Goal: Task Accomplishment & Management: Complete application form

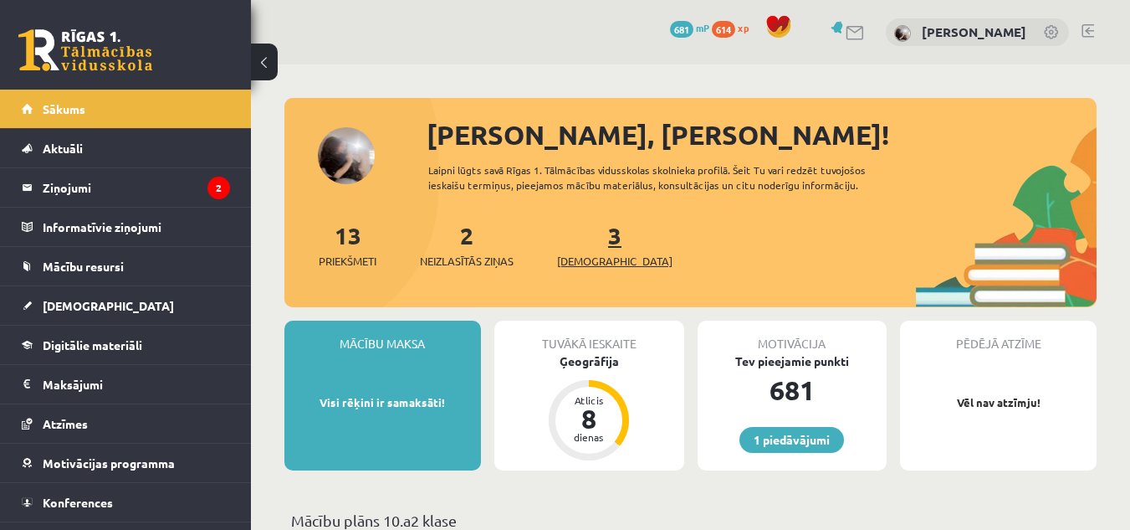
click at [598, 256] on span "[DEMOGRAPHIC_DATA]" at bounding box center [614, 261] width 115 height 17
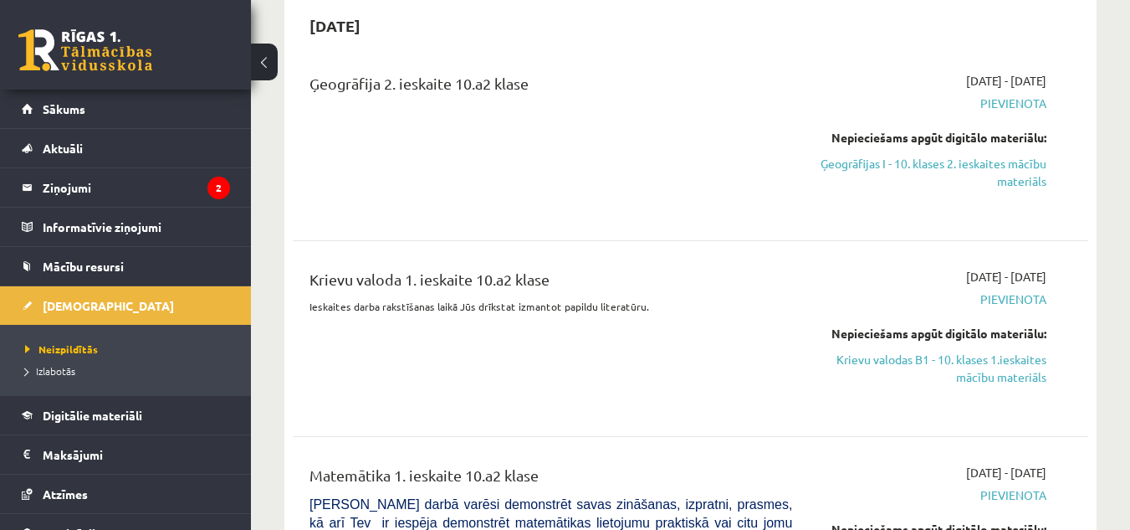
scroll to position [251, 0]
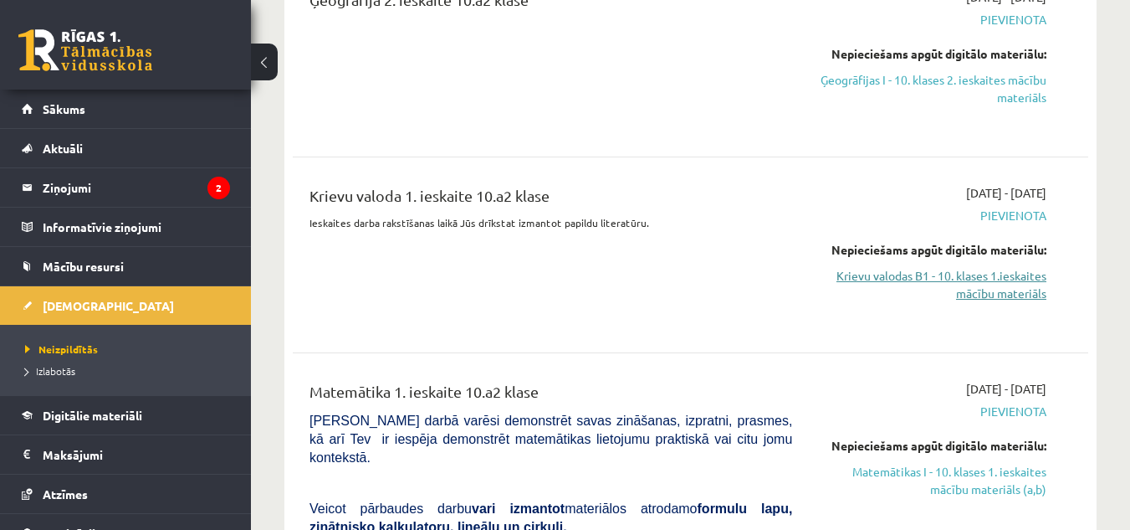
click at [961, 283] on link "Krievu valodas B1 - 10. klases 1.ieskaites mācību materiāls" at bounding box center [932, 284] width 229 height 35
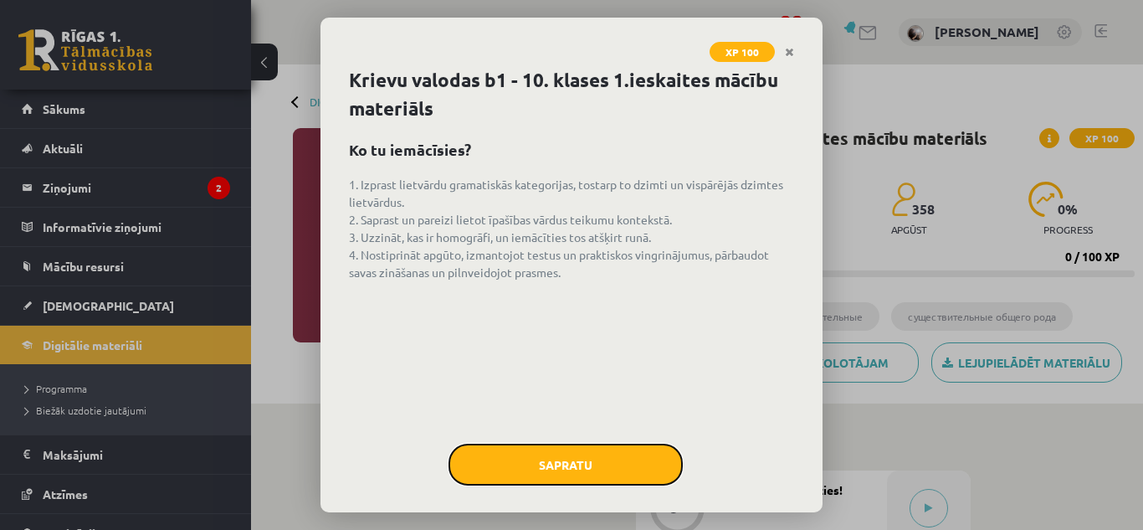
click at [573, 458] on button "Sapratu" at bounding box center [566, 464] width 234 height 42
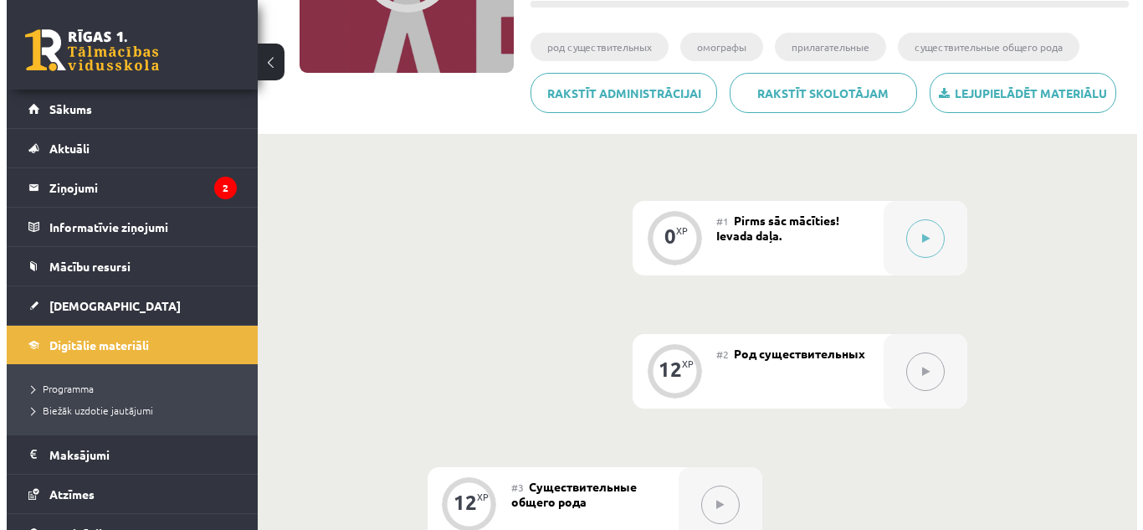
scroll to position [186, 0]
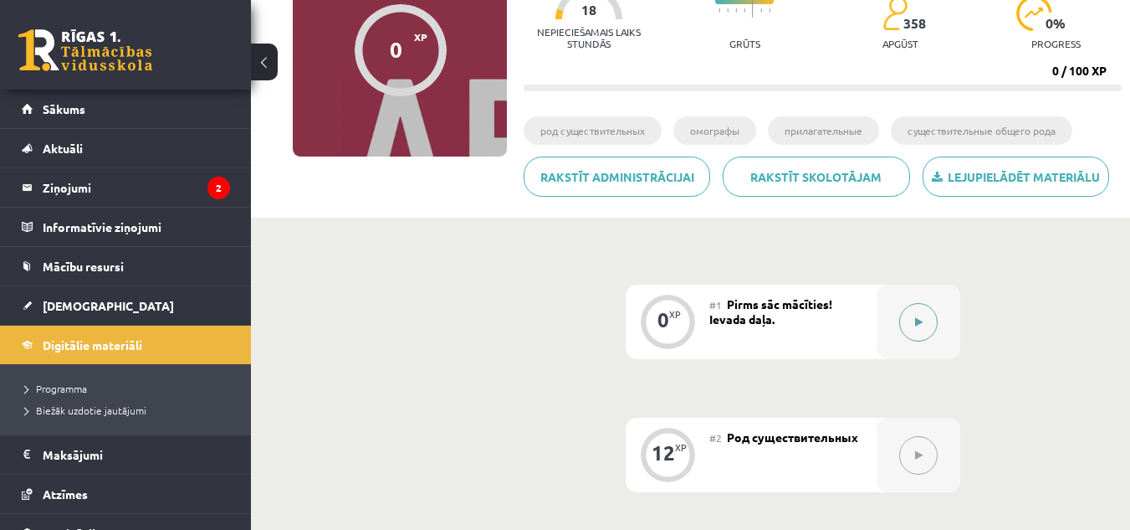
click at [921, 323] on icon at bounding box center [919, 322] width 8 height 10
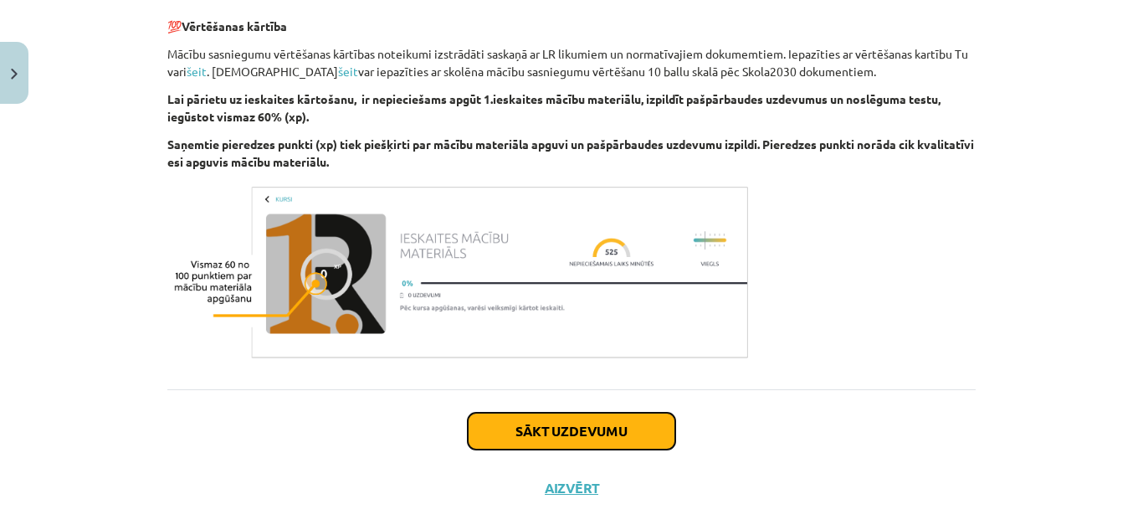
click at [614, 430] on button "Sākt uzdevumu" at bounding box center [572, 431] width 208 height 37
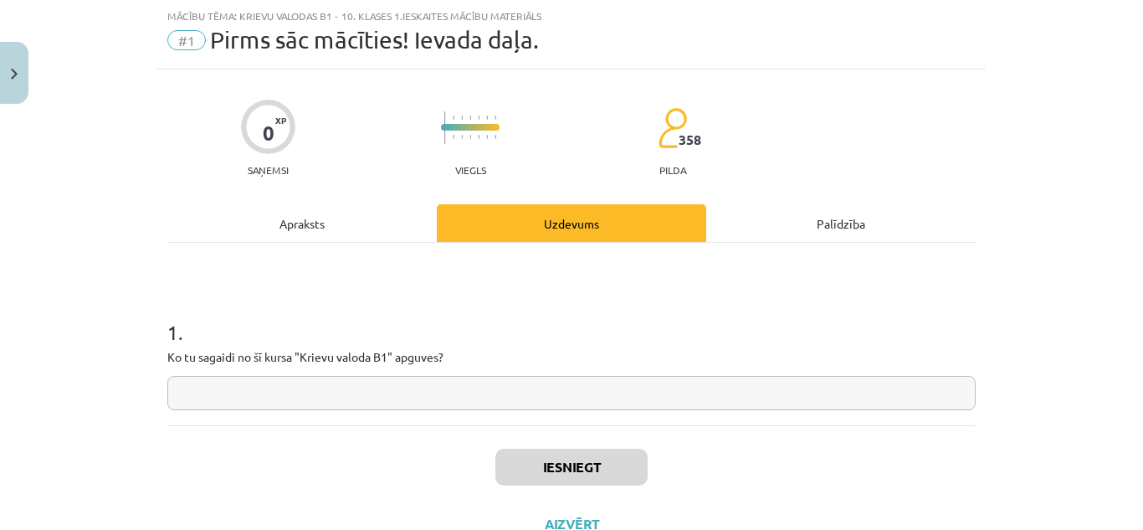
scroll to position [106, 0]
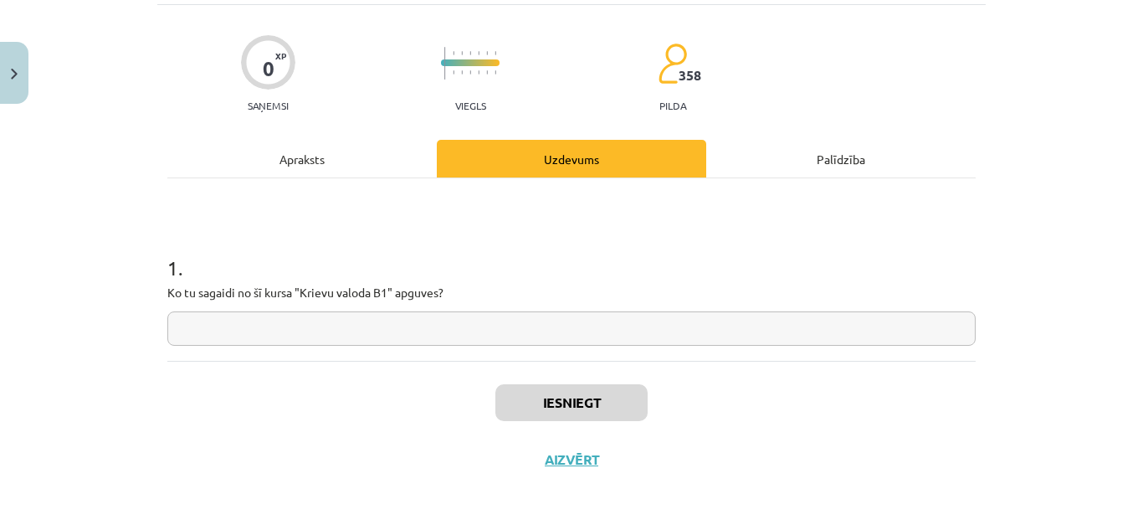
click at [295, 160] on div "Apraksts" at bounding box center [301, 159] width 269 height 38
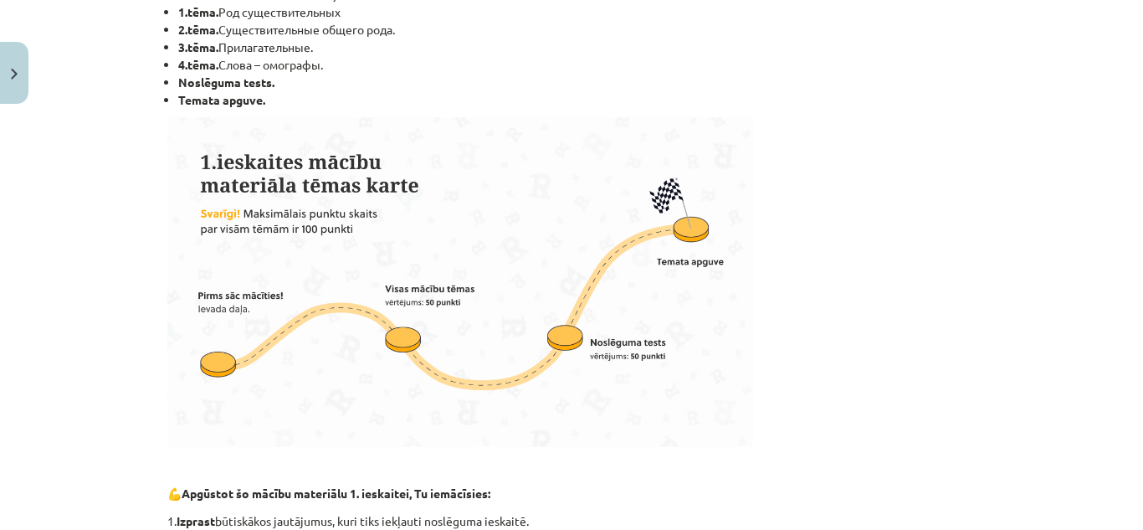
scroll to position [42, 0]
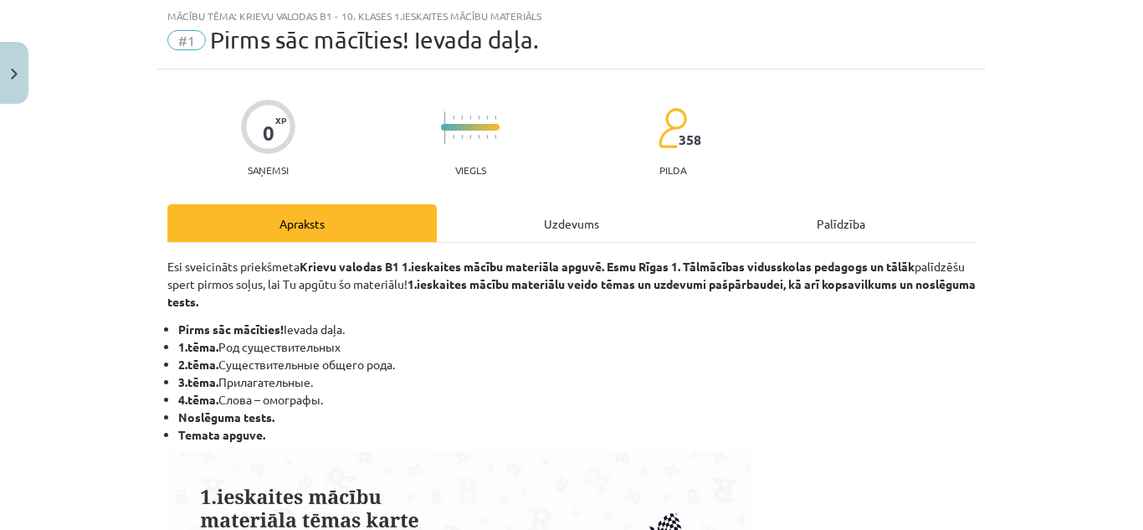
click at [577, 217] on div "Uzdevums" at bounding box center [571, 223] width 269 height 38
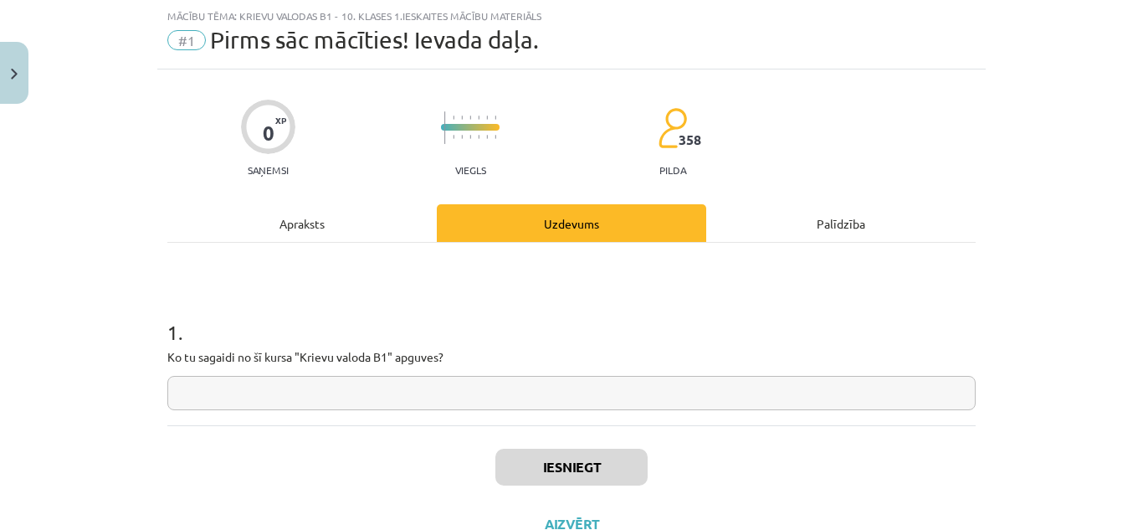
click at [478, 398] on input "text" at bounding box center [571, 393] width 808 height 34
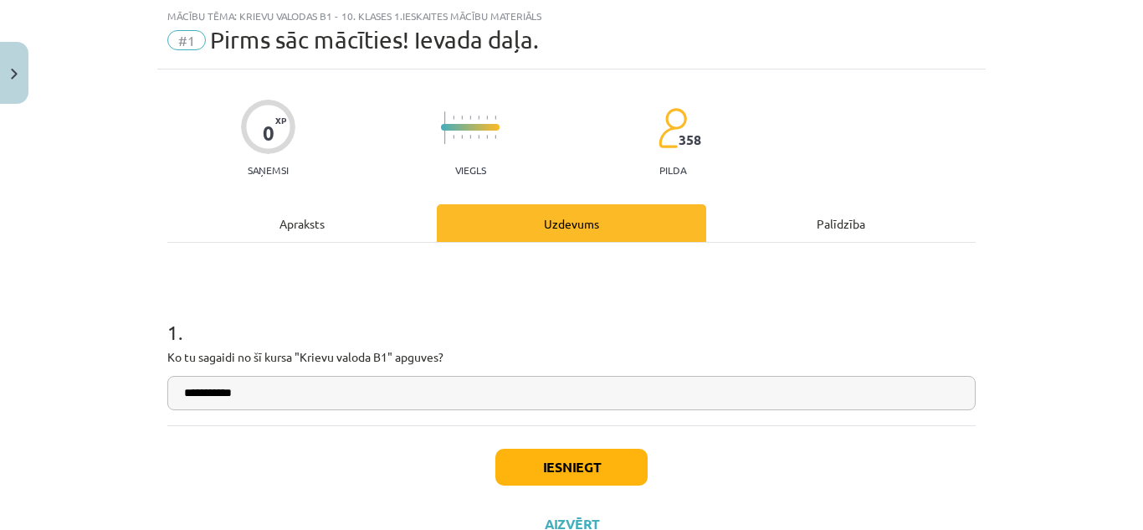
type input "**********"
click at [578, 470] on button "Iesniegt" at bounding box center [571, 467] width 152 height 37
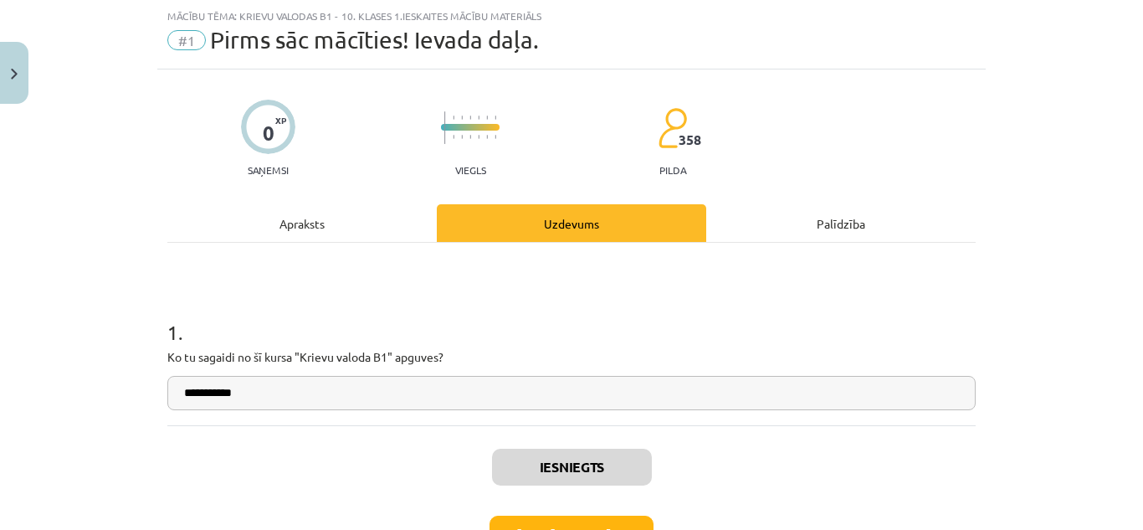
scroll to position [160, 0]
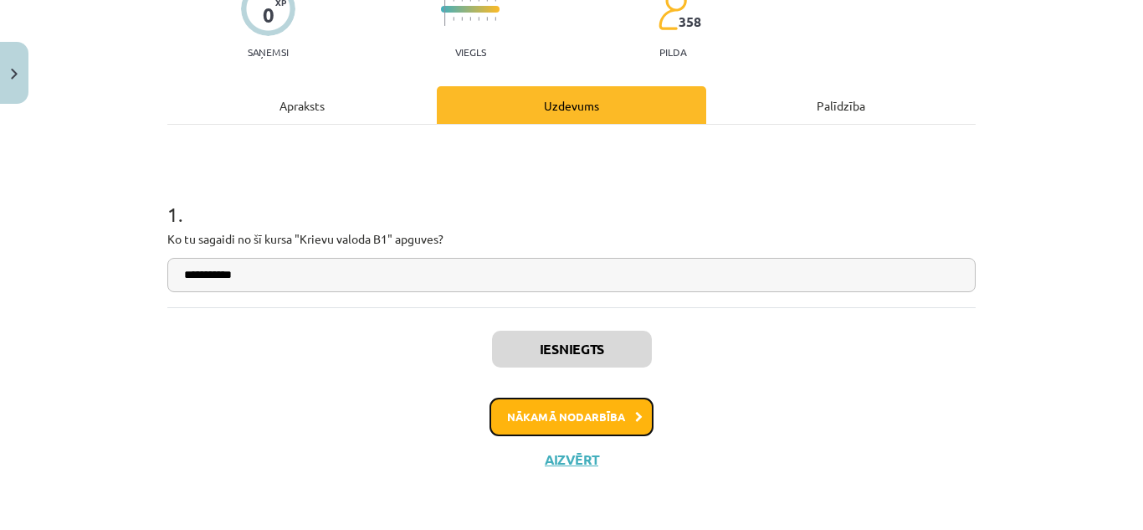
click at [573, 417] on button "Nākamā nodarbība" at bounding box center [572, 416] width 164 height 38
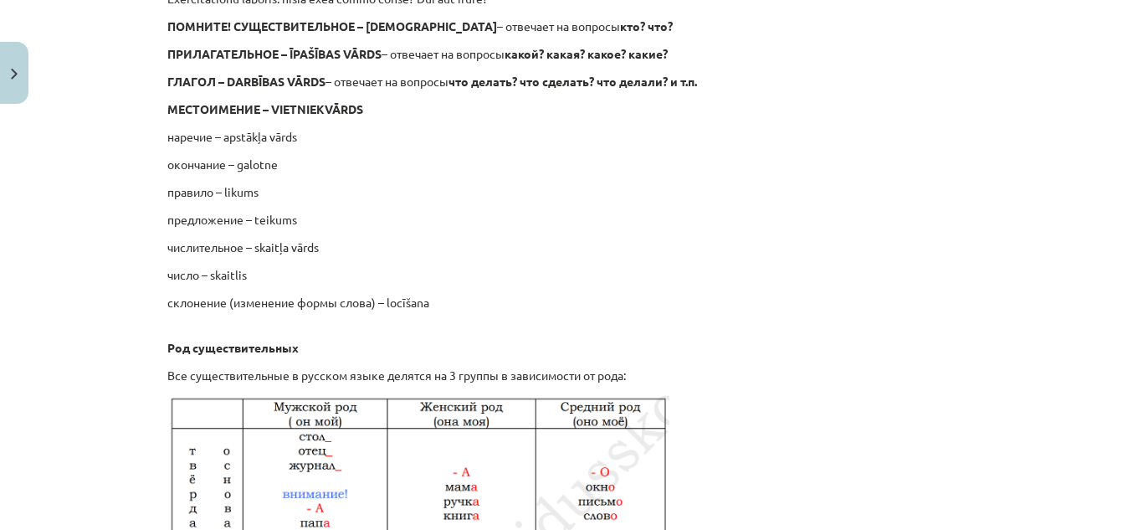
scroll to position [42, 0]
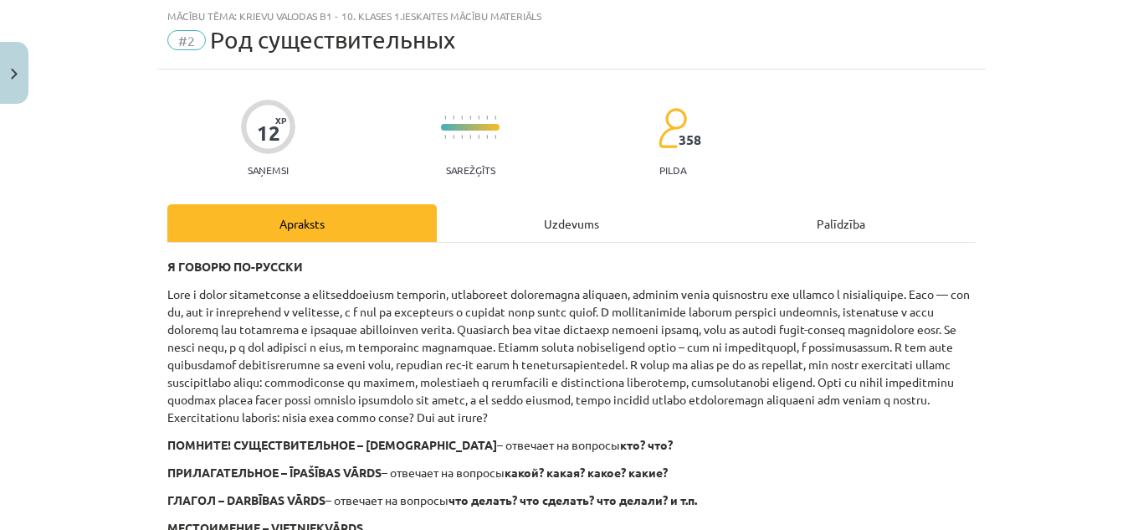
click at [539, 223] on div "Uzdevums" at bounding box center [571, 223] width 269 height 38
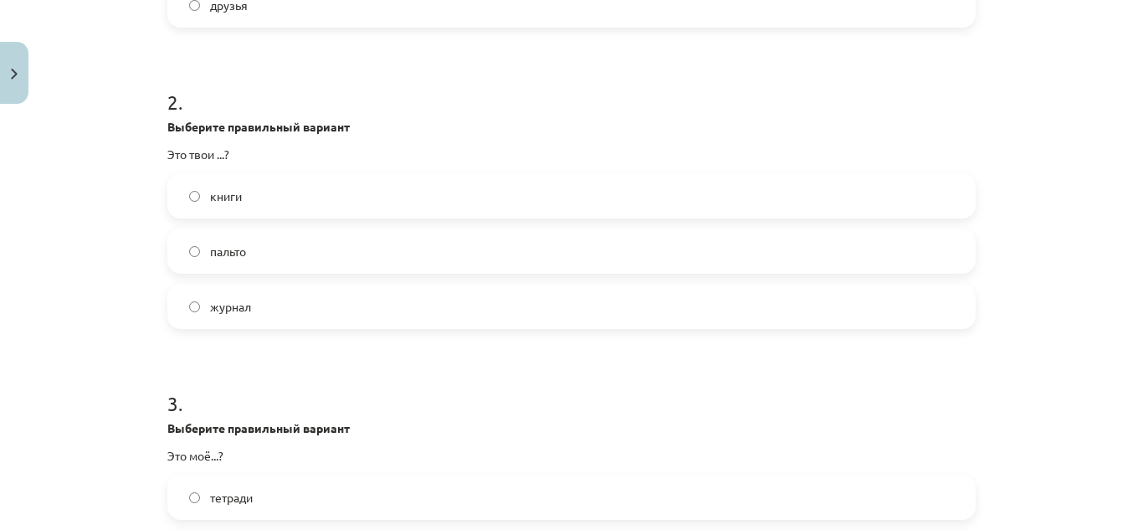
scroll to position [868, 0]
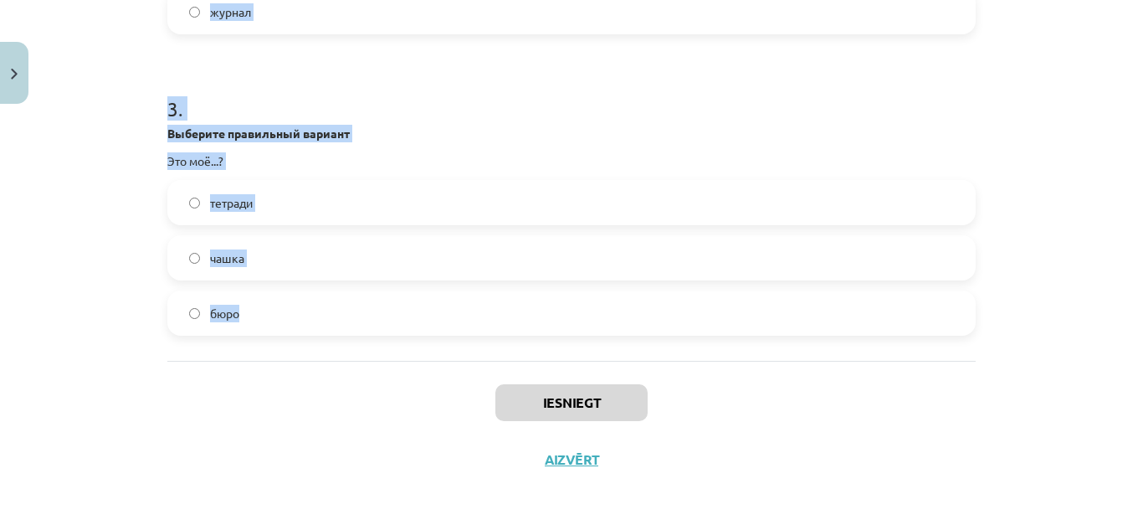
drag, startPoint x: 151, startPoint y: 355, endPoint x: 254, endPoint y: 355, distance: 103.8
copy form "Выберите правильный вариант Это мой...? город комната друзья 2 . Выберите прави…"
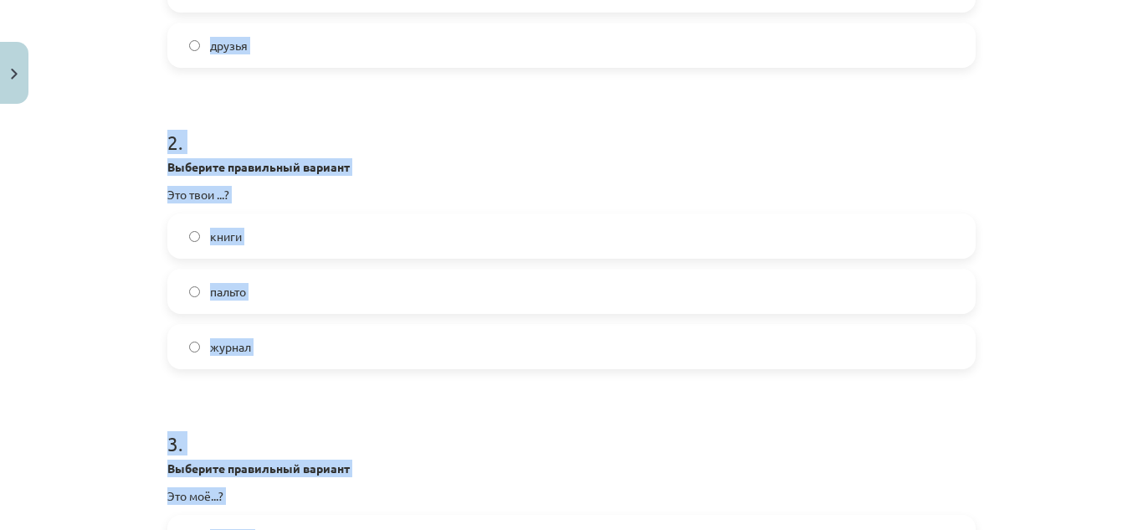
scroll to position [282, 0]
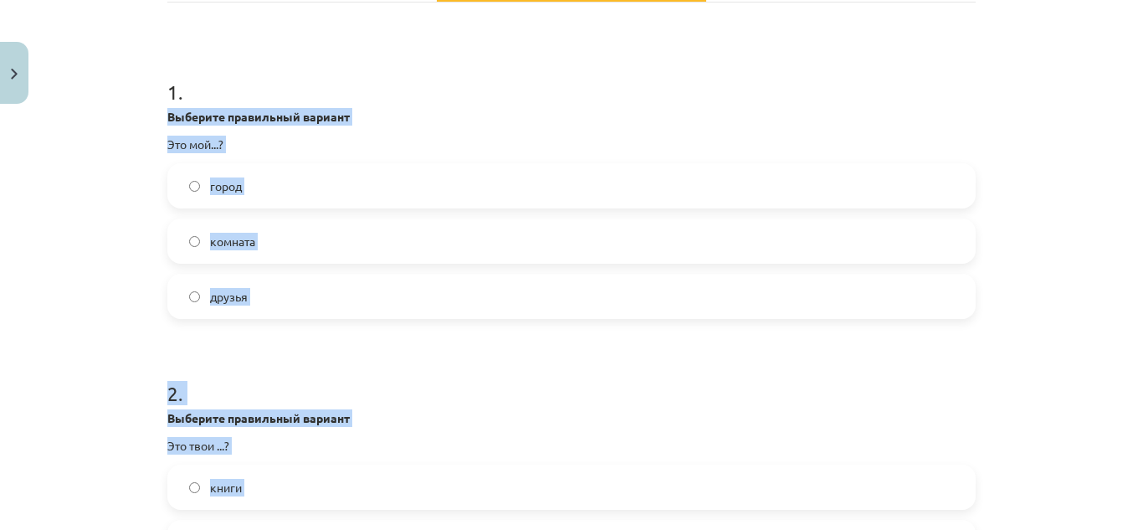
click at [338, 341] on form "1 . Выберите правильный вариант Это мой...? город комната друзья 2 . Выберите п…" at bounding box center [571, 486] width 808 height 870
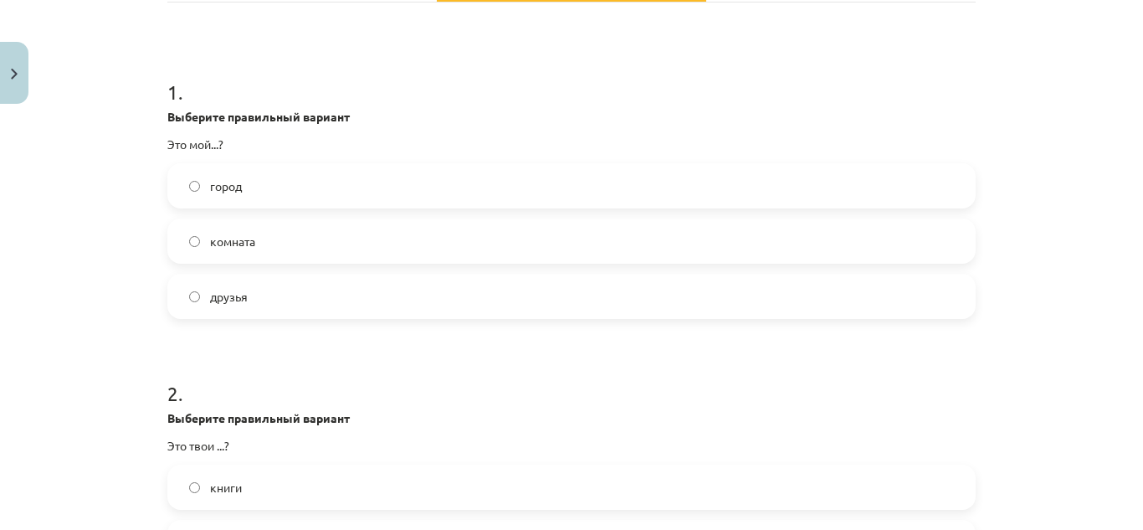
click at [260, 170] on label "город" at bounding box center [571, 186] width 805 height 42
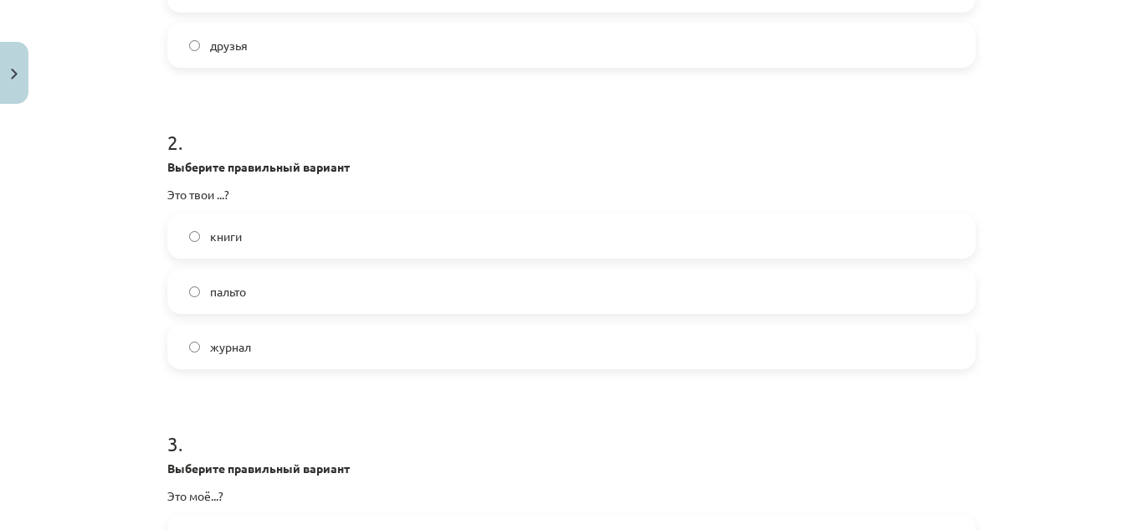
scroll to position [617, 0]
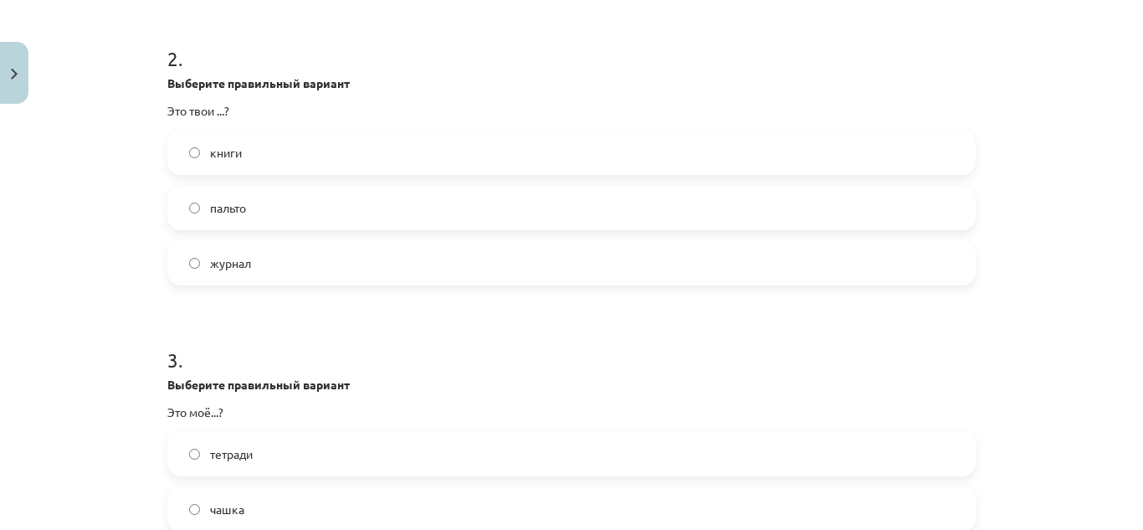
click at [269, 161] on label "книги" at bounding box center [571, 152] width 805 height 42
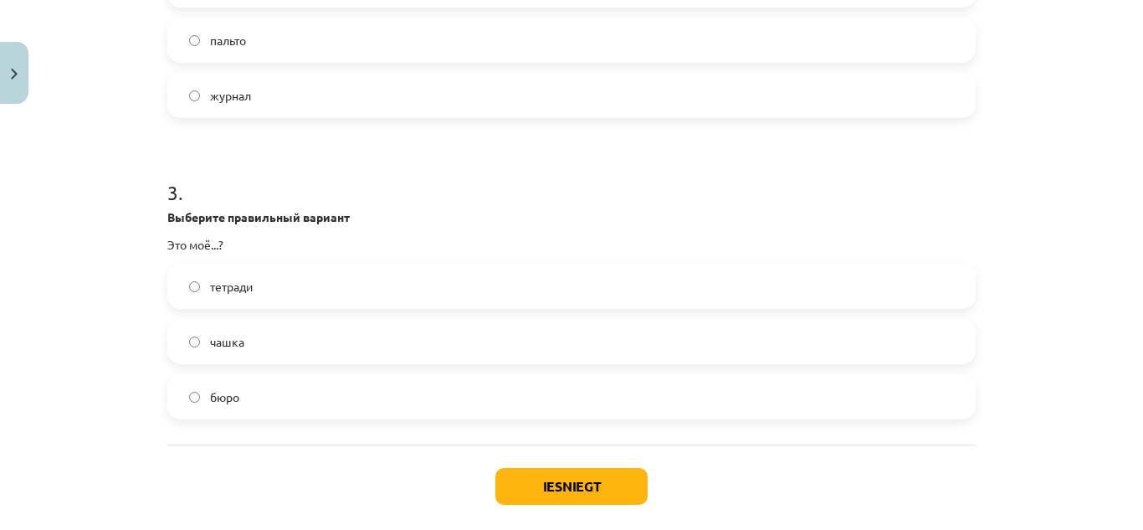
click at [288, 405] on label "бюро" at bounding box center [571, 397] width 805 height 42
click at [536, 475] on button "Iesniegt" at bounding box center [571, 486] width 152 height 37
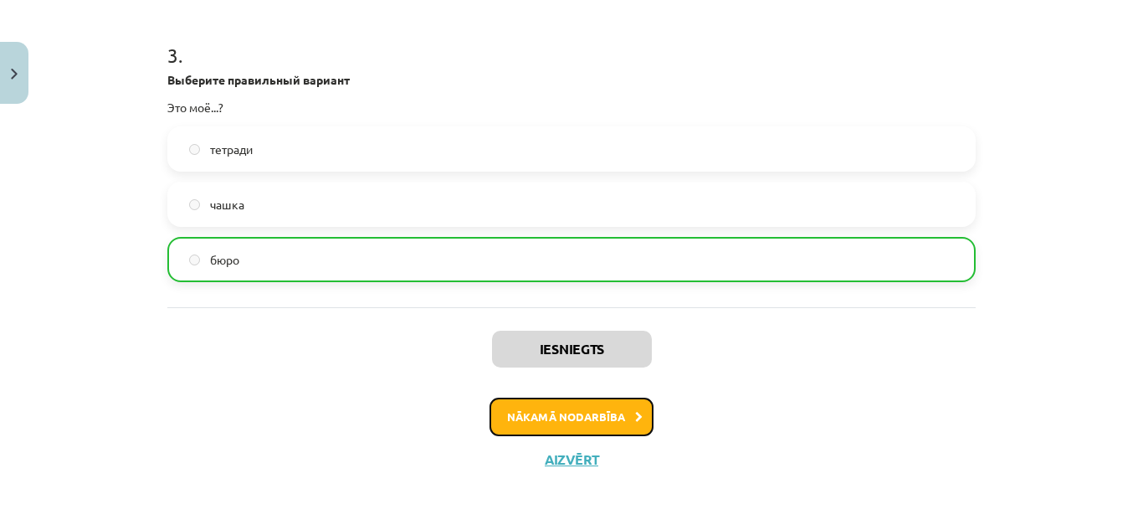
click at [622, 413] on button "Nākamā nodarbība" at bounding box center [572, 416] width 164 height 38
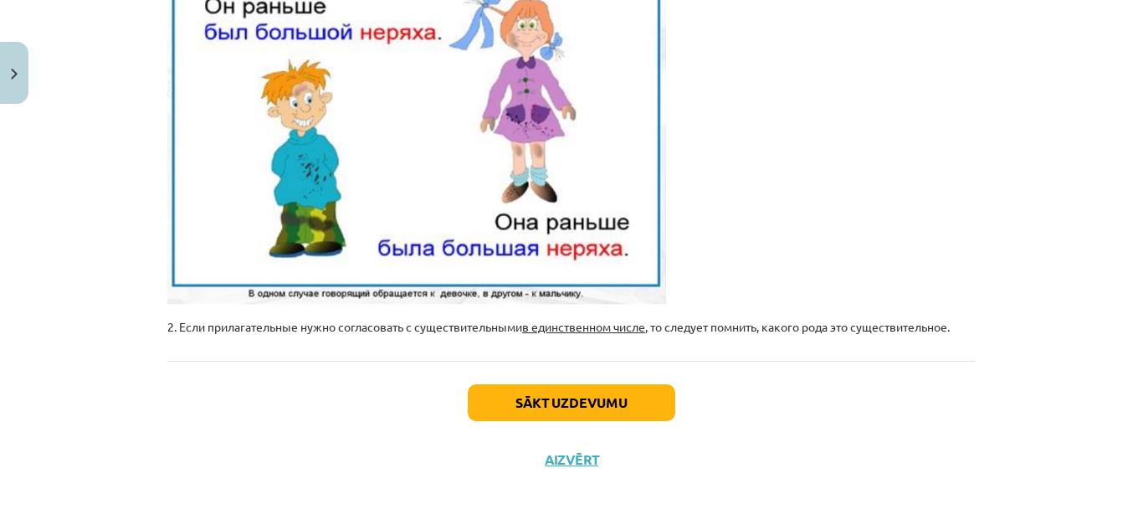
scroll to position [42, 0]
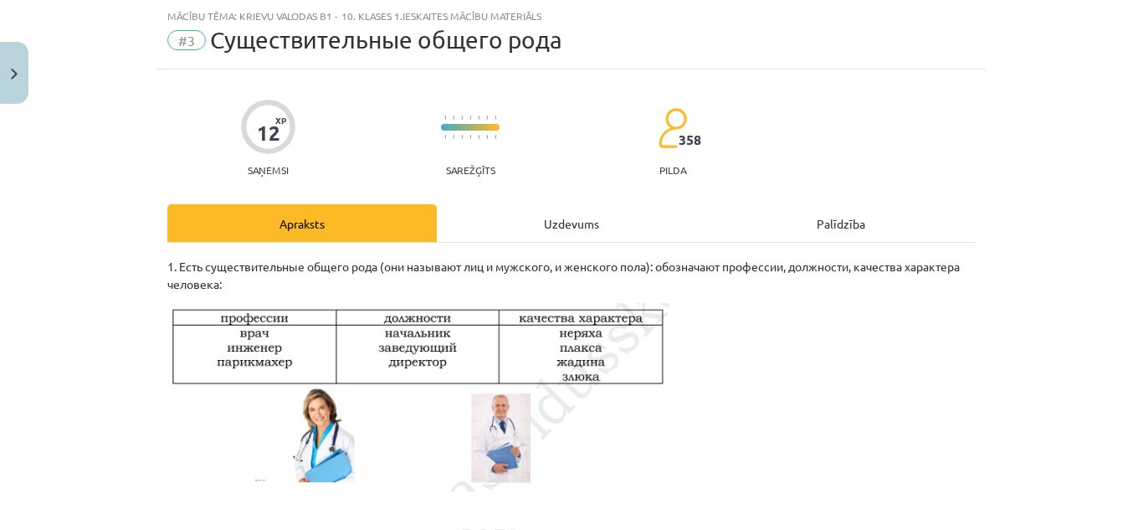
click at [562, 226] on div "Uzdevums" at bounding box center [571, 223] width 269 height 38
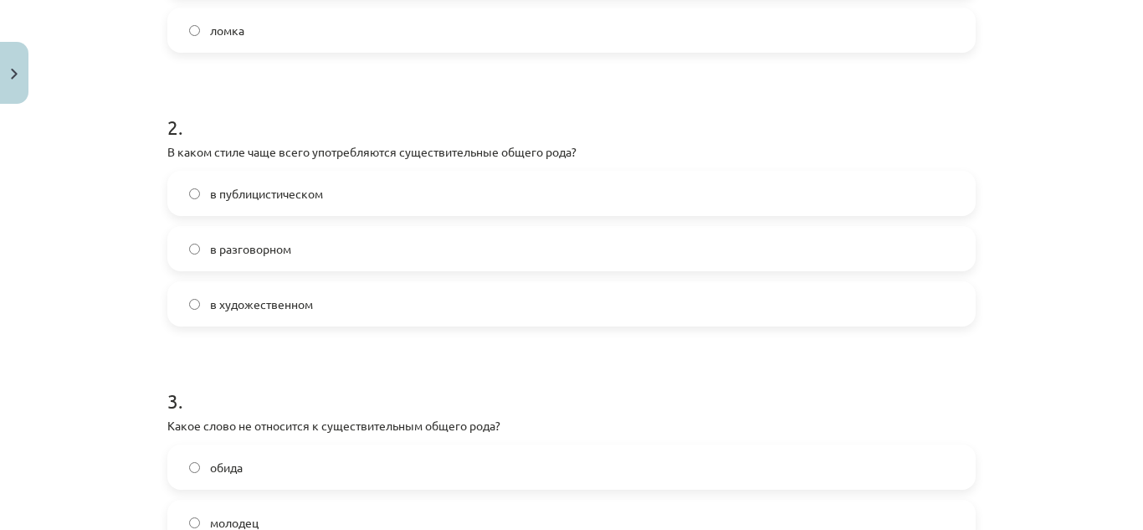
scroll to position [785, 0]
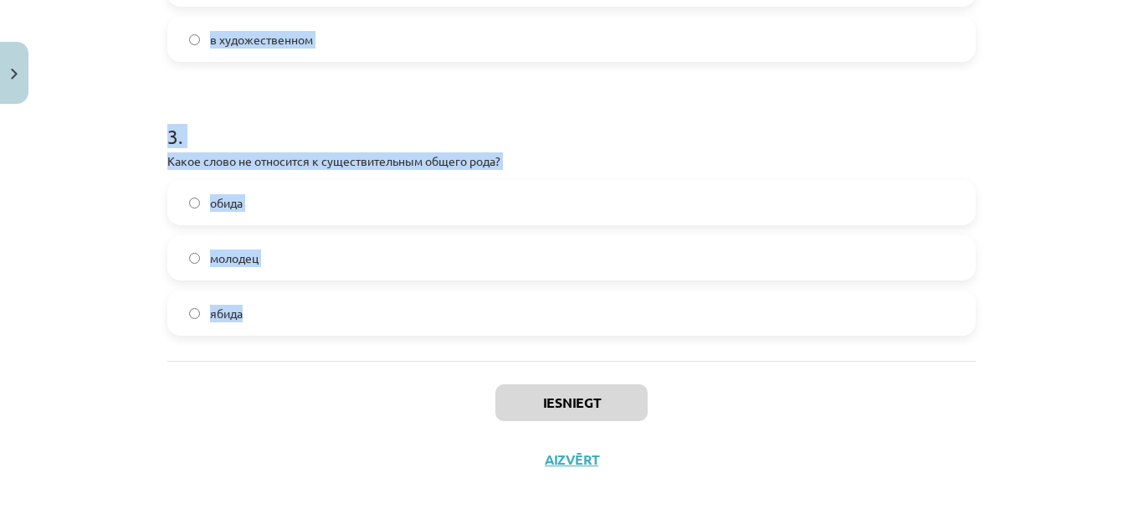
drag, startPoint x: 154, startPoint y: 176, endPoint x: 324, endPoint y: 342, distance: 237.9
copy form "Какое из слов относится к существительным общего рода? лакомка лапка ломка 2 . …"
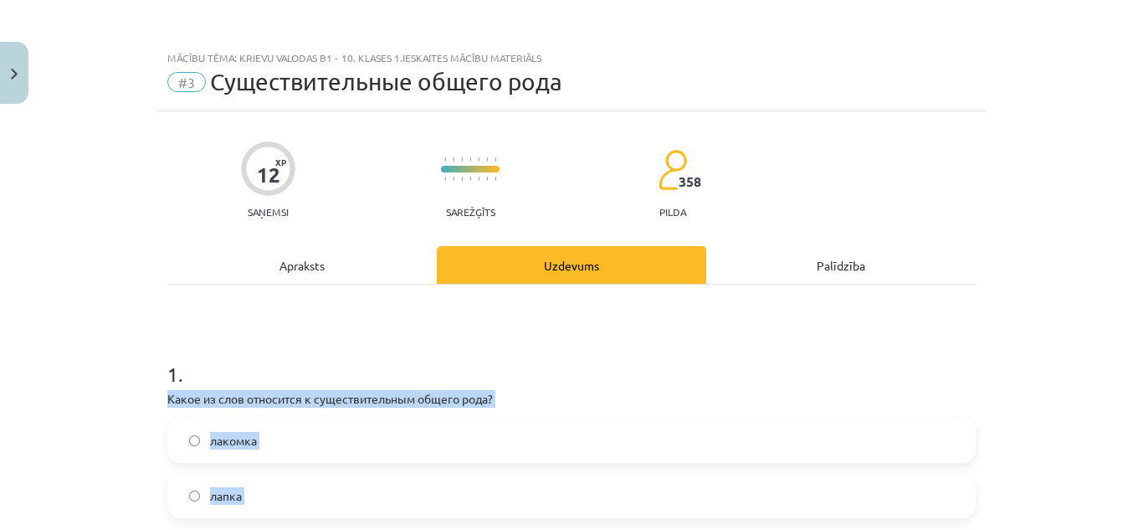
scroll to position [785, 0]
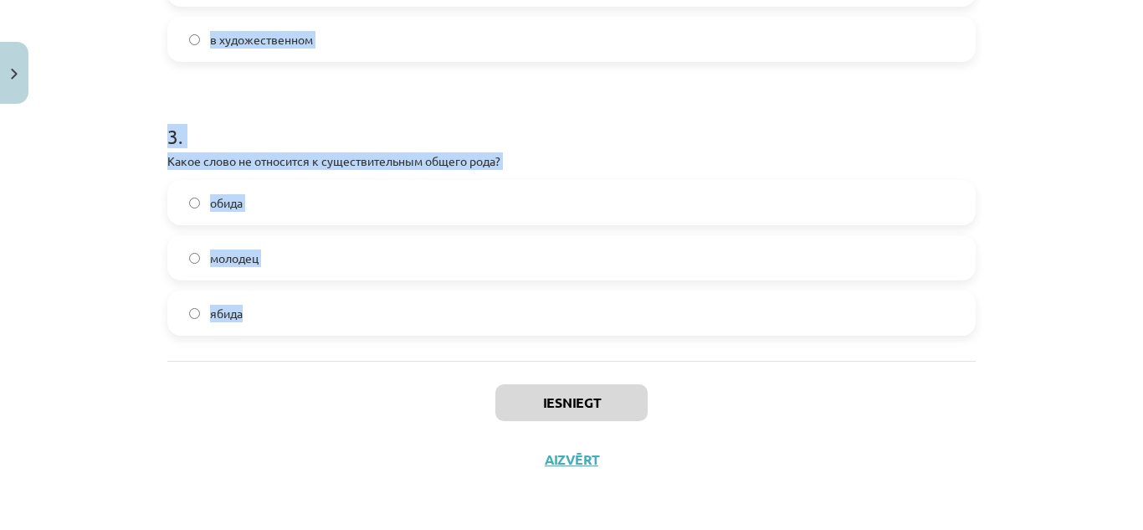
click at [285, 125] on h1 "3 ." at bounding box center [571, 121] width 808 height 52
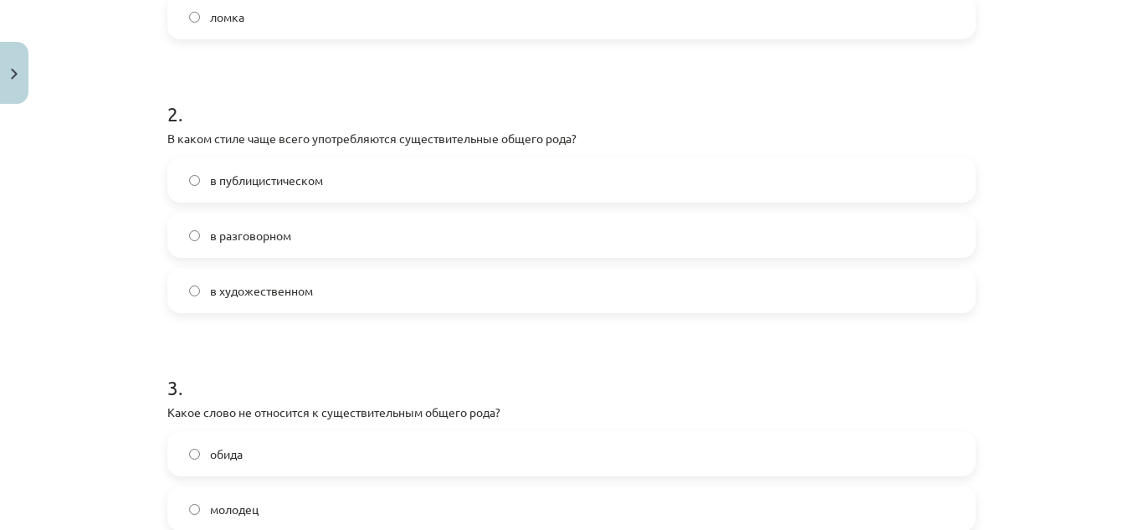
scroll to position [367, 0]
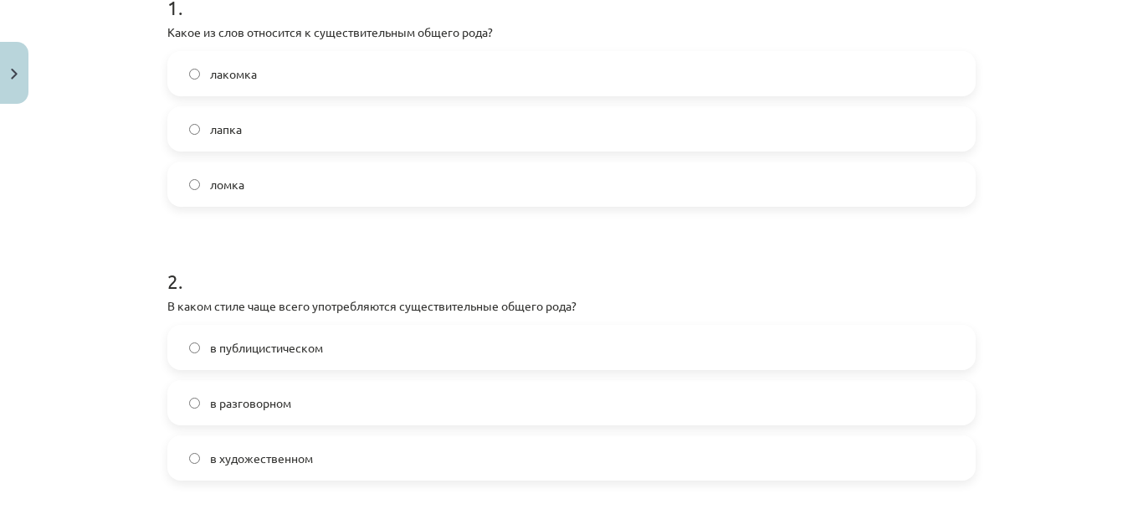
click at [264, 182] on label "ломка" at bounding box center [571, 184] width 805 height 42
click at [255, 75] on label "лакомка" at bounding box center [571, 74] width 805 height 42
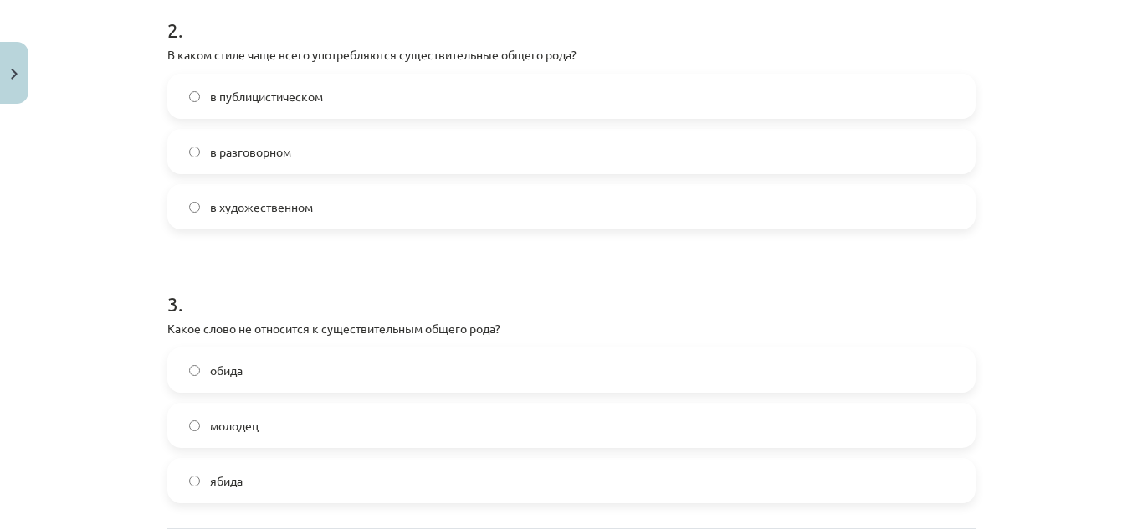
click at [237, 162] on label "в разговорном" at bounding box center [571, 152] width 805 height 42
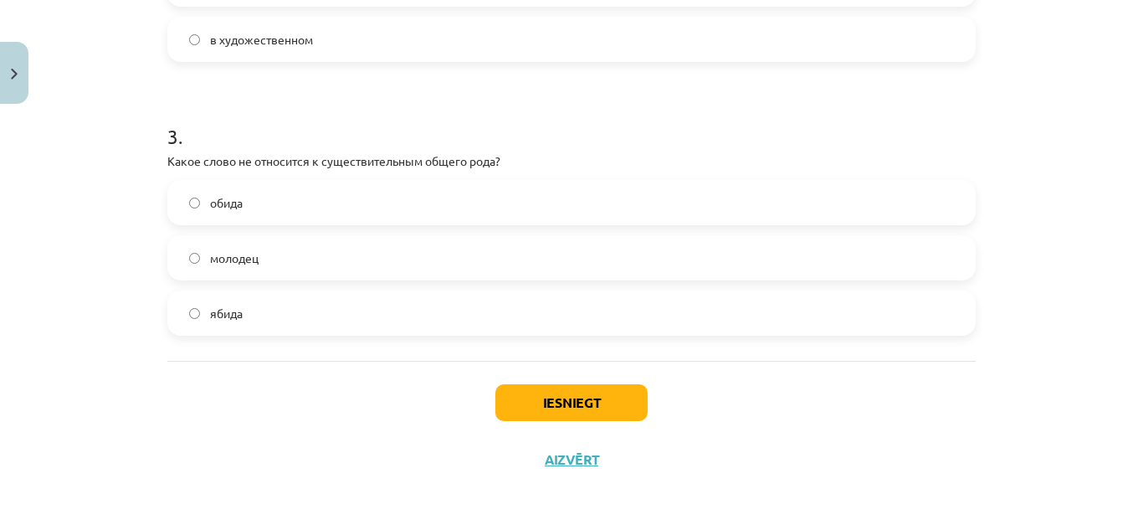
click at [254, 213] on label "обида" at bounding box center [571, 203] width 805 height 42
click at [541, 402] on button "Iesniegt" at bounding box center [571, 402] width 152 height 37
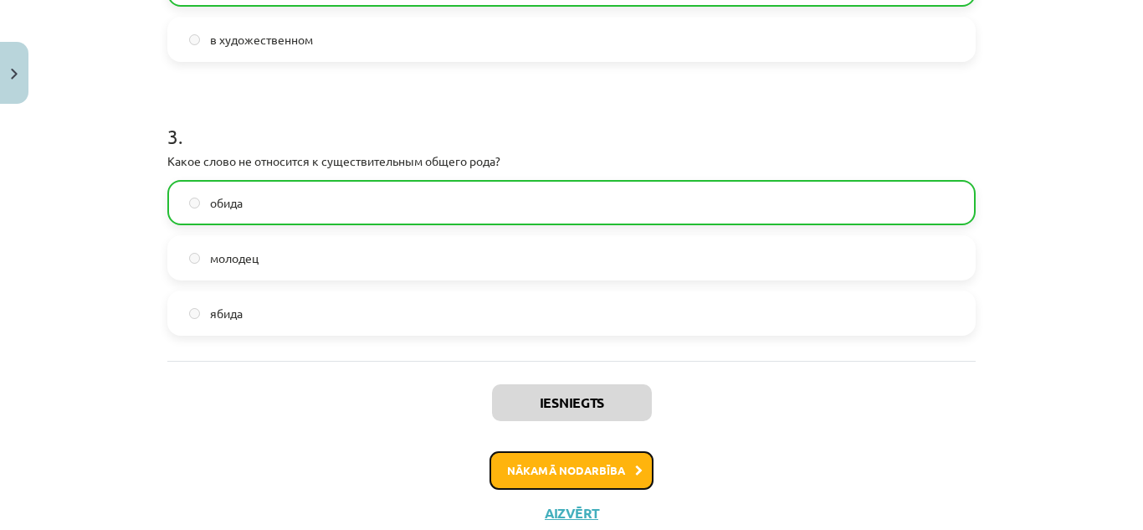
click at [624, 463] on button "Nākamā nodarbība" at bounding box center [572, 470] width 164 height 38
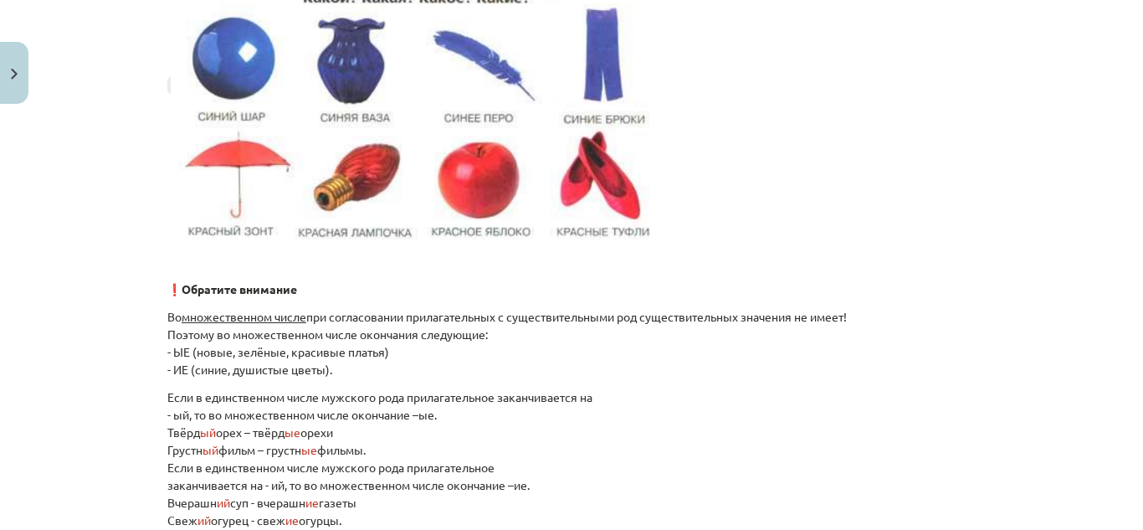
scroll to position [42, 0]
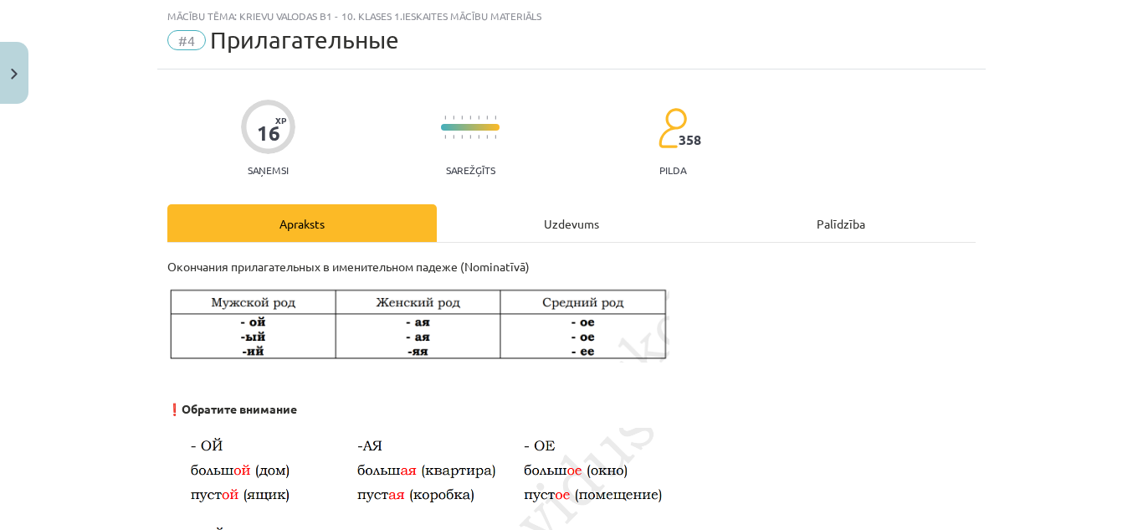
click at [567, 221] on div "Uzdevums" at bounding box center [571, 223] width 269 height 38
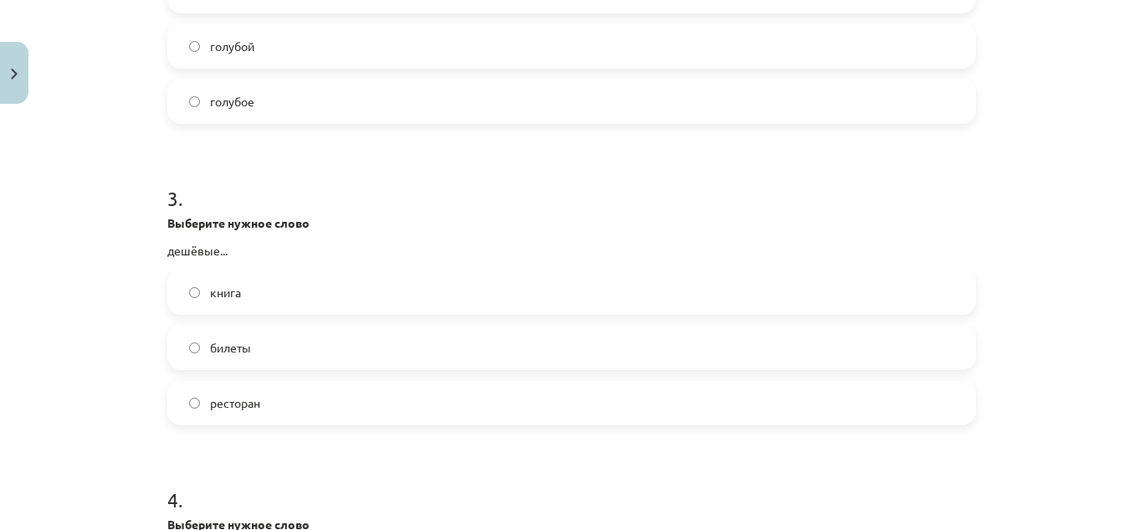
scroll to position [1067, 0]
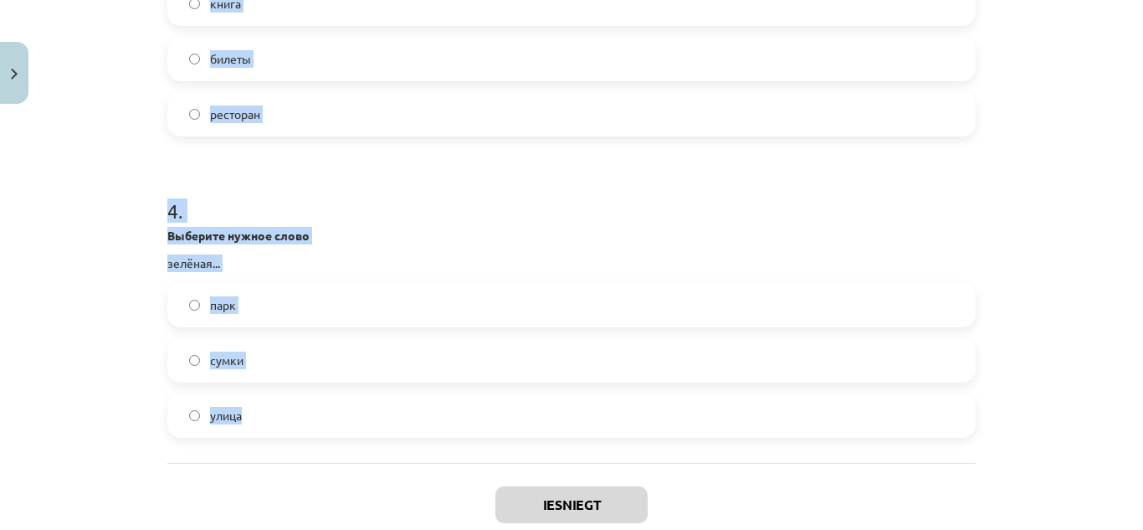
drag, startPoint x: 151, startPoint y: 353, endPoint x: 315, endPoint y: 390, distance: 168.1
copy form "Какое слово правильное? Какая мама? молодая молодой молодое 2 . Какое слово пра…"
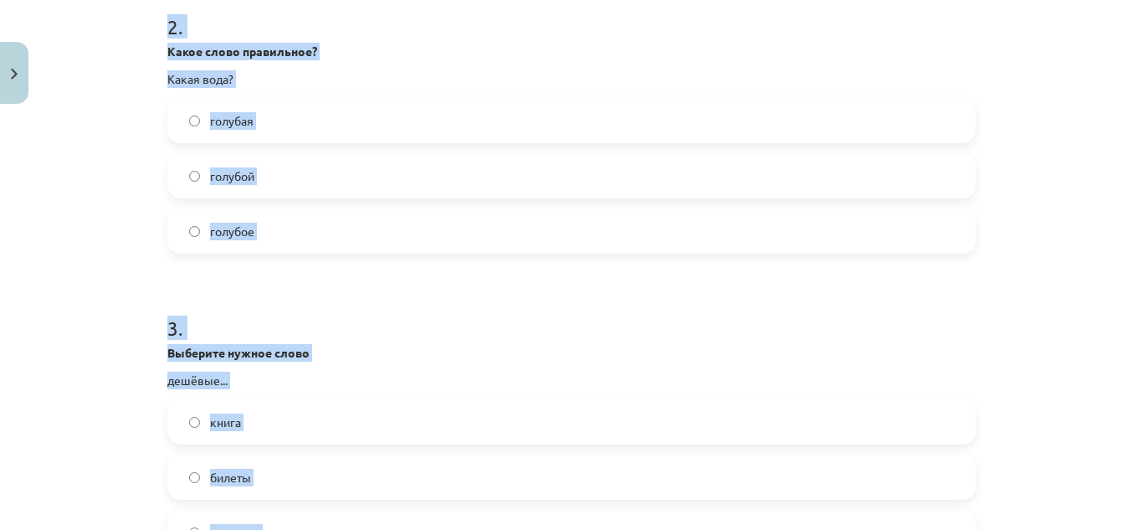
scroll to position [397, 0]
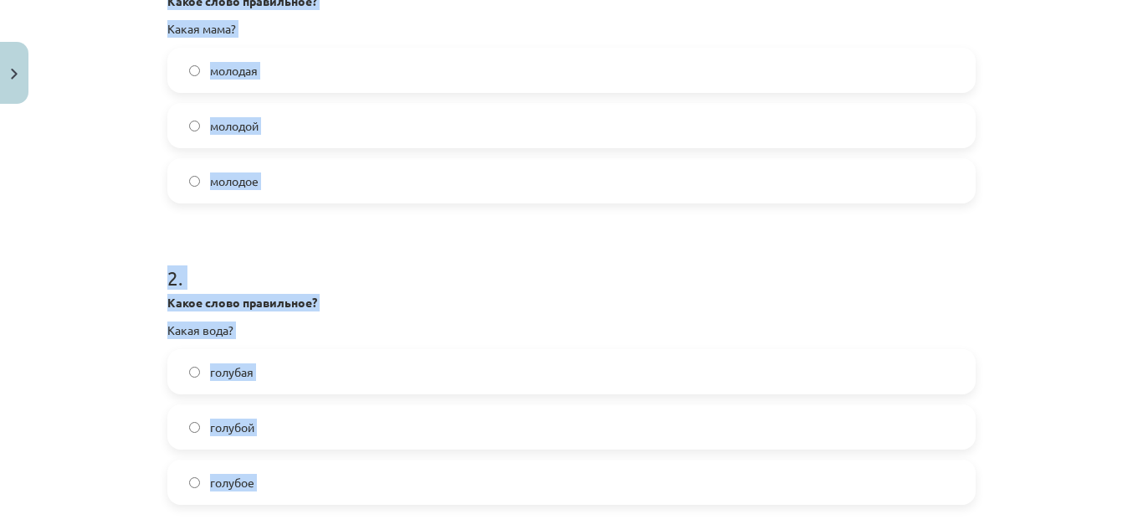
click at [328, 208] on form "1 . Какое слово правильное? Какая мама? молодая молодой молодое 2 . Какое слово…" at bounding box center [571, 521] width 808 height 1171
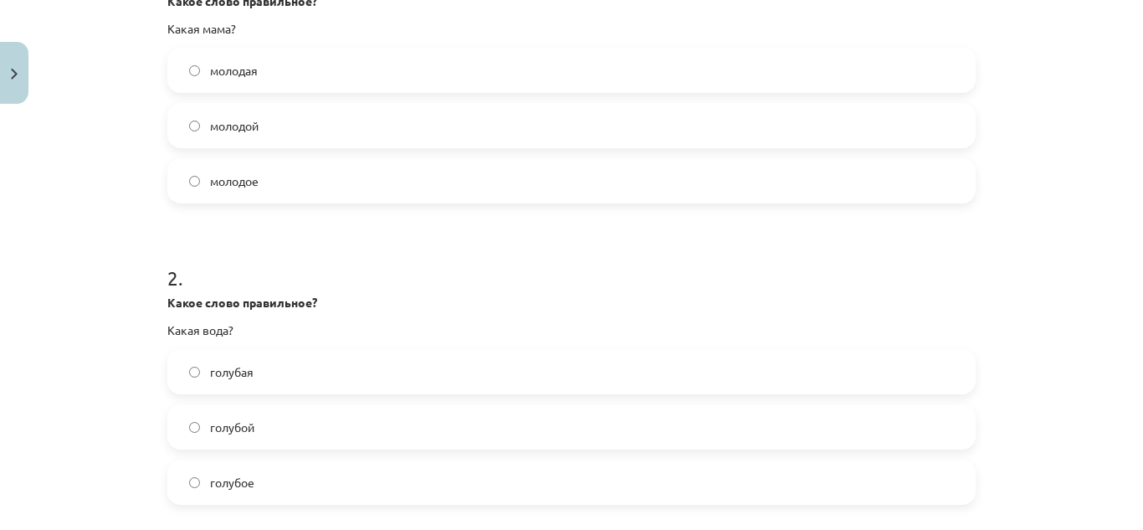
click at [272, 59] on label "молодая" at bounding box center [571, 70] width 805 height 42
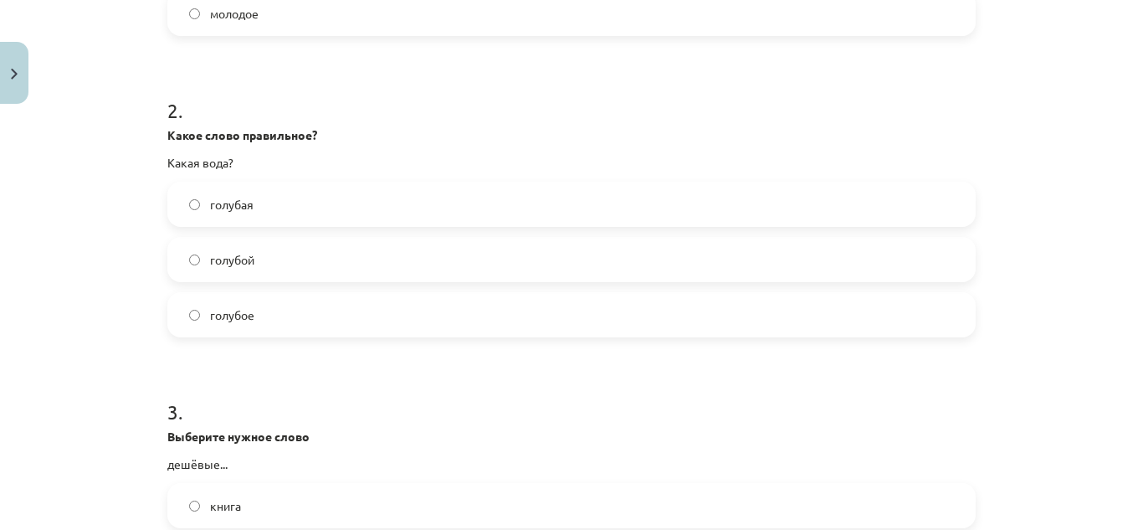
click at [264, 190] on label "голубая" at bounding box center [571, 204] width 805 height 42
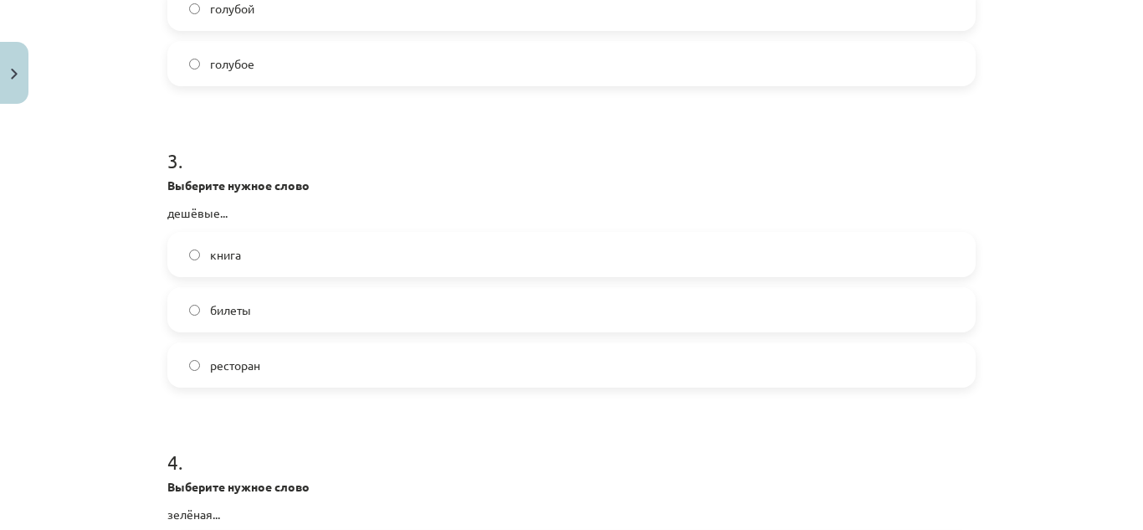
click at [290, 310] on label "билеты" at bounding box center [571, 310] width 805 height 42
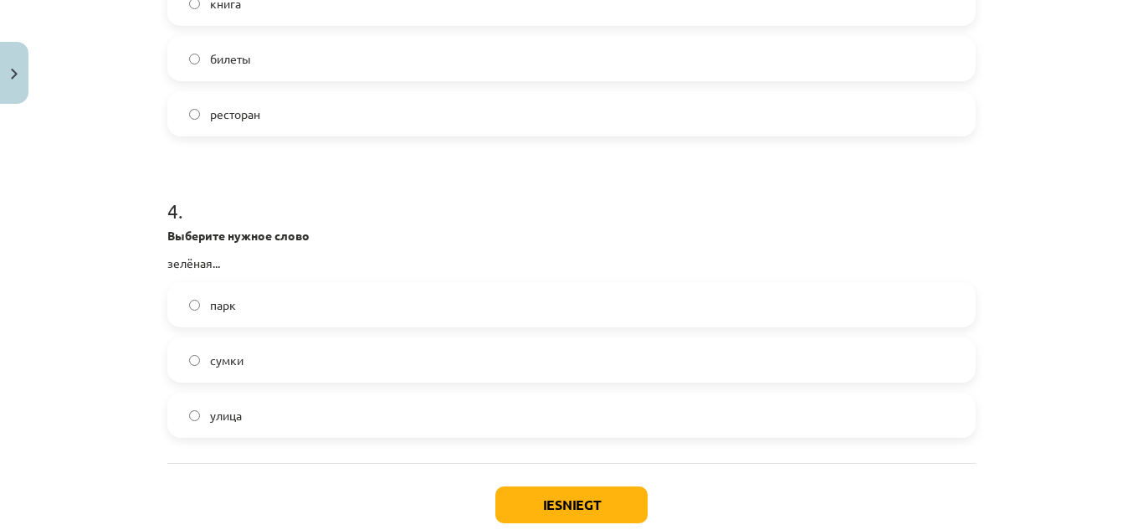
click at [236, 412] on span "улица" at bounding box center [226, 416] width 32 height 18
click at [535, 498] on button "Iesniegt" at bounding box center [571, 504] width 152 height 37
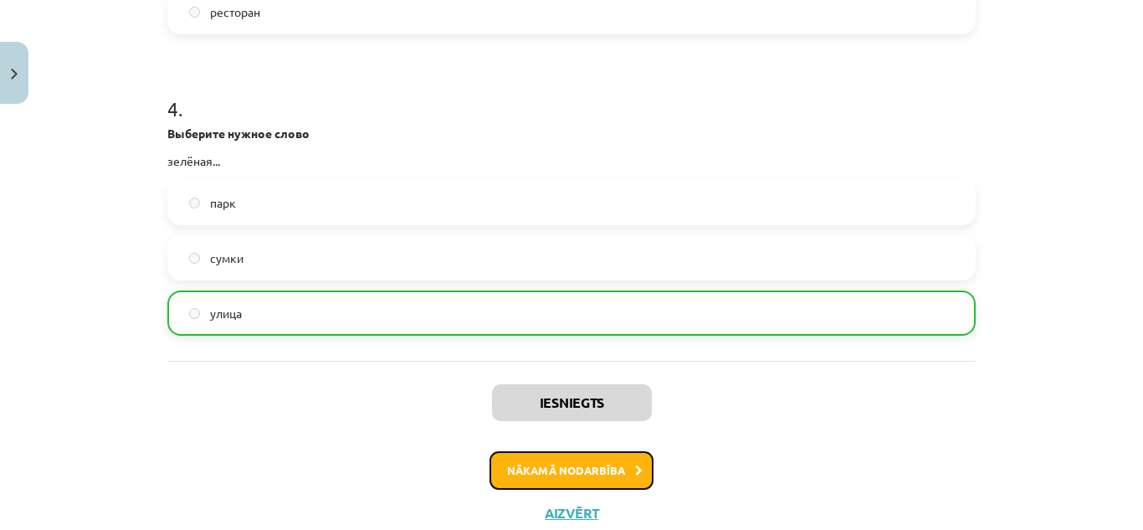
click at [584, 466] on button "Nākamā nodarbība" at bounding box center [572, 470] width 164 height 38
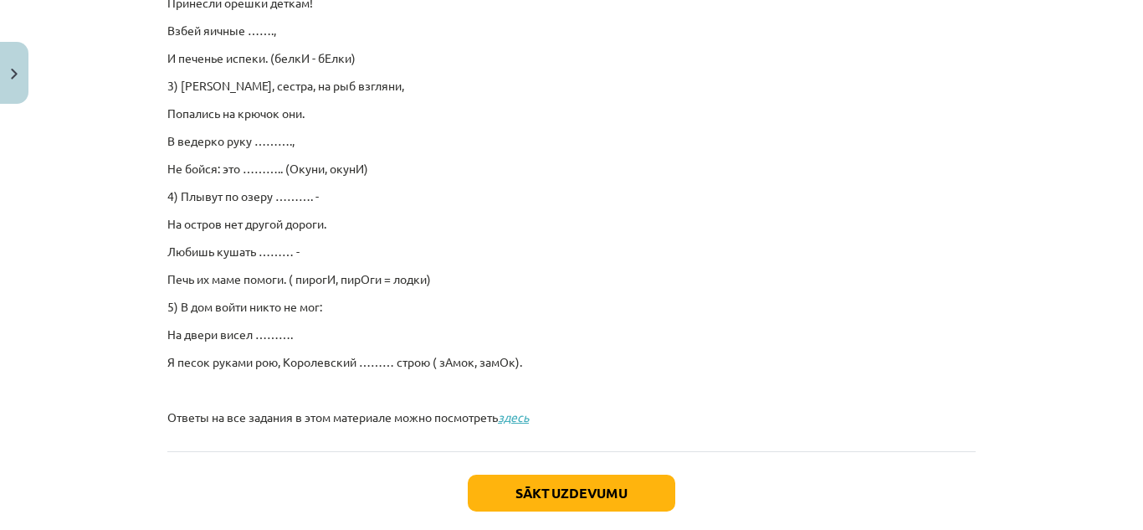
scroll to position [42, 0]
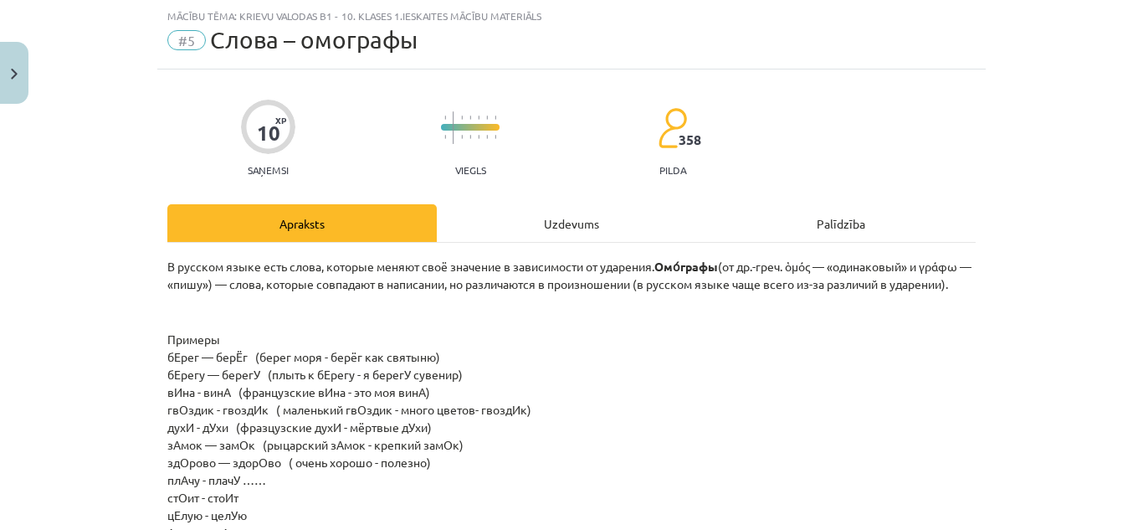
click at [547, 228] on div "Uzdevums" at bounding box center [571, 223] width 269 height 38
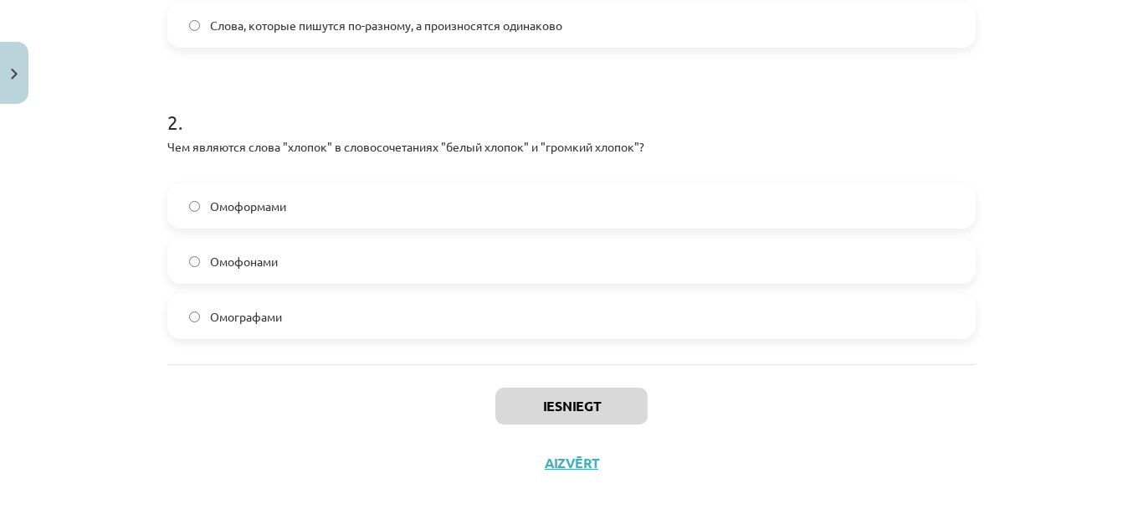
scroll to position [612, 0]
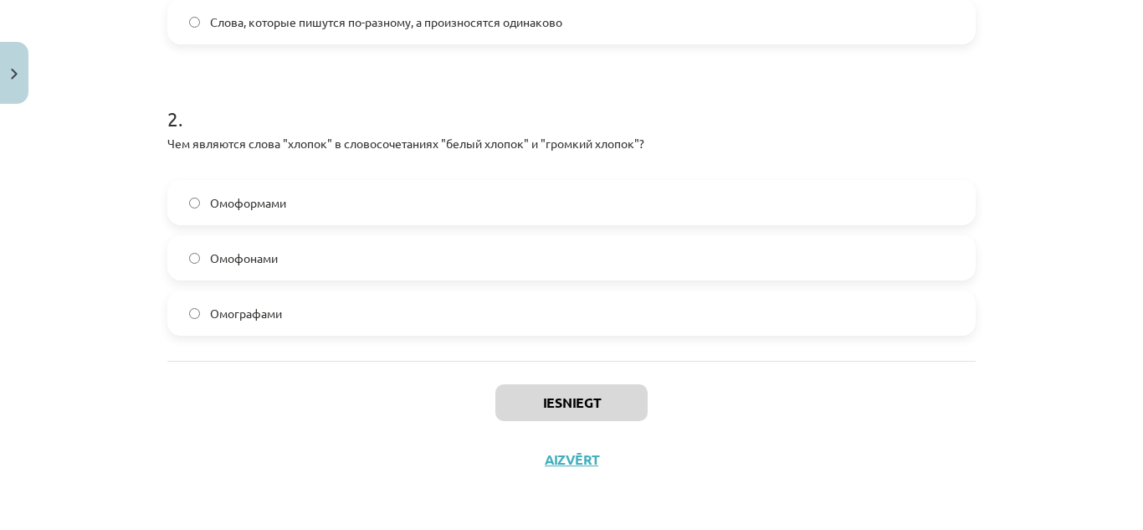
drag, startPoint x: 154, startPoint y: 101, endPoint x: 321, endPoint y: 350, distance: 299.6
copy form "Что такое "омографы"? Слова, которые совпадают в произношении и написании в нек…"
click at [229, 98] on h1 "2 ." at bounding box center [571, 104] width 808 height 52
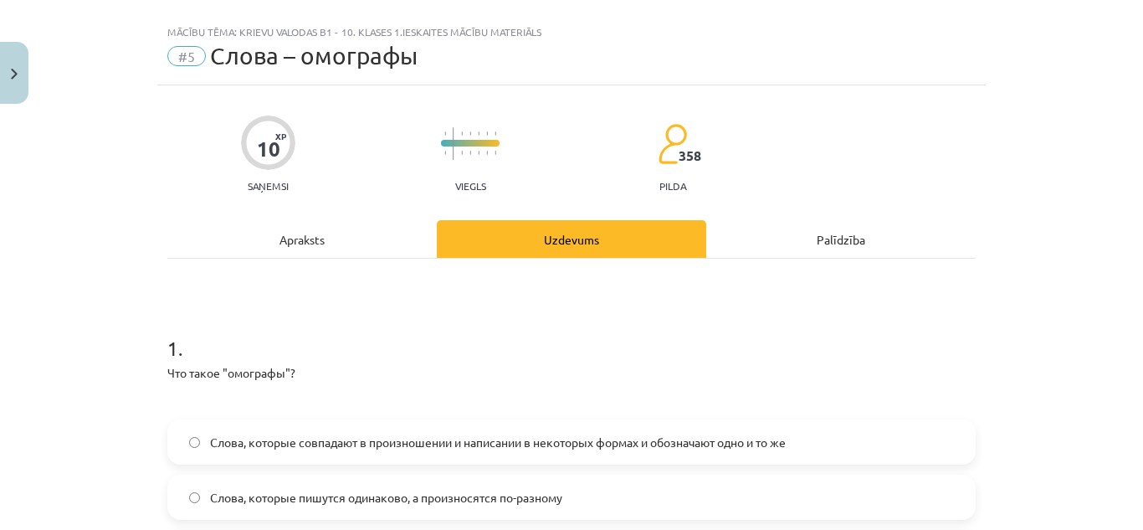
scroll to position [361, 0]
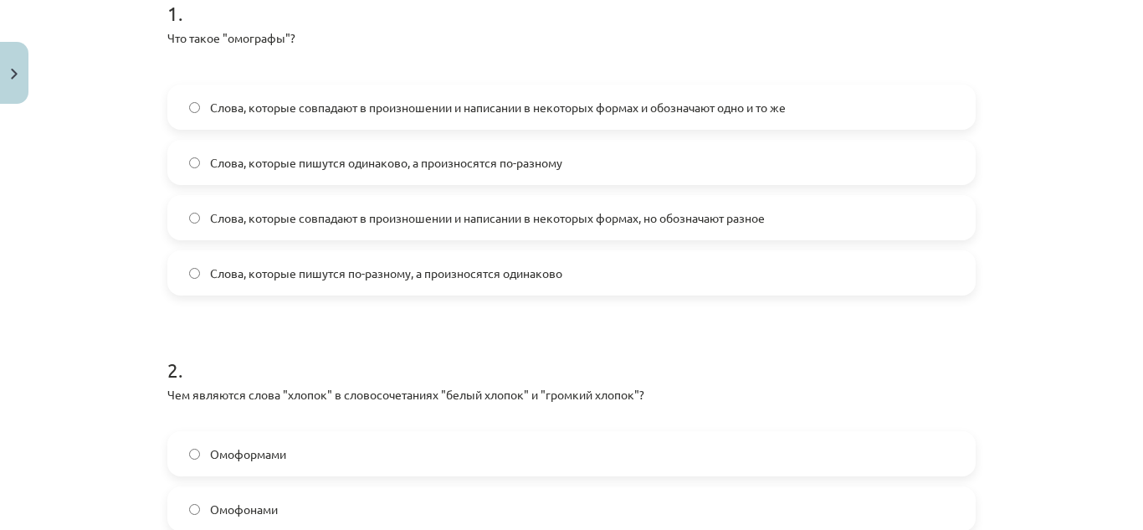
click at [421, 160] on span "Слова, которые пишутся одинаково, а произносятся по-разному" at bounding box center [386, 163] width 352 height 18
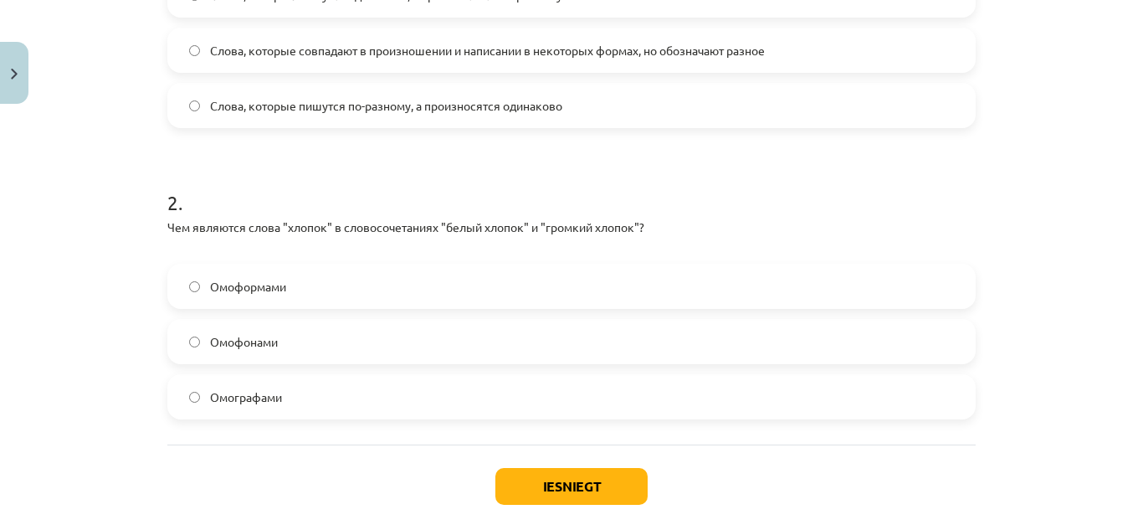
scroll to position [612, 0]
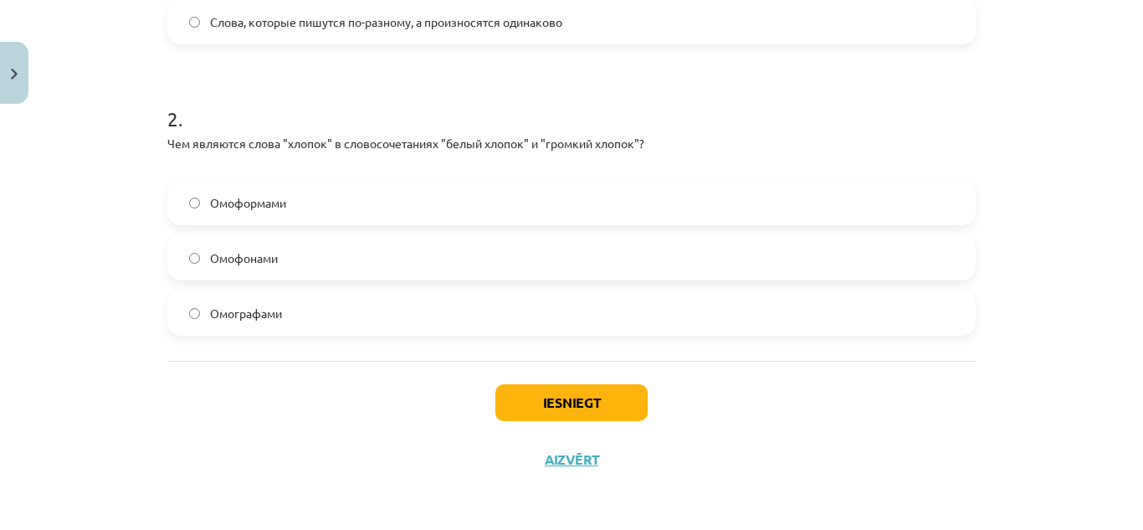
click at [272, 202] on span "Омоформами" at bounding box center [248, 203] width 76 height 18
click at [549, 405] on button "Iesniegt" at bounding box center [571, 402] width 152 height 37
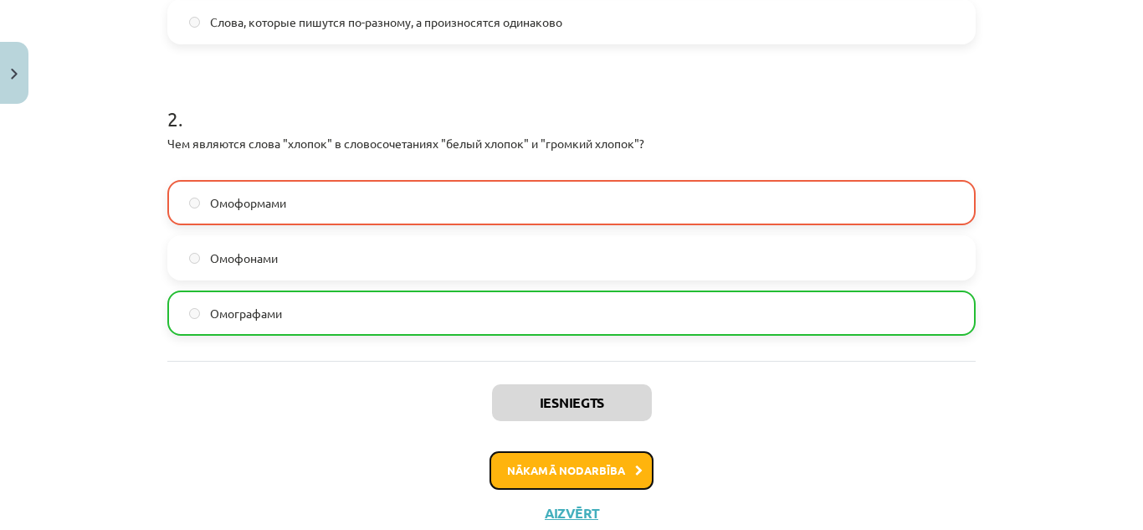
click at [587, 473] on button "Nākamā nodarbība" at bounding box center [572, 470] width 164 height 38
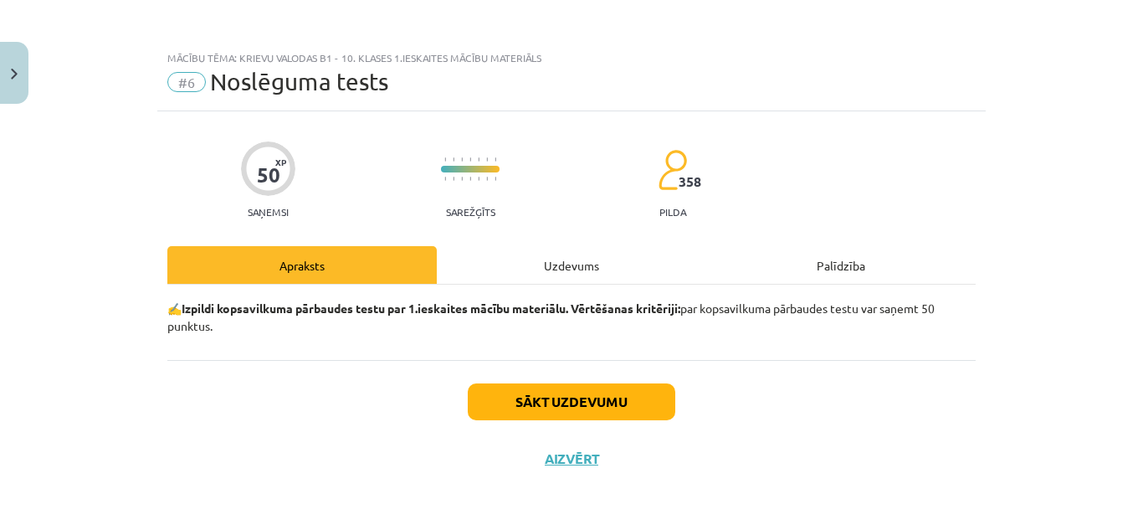
scroll to position [0, 0]
click at [579, 254] on div "Uzdevums" at bounding box center [571, 265] width 269 height 38
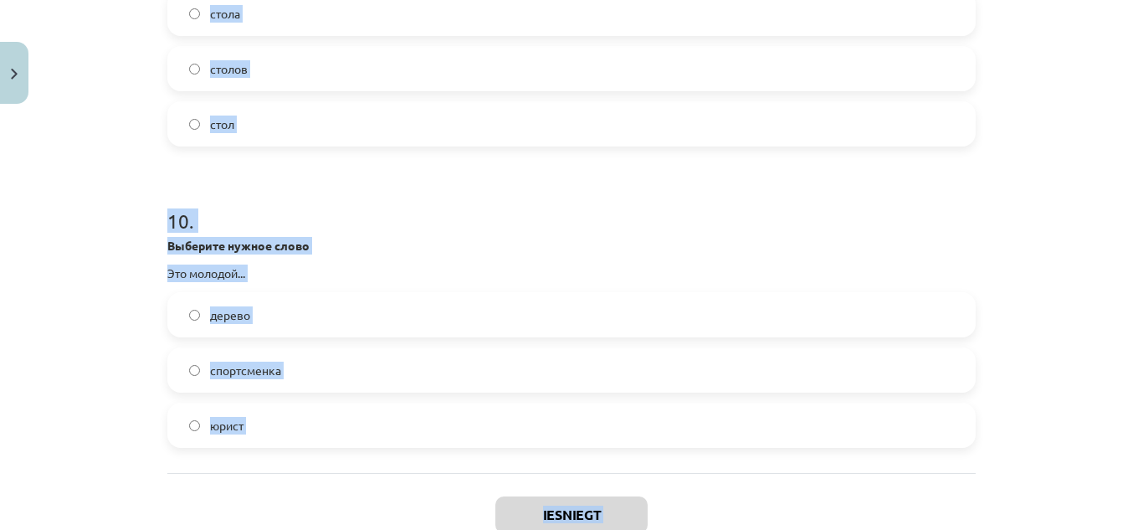
scroll to position [2921, 0]
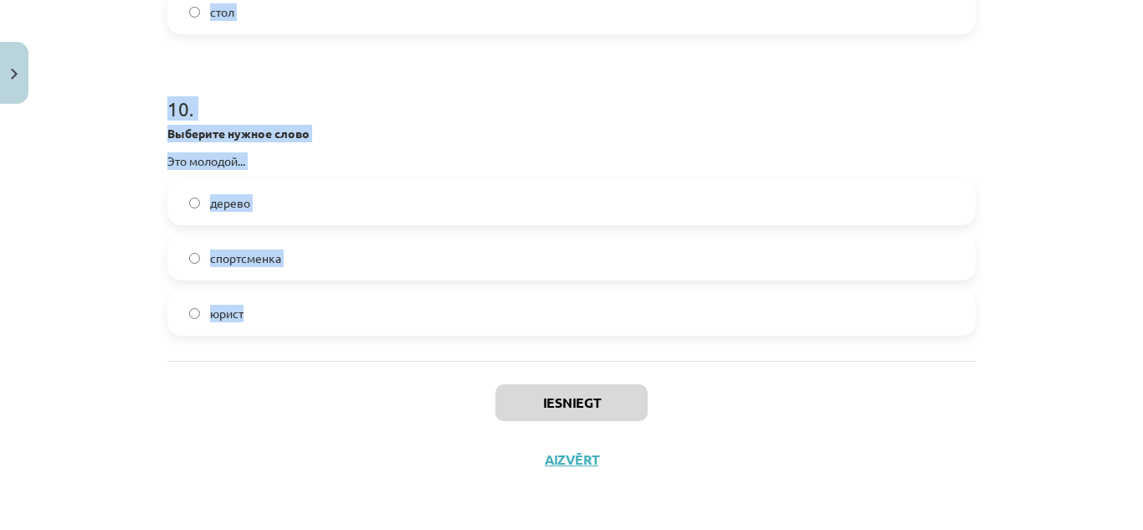
drag, startPoint x: 151, startPoint y: 142, endPoint x: 254, endPoint y: 349, distance: 230.9
copy form "Выберите нужное слово Это дорогой... машина кафе костюм 2 . Выберите правильный…"
click at [310, 173] on div "10 . Выберите нужное слово Это молодой... дерево спортсменка юрист" at bounding box center [571, 202] width 808 height 268
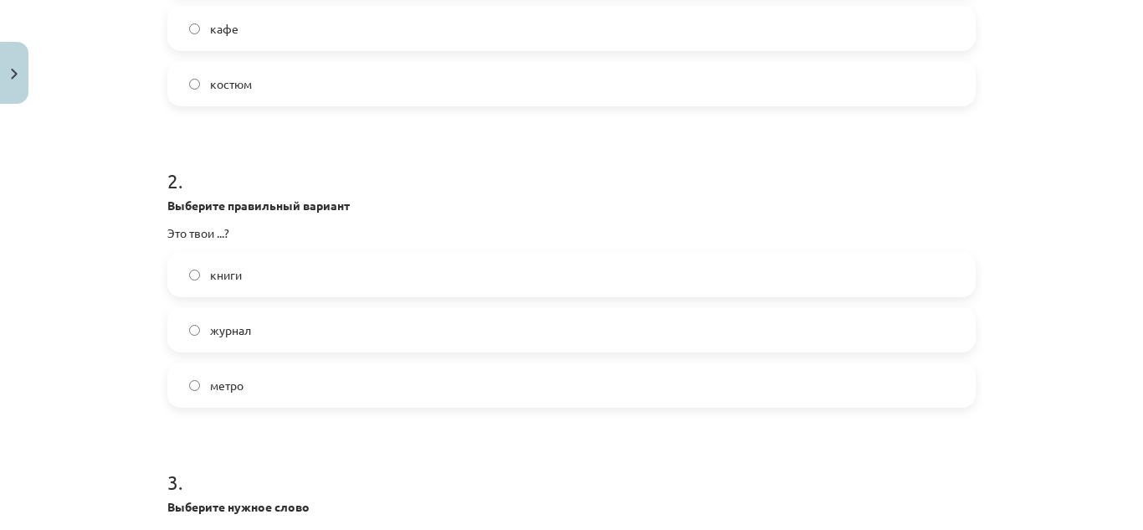
scroll to position [411, 0]
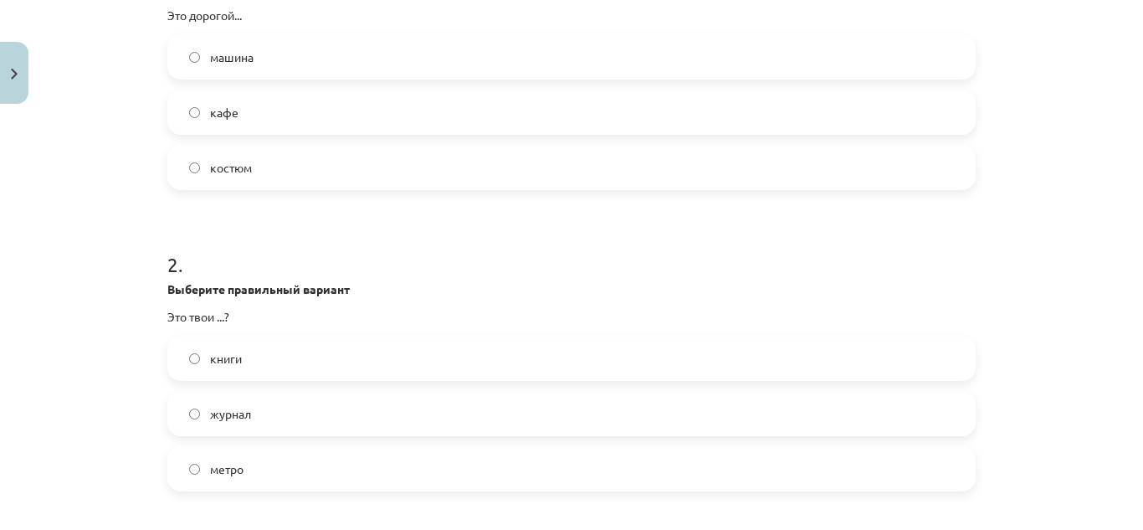
click at [250, 176] on label "костюм" at bounding box center [571, 167] width 805 height 42
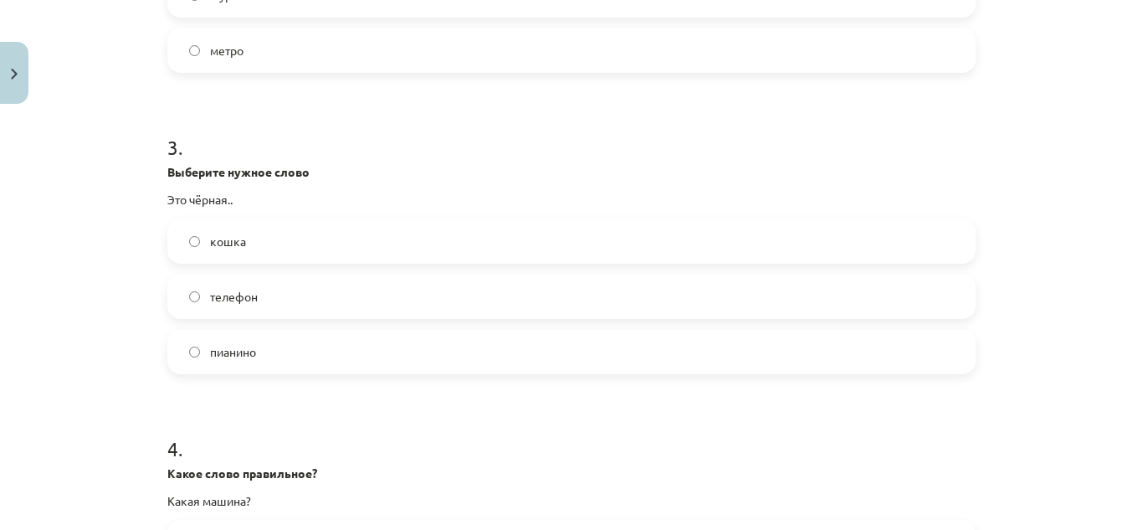
scroll to position [662, 0]
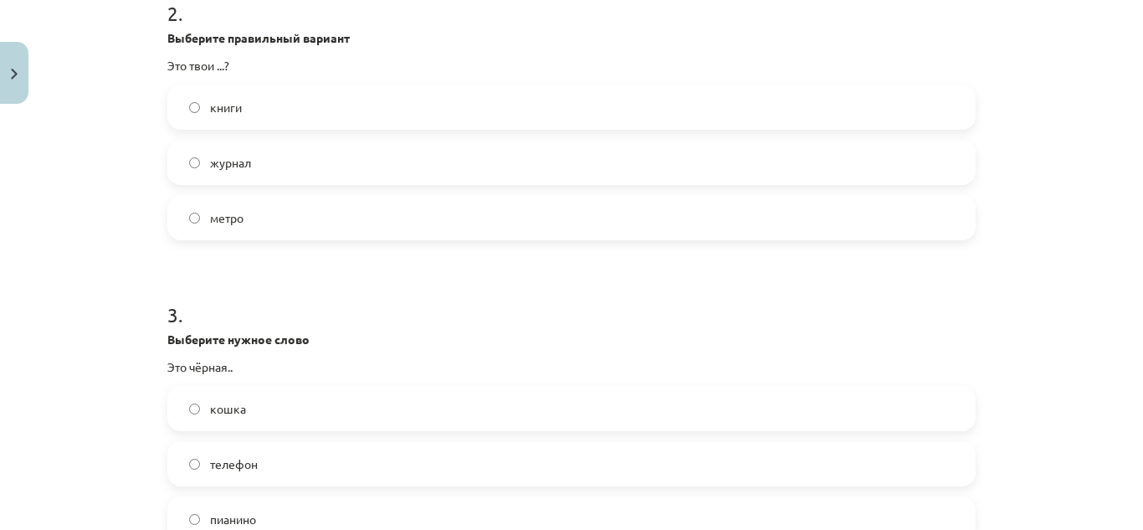
click at [238, 104] on label "книги" at bounding box center [571, 107] width 805 height 42
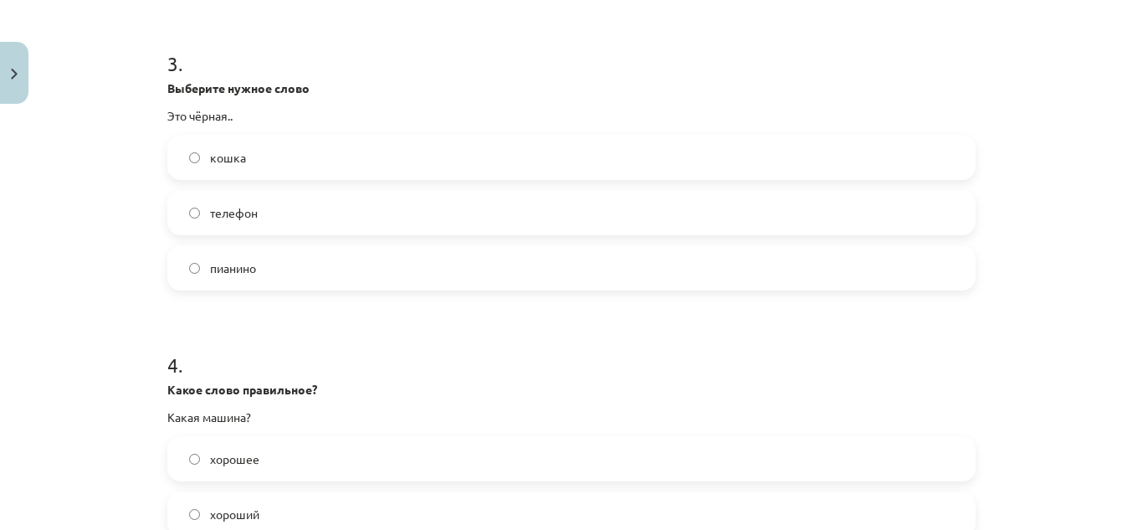
click at [254, 158] on label "кошка" at bounding box center [571, 157] width 805 height 42
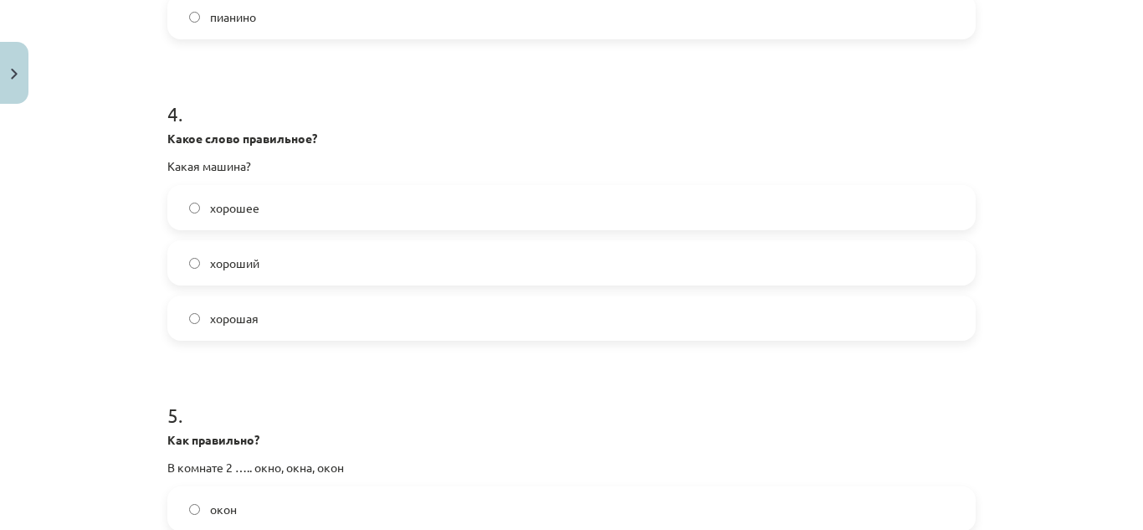
click at [264, 317] on label "хорошая" at bounding box center [571, 318] width 805 height 42
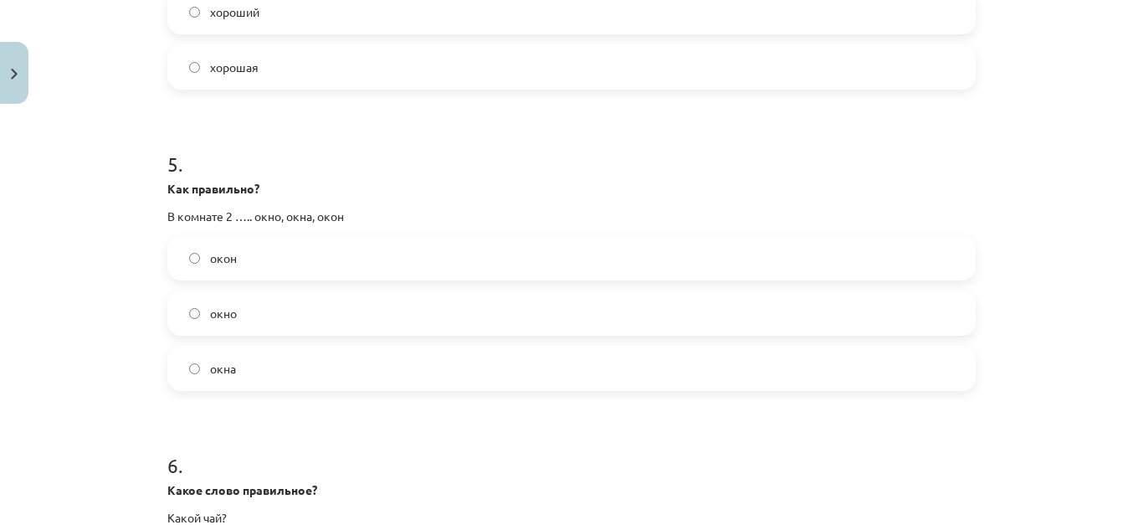
scroll to position [1499, 0]
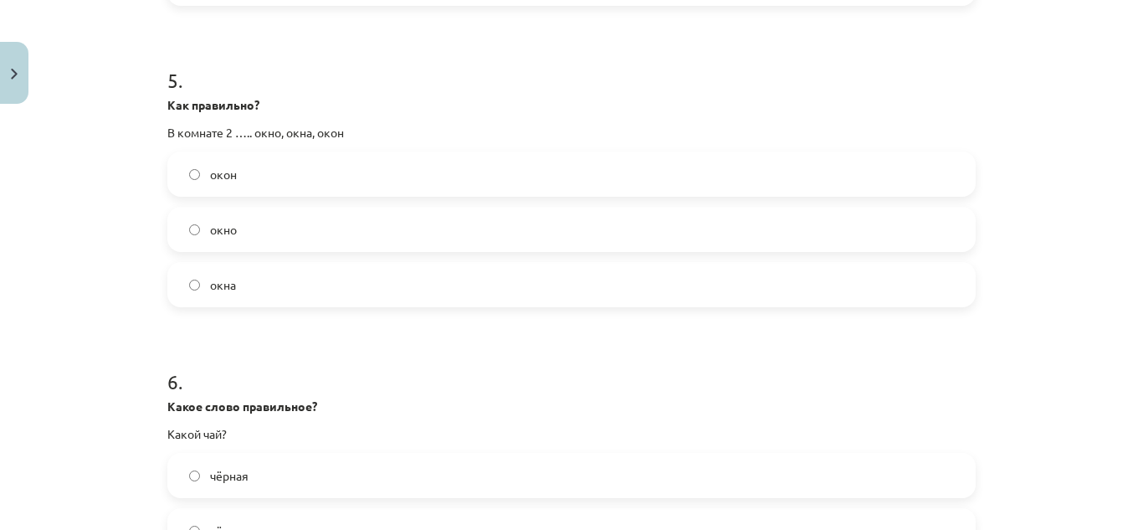
click at [249, 290] on label "окна" at bounding box center [571, 285] width 805 height 42
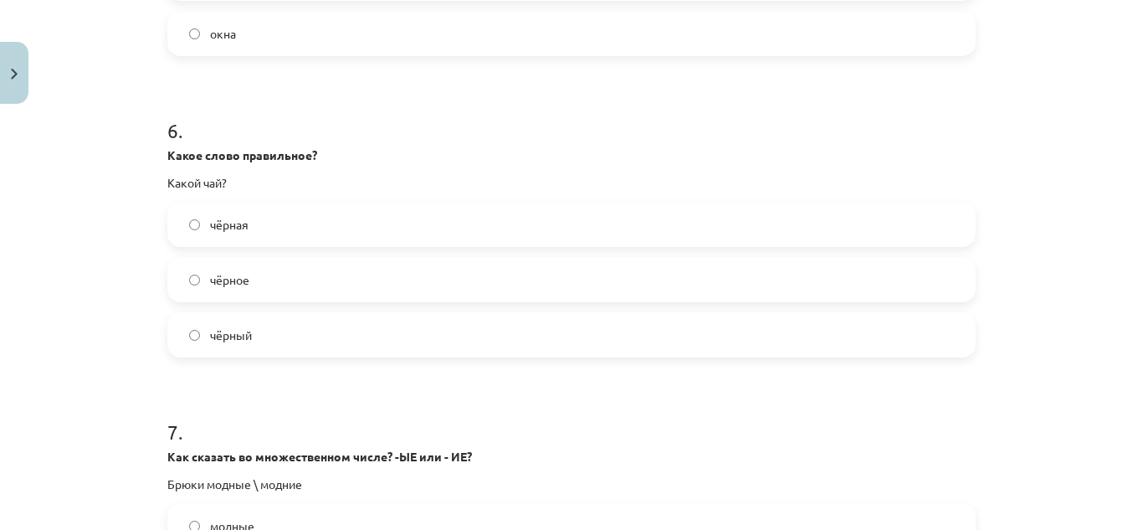
scroll to position [1833, 0]
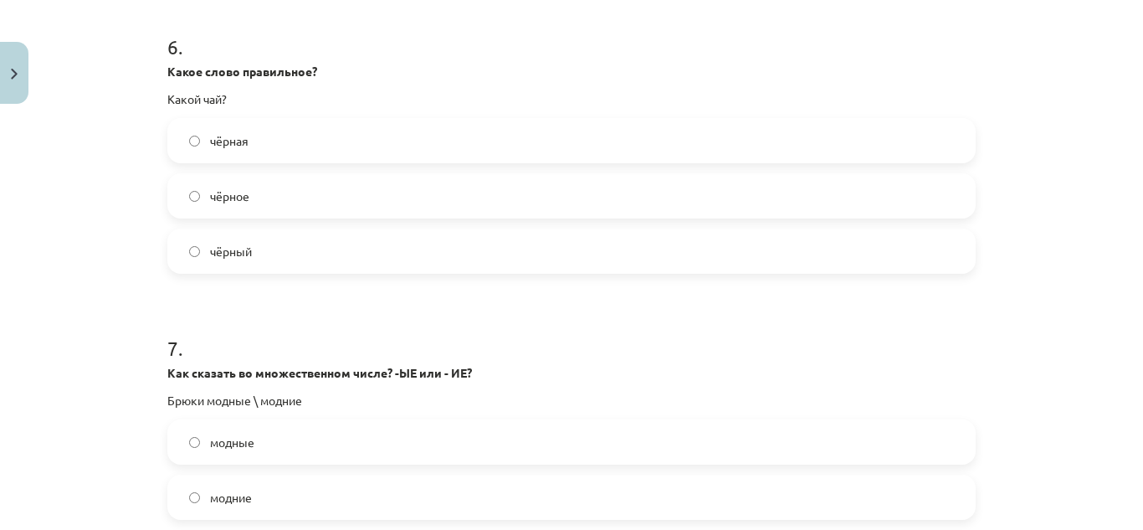
click at [274, 259] on label "чёрный" at bounding box center [571, 251] width 805 height 42
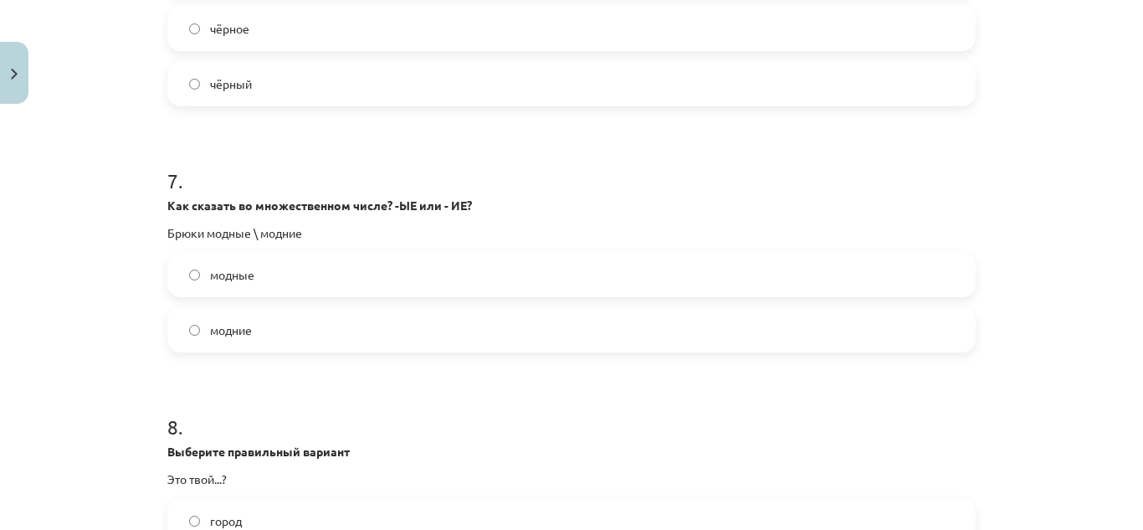
scroll to position [2084, 0]
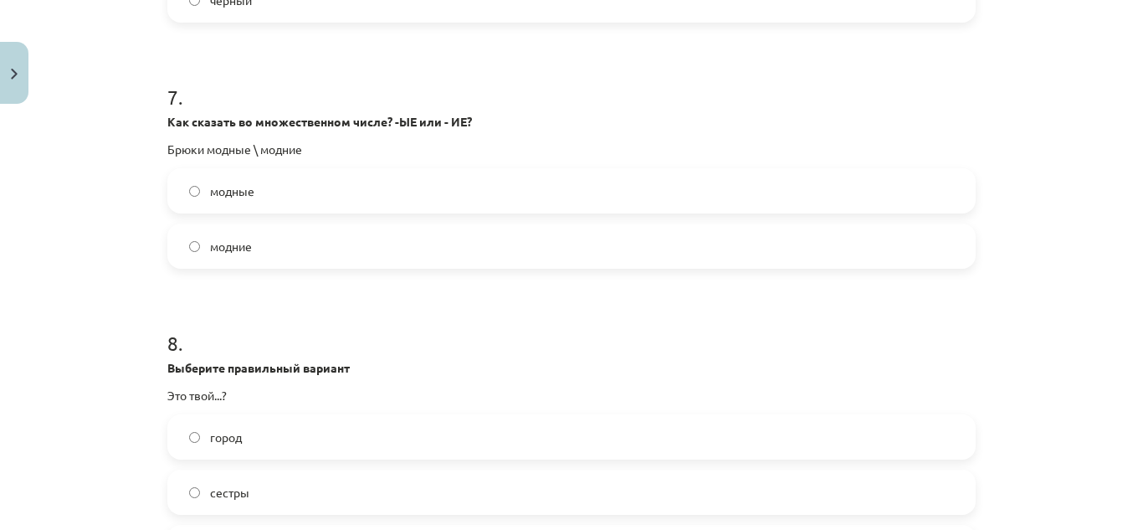
click at [255, 179] on label "модные" at bounding box center [571, 191] width 805 height 42
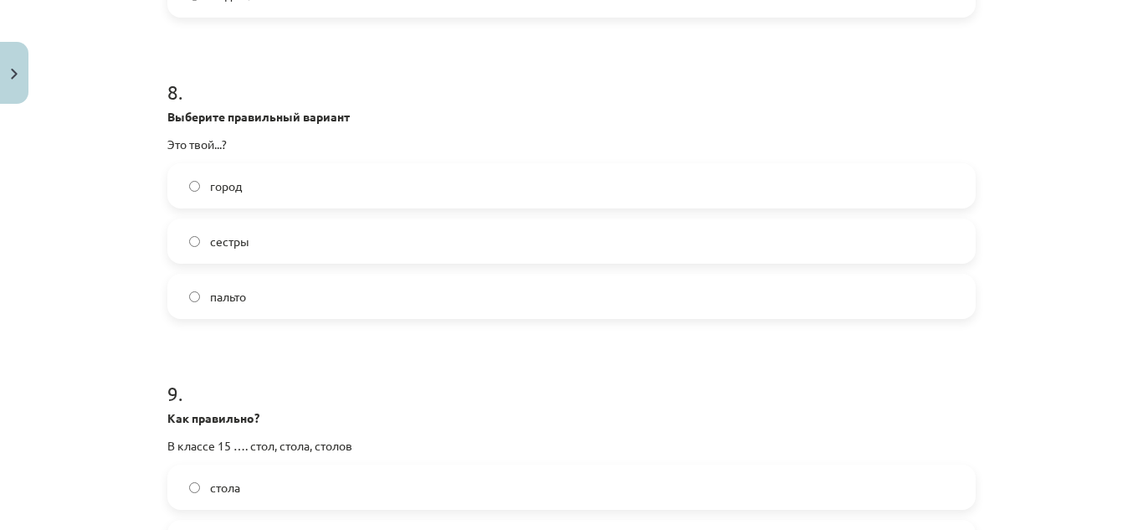
scroll to position [2419, 0]
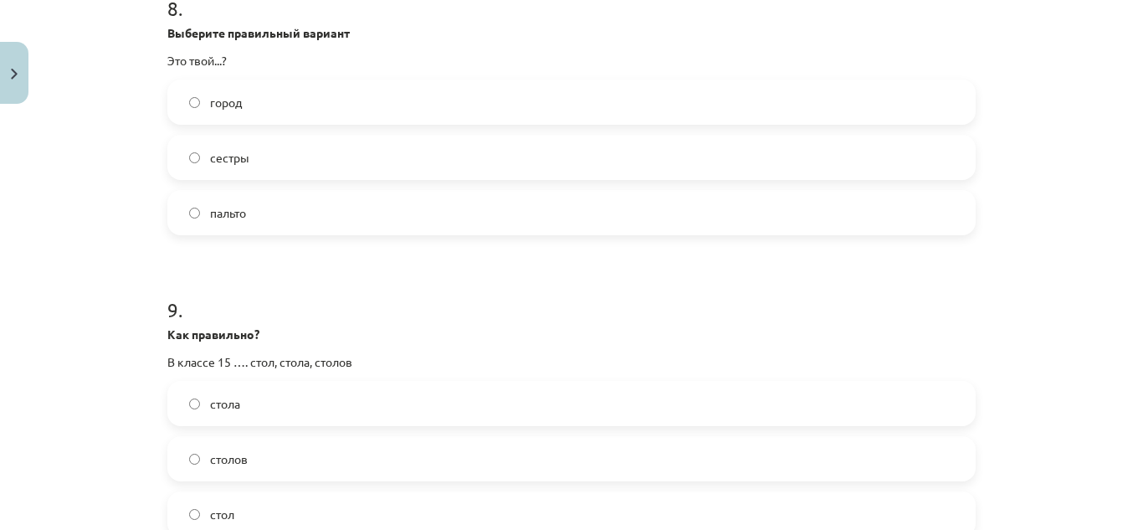
click at [228, 103] on span "город" at bounding box center [226, 103] width 32 height 18
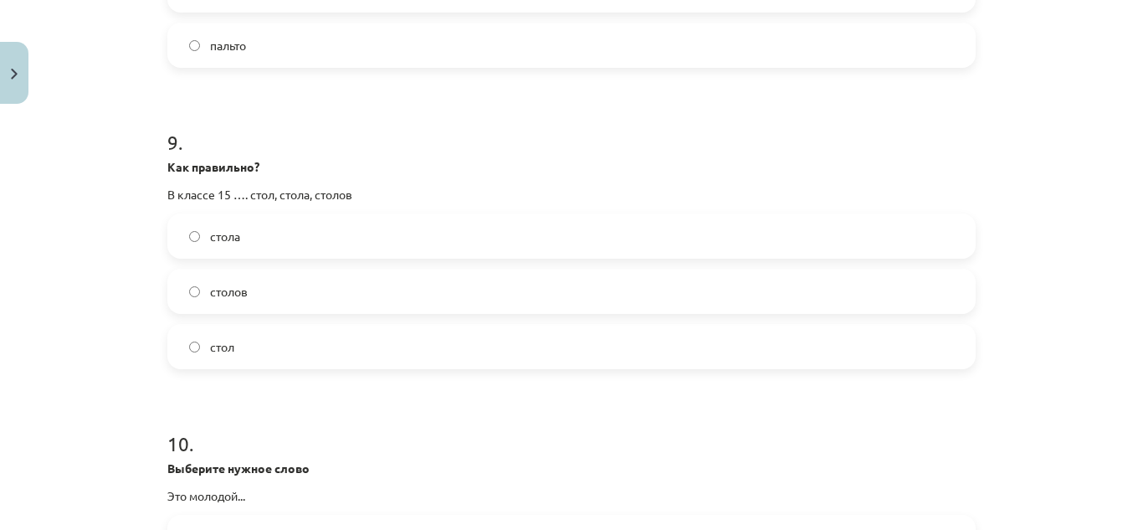
scroll to position [2670, 0]
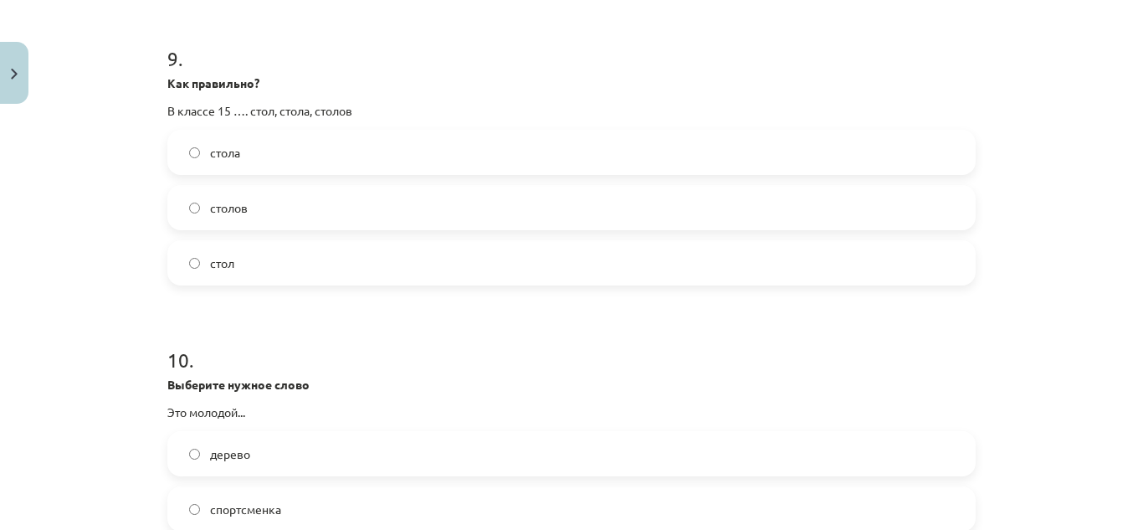
click at [241, 209] on span "столов" at bounding box center [229, 208] width 38 height 18
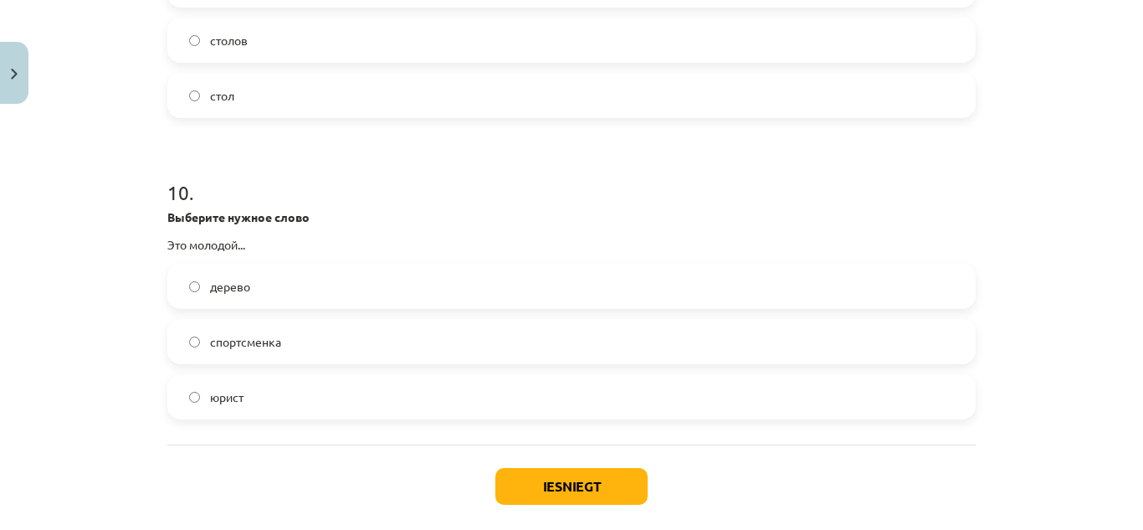
scroll to position [2921, 0]
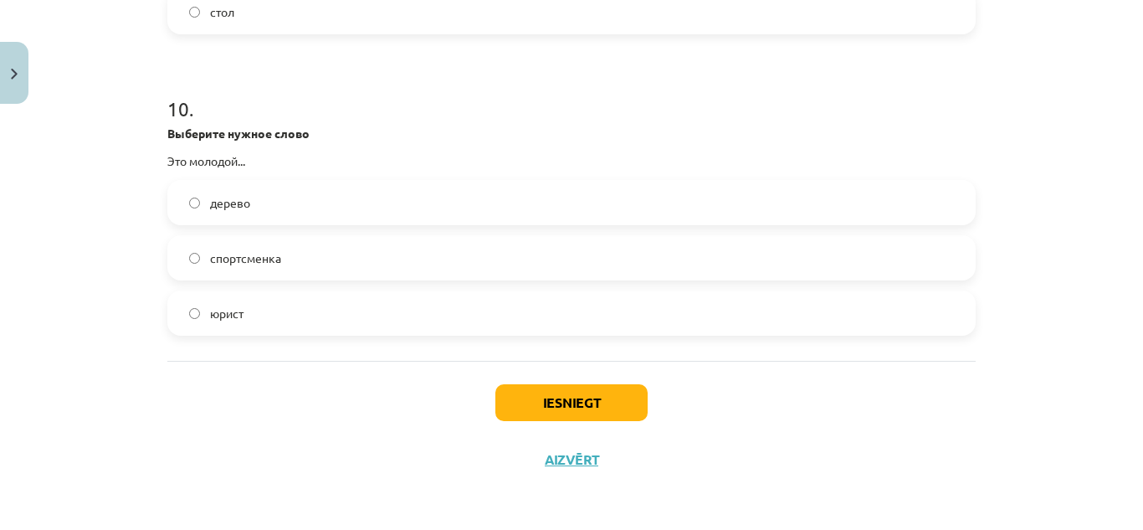
click at [265, 310] on label "юрист" at bounding box center [571, 313] width 805 height 42
click at [572, 402] on button "Iesniegt" at bounding box center [571, 402] width 152 height 37
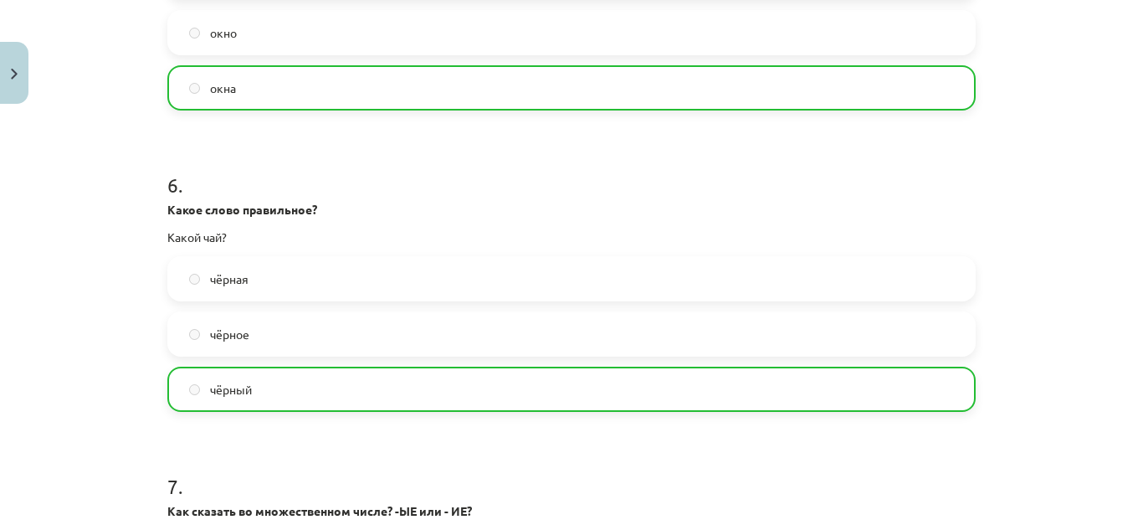
scroll to position [2975, 0]
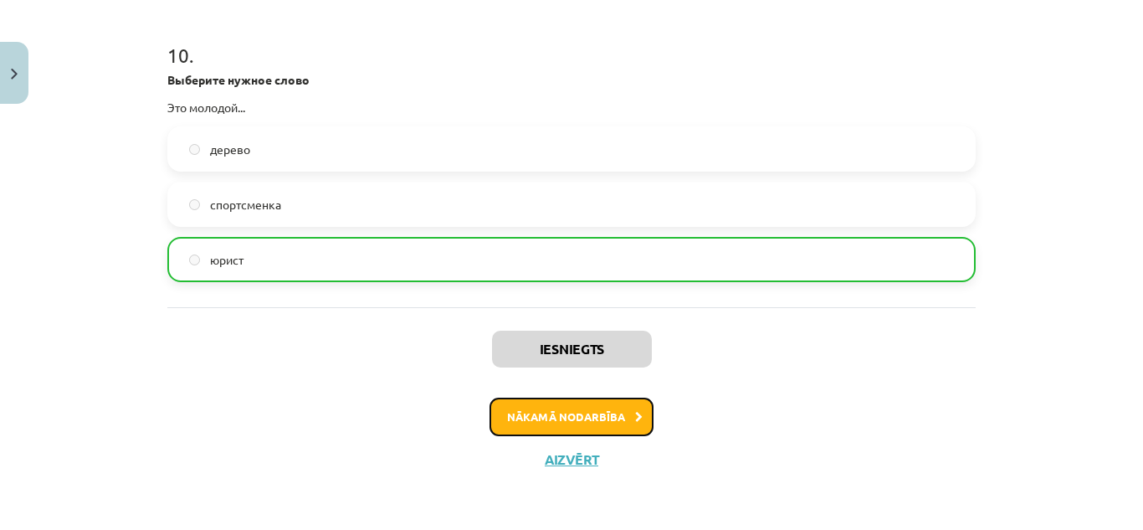
click at [619, 411] on button "Nākamā nodarbība" at bounding box center [572, 416] width 164 height 38
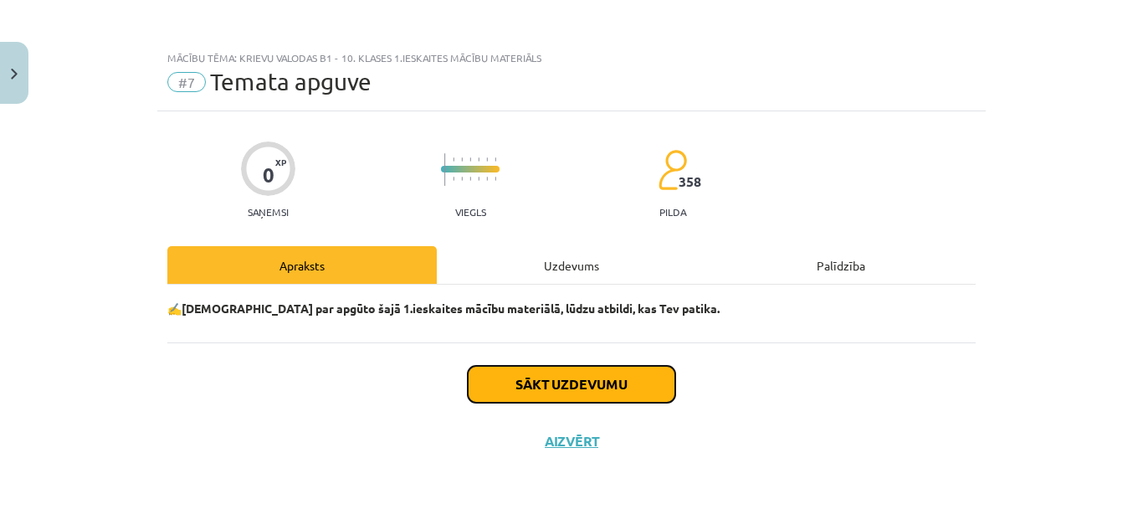
click at [613, 385] on button "Sākt uzdevumu" at bounding box center [572, 384] width 208 height 37
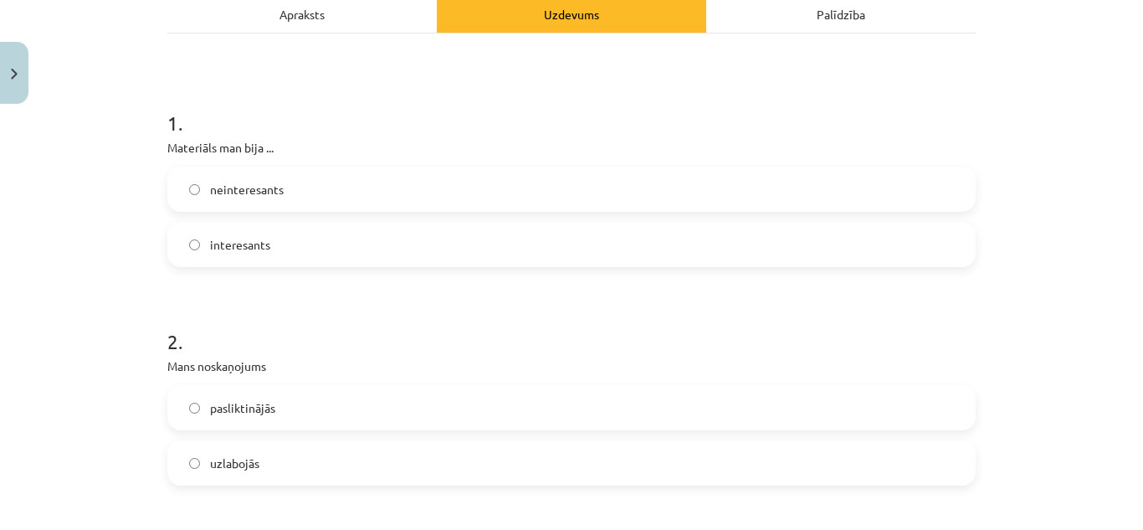
scroll to position [335, 0]
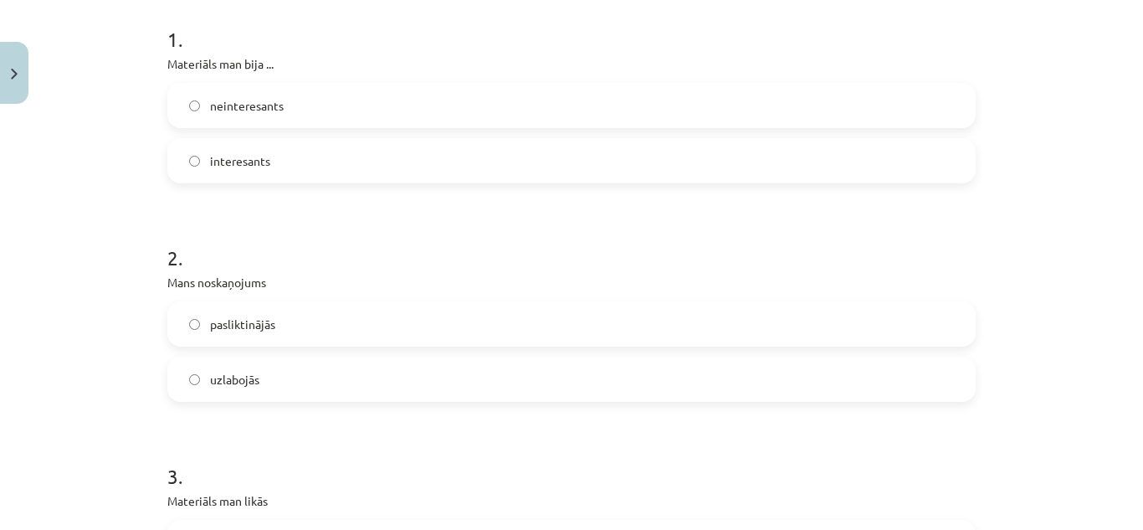
click at [318, 154] on label "interesants" at bounding box center [571, 161] width 805 height 42
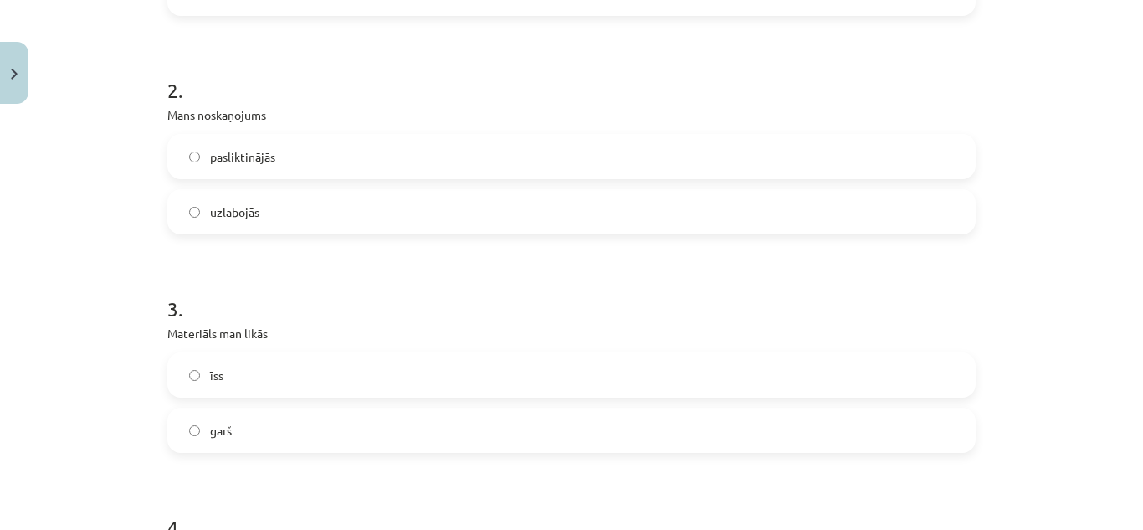
click at [299, 203] on label "uzlabojās" at bounding box center [571, 212] width 805 height 42
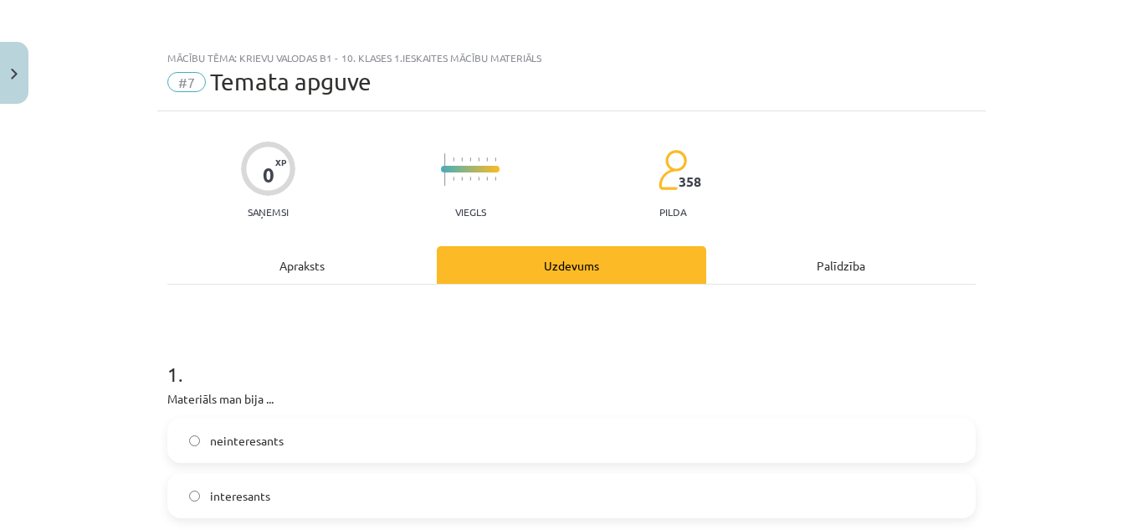
scroll to position [753, 0]
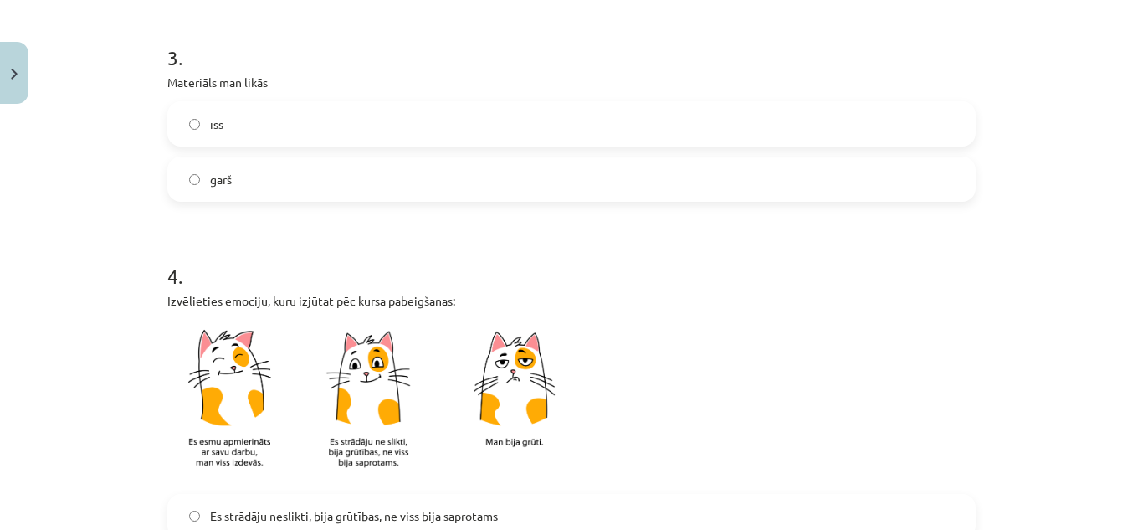
click at [326, 113] on label "īss" at bounding box center [571, 124] width 805 height 42
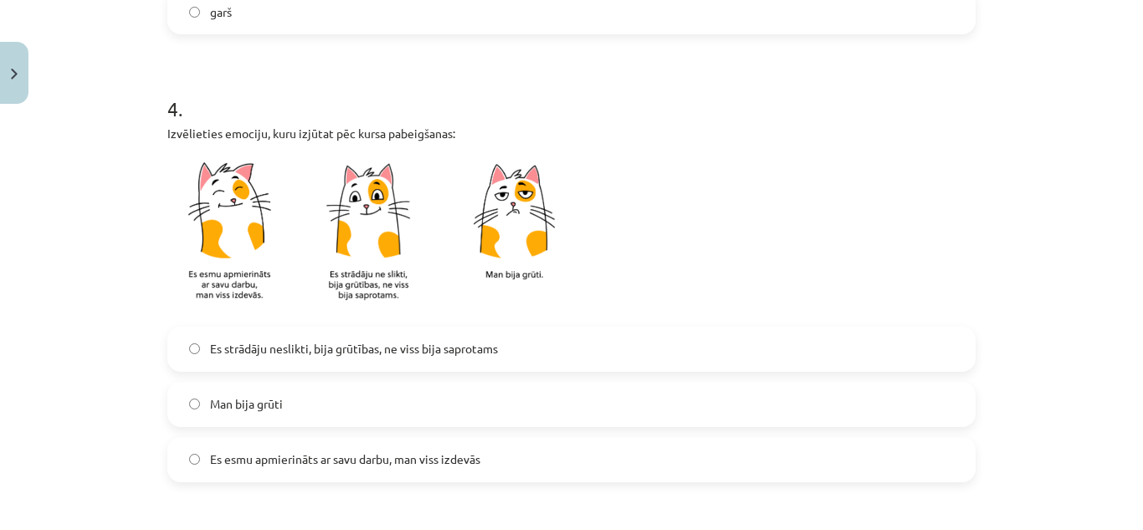
scroll to position [1004, 0]
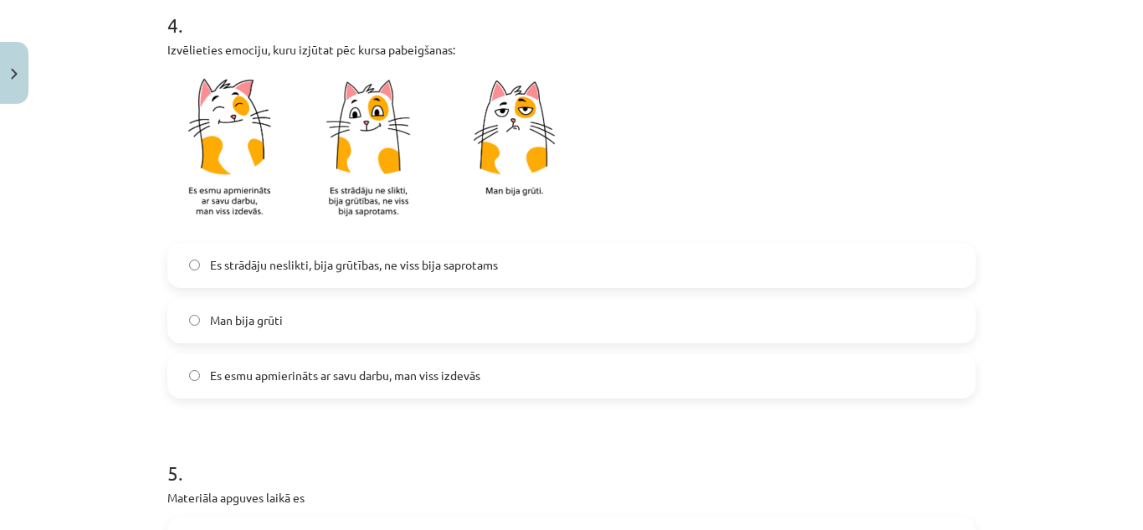
click at [347, 377] on span "Es esmu apmierināts ar savu darbu, man viss izdevās" at bounding box center [345, 376] width 270 height 18
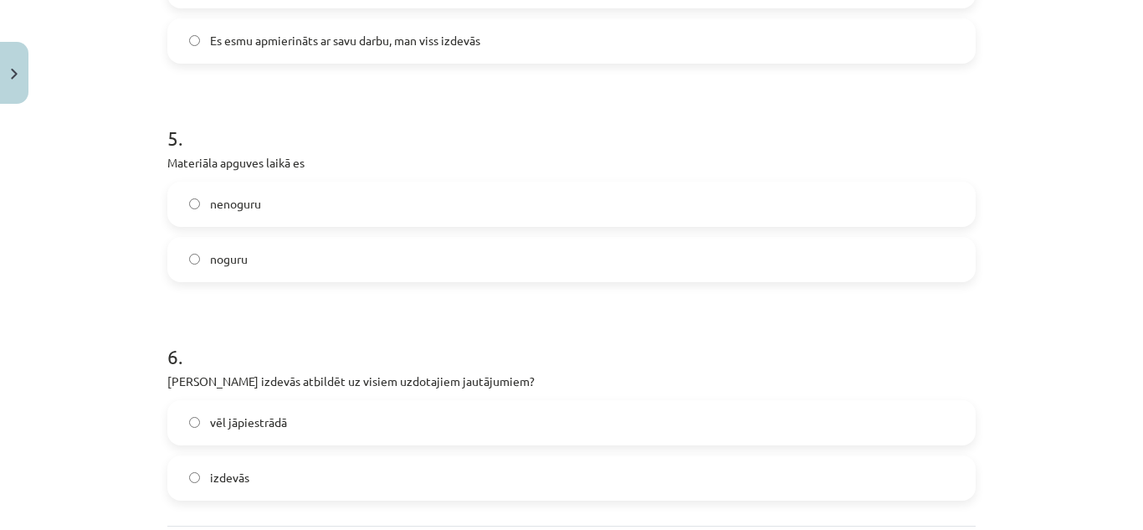
scroll to position [1423, 0]
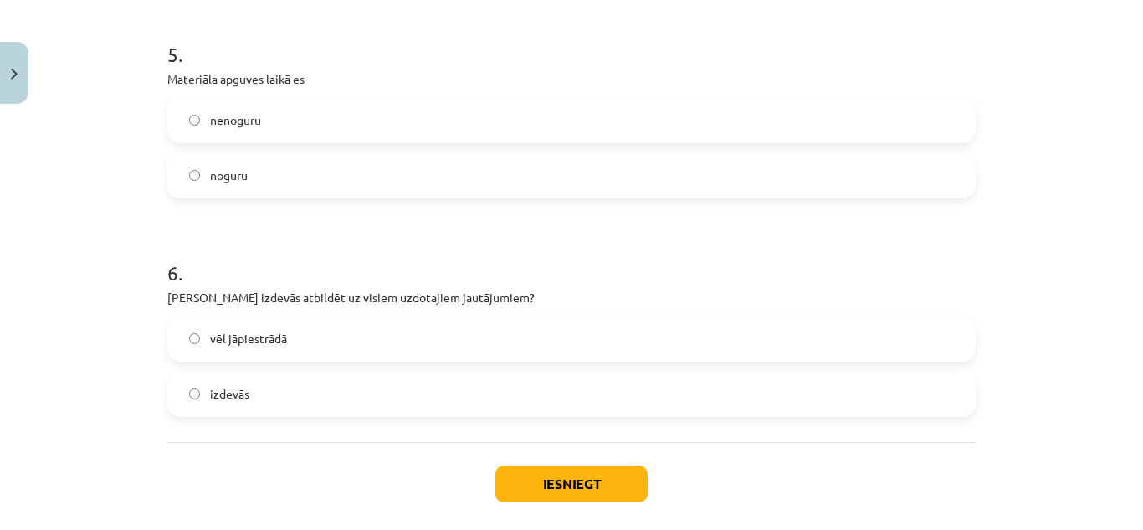
click at [295, 189] on label "noguru" at bounding box center [571, 176] width 805 height 42
click at [312, 136] on label "nenoguru" at bounding box center [571, 121] width 805 height 42
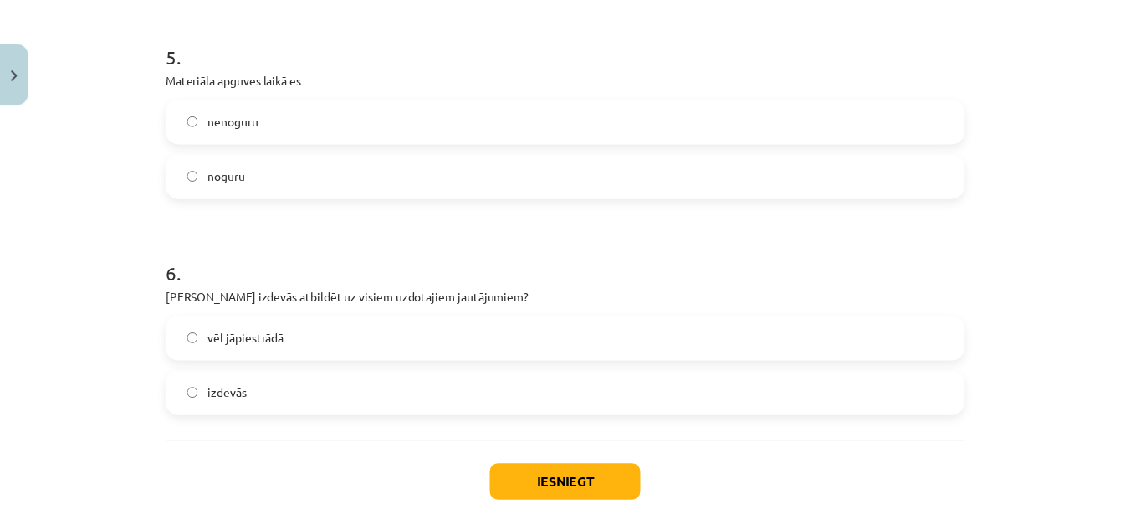
scroll to position [1504, 0]
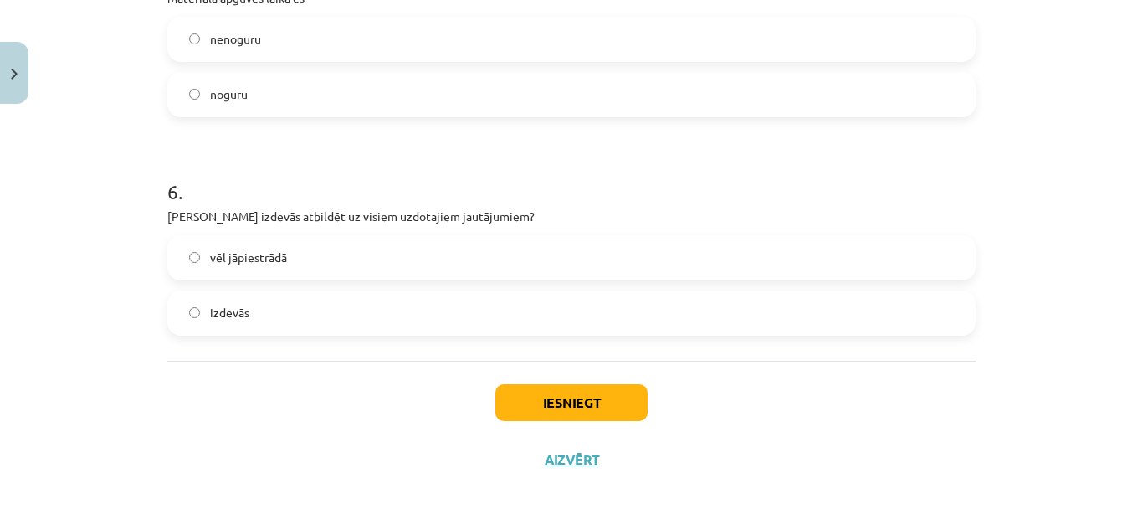
click at [269, 316] on label "izdevās" at bounding box center [571, 313] width 805 height 42
click at [580, 392] on button "Iesniegt" at bounding box center [571, 402] width 152 height 37
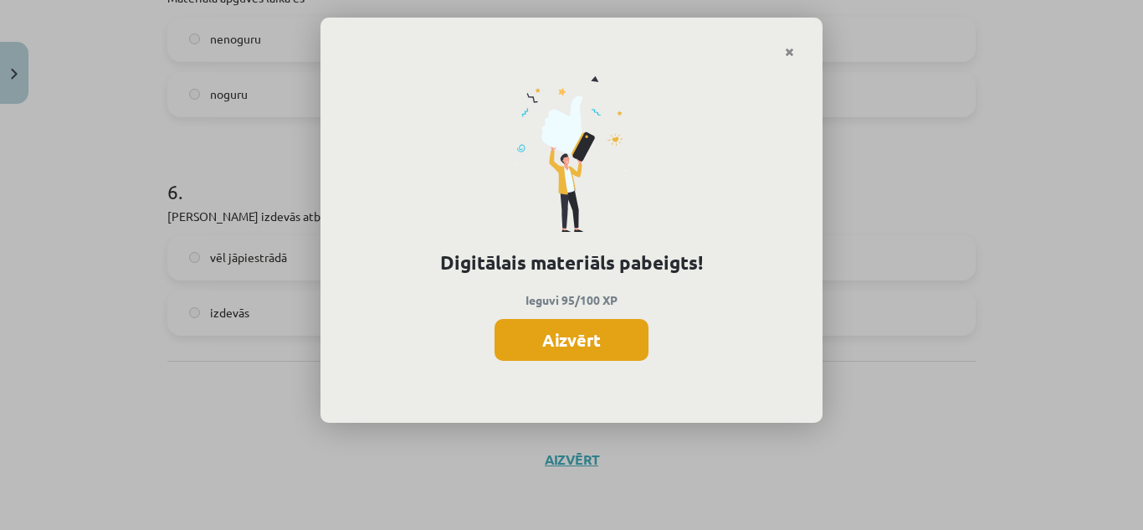
click at [593, 344] on button "Aizvērt" at bounding box center [572, 340] width 154 height 42
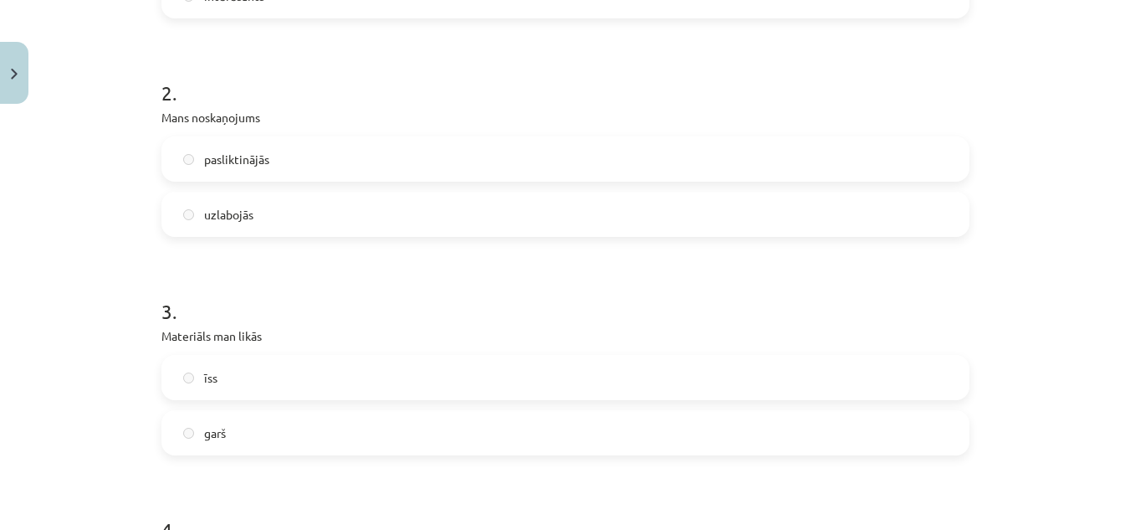
scroll to position [0, 0]
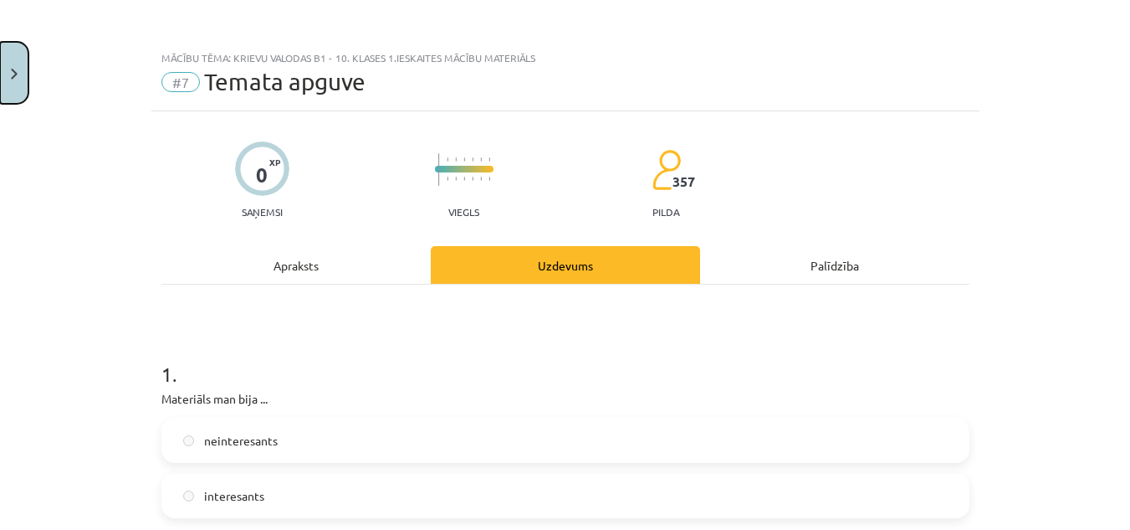
click at [13, 71] on img "Close" at bounding box center [14, 74] width 7 height 11
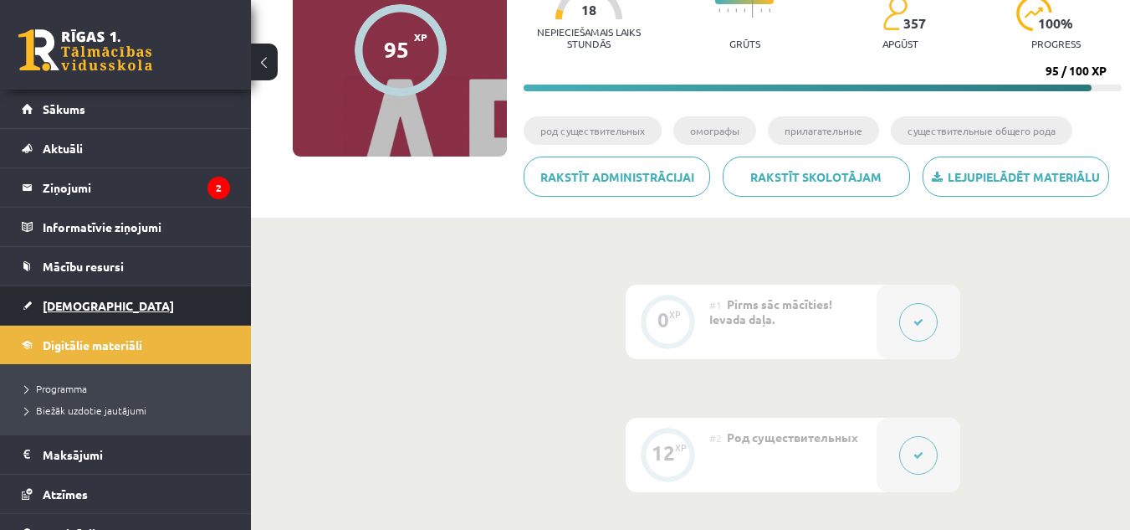
click at [69, 303] on span "[DEMOGRAPHIC_DATA]" at bounding box center [108, 305] width 131 height 15
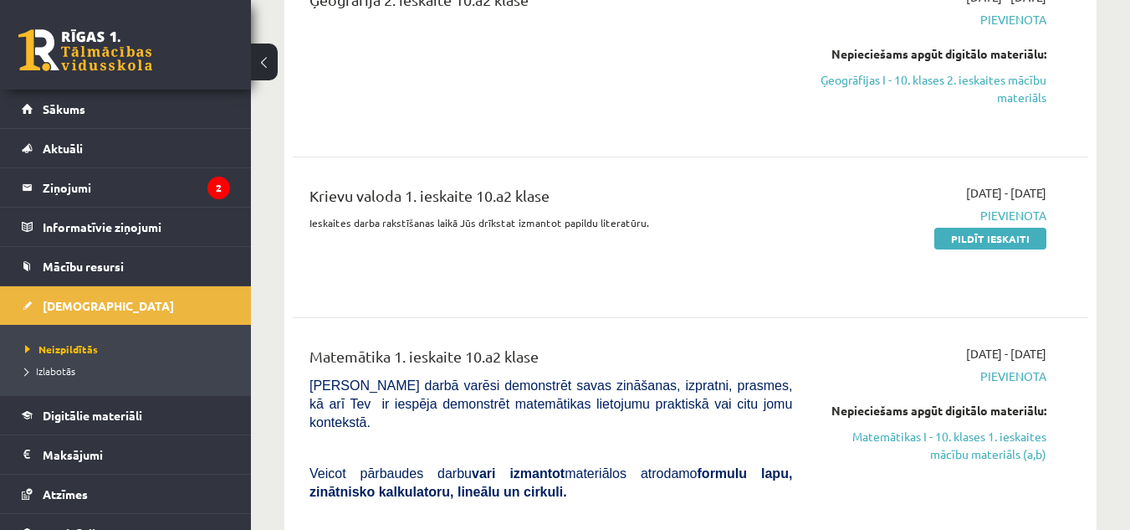
scroll to position [335, 0]
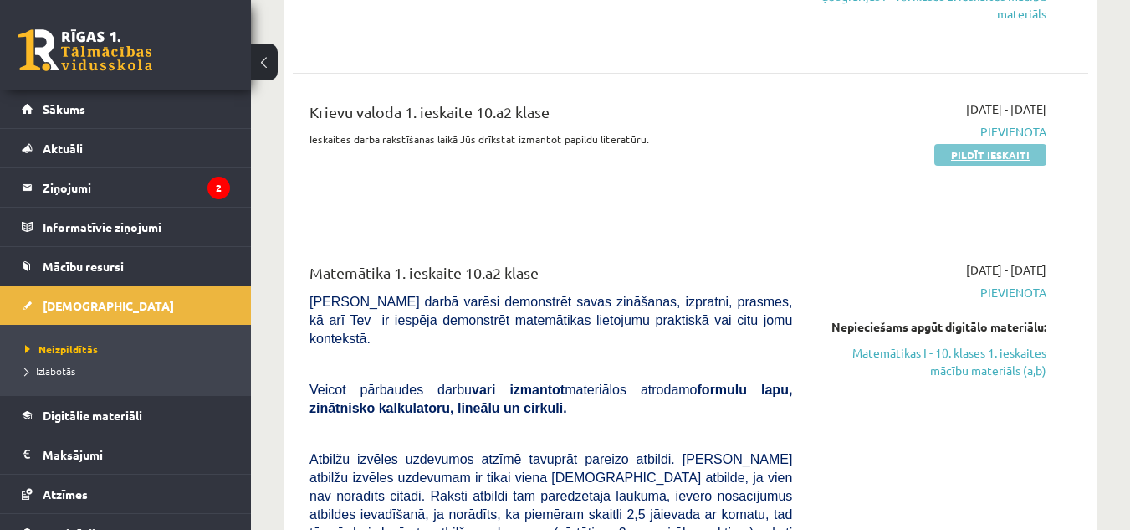
click at [944, 161] on link "Pildīt ieskaiti" at bounding box center [991, 155] width 112 height 22
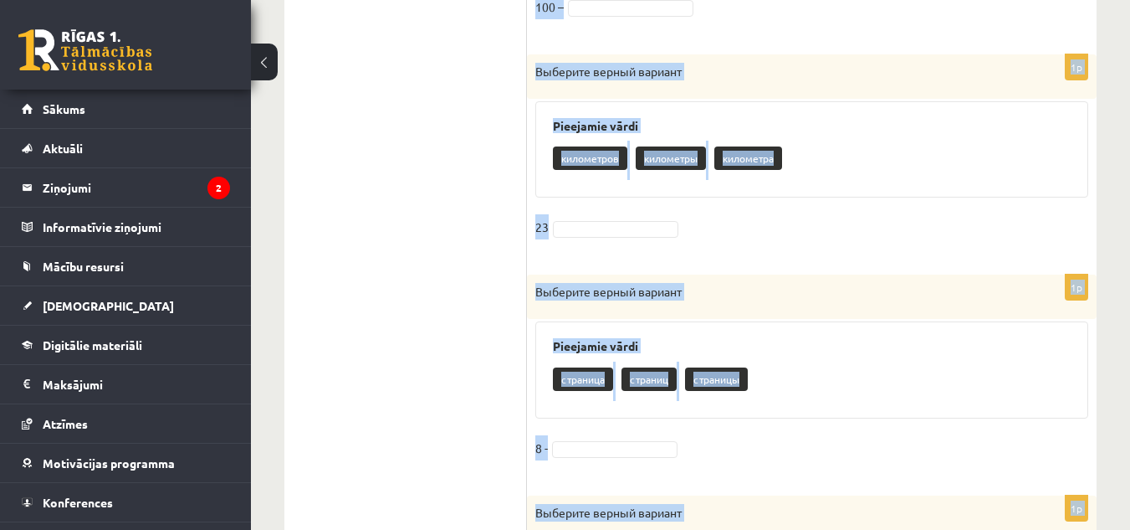
scroll to position [1879, 0]
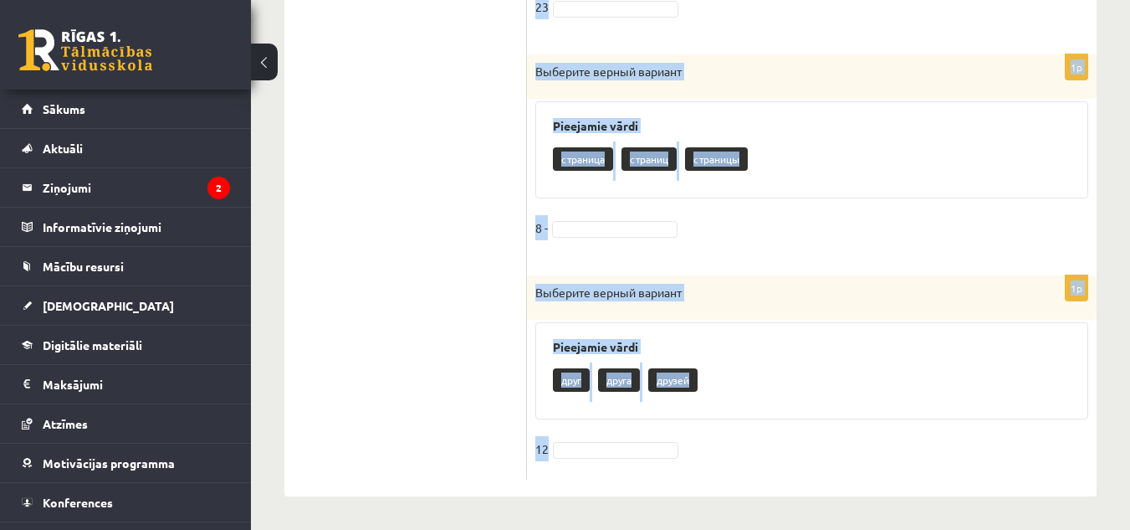
drag, startPoint x: 536, startPoint y: 119, endPoint x: 746, endPoint y: 542, distance: 472.3
copy form "Loremips dolors ametcon Adipiscin elits doeiusm tempor incididu 91 – 0u Laboree…"
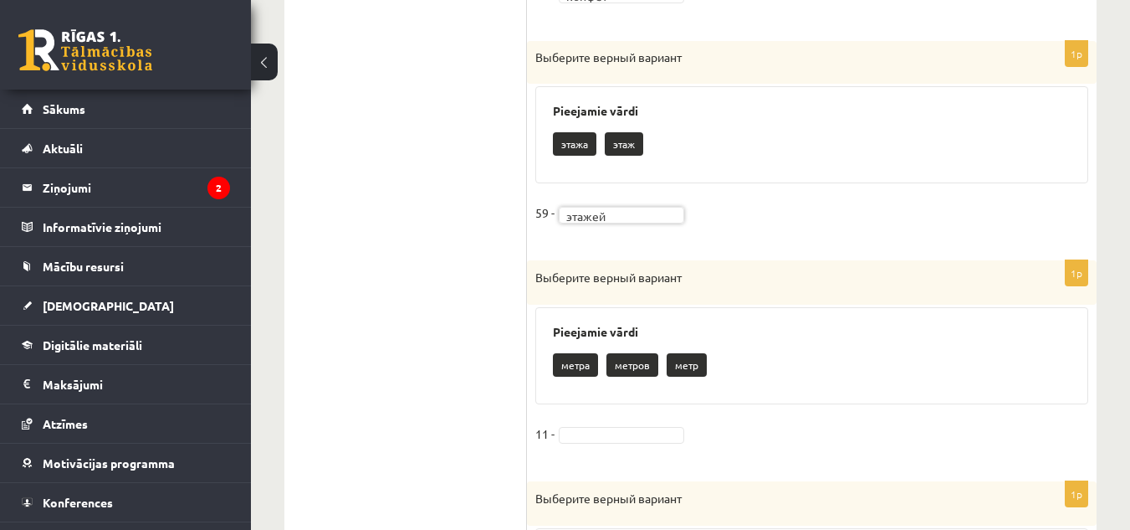
scroll to position [959, 0]
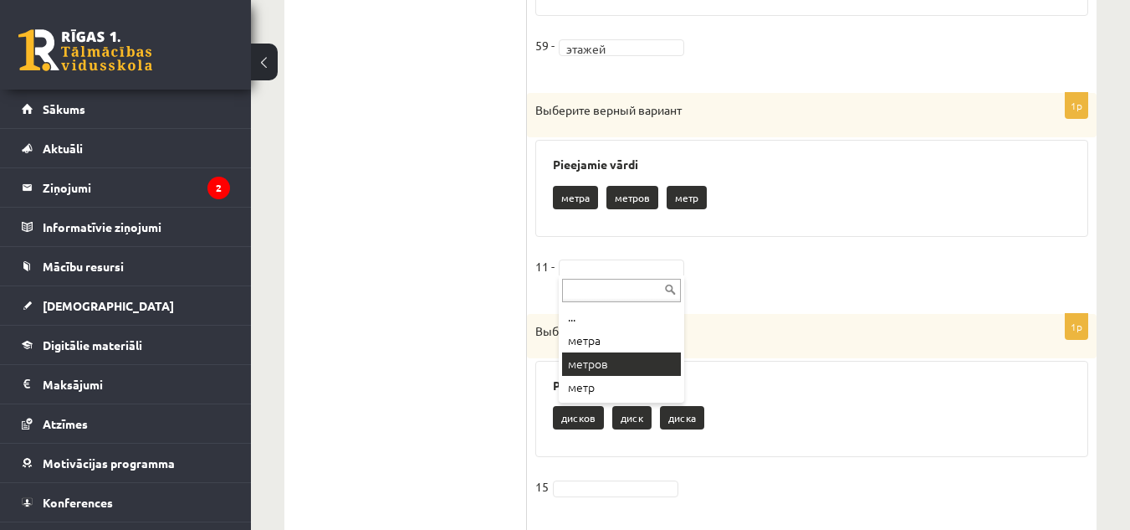
drag, startPoint x: 610, startPoint y: 369, endPoint x: 612, endPoint y: 360, distance: 9.4
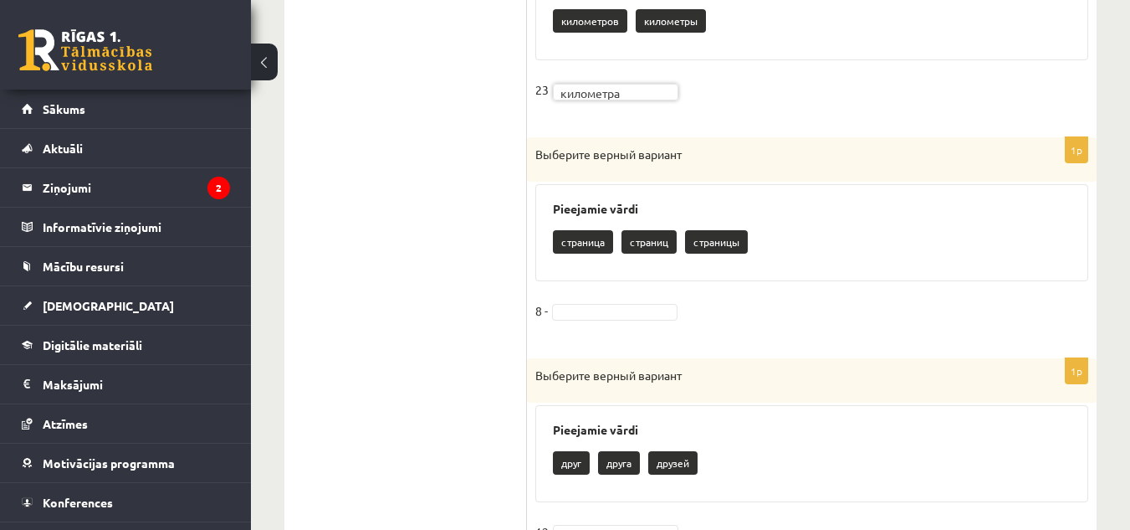
scroll to position [1879, 0]
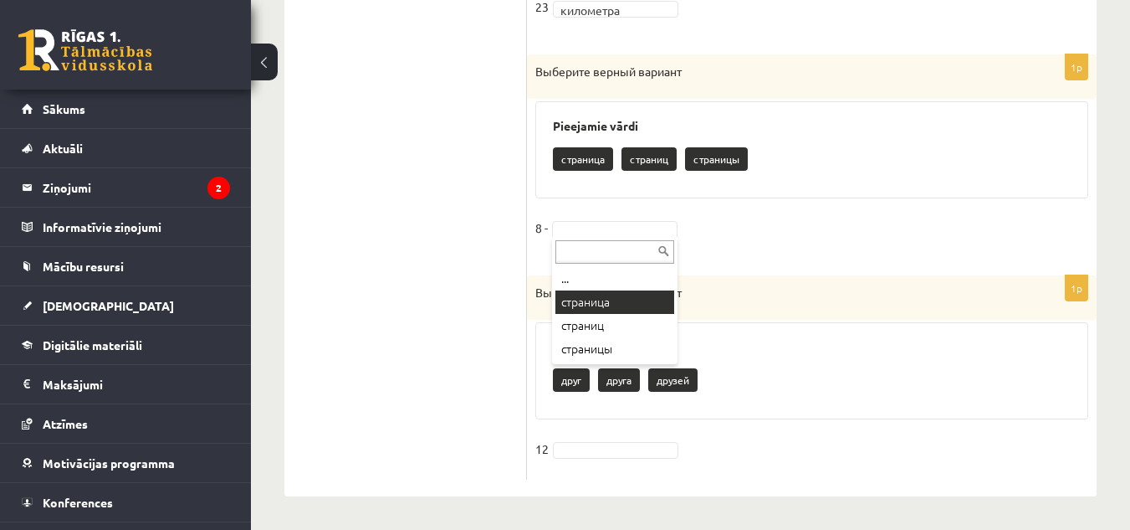
click at [582, 237] on div at bounding box center [615, 250] width 126 height 27
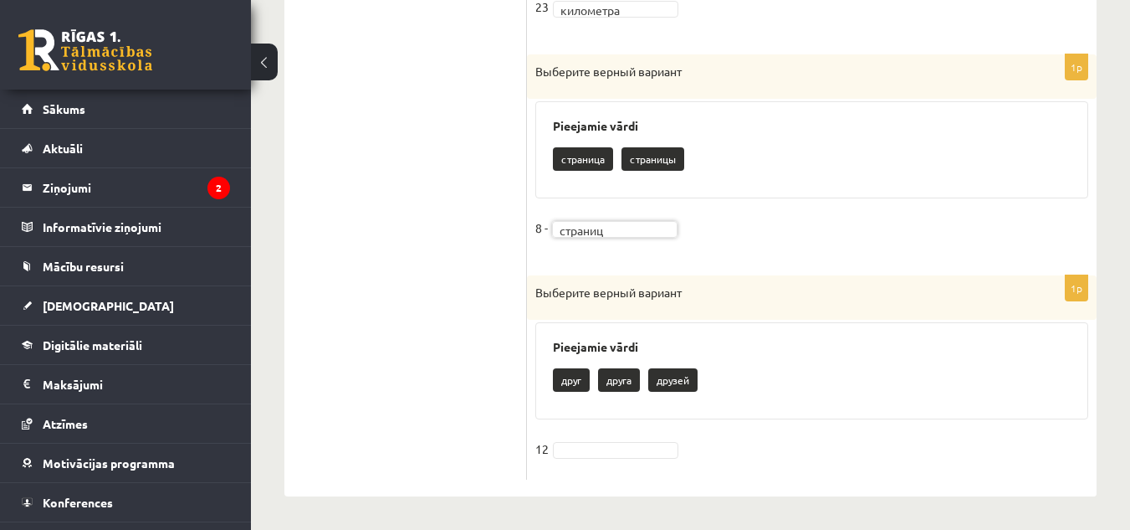
click at [629, 436] on fieldset "12" at bounding box center [812, 453] width 553 height 35
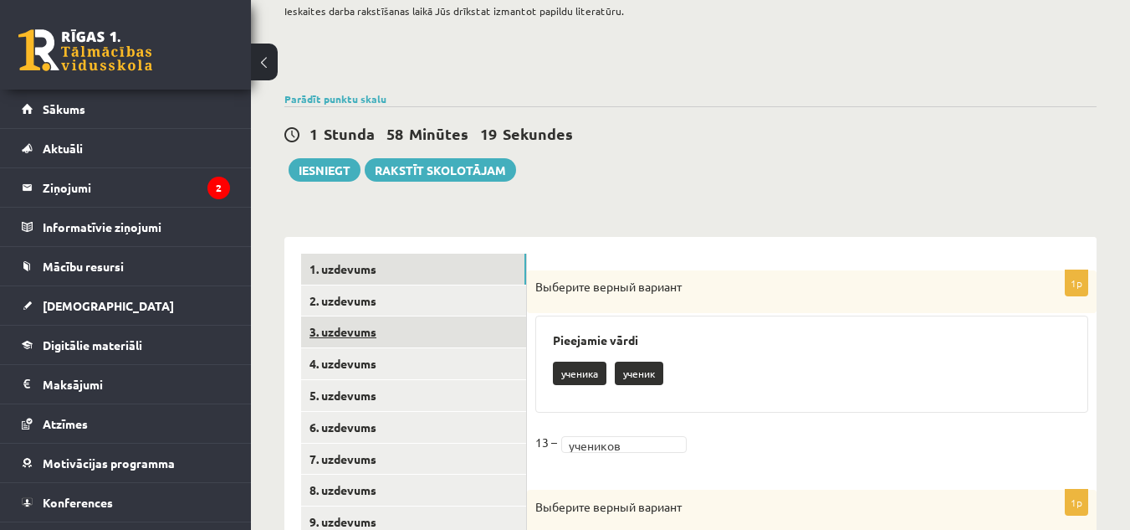
scroll to position [290, 0]
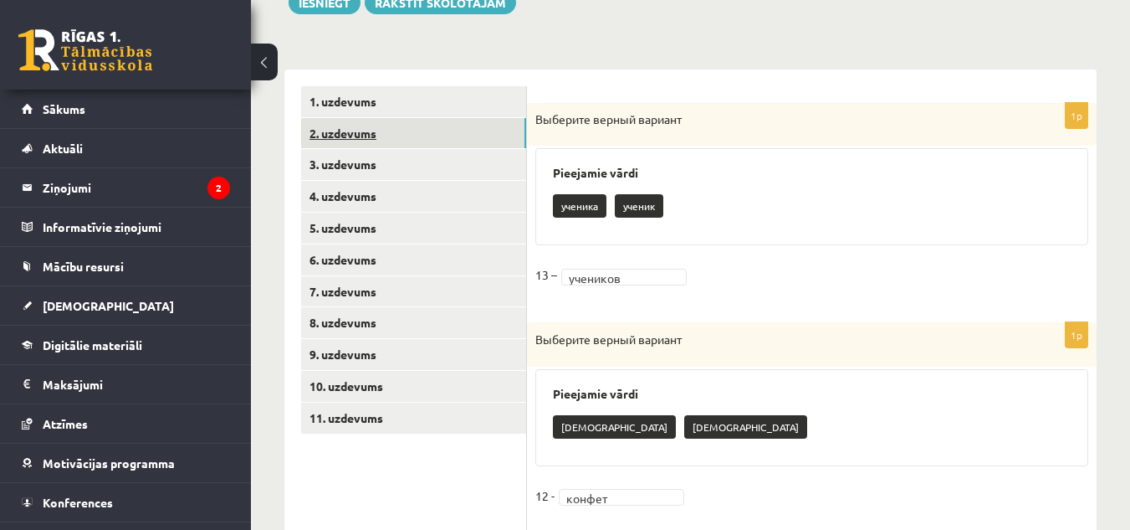
click at [348, 127] on link "2. uzdevums" at bounding box center [413, 133] width 225 height 31
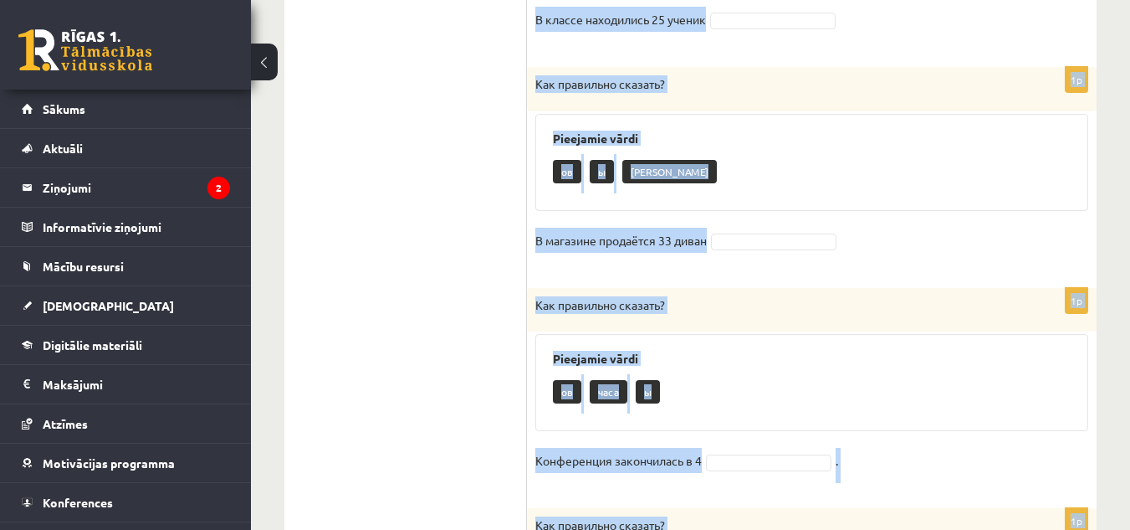
scroll to position [1000, 0]
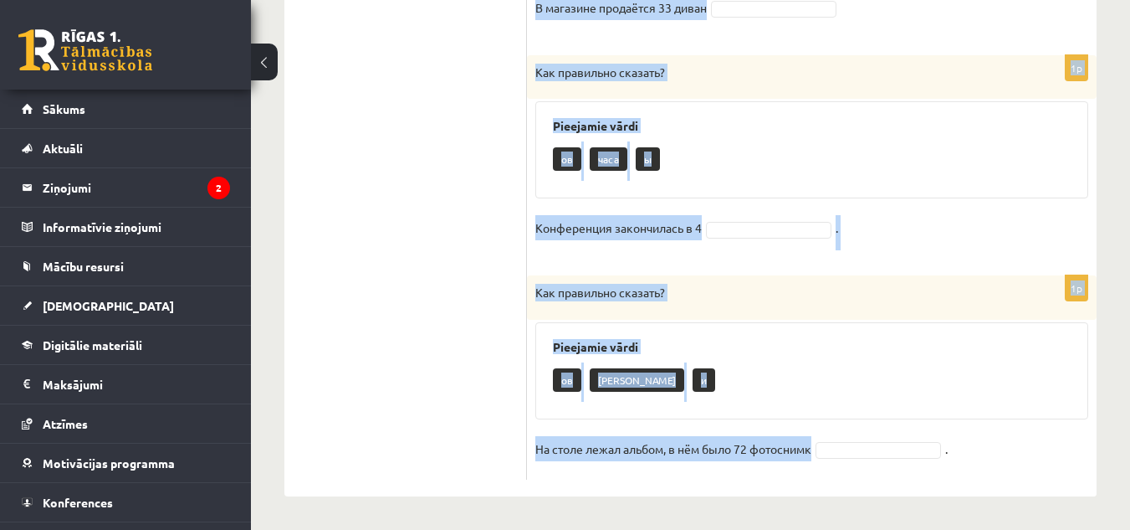
drag, startPoint x: 541, startPoint y: 119, endPoint x: 728, endPoint y: 561, distance: 479.9
copy form "Как правильно сказать? Pieejamie vārdi ов а и На полке стоит 2 книг 1p Как прав…"
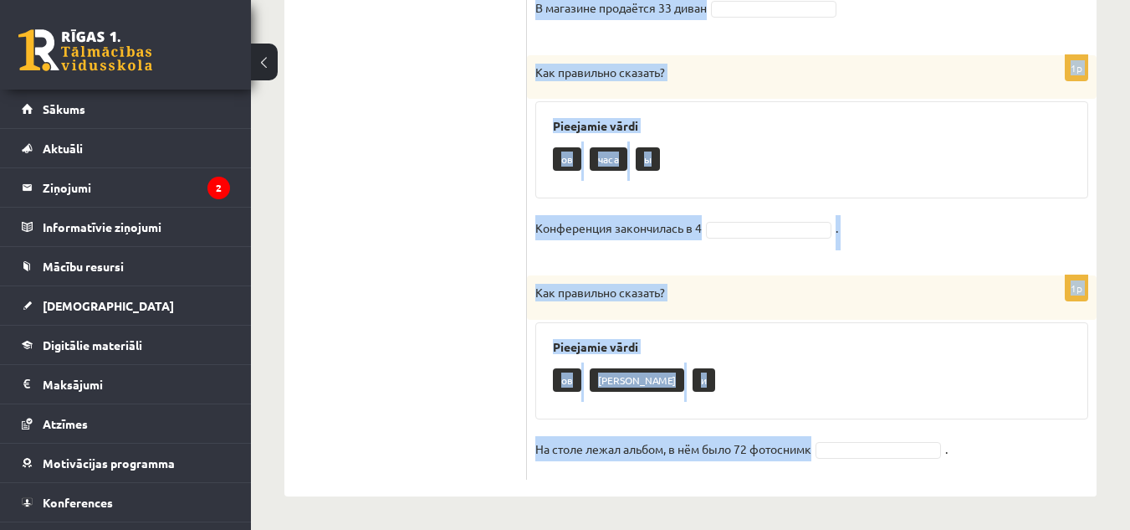
drag, startPoint x: 540, startPoint y: 152, endPoint x: 695, endPoint y: 550, distance: 426.5
copy form "а полке стоит 2 книг 1p Как правильно сказать? Pieejamie vārdi и ов а В классе …"
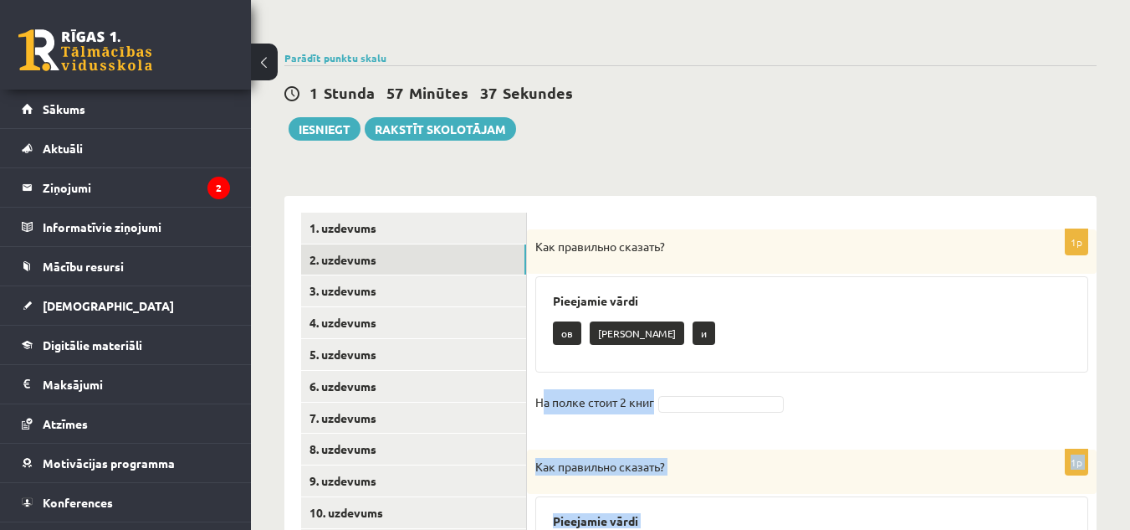
scroll to position [414, 0]
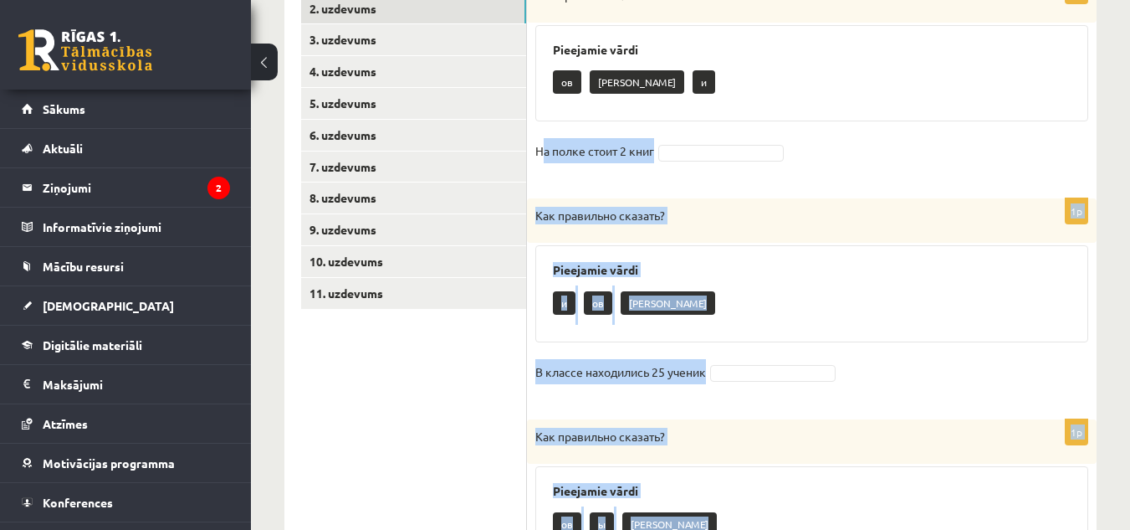
click at [727, 167] on fieldset "На полке стоит 2 книг" at bounding box center [812, 155] width 553 height 35
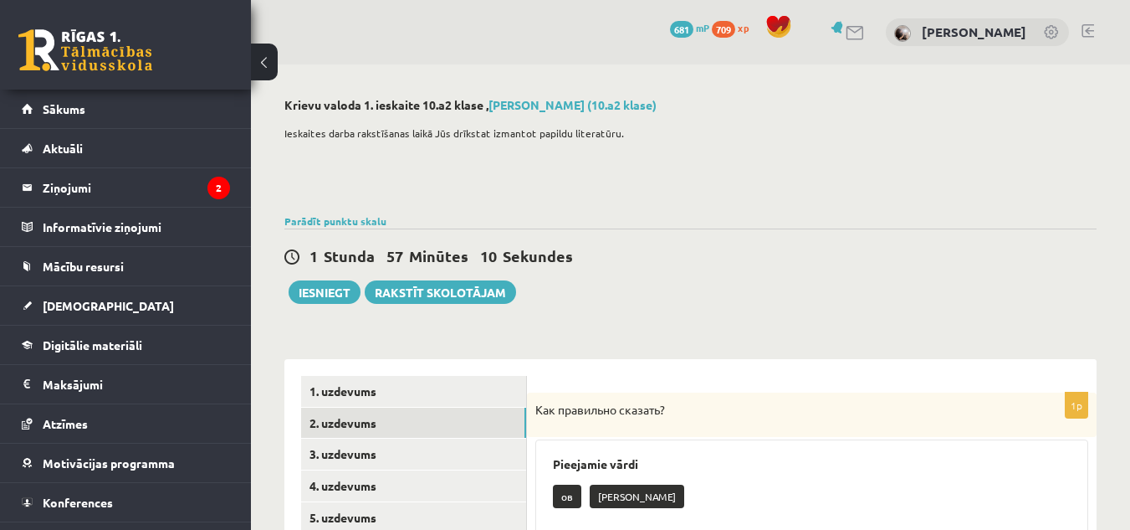
scroll to position [335, 0]
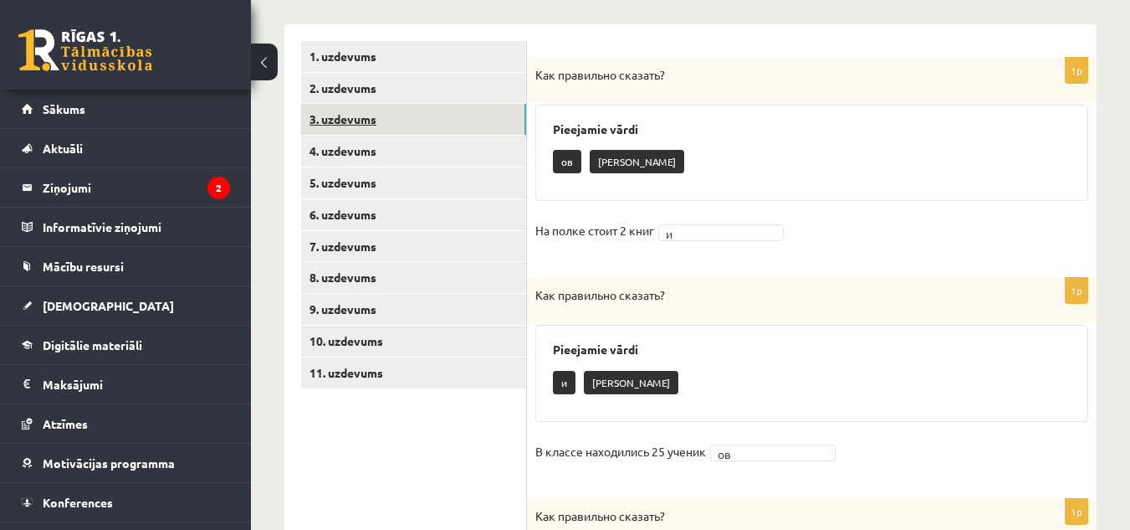
click at [363, 119] on link "3. uzdevums" at bounding box center [413, 119] width 225 height 31
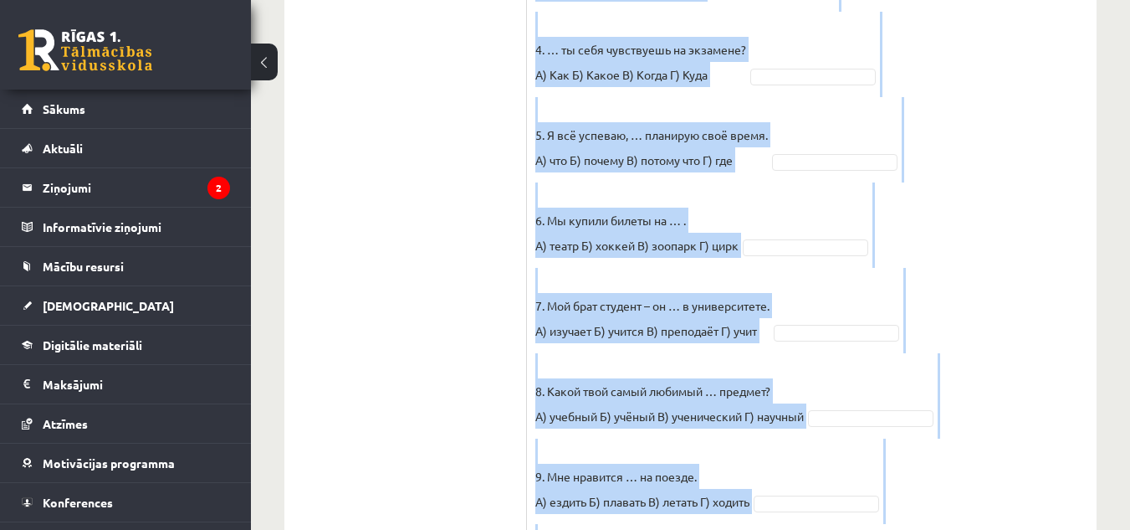
scroll to position [949, 0]
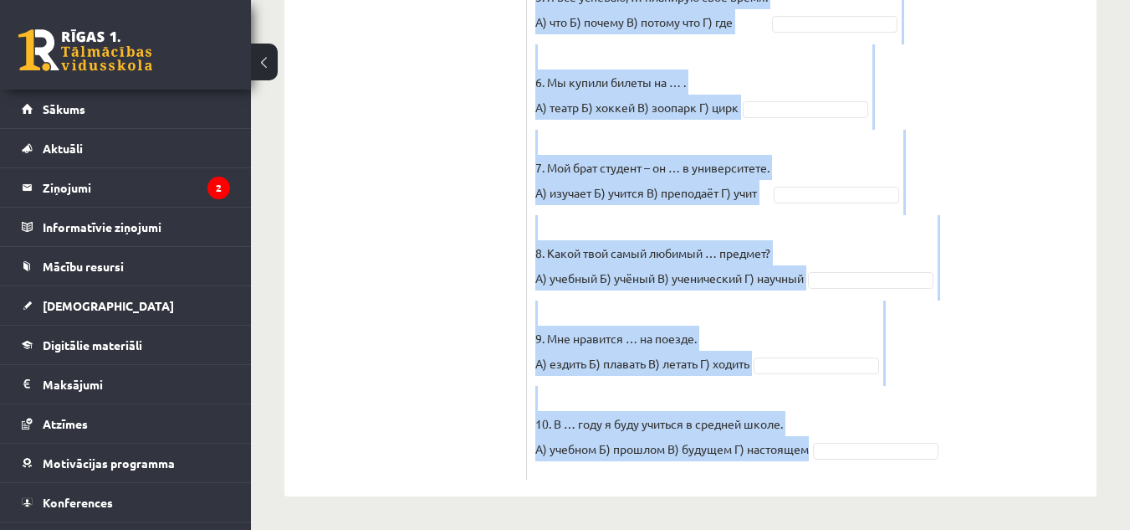
drag, startPoint x: 534, startPoint y: 185, endPoint x: 721, endPoint y: 550, distance: 410.2
copy fieldset "1. Петерис, … ты всё время опаздываешь? А) откуда Б) какой В) почему Г) когда 2…"
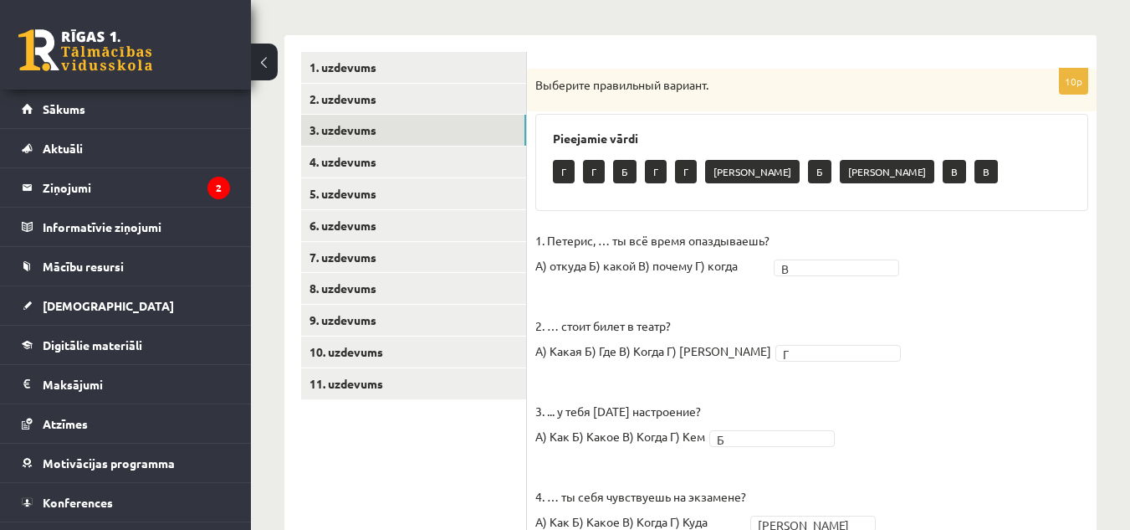
scroll to position [240, 0]
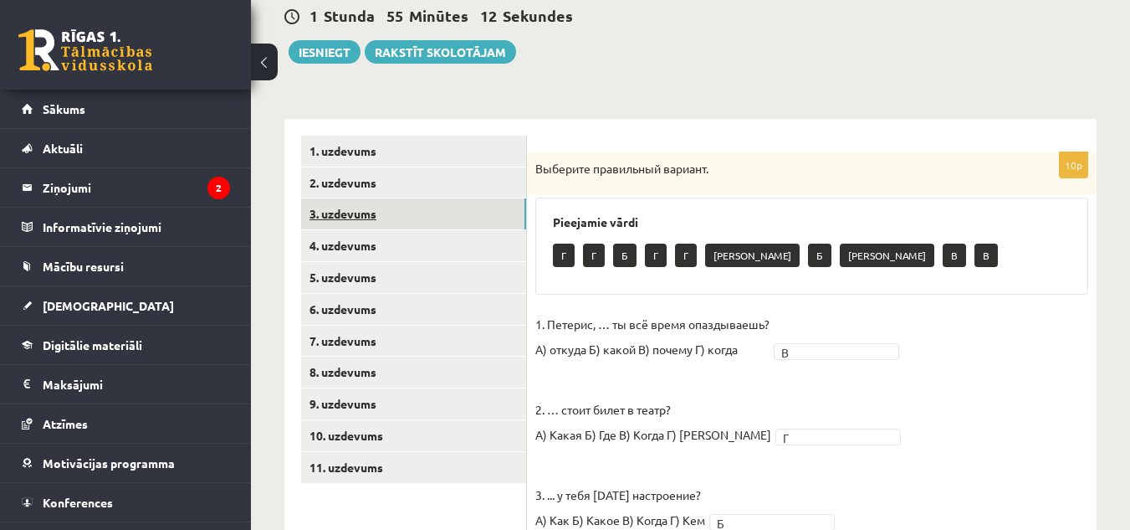
click at [351, 212] on link "3. uzdevums" at bounding box center [413, 213] width 225 height 31
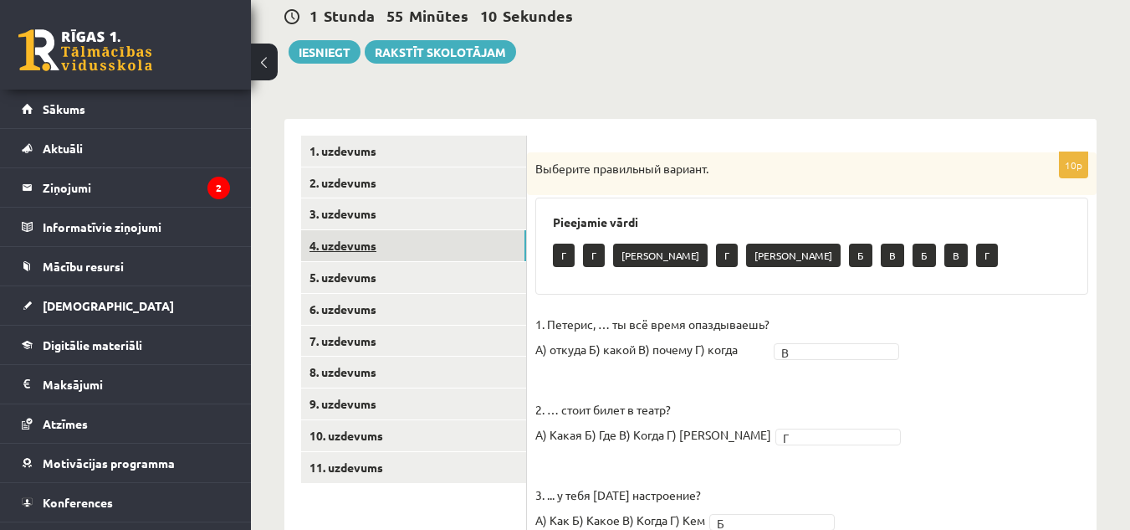
click at [351, 249] on link "4. uzdevums" at bounding box center [413, 245] width 225 height 31
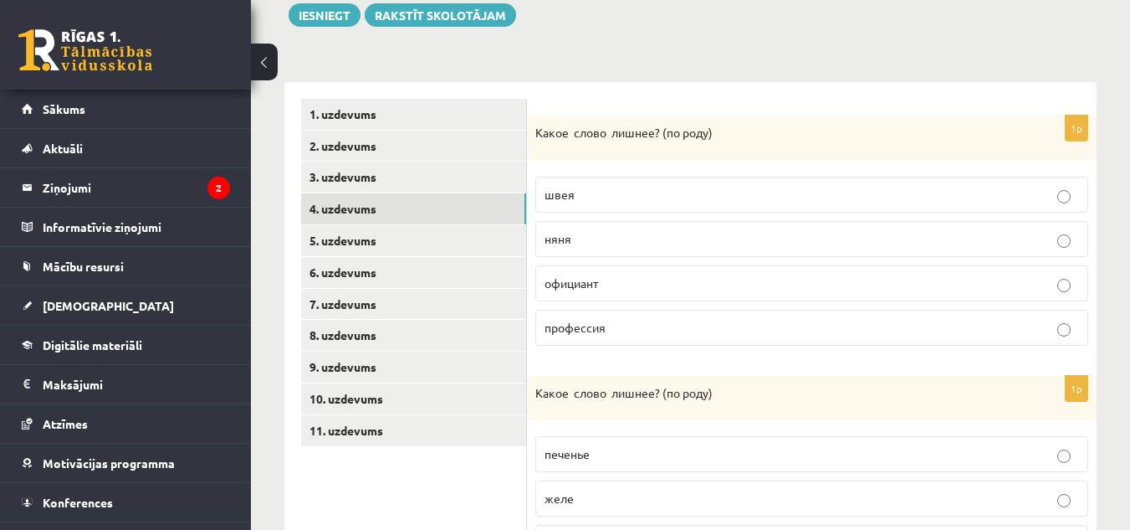
scroll to position [361, 0]
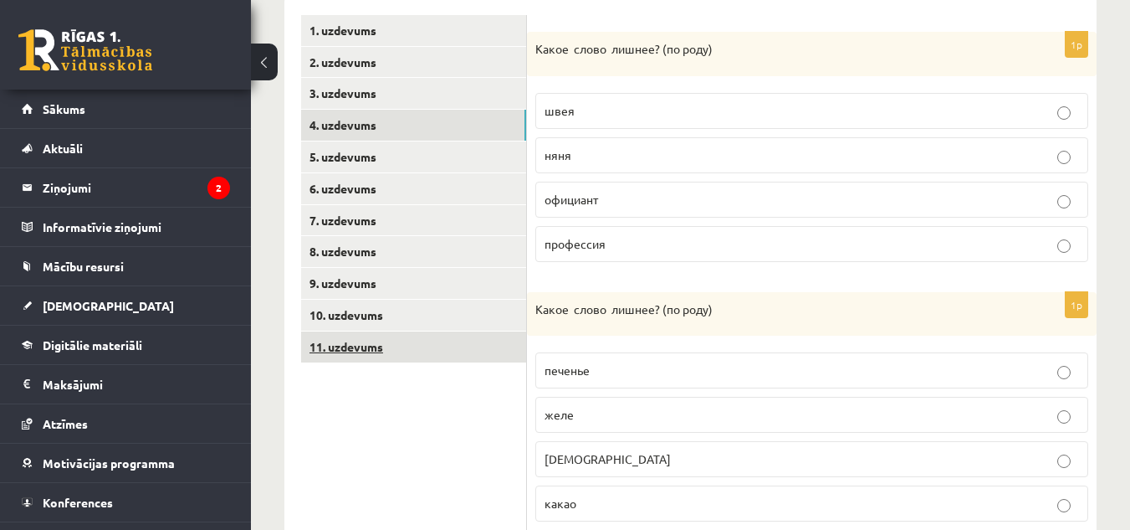
click at [363, 337] on link "11. uzdevums" at bounding box center [413, 346] width 225 height 31
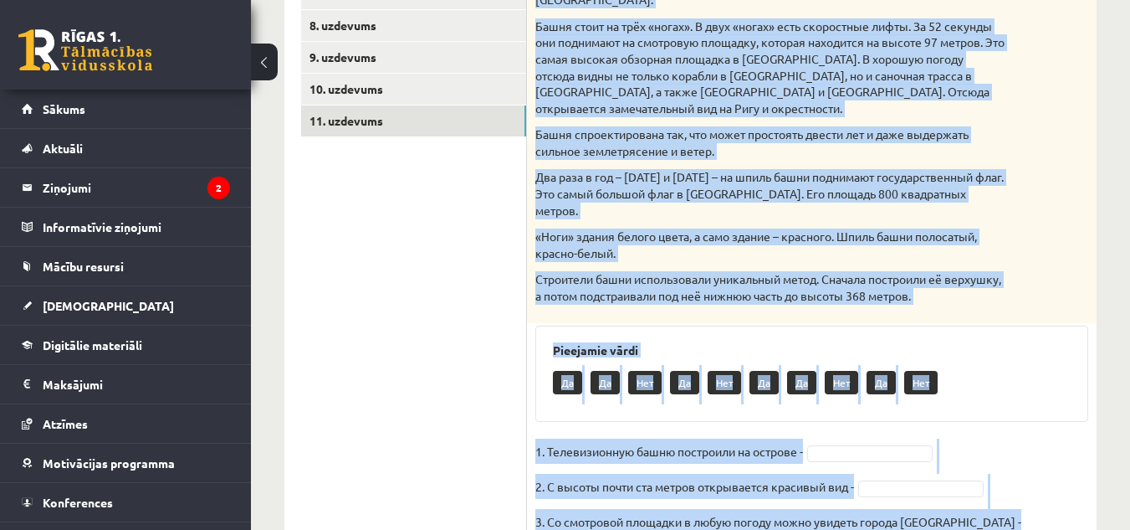
scroll to position [690, 0]
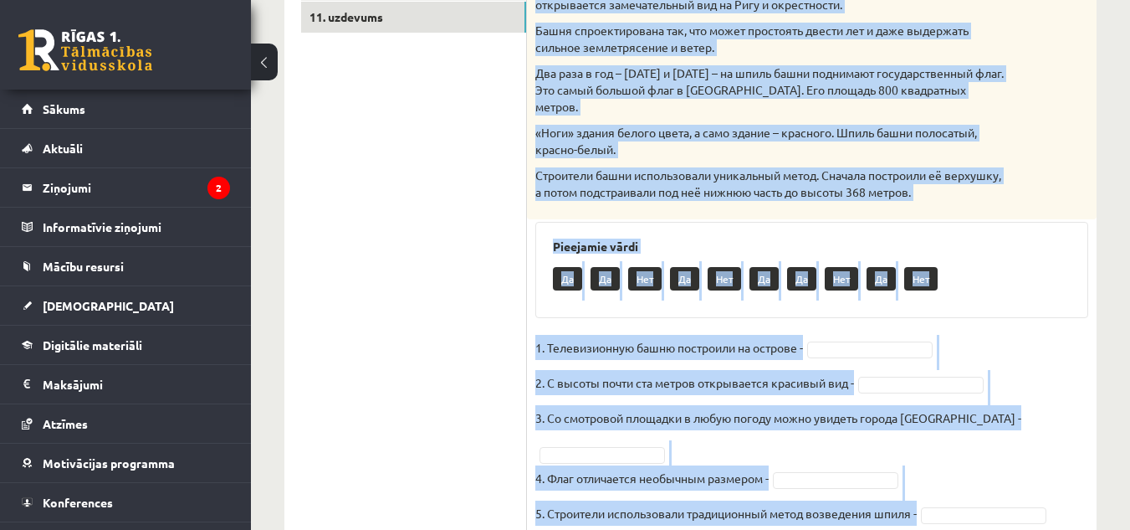
drag, startPoint x: 534, startPoint y: 136, endPoint x: 884, endPoint y: 556, distance: 547.8
copy div "Прочитай текст. Отметь верное утверждение в соответствии с текстом. Телебашня О…"
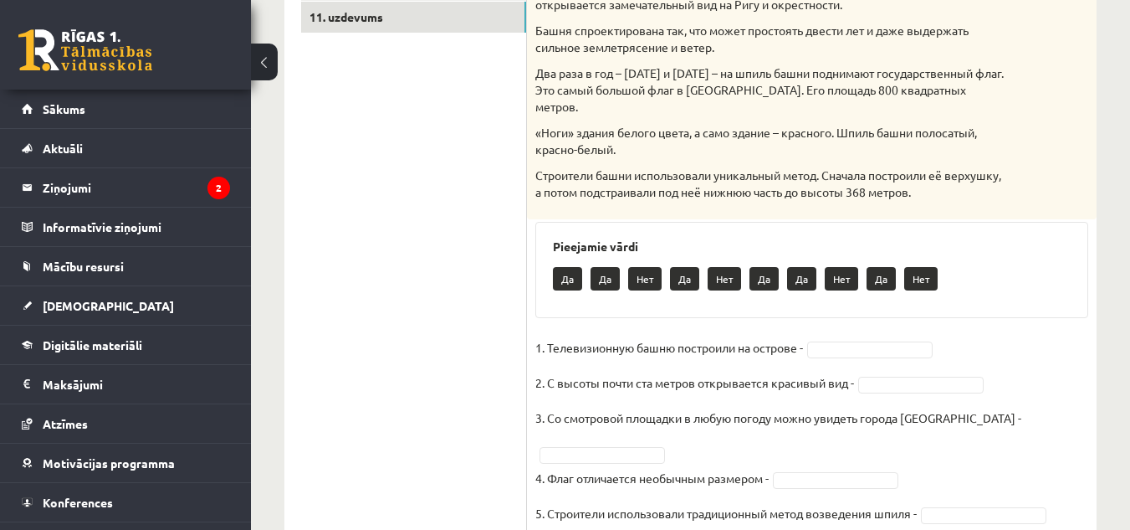
click at [513, 265] on ul "1. uzdevums 2. uzdevums 3. uzdevums 4. uzdevums 5. uzdevums 6. uzdevums 7. uzde…" at bounding box center [414, 114] width 226 height 859
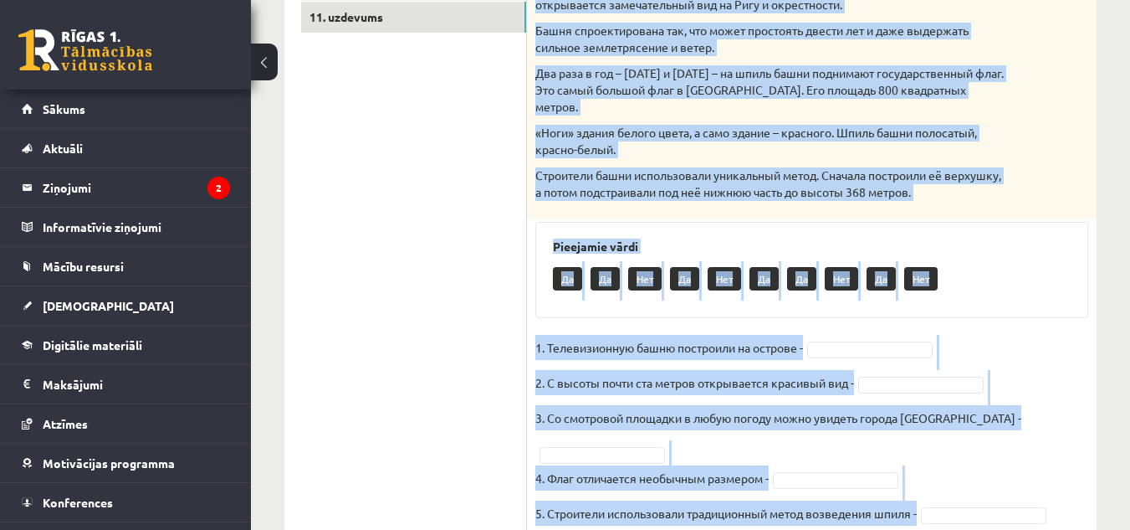
drag, startPoint x: 531, startPoint y: 134, endPoint x: 780, endPoint y: 547, distance: 482.3
copy div "Прочитай текст. Отметь верное утверждение в соответствии с текстом. Телебашня О…"
click at [1000, 261] on div "Да Да Нет Да Нет Да Да Нет Да Нет" at bounding box center [812, 280] width 518 height 39
drag, startPoint x: 528, startPoint y: 131, endPoint x: 833, endPoint y: 569, distance: 533.2
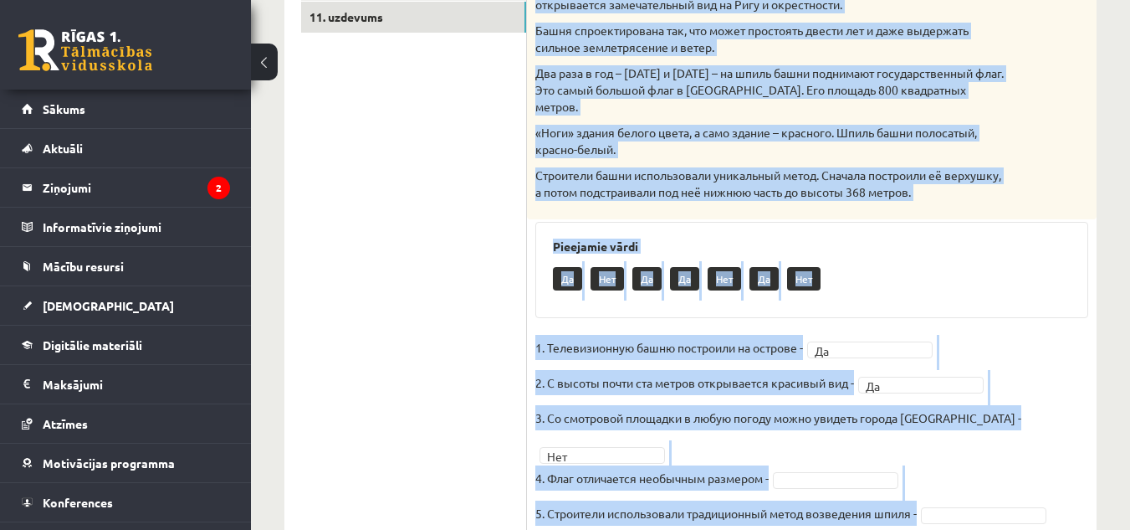
copy div "Прочитай текст. Отметь верное утверждение в соответствии с текстом. Телебашня О…"
click at [913, 377] on fieldset "1. Телевизионную башню построили на острове - Да ** 2. С высоты почти ста метро…" at bounding box center [812, 435] width 553 height 201
click at [845, 391] on fieldset "1. Телевизионную башню построили на острове - Да ** 2. С высоты почти ста метро…" at bounding box center [812, 435] width 553 height 201
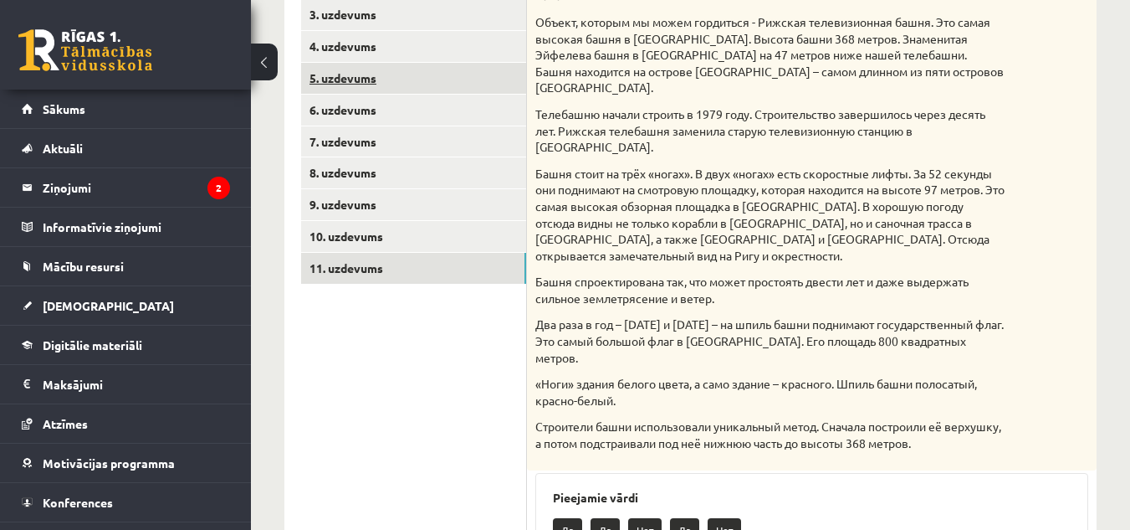
scroll to position [356, 0]
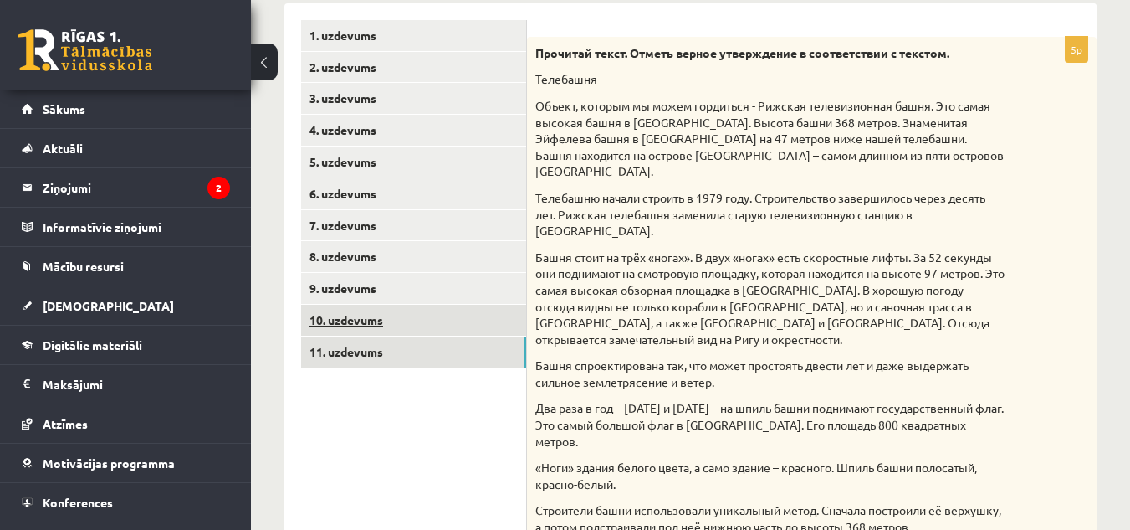
click at [341, 318] on link "10. uzdevums" at bounding box center [413, 320] width 225 height 31
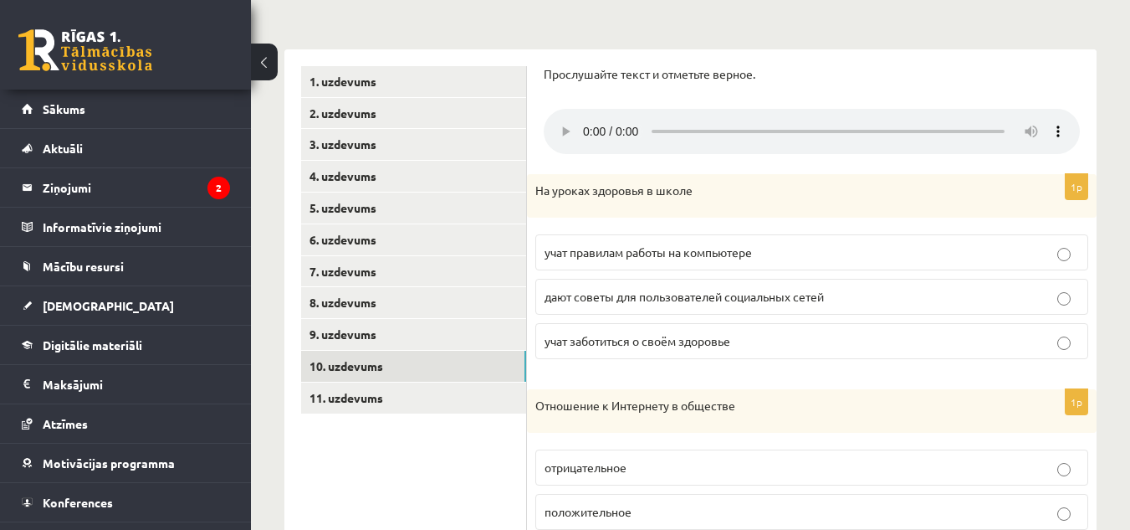
scroll to position [393, 0]
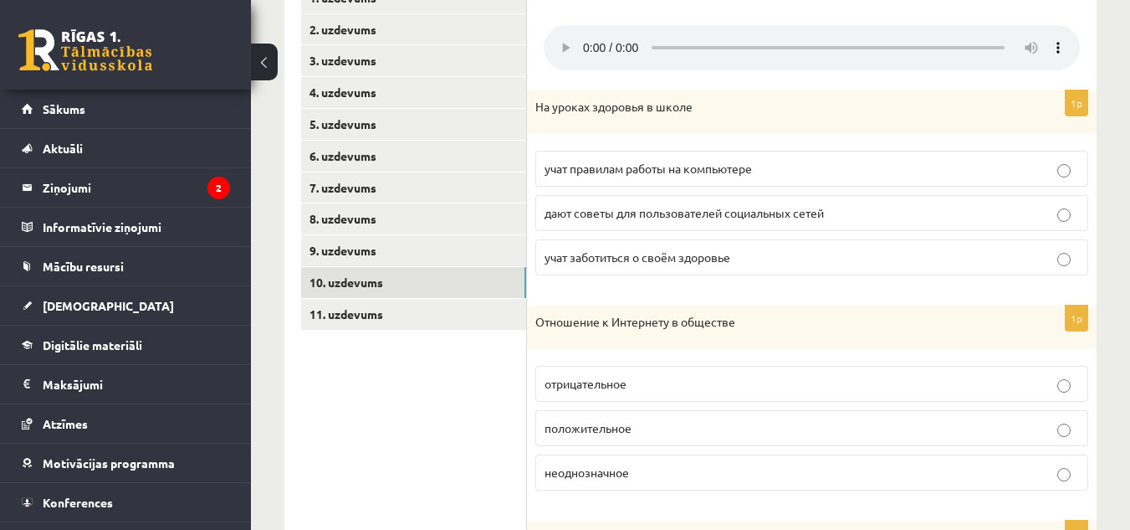
click at [669, 221] on p "дают советы для пользователей социальных сетей" at bounding box center [812, 213] width 535 height 18
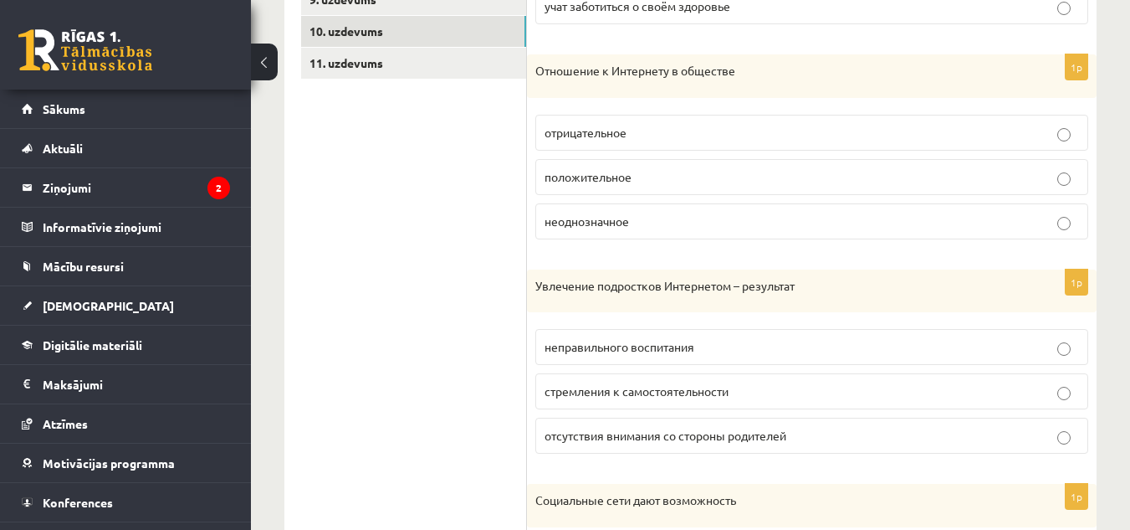
click at [695, 165] on label "положительное" at bounding box center [812, 177] width 553 height 36
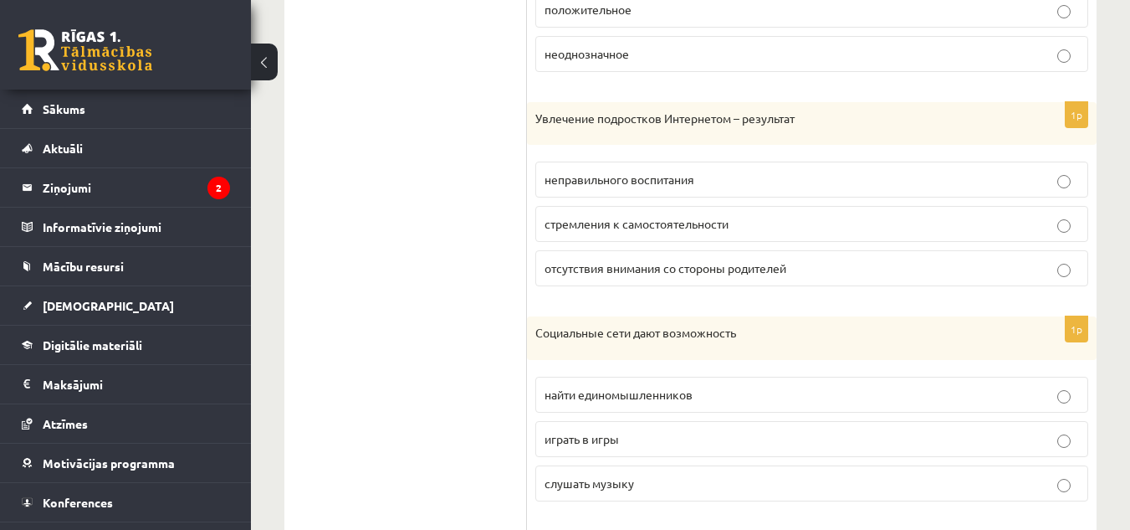
scroll to position [895, 0]
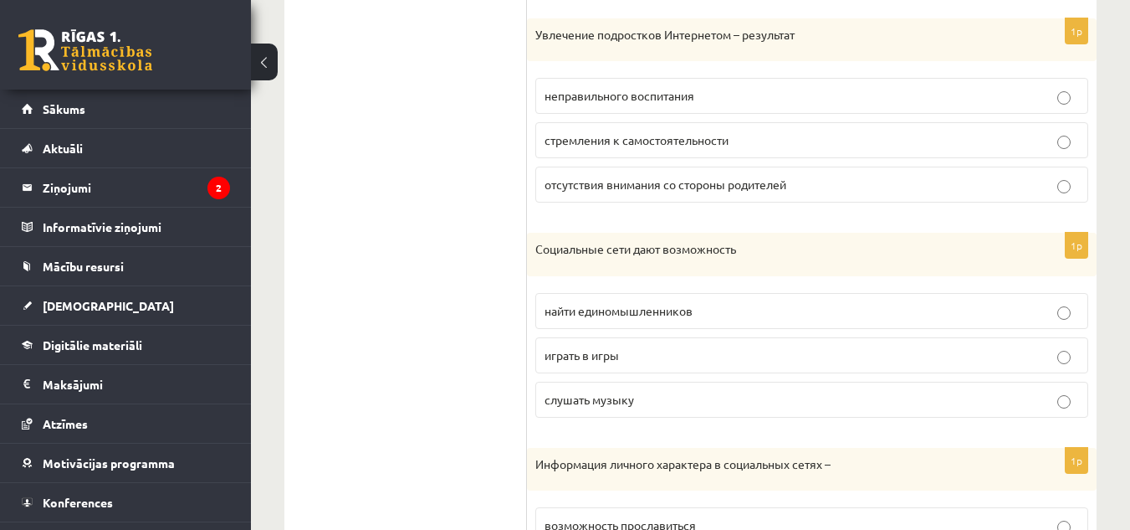
click at [826, 202] on label "отсутствия внимания со стороны родителей" at bounding box center [812, 185] width 553 height 36
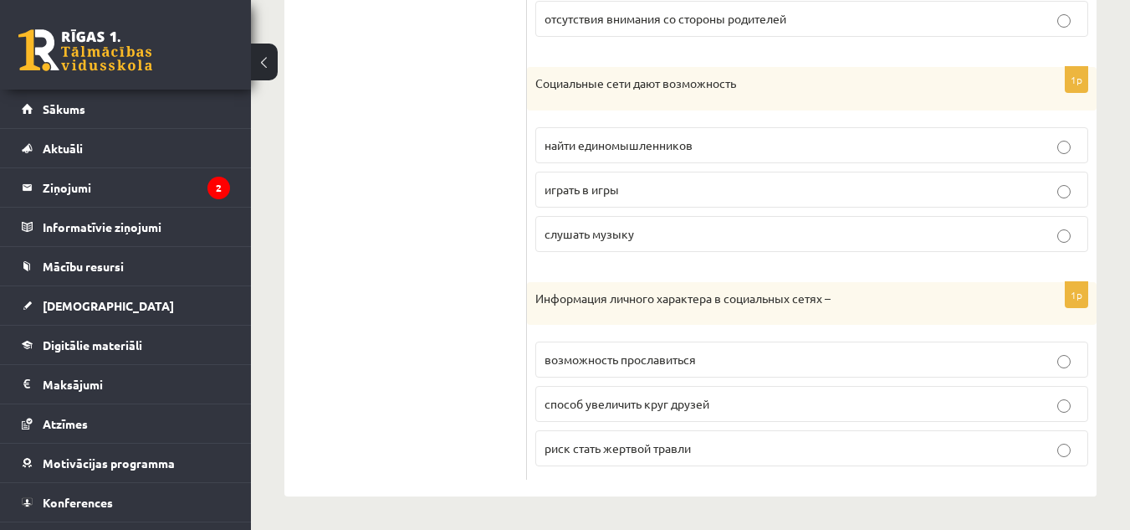
click at [923, 162] on label "найти единомышленников" at bounding box center [812, 145] width 553 height 36
click at [1055, 445] on p "риск стать жертвой травли" at bounding box center [812, 448] width 535 height 18
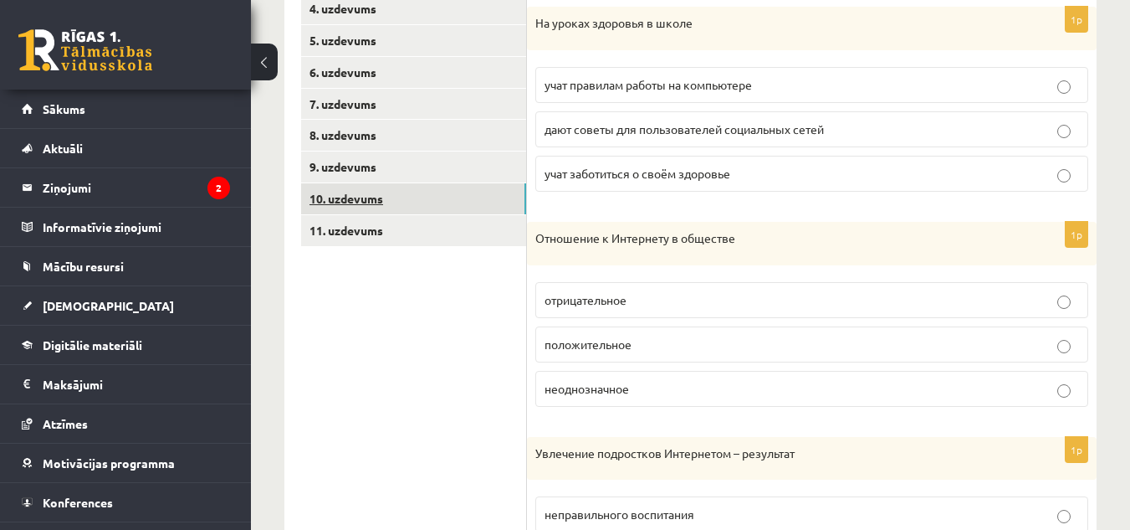
scroll to position [393, 0]
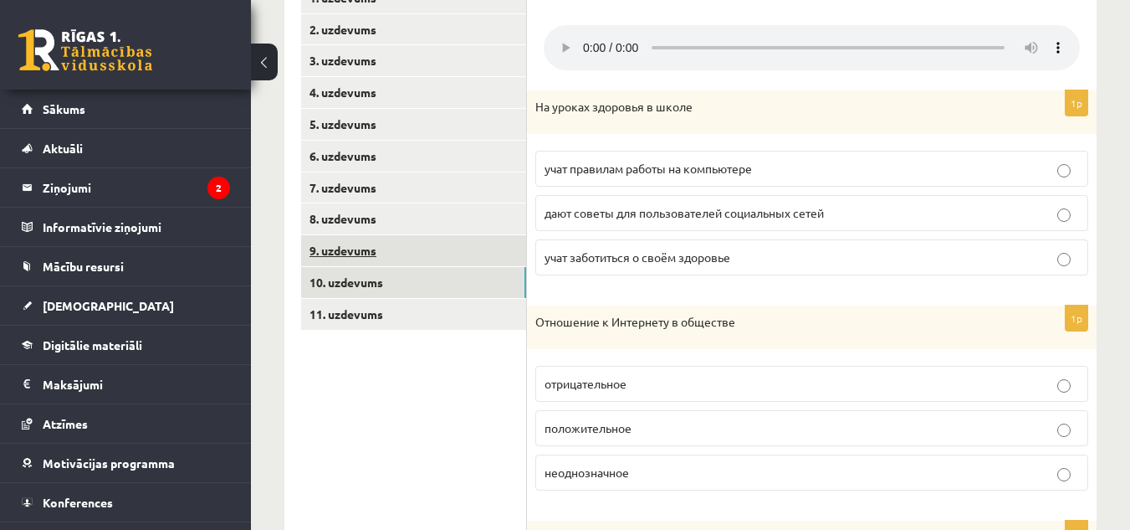
click at [360, 257] on link "9. uzdevums" at bounding box center [413, 250] width 225 height 31
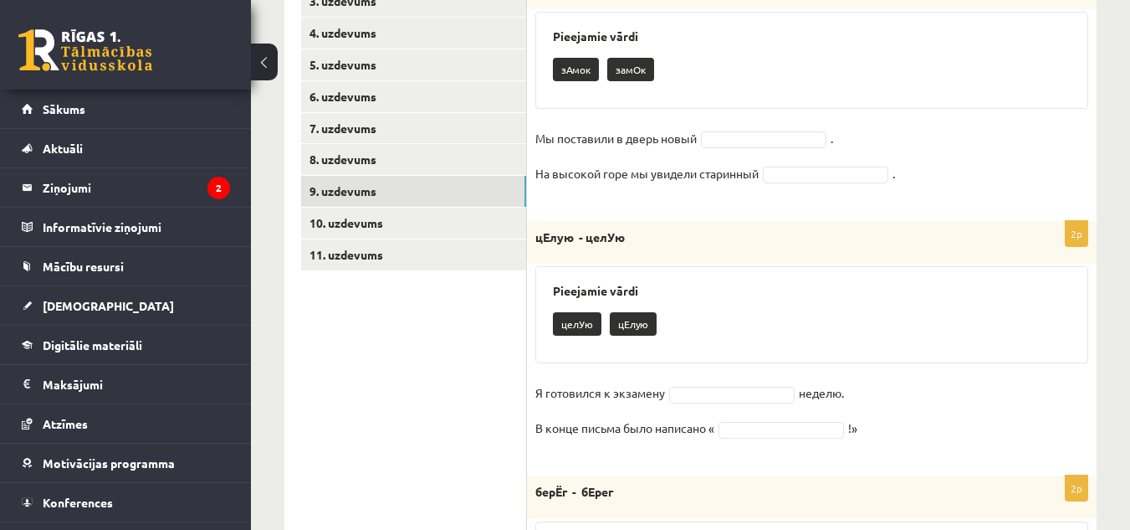
scroll to position [942, 0]
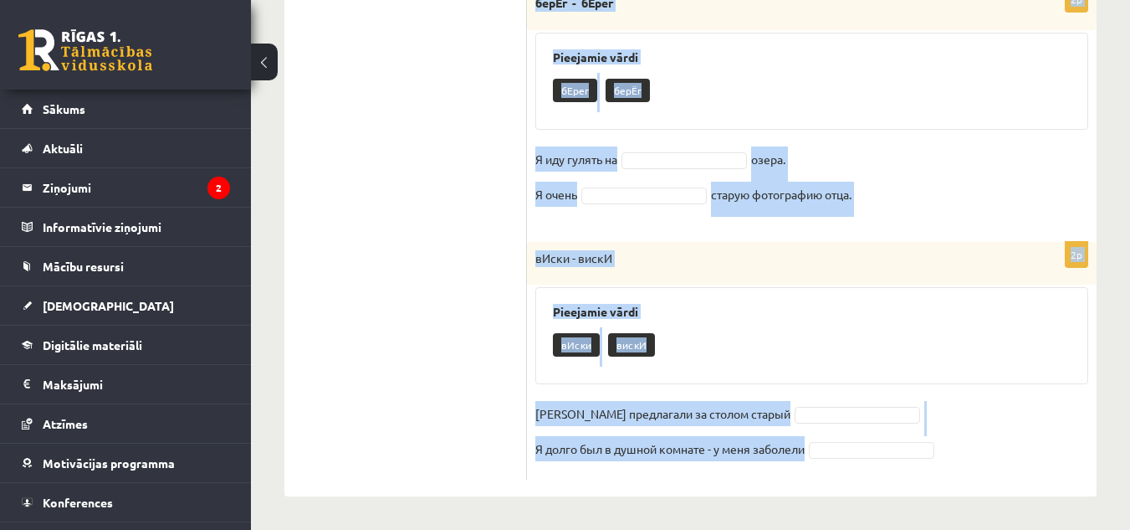
drag, startPoint x: 541, startPoint y: 44, endPoint x: 831, endPoint y: 558, distance: 590.5
copy form "зАмок –замОк Pieejamie vārdi зАмок замОк Мы поставили в дверь новый . На высоко…"
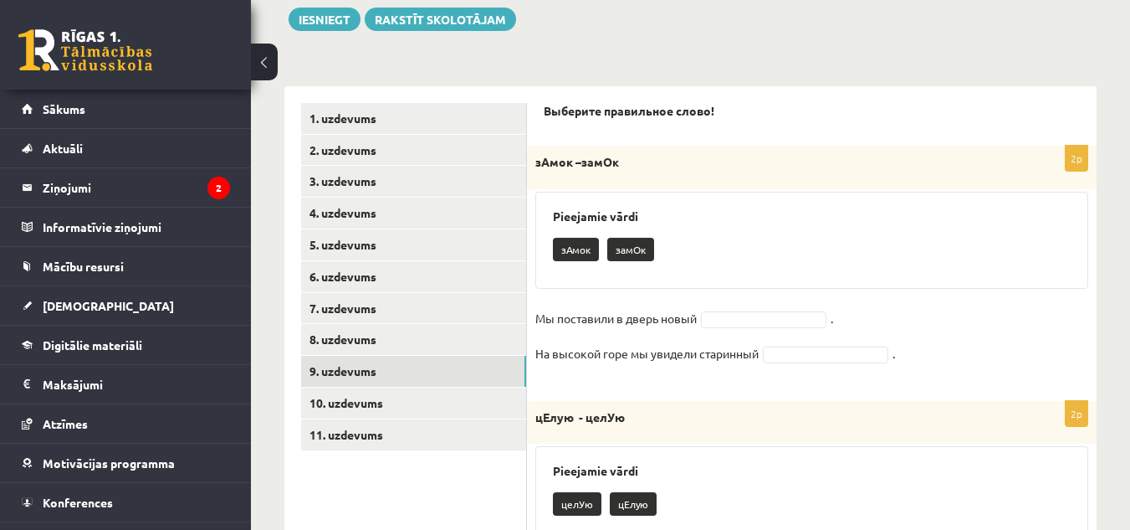
scroll to position [356, 0]
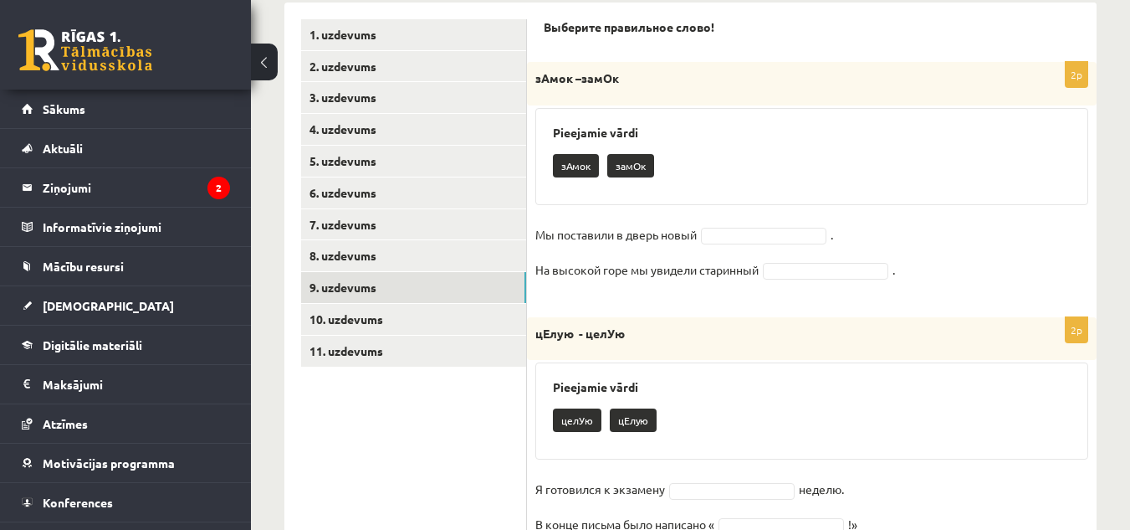
click at [777, 246] on fieldset "Мы поставили в дверь новый . На высокой горе мы увидели старинный ." at bounding box center [812, 257] width 553 height 70
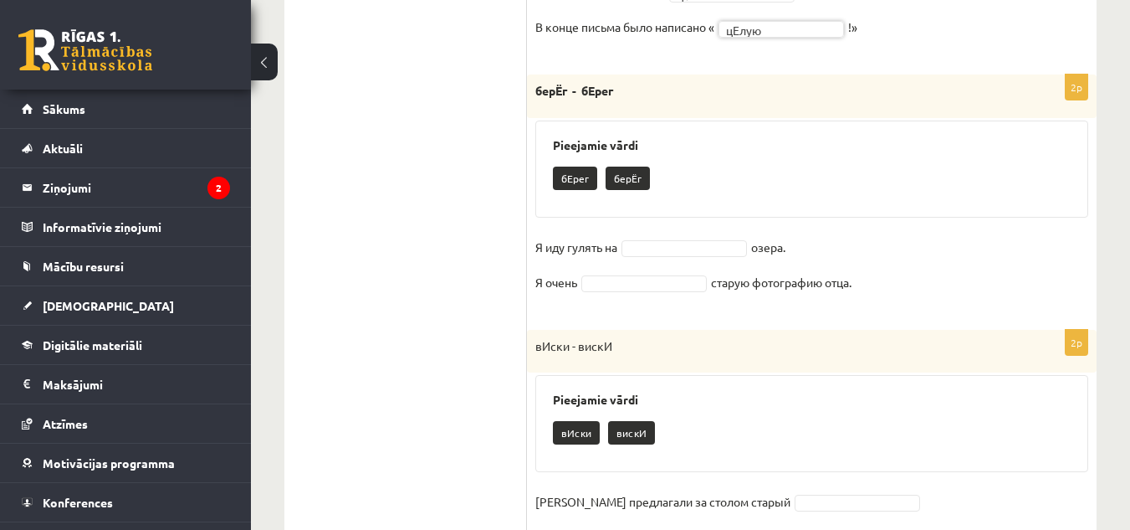
scroll to position [859, 0]
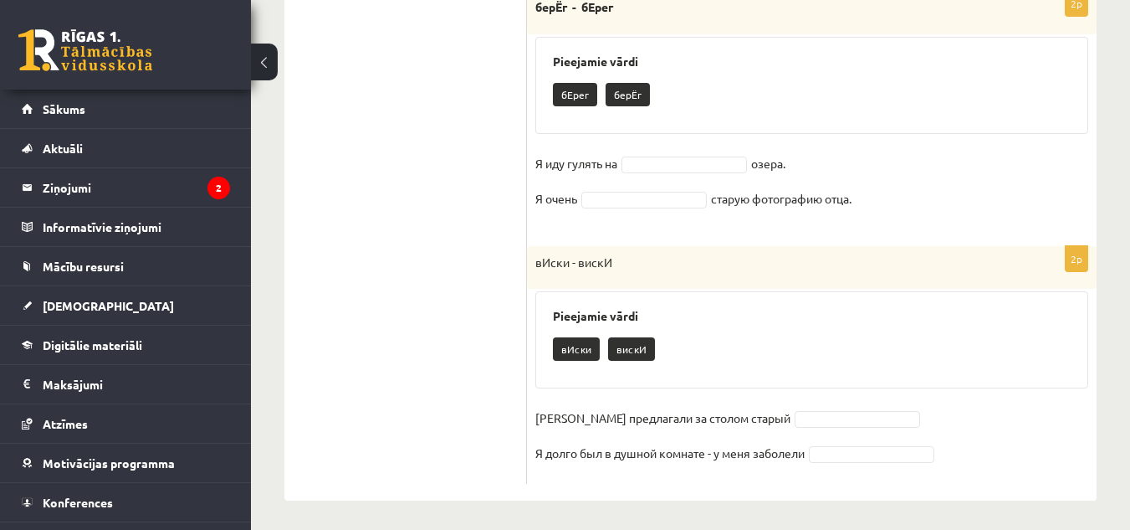
click at [707, 154] on fieldset "Я иду гулять на озера. Я очень старую фотографию отца." at bounding box center [812, 186] width 553 height 70
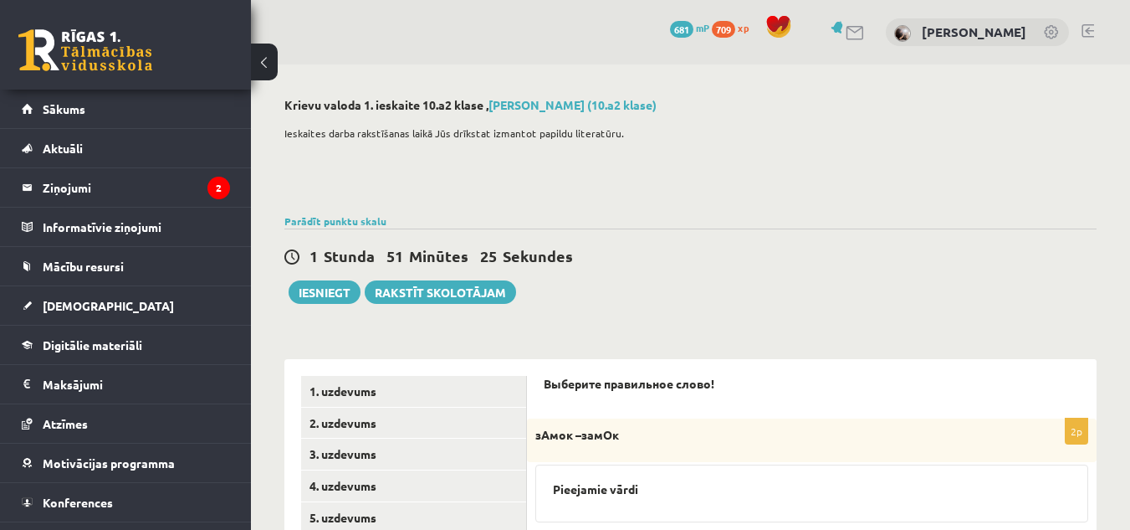
scroll to position [335, 0]
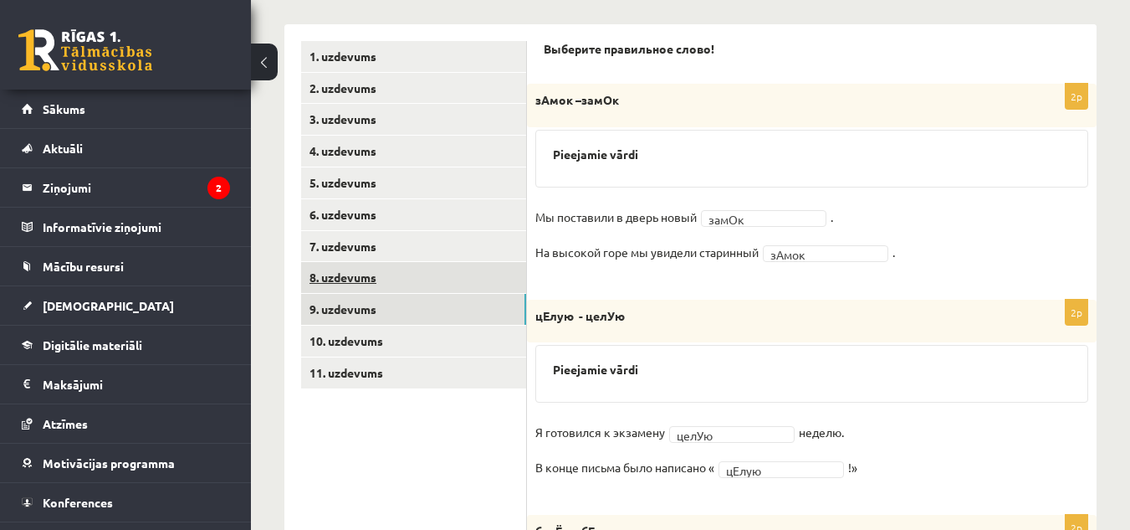
click at [330, 273] on link "8. uzdevums" at bounding box center [413, 277] width 225 height 31
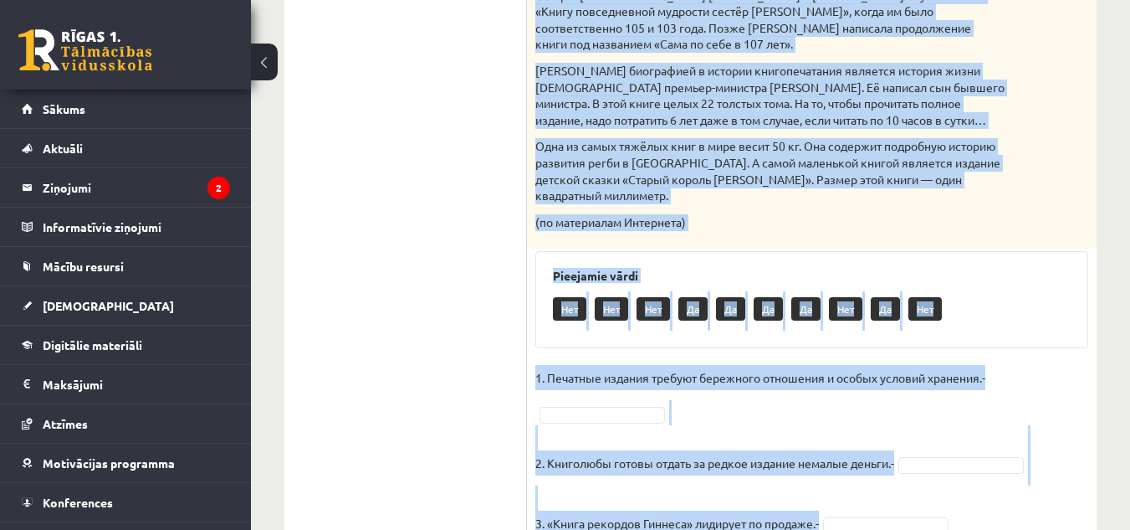
scroll to position [1125, 0]
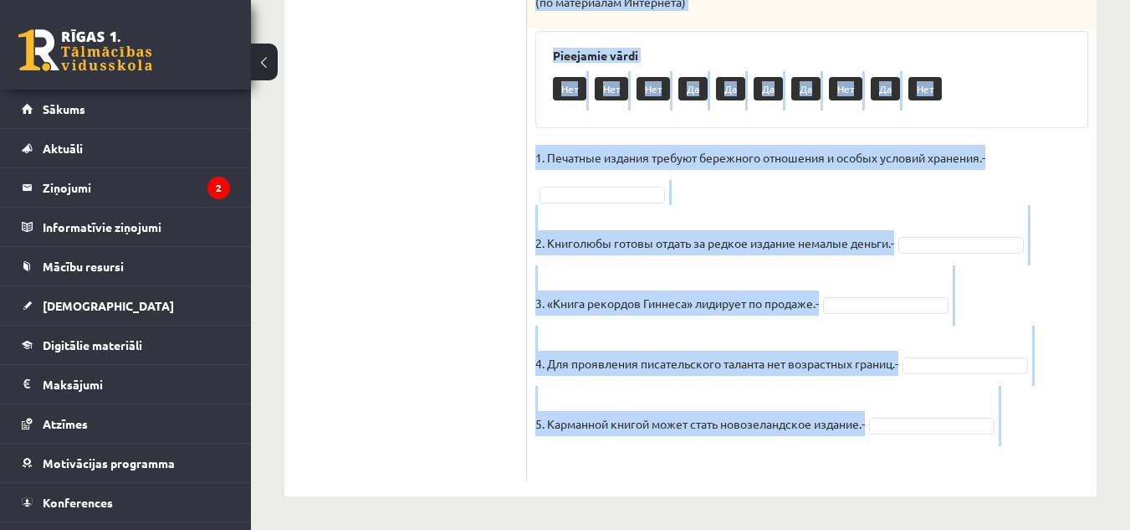
drag, startPoint x: 531, startPoint y: 29, endPoint x: 935, endPoint y: 551, distance: 659.8
copy div "Прочитай текст. Отметь верное утверждение в соответствии с текстом. Интересные …"
click at [1055, 161] on fieldset "1. Печатные издания требуют бережного отношения и особых условий хранения.- 2. …" at bounding box center [812, 308] width 553 height 326
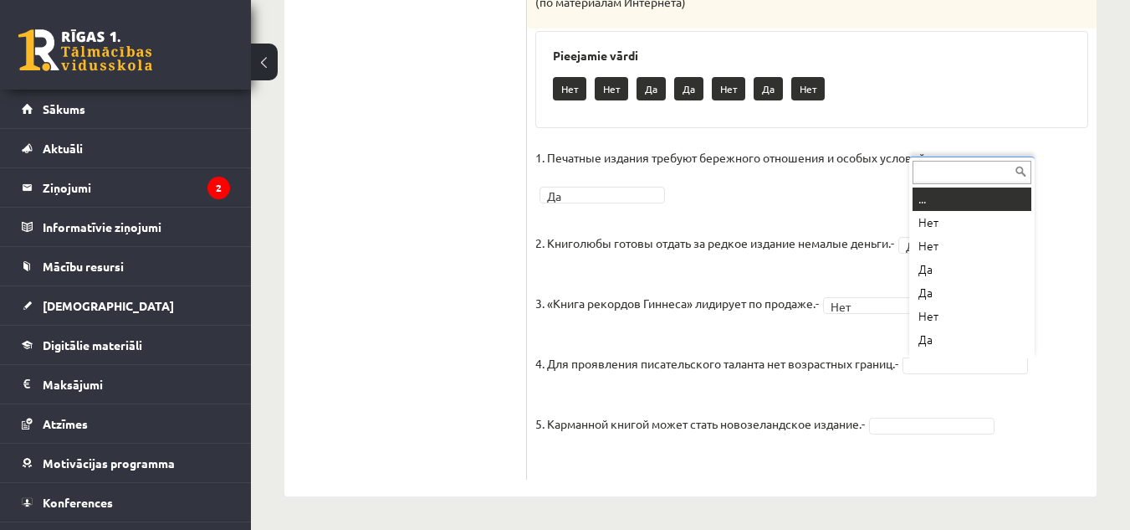
scroll to position [20, 0]
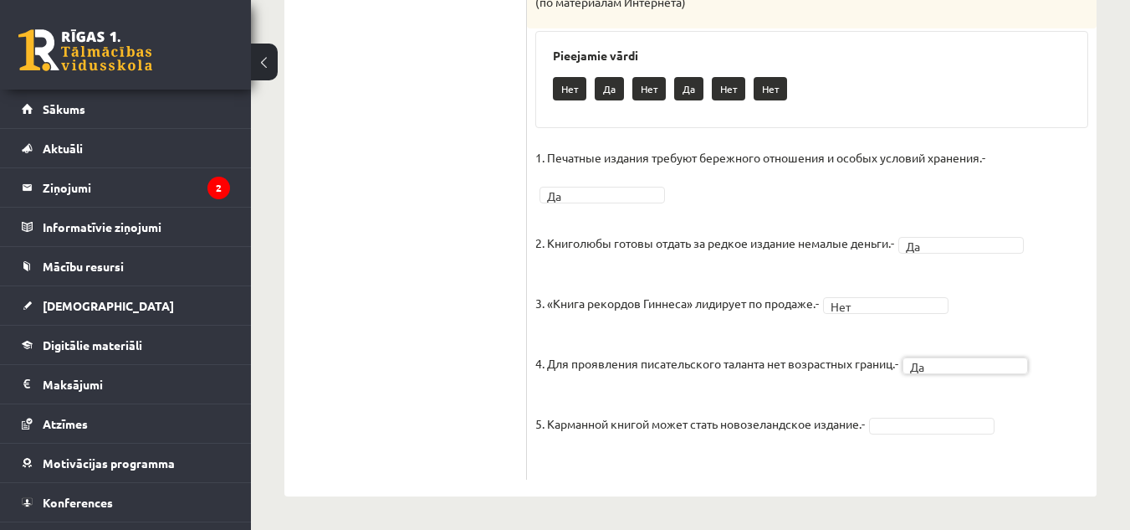
click at [947, 413] on fieldset "1. Печатные издания требуют бережного отношения и особых условий хранения.- Да …" at bounding box center [812, 308] width 553 height 326
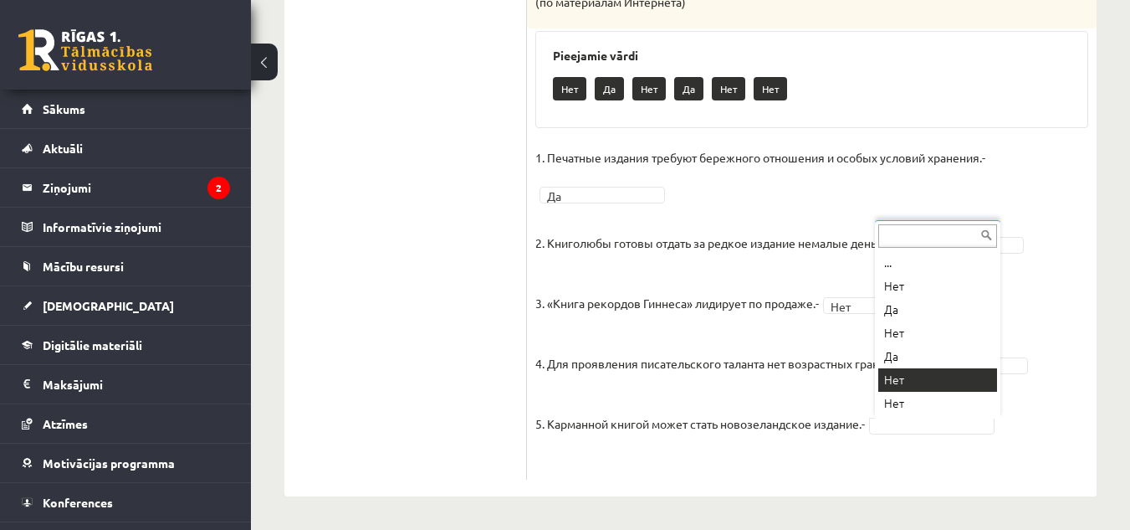
drag, startPoint x: 909, startPoint y: 377, endPoint x: 891, endPoint y: 374, distance: 17.8
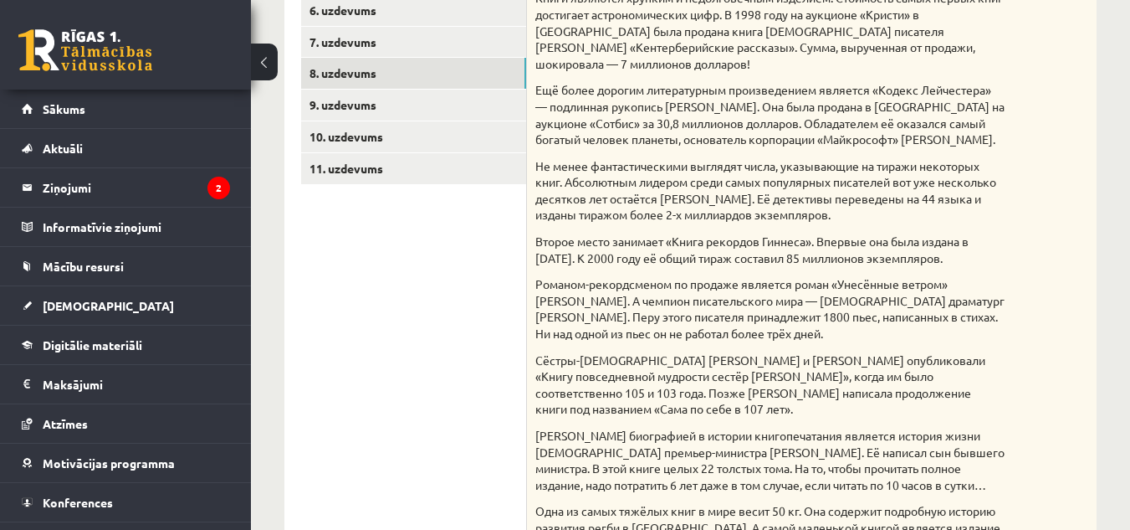
scroll to position [372, 0]
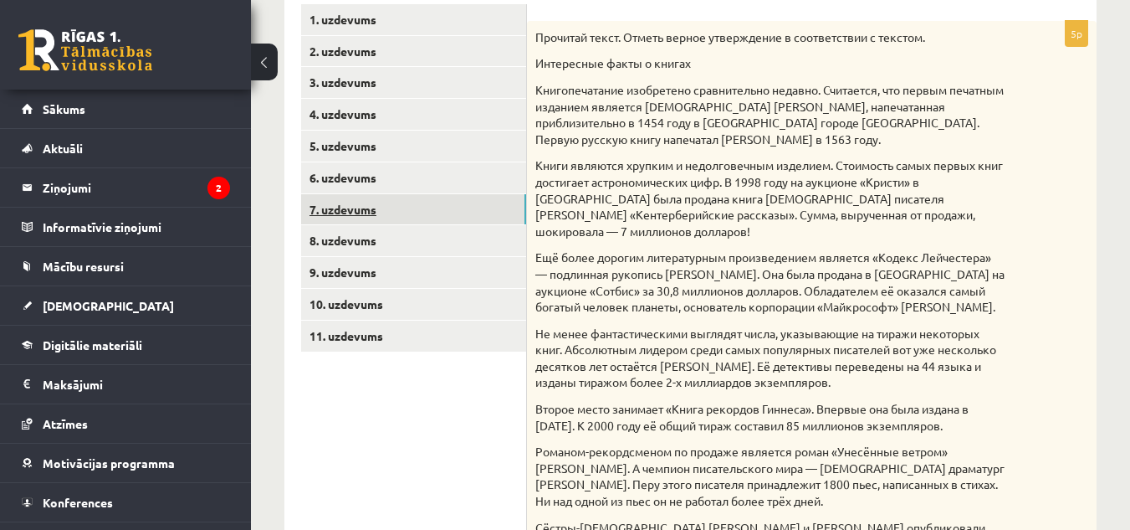
click at [341, 211] on link "7. uzdevums" at bounding box center [413, 209] width 225 height 31
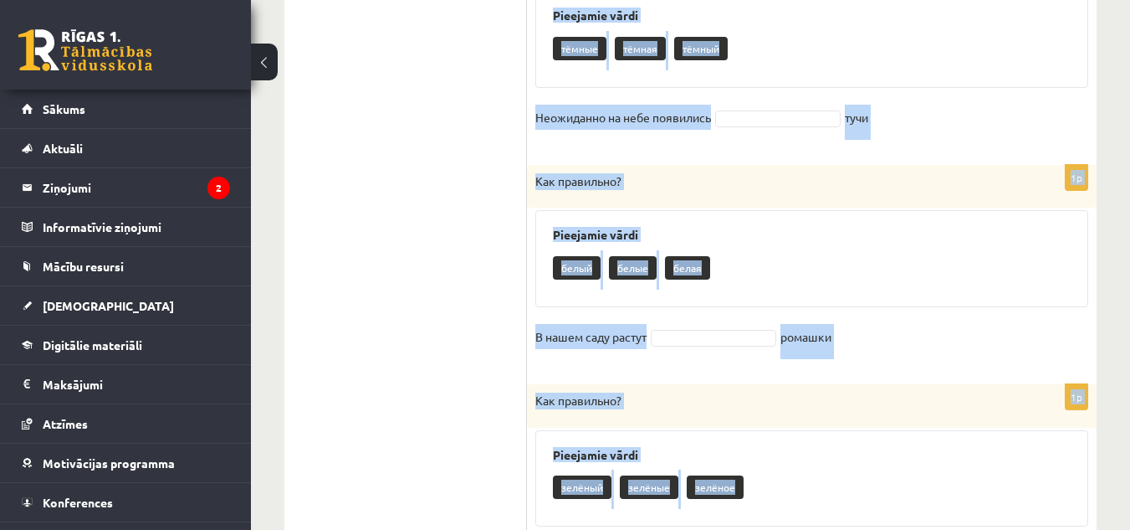
scroll to position [2080, 0]
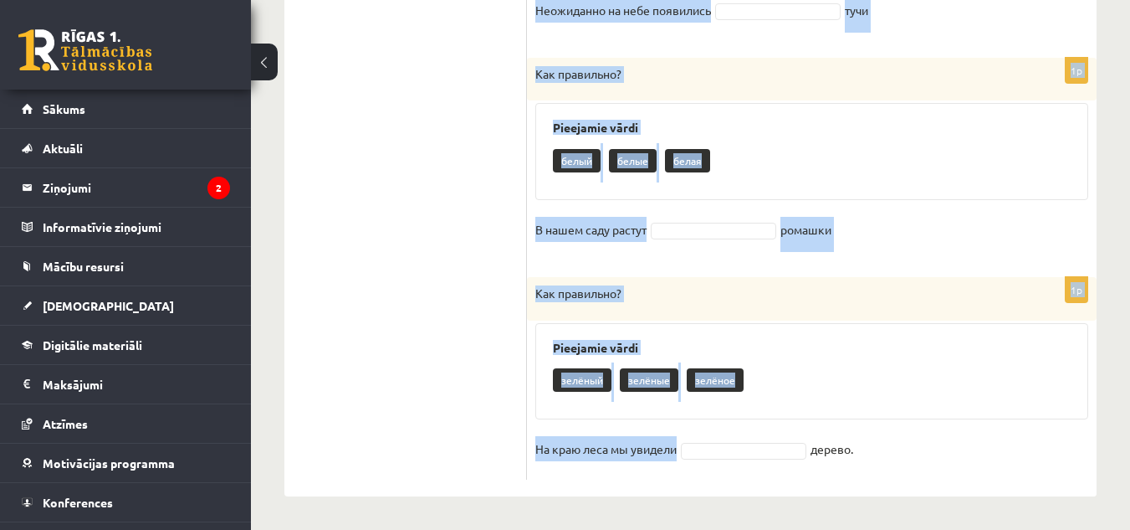
drag, startPoint x: 534, startPoint y: 38, endPoint x: 731, endPoint y: 551, distance: 550.4
copy form "Как правильно? Pieejamie vārdi Длинная Длинное Длинный ковёр лежит на полу. 1p …"
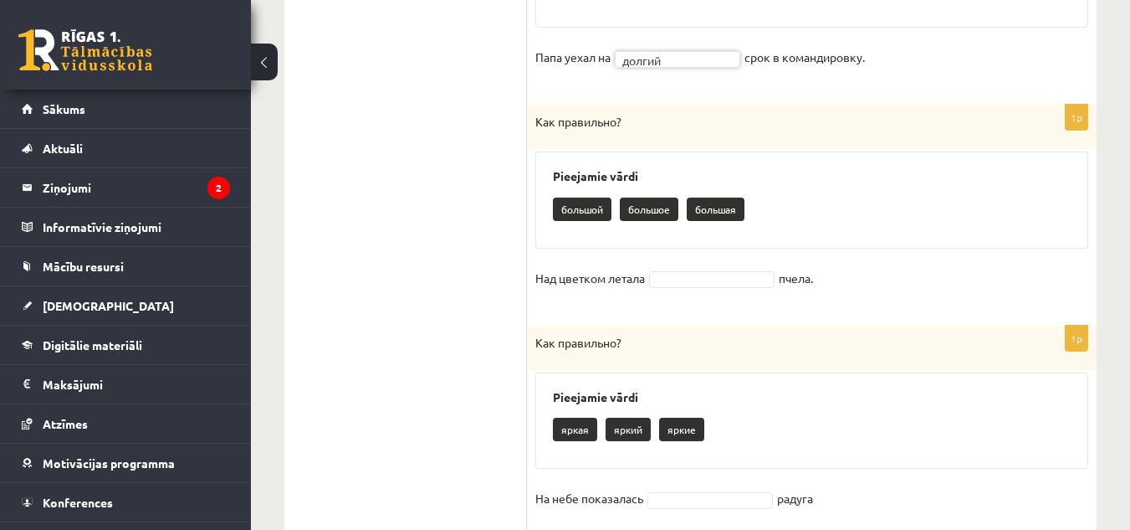
scroll to position [1243, 0]
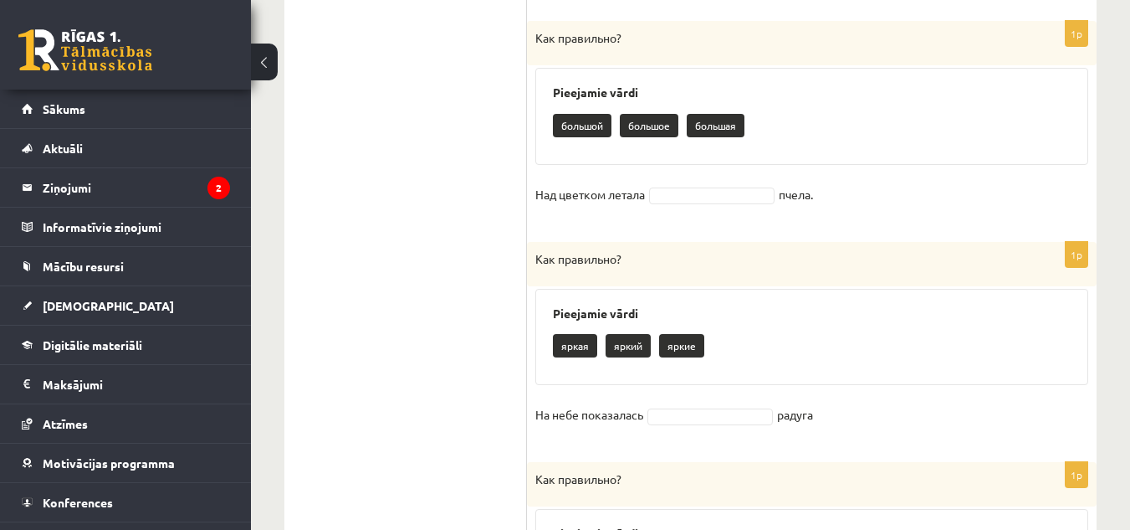
click at [720, 187] on fieldset "Над цветком летала пчела." at bounding box center [812, 199] width 553 height 35
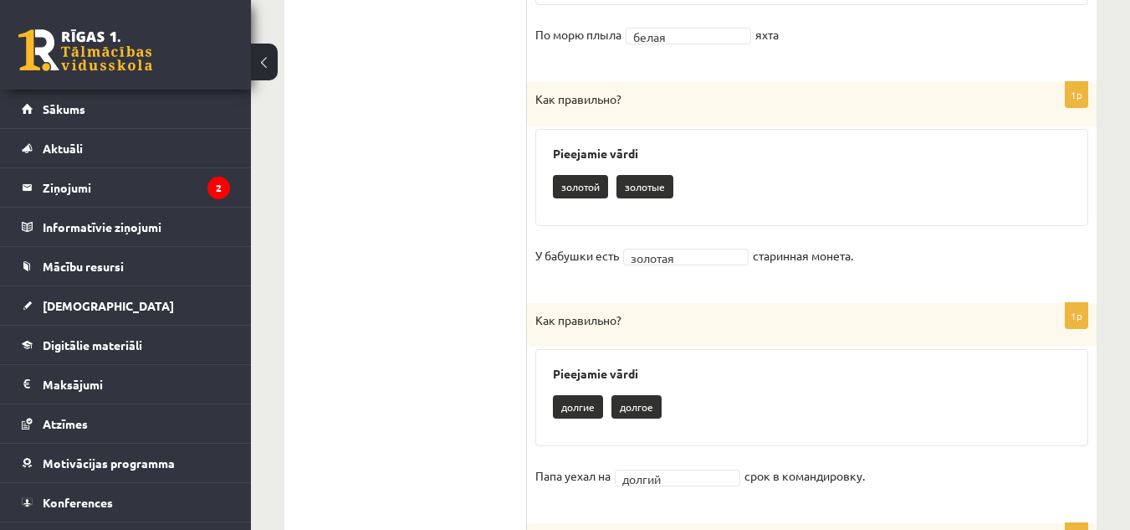
scroll to position [323, 0]
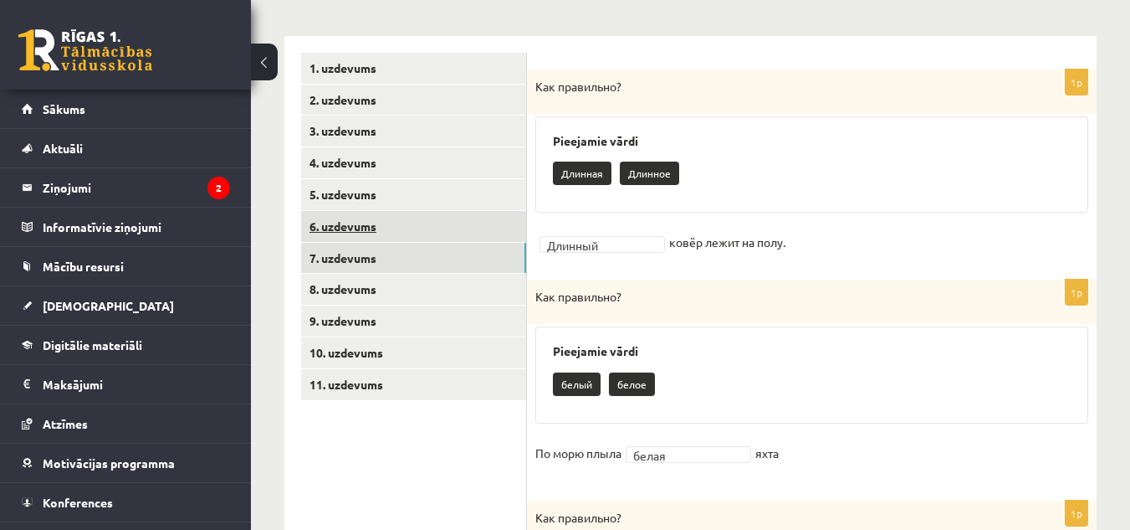
click at [325, 230] on link "6. uzdevums" at bounding box center [413, 226] width 225 height 31
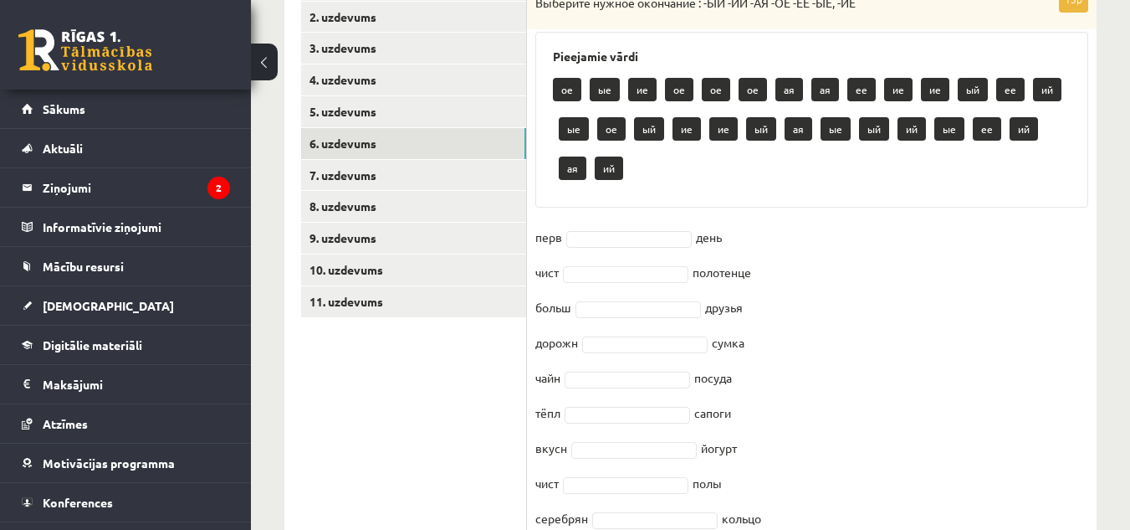
scroll to position [687, 0]
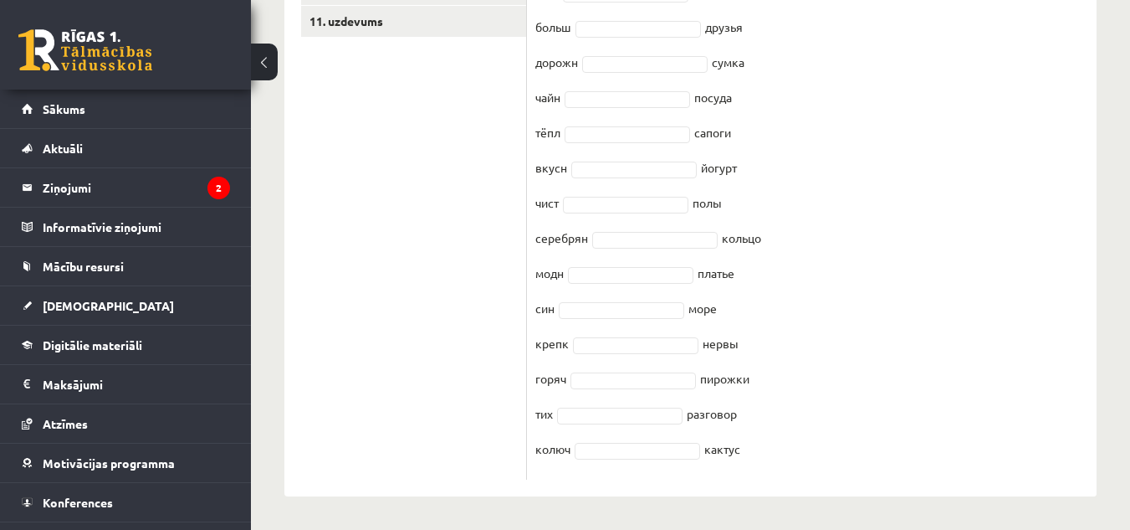
drag, startPoint x: 535, startPoint y: 78, endPoint x: 886, endPoint y: 559, distance: 595.8
click at [449, 220] on ul "1. uzdevums 2. uzdevums 3. uzdevums 4. uzdevums 5. uzdevums 6. uzdevums 7. uzde…" at bounding box center [414, 85] width 226 height 790
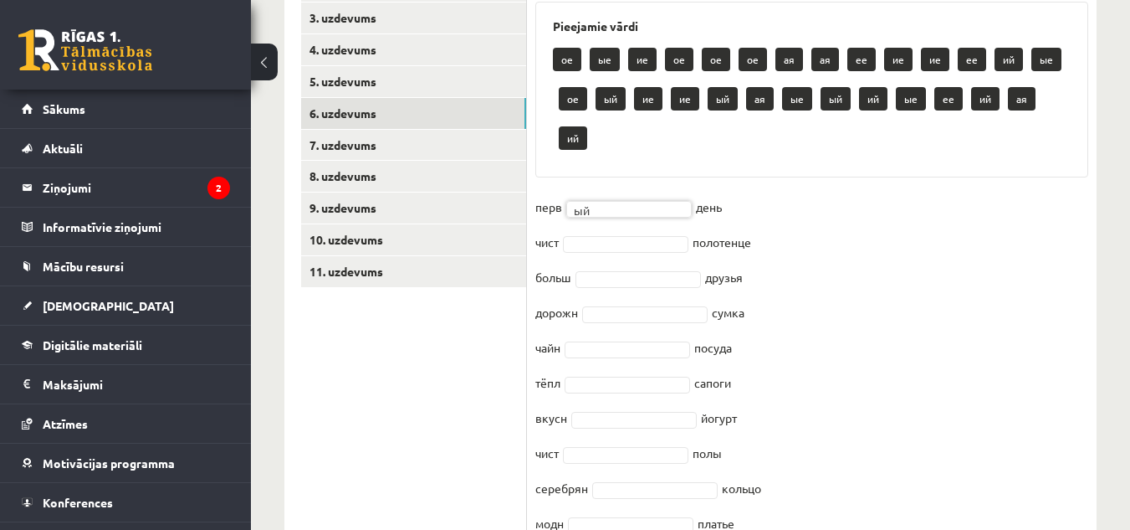
scroll to position [520, 0]
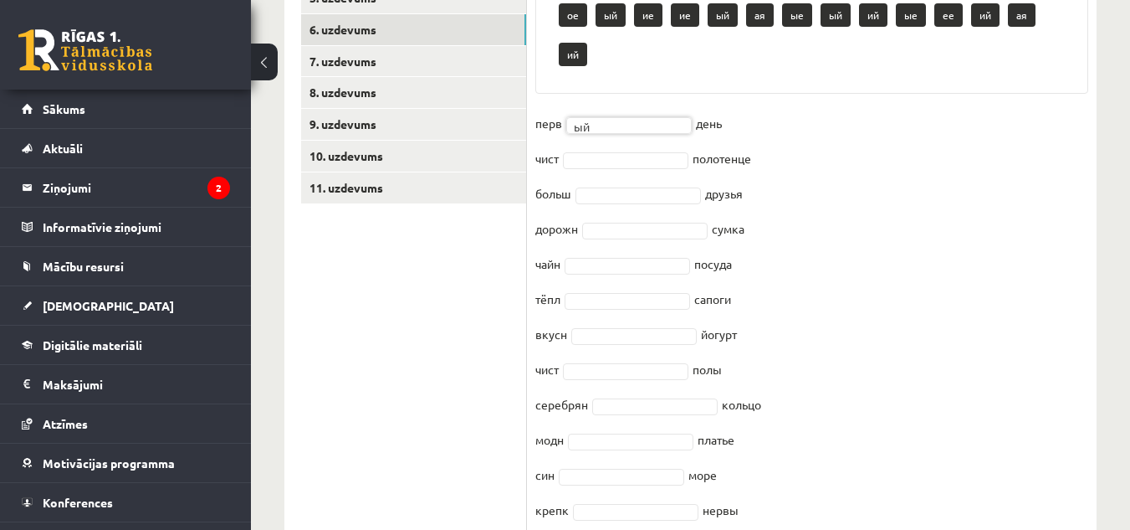
drag, startPoint x: 600, startPoint y: 126, endPoint x: 569, endPoint y: 95, distance: 43.8
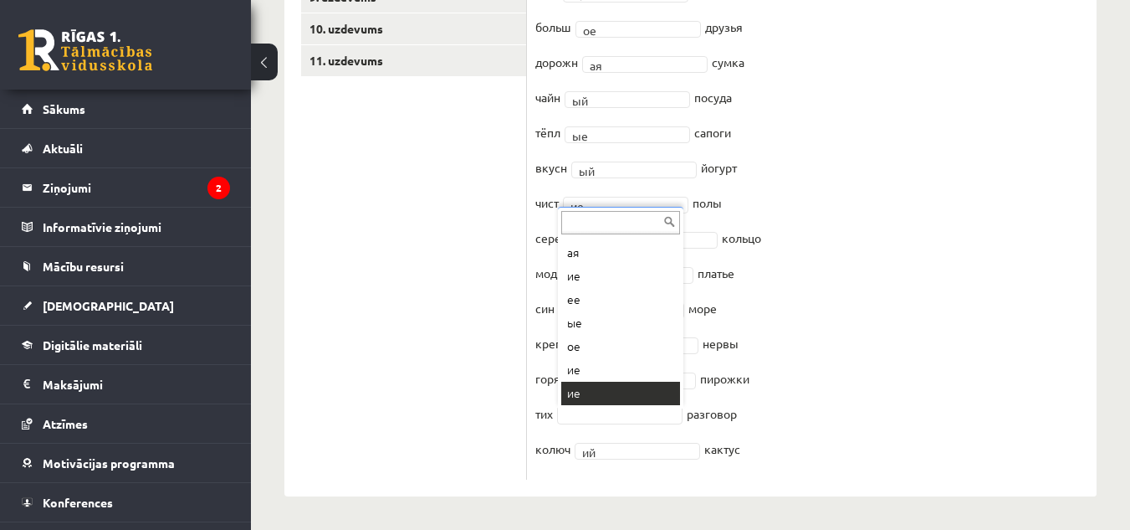
scroll to position [211, 0]
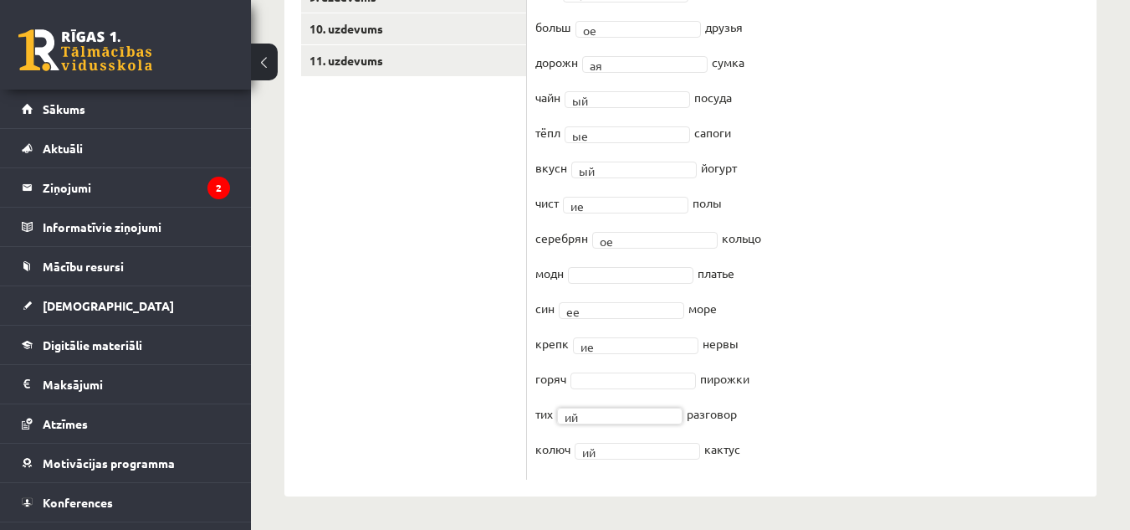
drag, startPoint x: 607, startPoint y: 380, endPoint x: 596, endPoint y: 371, distance: 14.9
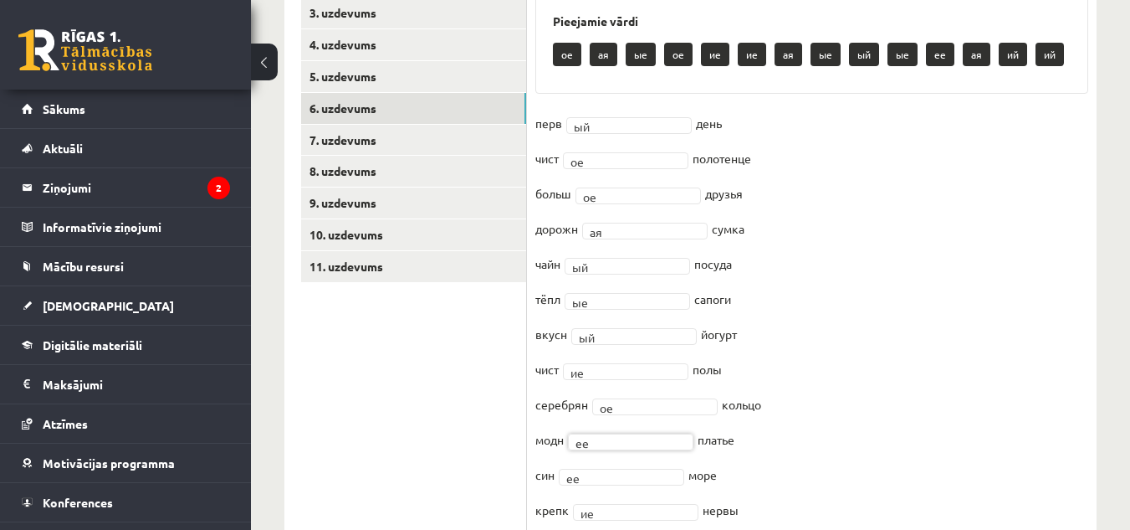
scroll to position [357, 0]
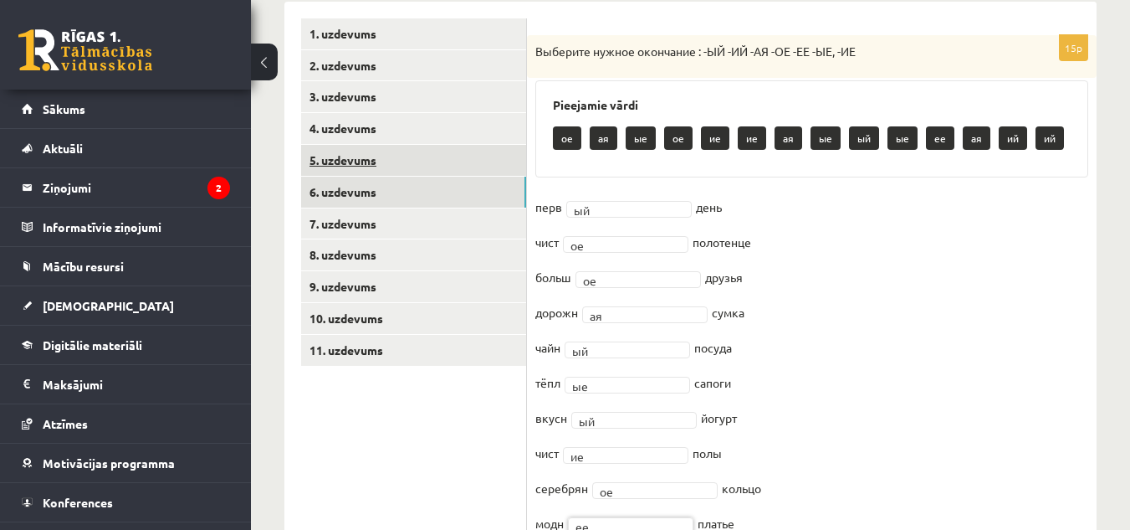
click at [344, 160] on link "5. uzdevums" at bounding box center [413, 160] width 225 height 31
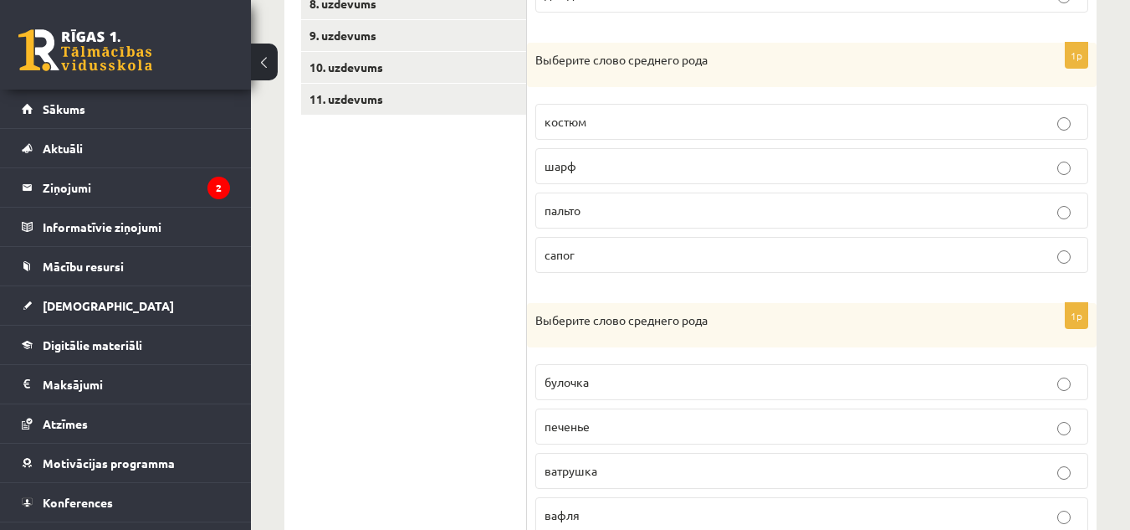
scroll to position [274, 0]
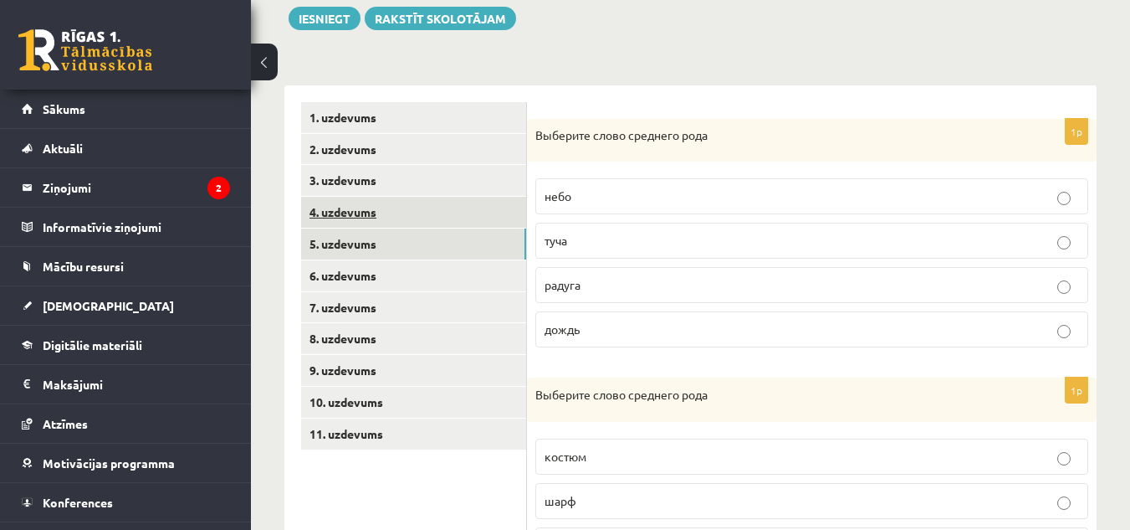
click at [352, 220] on link "4. uzdevums" at bounding box center [413, 212] width 225 height 31
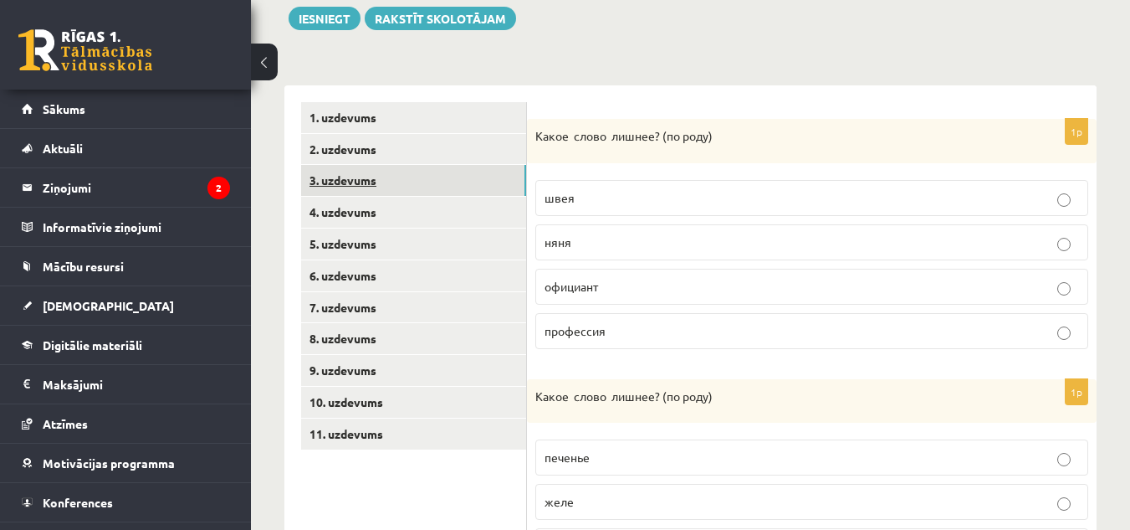
click at [356, 182] on link "3. uzdevums" at bounding box center [413, 180] width 225 height 31
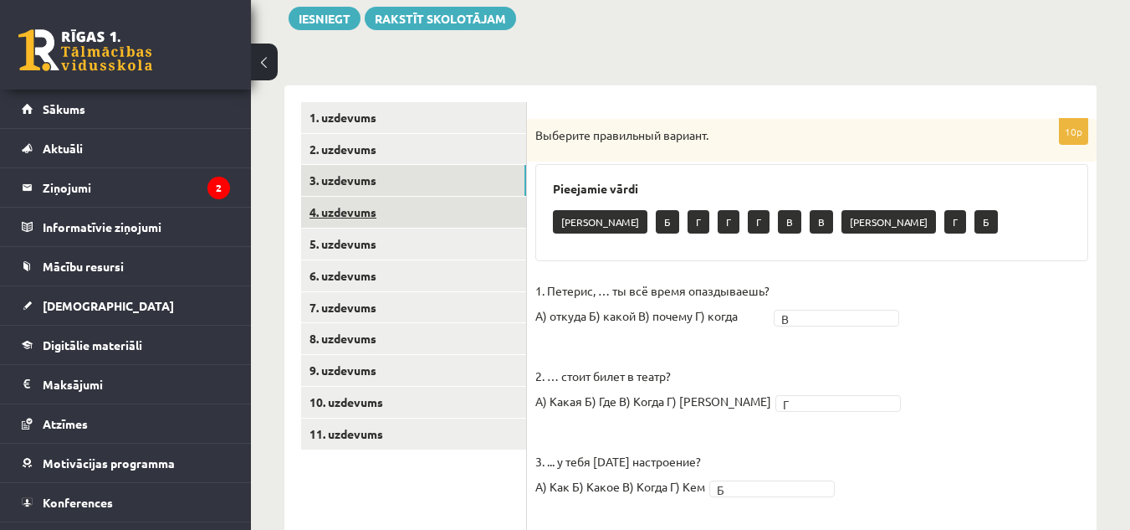
click at [338, 218] on link "4. uzdevums" at bounding box center [413, 212] width 225 height 31
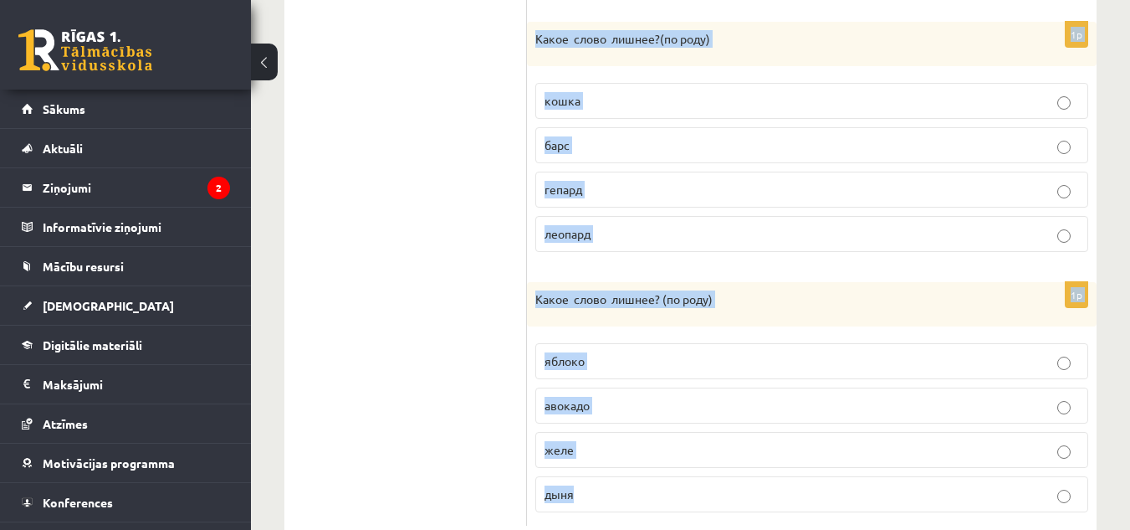
scroll to position [1197, 0]
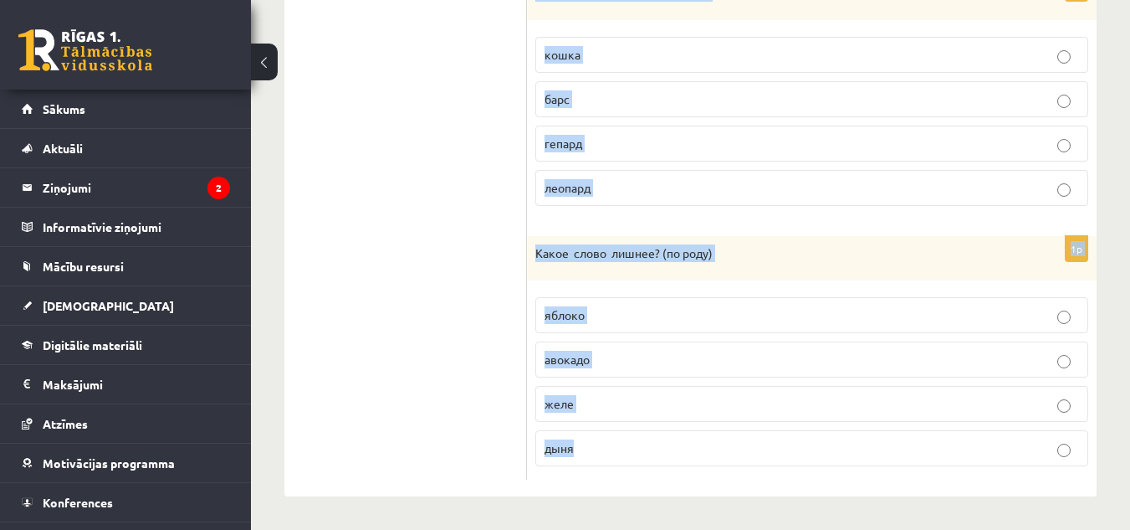
drag, startPoint x: 538, startPoint y: 137, endPoint x: 781, endPoint y: 569, distance: 495.3
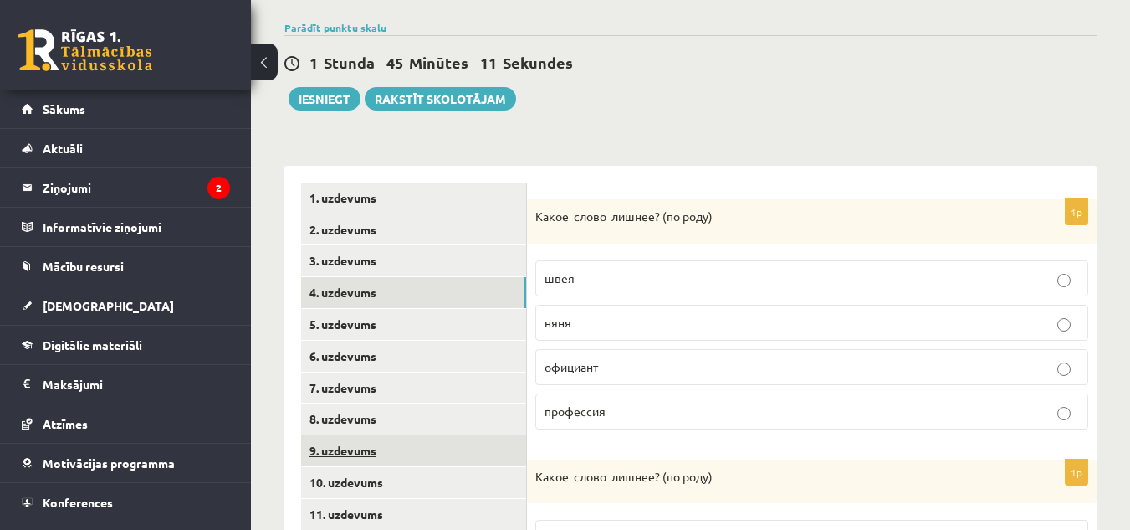
scroll to position [361, 0]
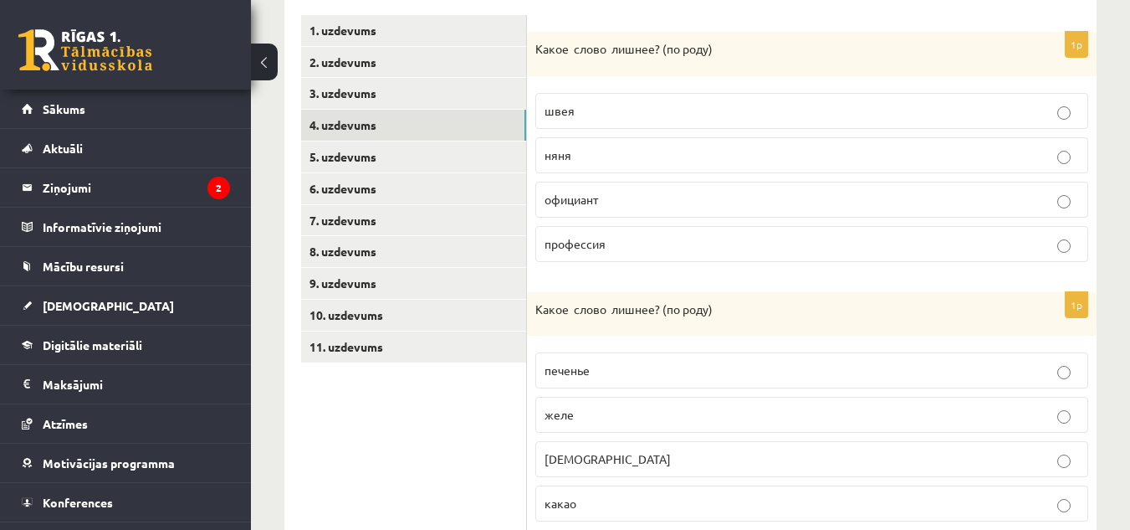
click at [596, 115] on p "швея" at bounding box center [812, 111] width 535 height 18
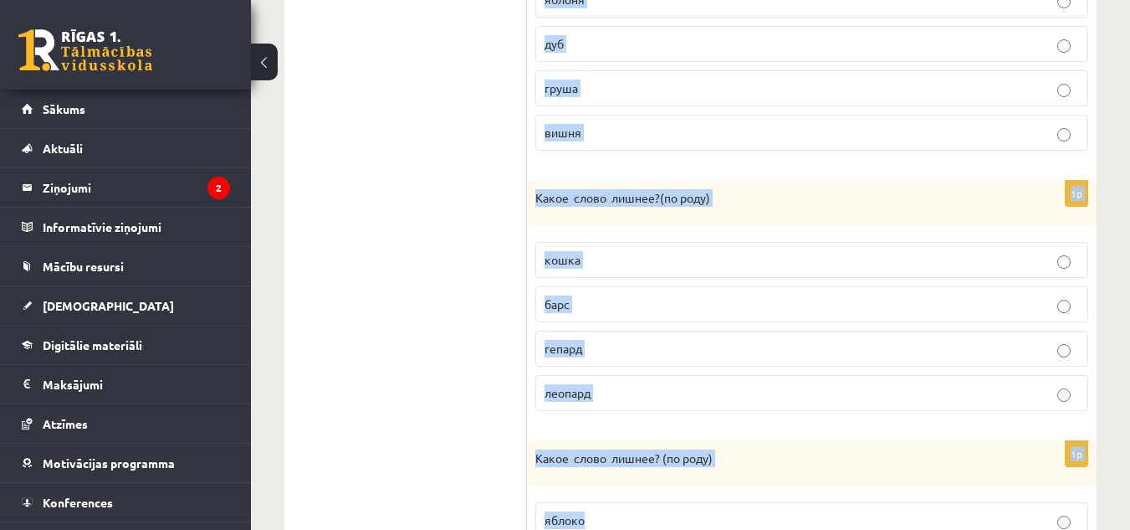
scroll to position [1197, 0]
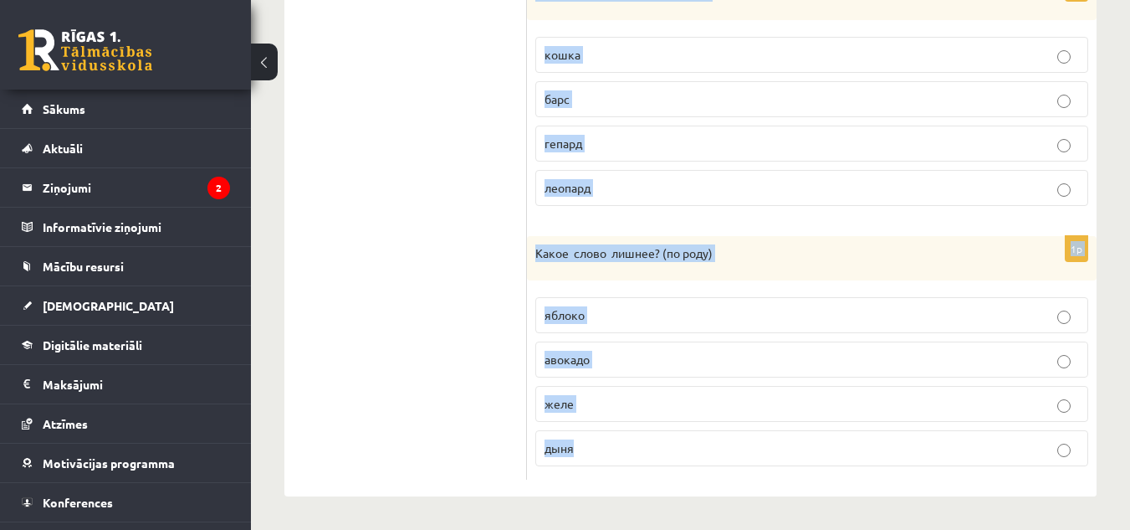
drag, startPoint x: 531, startPoint y: 48, endPoint x: 755, endPoint y: 556, distance: 554.9
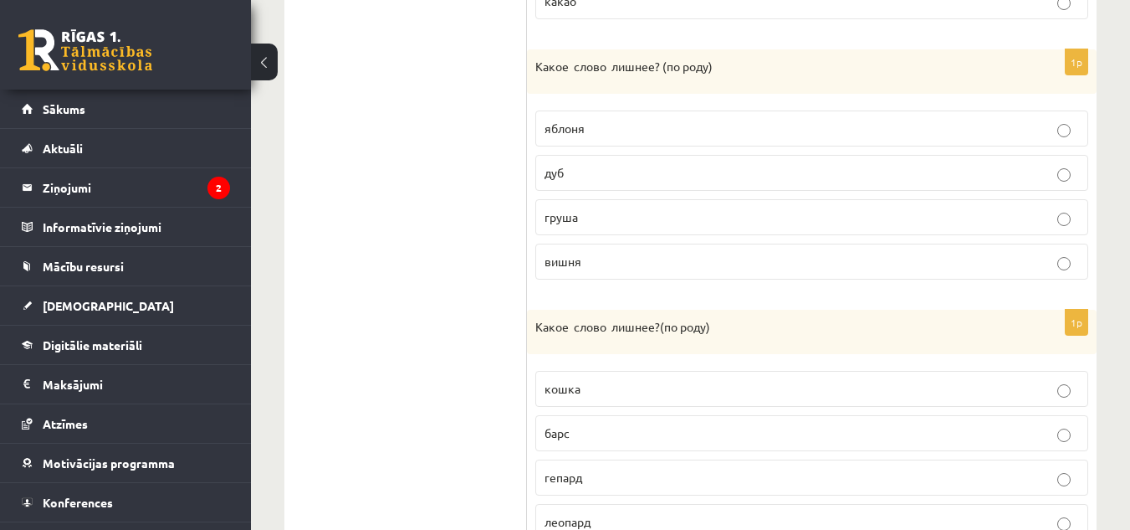
scroll to position [612, 0]
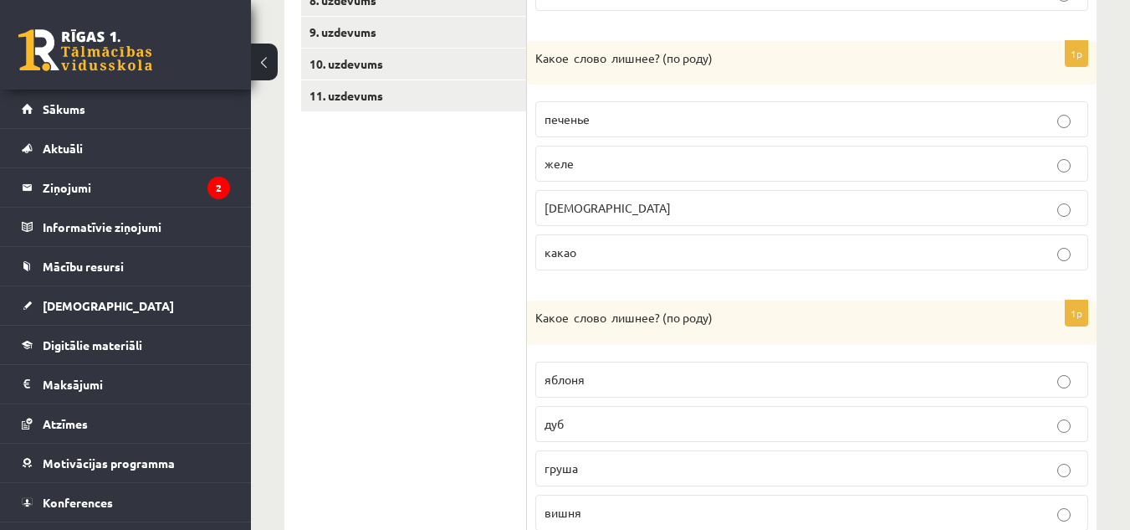
click at [455, 208] on ul "1. uzdevums 2. uzdevums 3. uzdevums 4. uzdevums 5. uzdevums 6. uzdevums 7. uzde…" at bounding box center [414, 414] width 226 height 1300
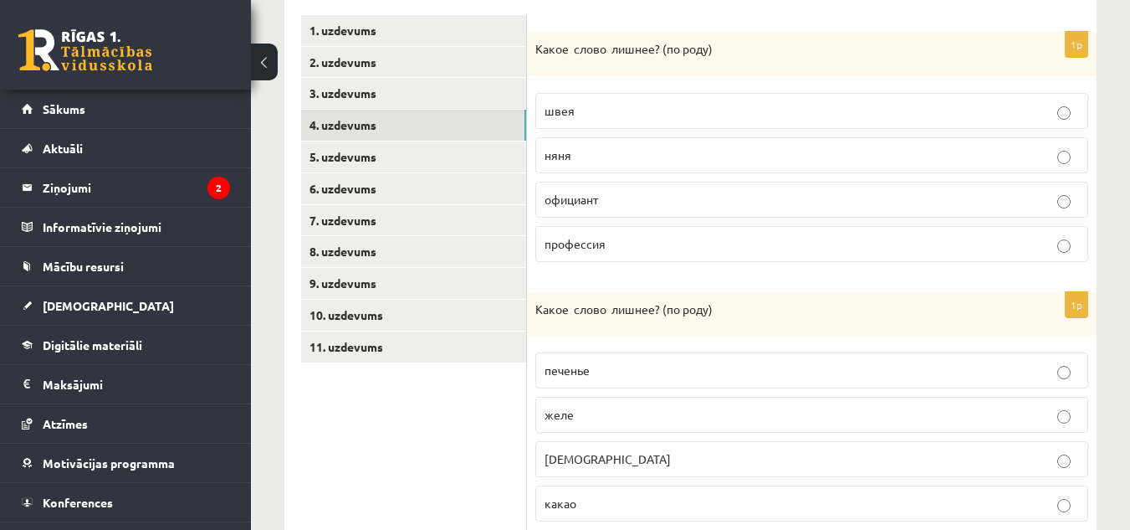
click at [593, 204] on span "официант" at bounding box center [572, 199] width 54 height 15
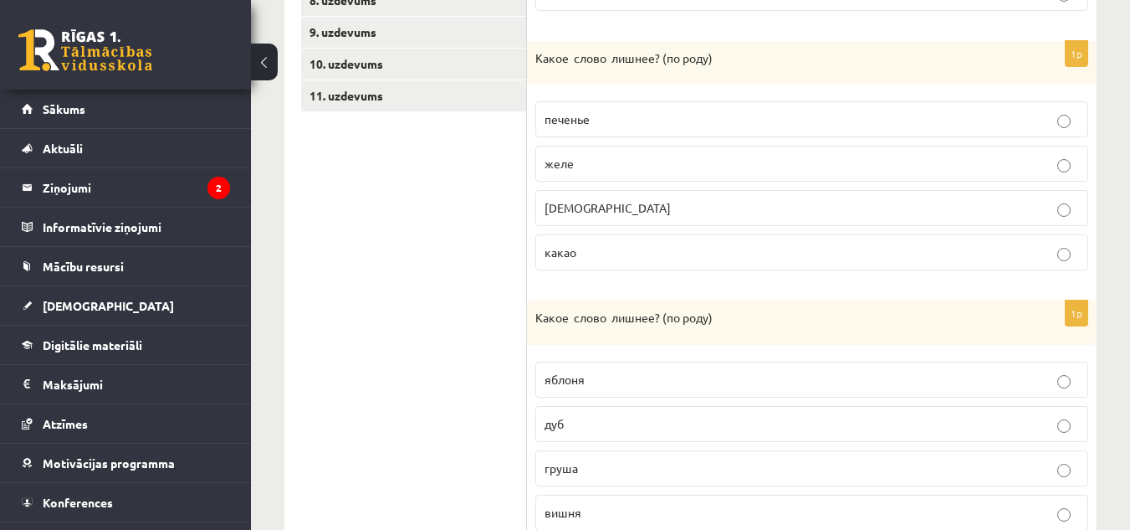
scroll to position [695, 0]
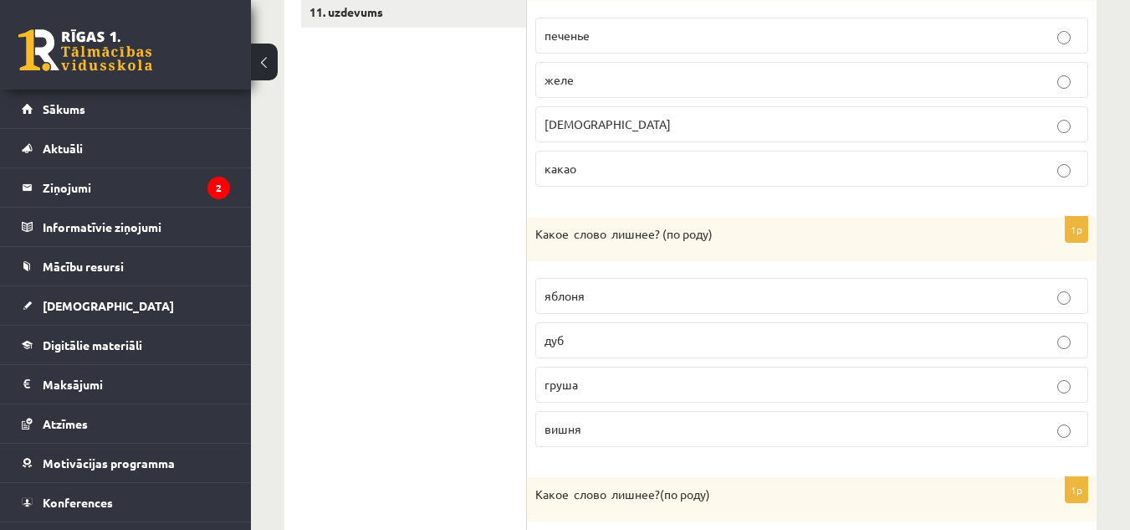
click at [587, 112] on label "конфета" at bounding box center [812, 124] width 553 height 36
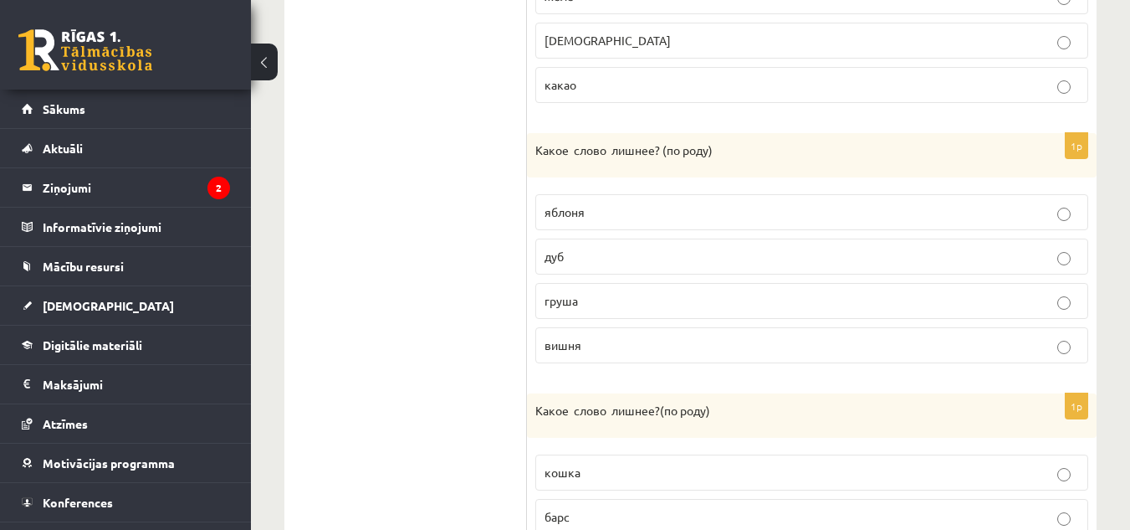
scroll to position [863, 0]
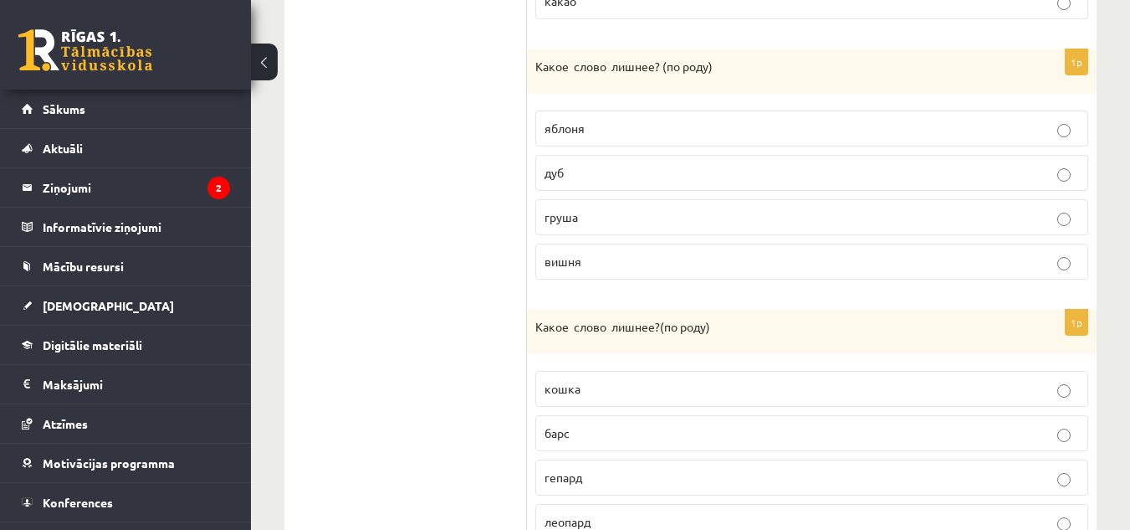
click at [561, 161] on label "дуб" at bounding box center [812, 173] width 553 height 36
click at [577, 389] on span "кошка" at bounding box center [563, 388] width 36 height 15
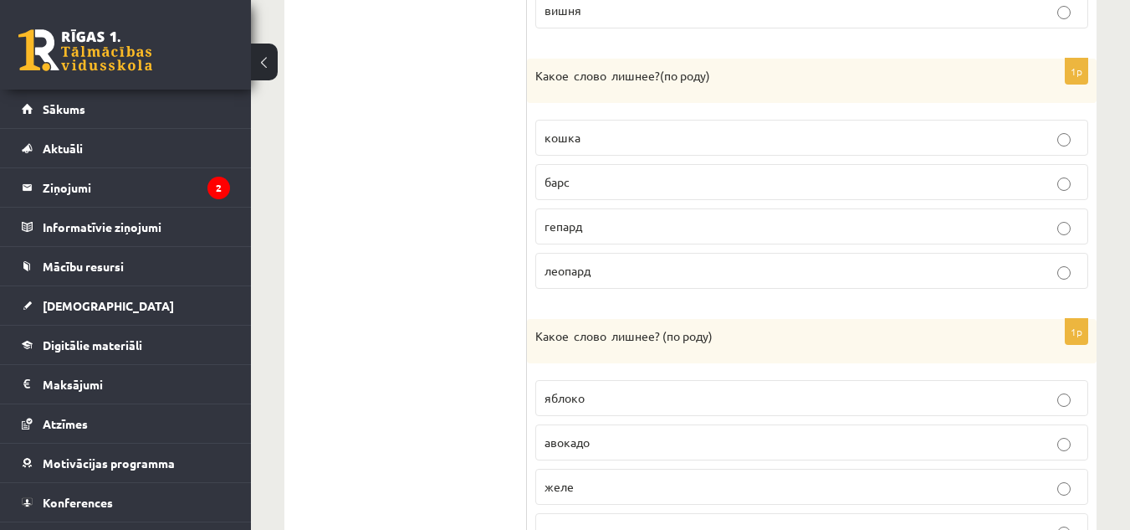
scroll to position [1197, 0]
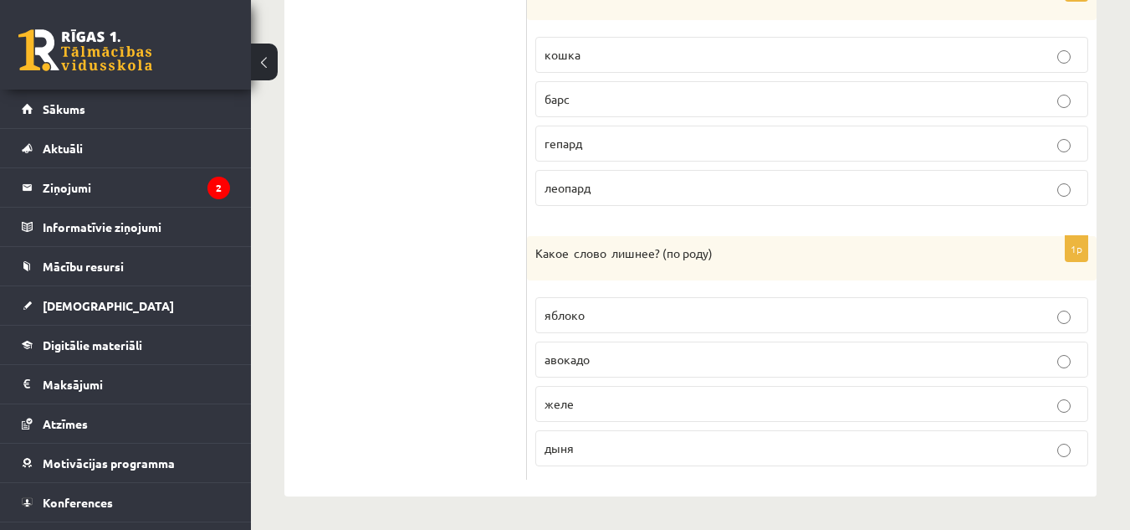
click at [573, 453] on span "дыня" at bounding box center [559, 447] width 29 height 15
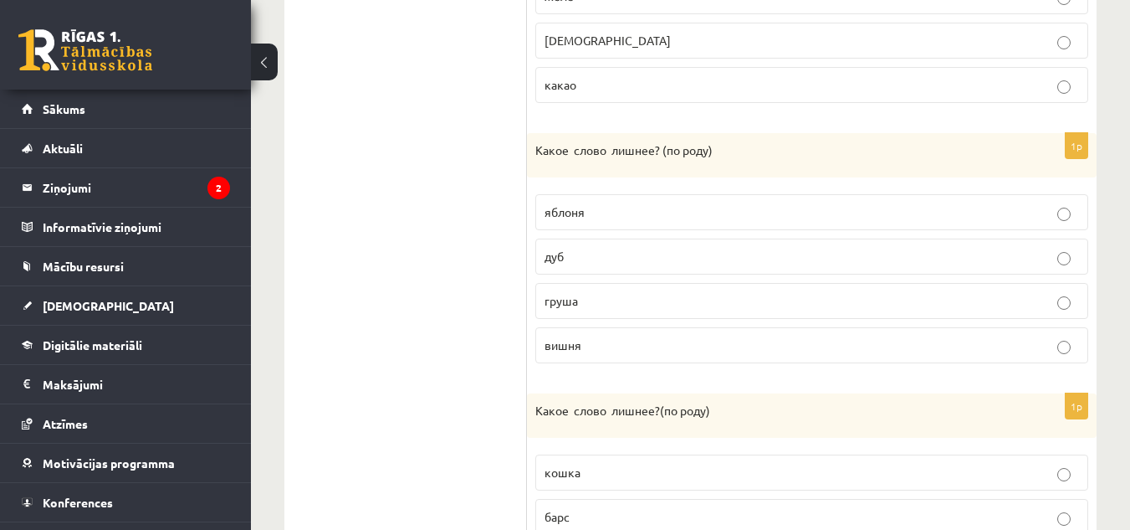
scroll to position [444, 0]
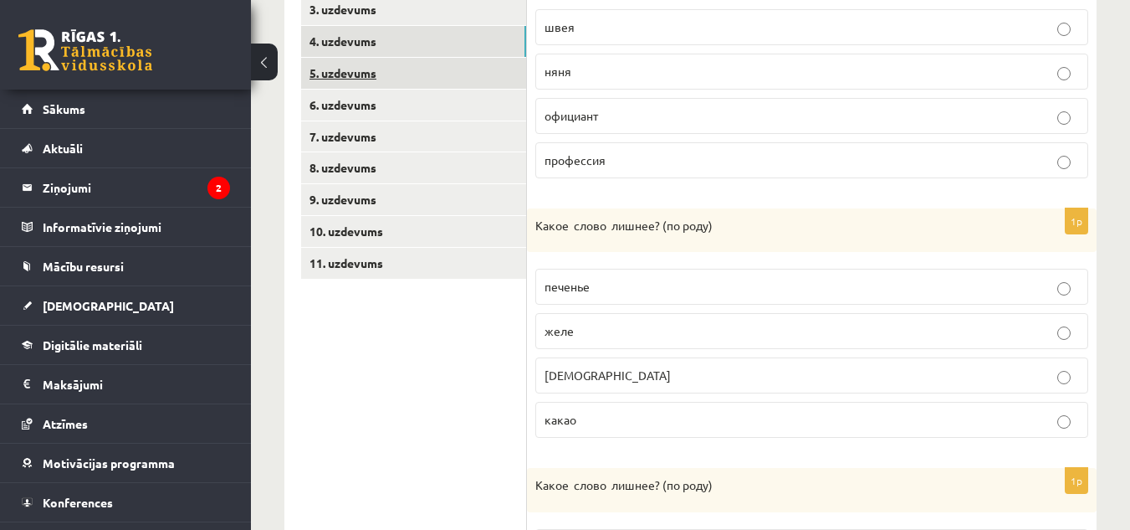
click at [353, 79] on link "5. uzdevums" at bounding box center [413, 73] width 225 height 31
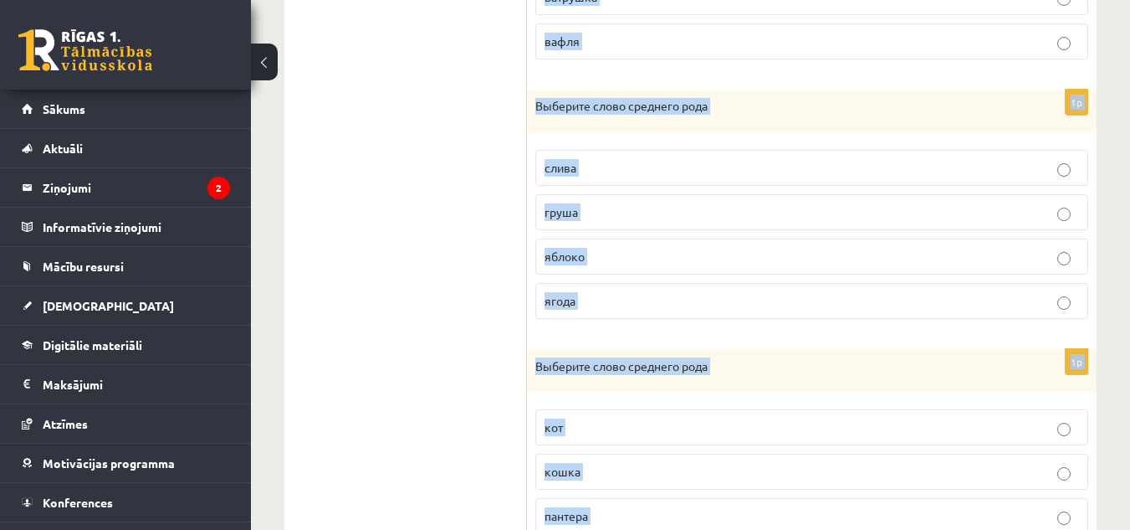
scroll to position [1195, 0]
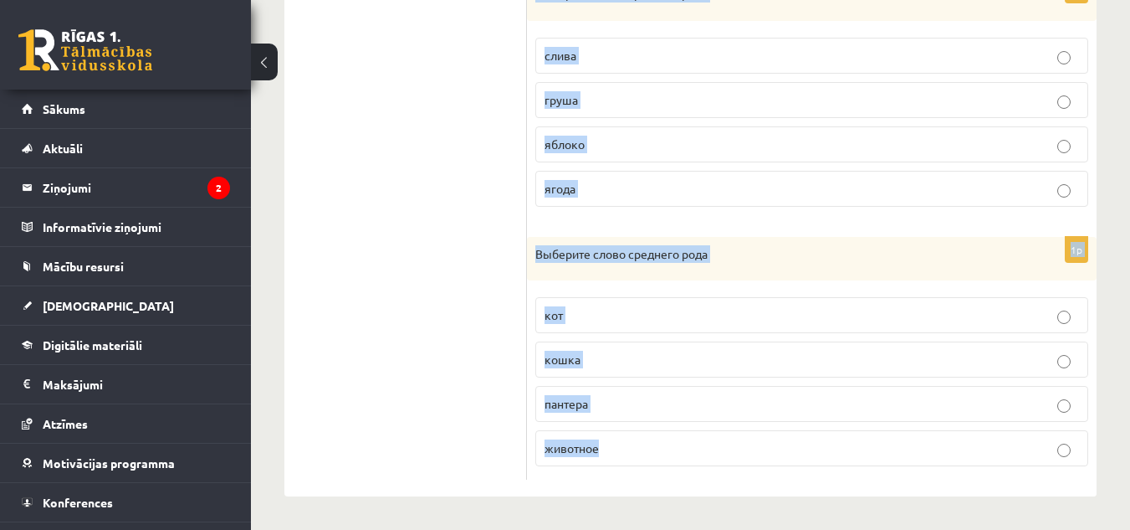
drag, startPoint x: 534, startPoint y: 300, endPoint x: 798, endPoint y: 569, distance: 376.9
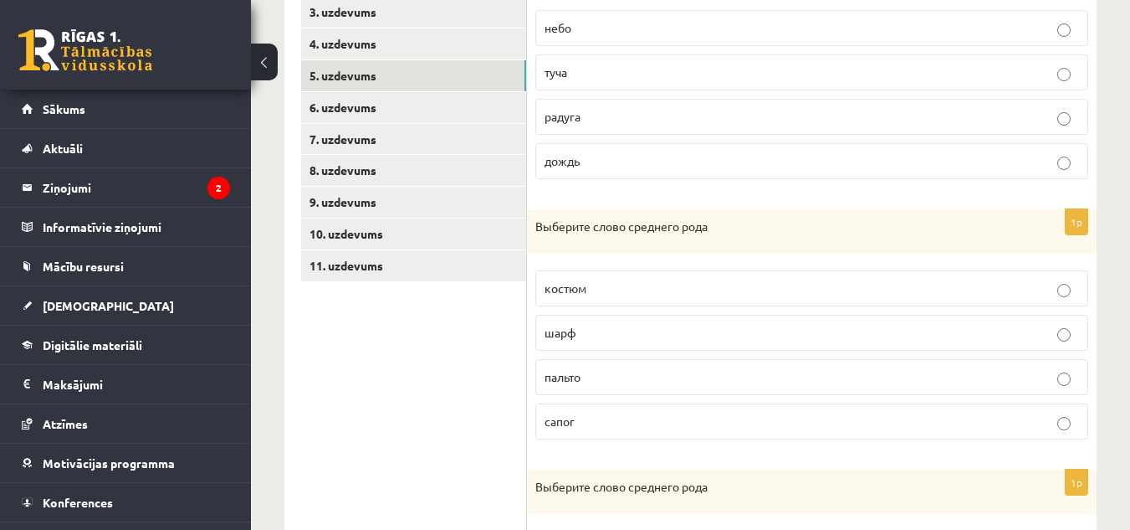
scroll to position [191, 0]
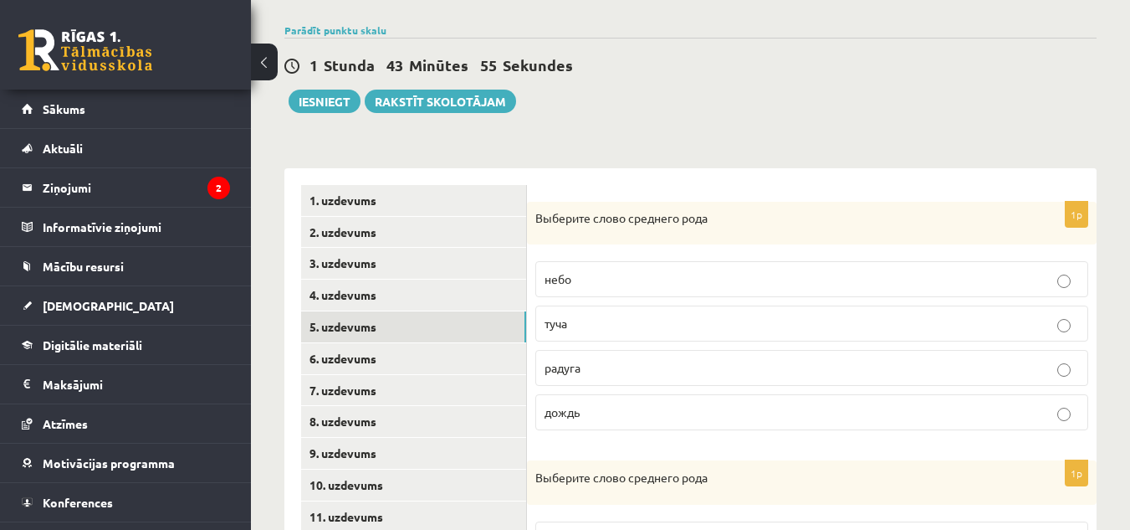
click at [564, 275] on span "небо" at bounding box center [558, 278] width 27 height 15
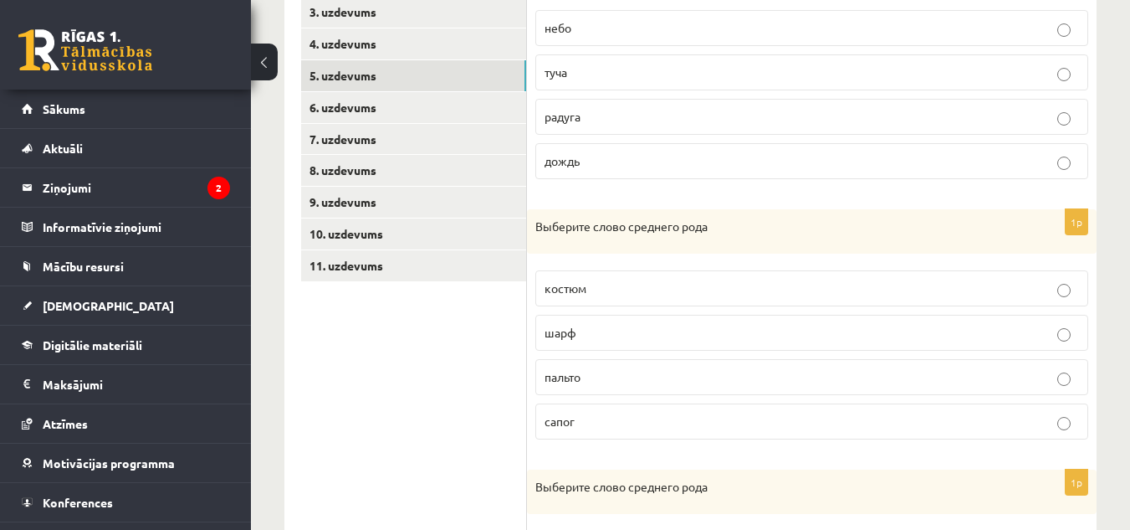
scroll to position [525, 0]
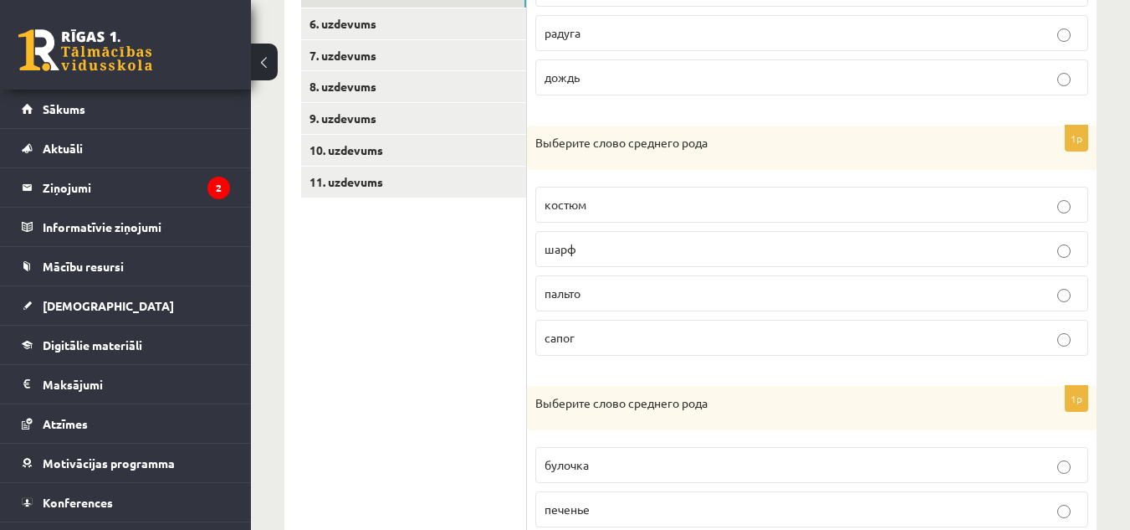
click at [592, 299] on p "пальто" at bounding box center [812, 294] width 535 height 18
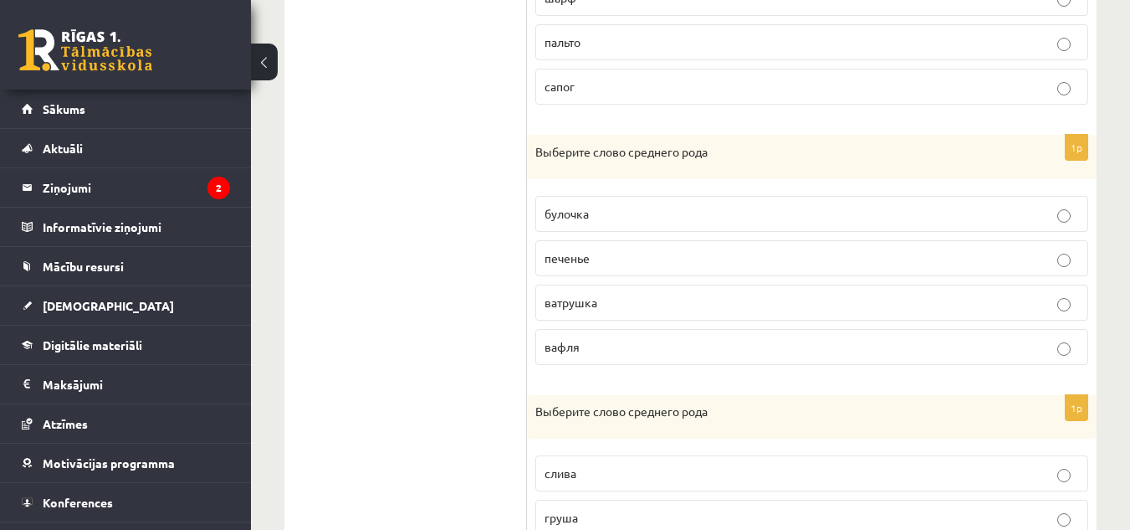
scroll to position [860, 0]
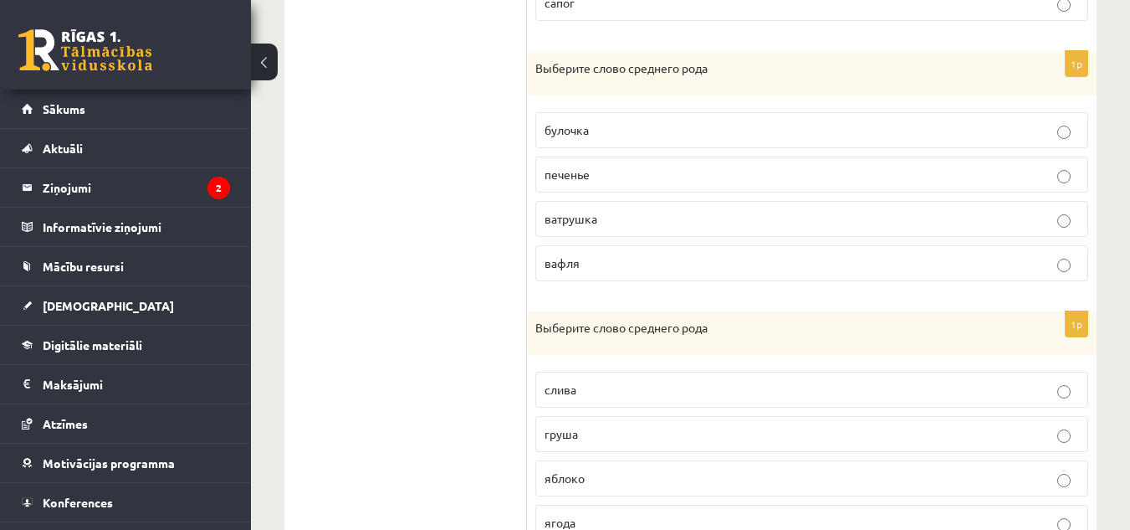
click at [595, 182] on p "печенье" at bounding box center [812, 175] width 535 height 18
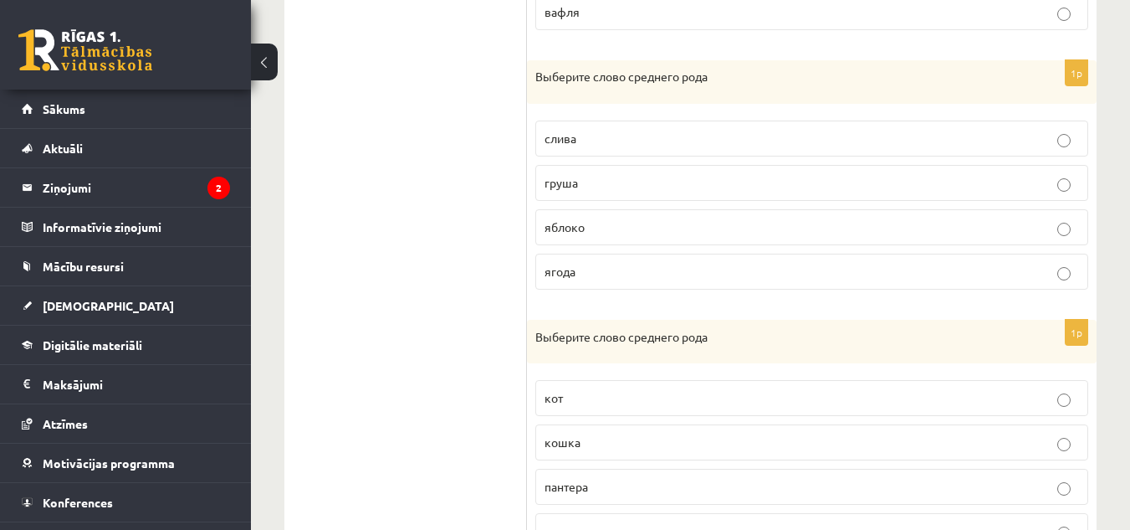
click at [565, 216] on label "яблоко" at bounding box center [812, 227] width 553 height 36
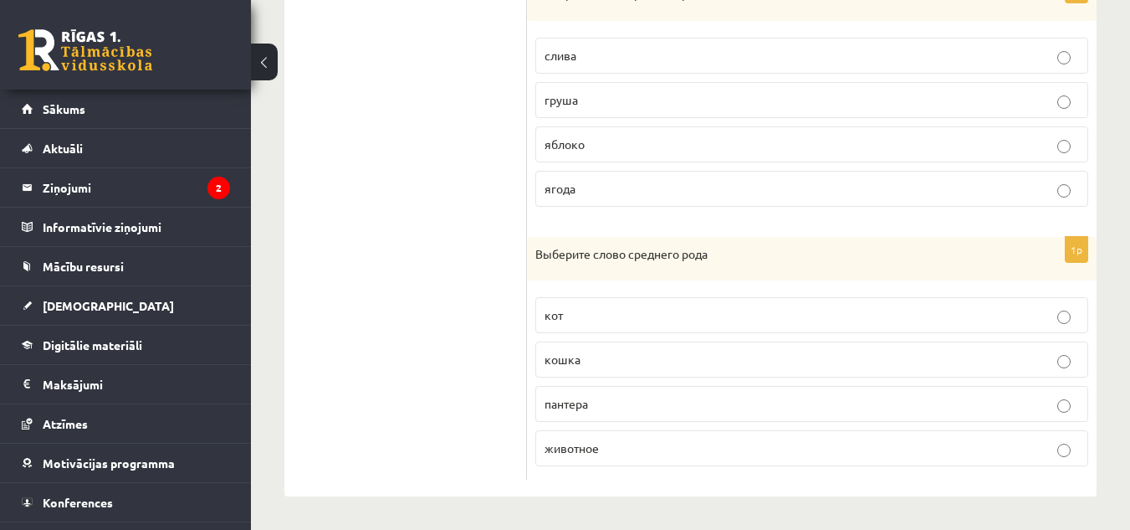
click at [612, 449] on p "животное" at bounding box center [812, 448] width 535 height 18
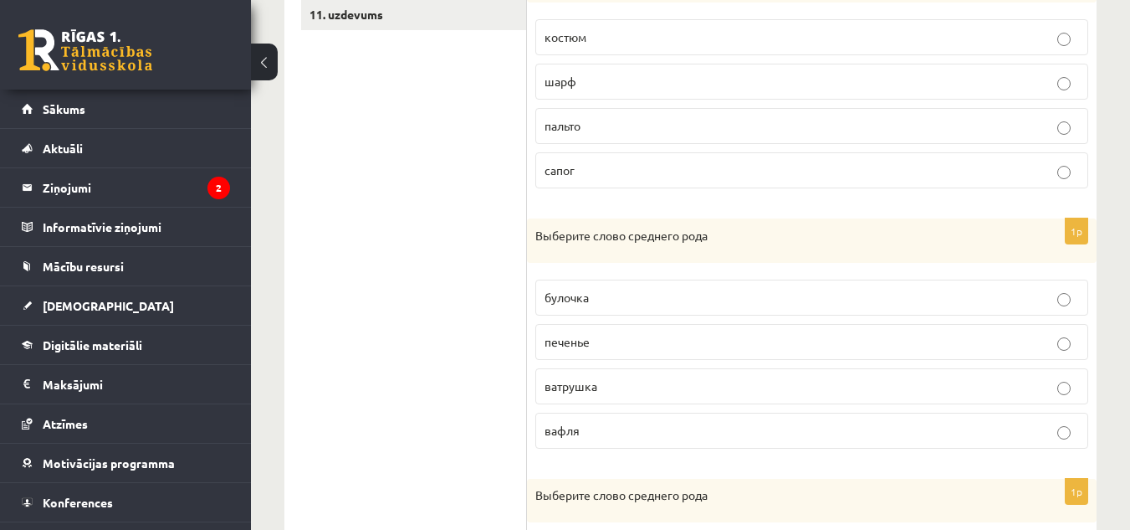
scroll to position [358, 0]
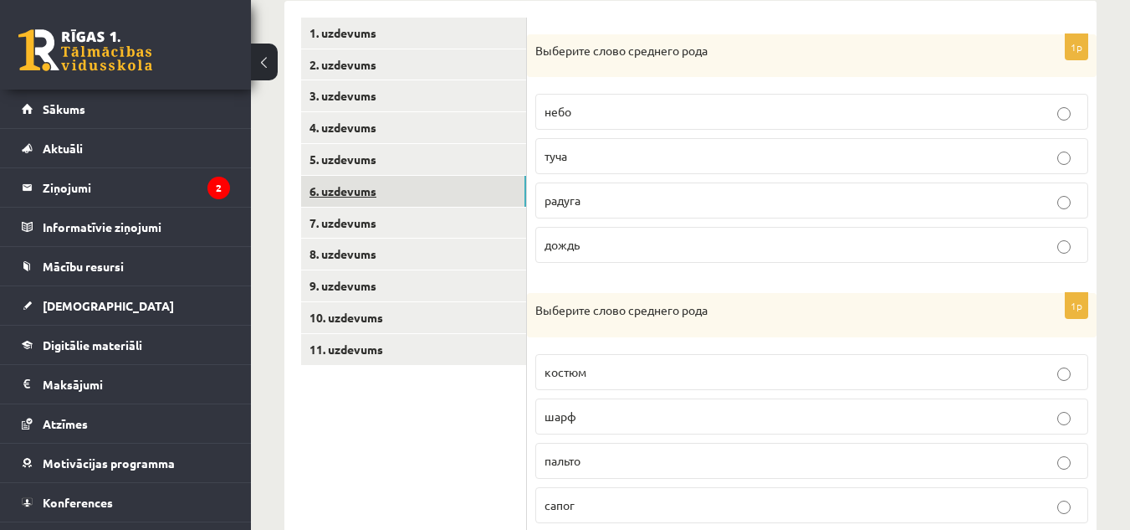
click at [354, 187] on link "6. uzdevums" at bounding box center [413, 191] width 225 height 31
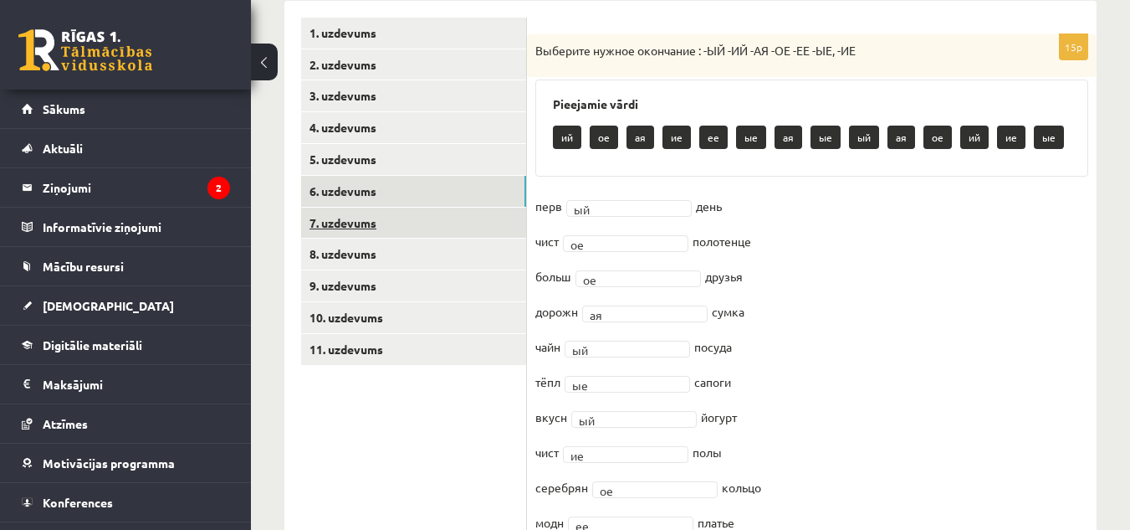
click at [345, 233] on link "7. uzdevums" at bounding box center [413, 223] width 225 height 31
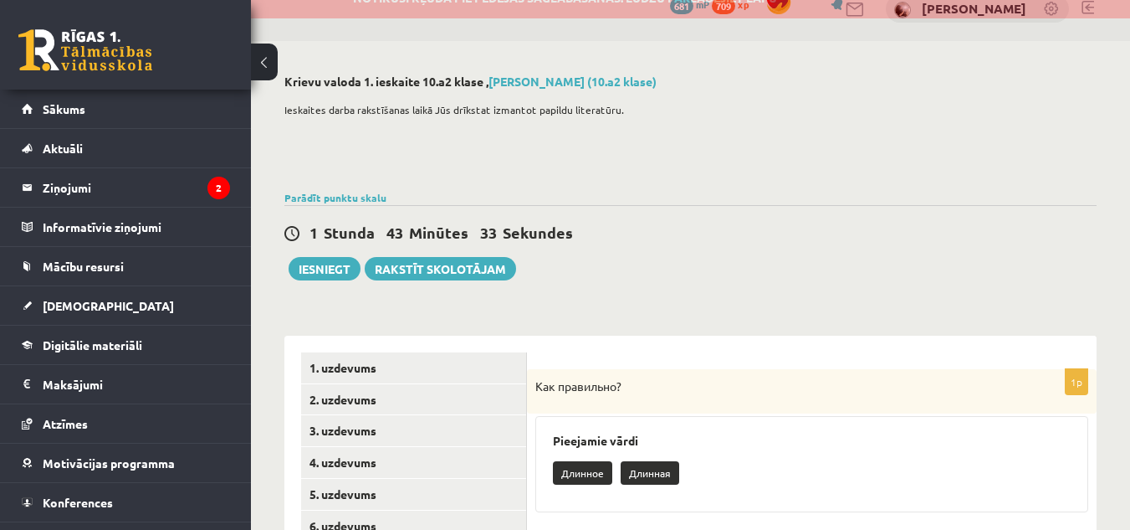
scroll to position [0, 0]
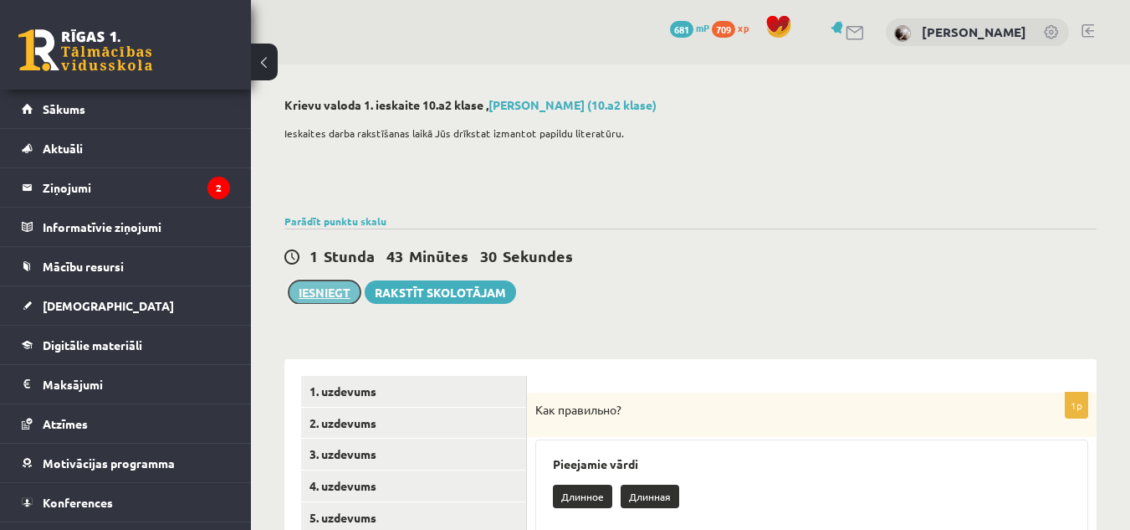
click at [323, 298] on button "Iesniegt" at bounding box center [325, 291] width 72 height 23
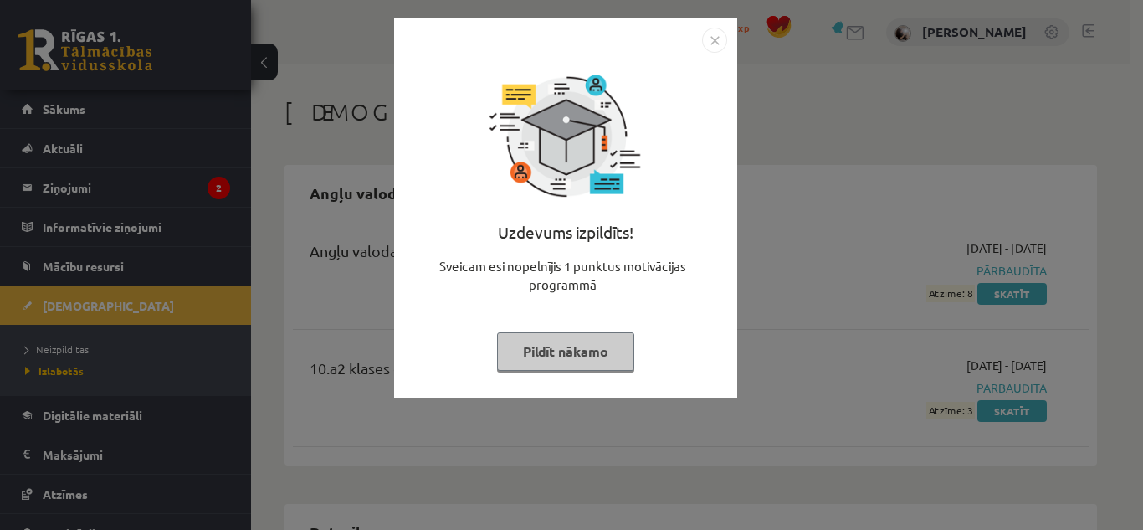
click at [574, 366] on button "Pildīt nākamo" at bounding box center [565, 351] width 137 height 38
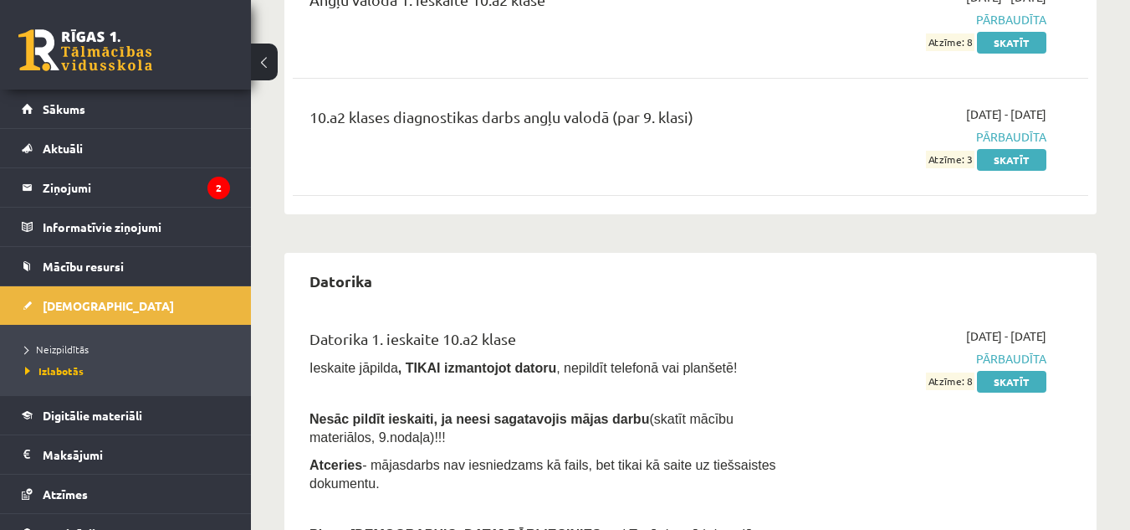
scroll to position [418, 0]
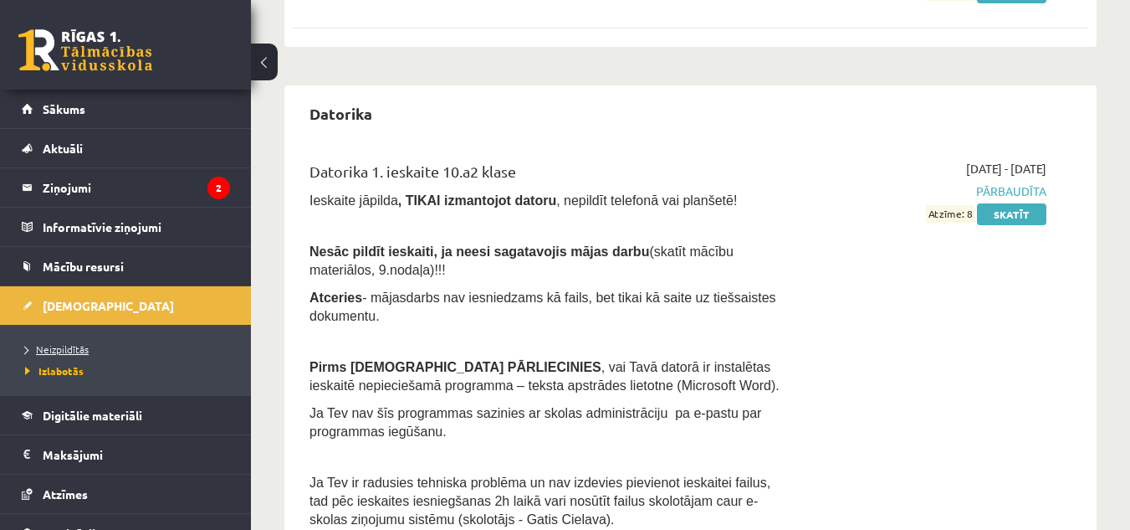
click at [69, 346] on span "Neizpildītās" at bounding box center [57, 348] width 64 height 13
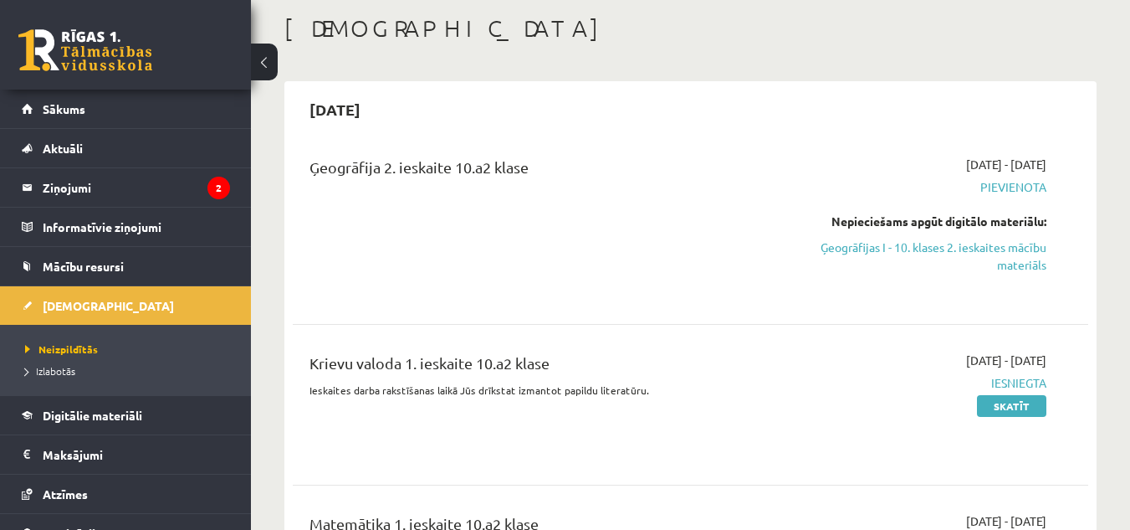
scroll to position [167, 0]
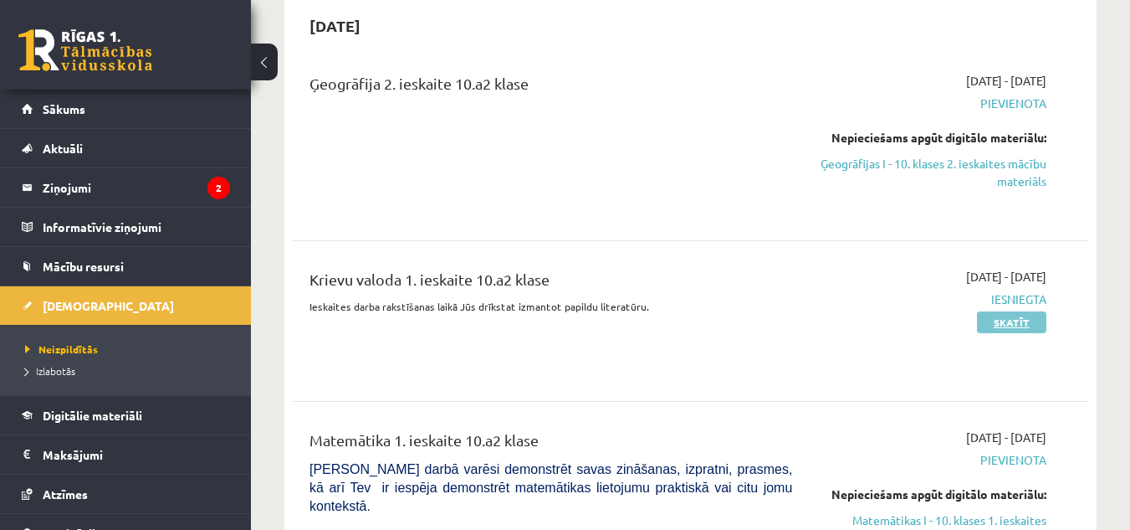
click at [1015, 322] on link "Skatīt" at bounding box center [1011, 322] width 69 height 22
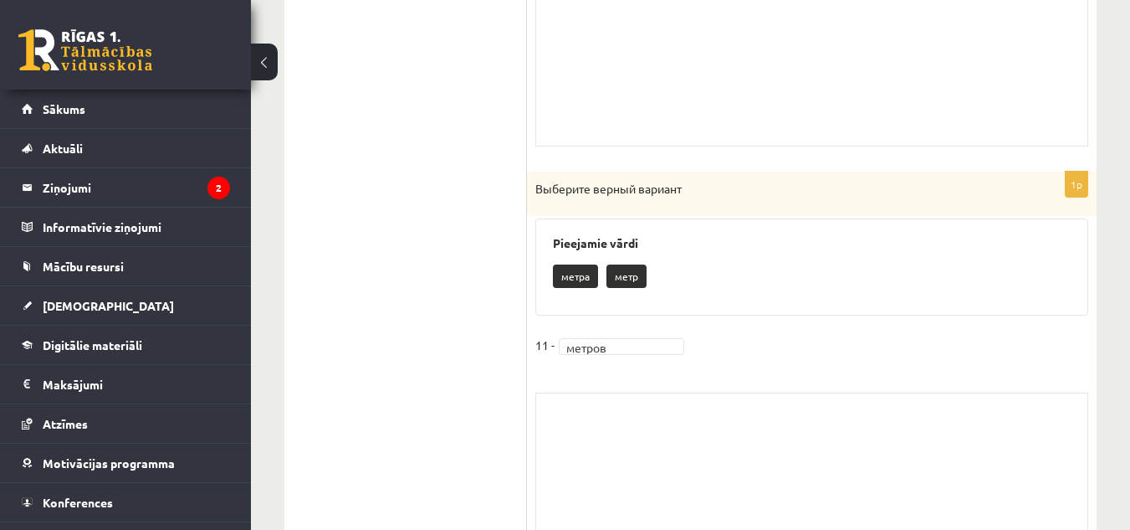
scroll to position [920, 0]
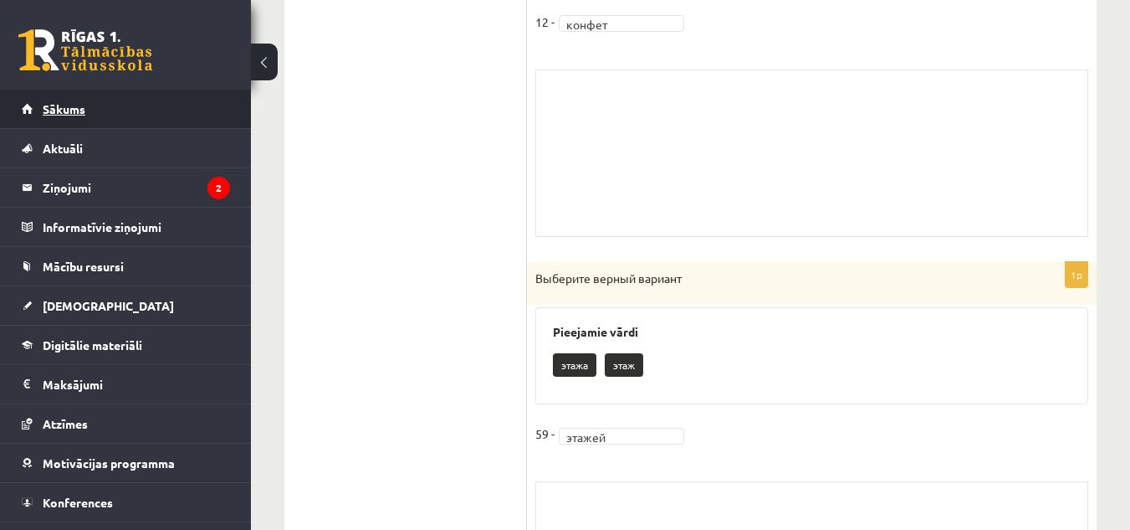
click at [69, 102] on link "Sākums" at bounding box center [126, 109] width 208 height 38
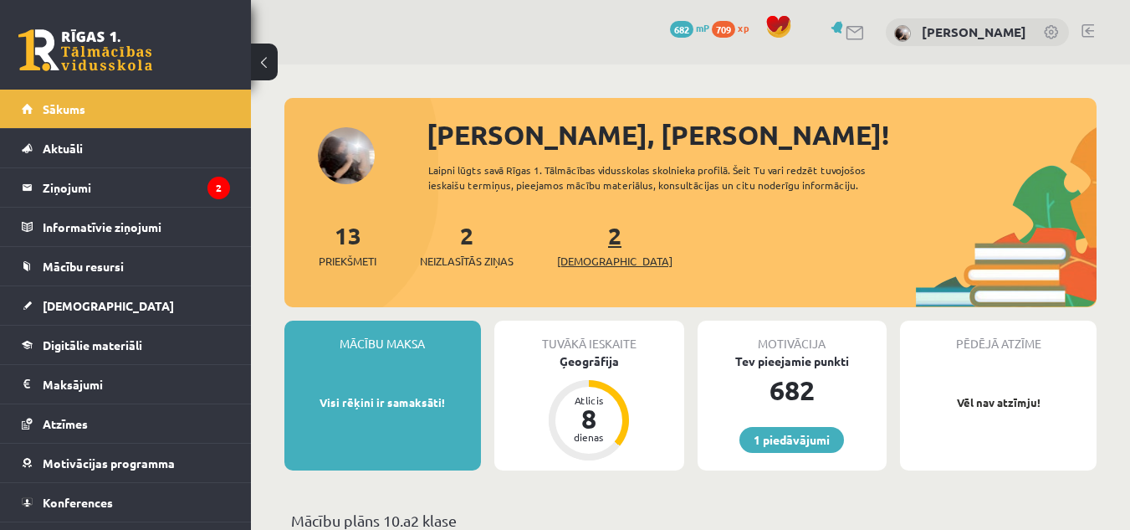
click at [592, 254] on span "[DEMOGRAPHIC_DATA]" at bounding box center [614, 261] width 115 height 17
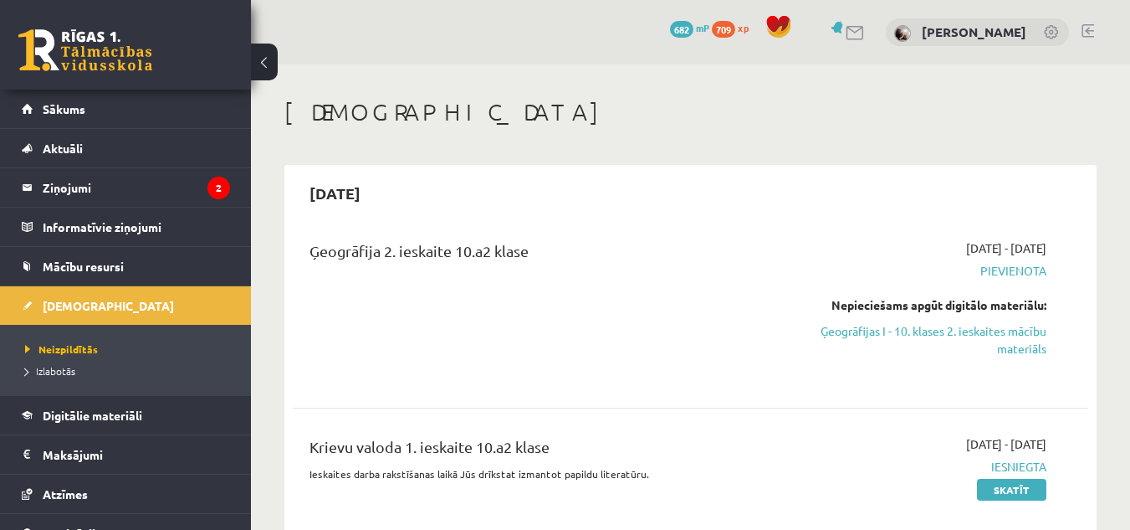
drag, startPoint x: 900, startPoint y: 313, endPoint x: 916, endPoint y: 315, distance: 16.1
click at [902, 315] on div "Nepieciešams apgūt digitālo materiālu: Ģeogrāfijas I - 10. klases 2. ieskaites …" at bounding box center [932, 326] width 229 height 61
click at [773, 243] on div "Ģeogrāfija 2. ieskaite 10.a2 klase" at bounding box center [551, 254] width 483 height 31
click at [977, 336] on link "Ģeogrāfijas I - 10. klases 2. ieskaites mācību materiāls" at bounding box center [932, 339] width 229 height 35
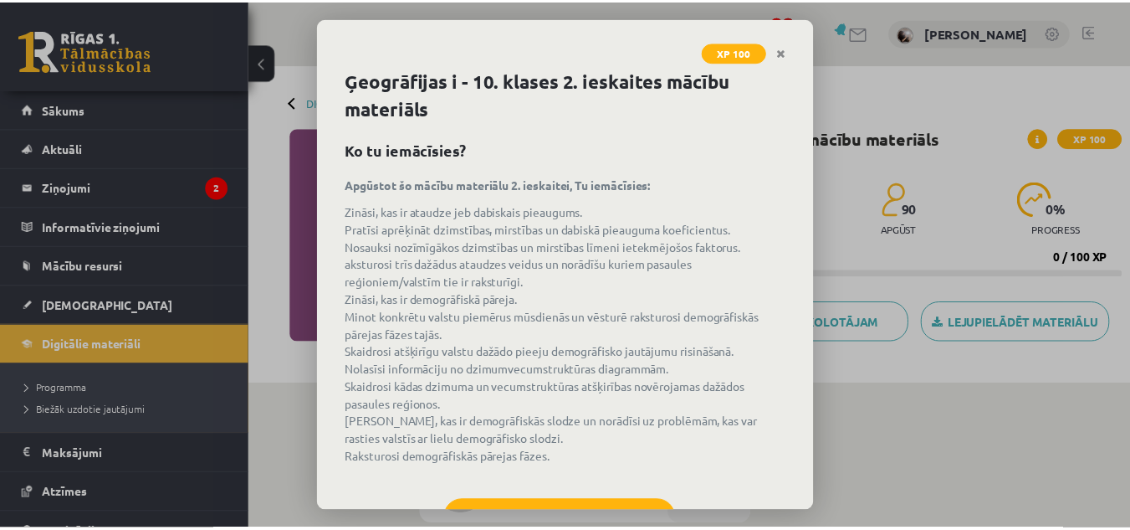
scroll to position [72, 0]
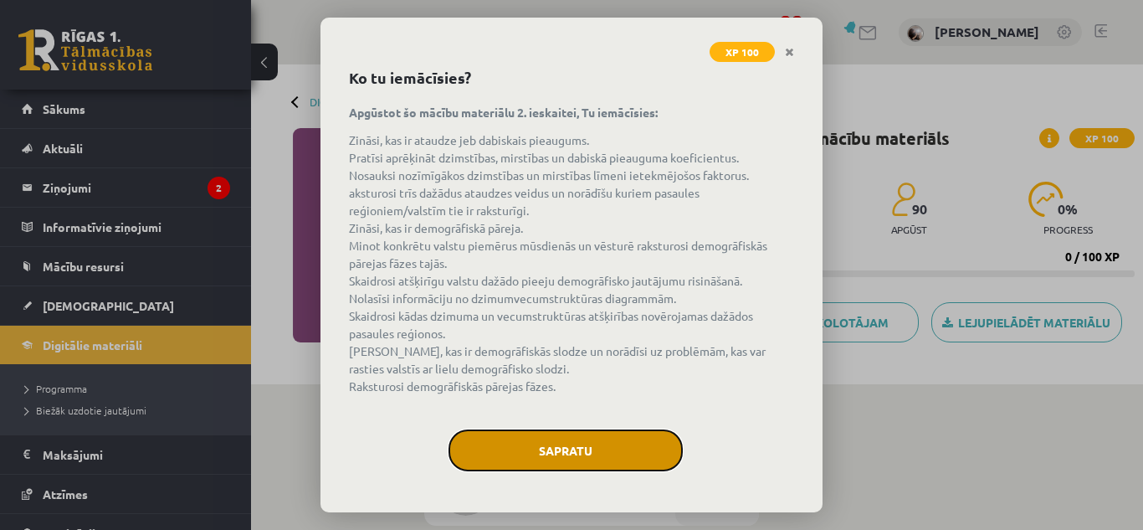
click at [635, 445] on button "Sapratu" at bounding box center [566, 450] width 234 height 42
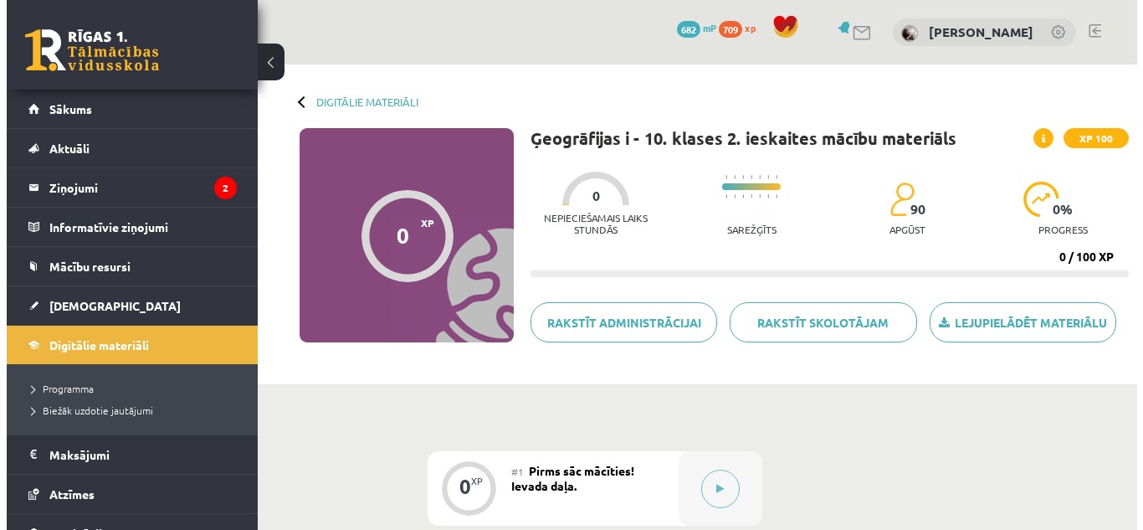
scroll to position [335, 0]
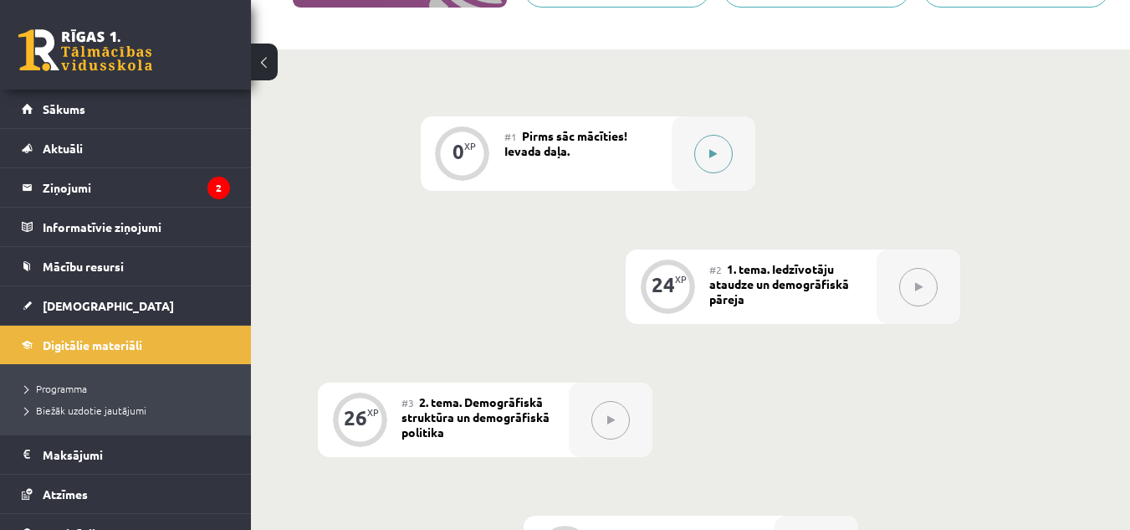
click at [715, 153] on icon at bounding box center [714, 154] width 8 height 10
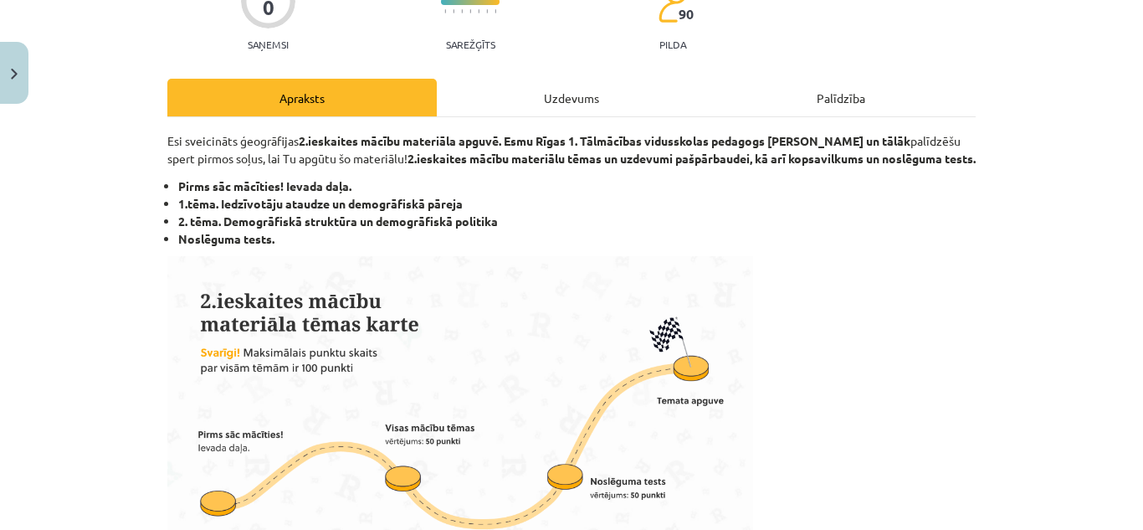
scroll to position [251, 0]
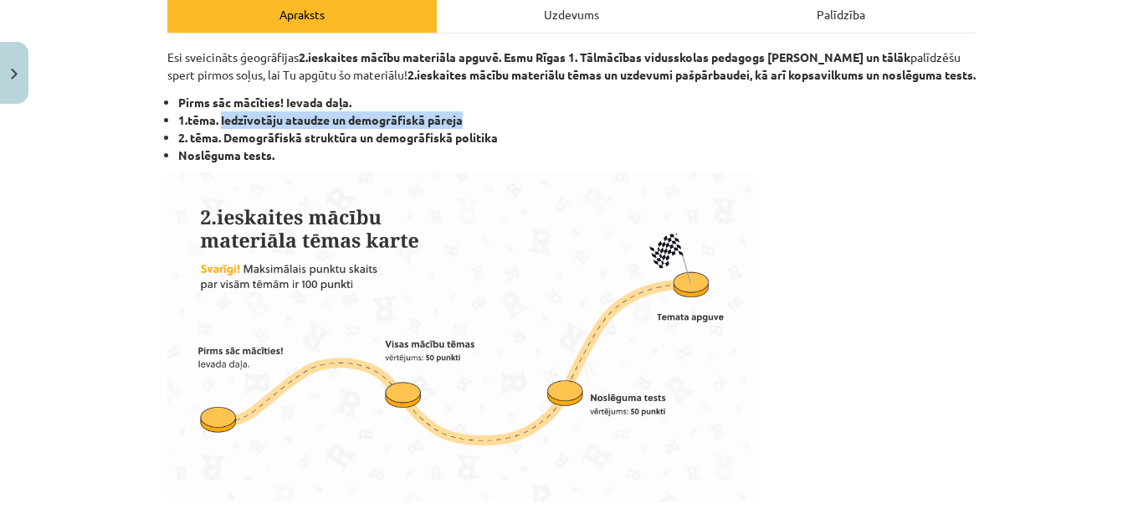
drag, startPoint x: 217, startPoint y: 140, endPoint x: 489, endPoint y: 136, distance: 272.0
click at [489, 129] on li "1.tēma. Iedzīvotāju ataudze un demogrāfiskā pāreja" at bounding box center [576, 120] width 797 height 18
copy strong "Iedzīvotāju ataudze un demogrāfiskā pāreja"
click at [751, 320] on p at bounding box center [571, 337] width 808 height 330
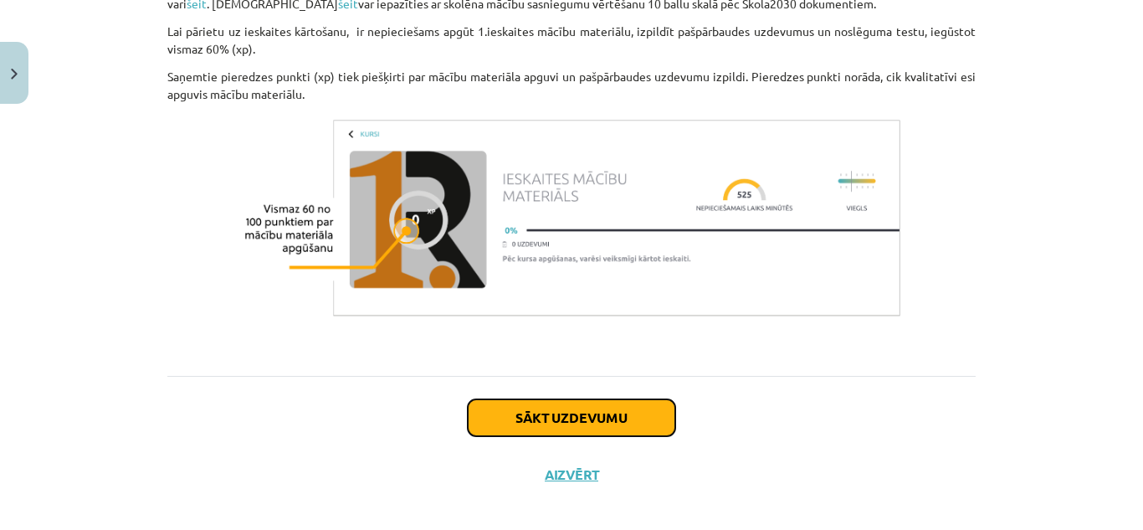
click at [638, 428] on button "Sākt uzdevumu" at bounding box center [572, 417] width 208 height 37
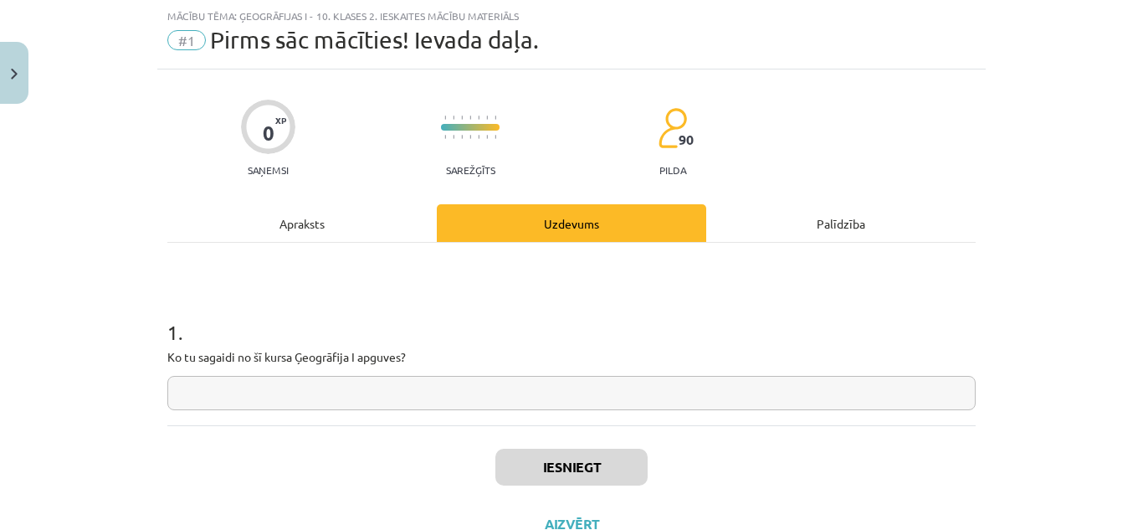
click at [449, 387] on input "text" at bounding box center [571, 393] width 808 height 34
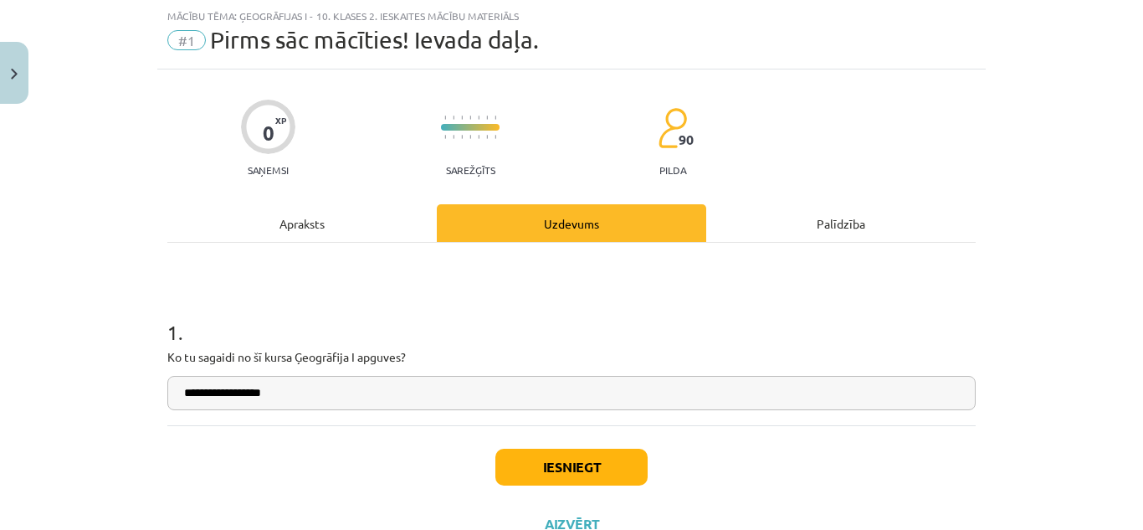
paste input "**********"
click at [267, 394] on input "**********" at bounding box center [571, 393] width 808 height 34
type input "**********"
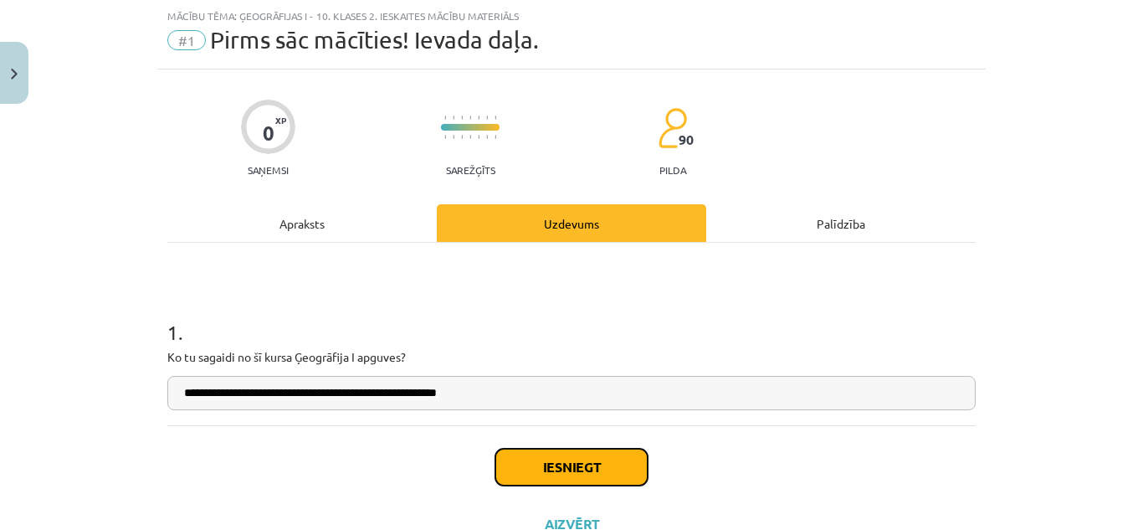
click at [581, 464] on button "Iesniegt" at bounding box center [571, 467] width 152 height 37
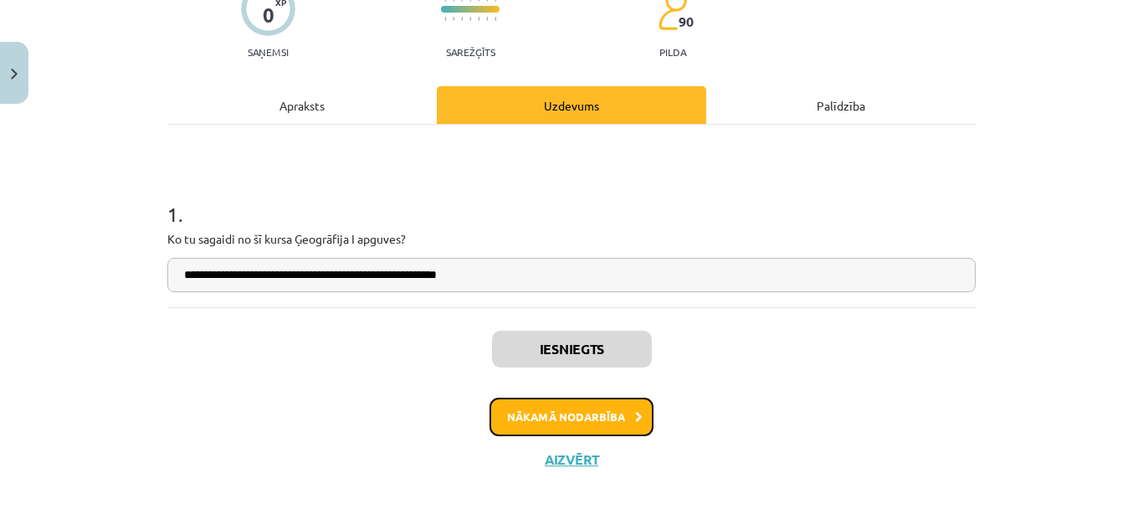
click at [597, 402] on button "Nākamā nodarbība" at bounding box center [572, 416] width 164 height 38
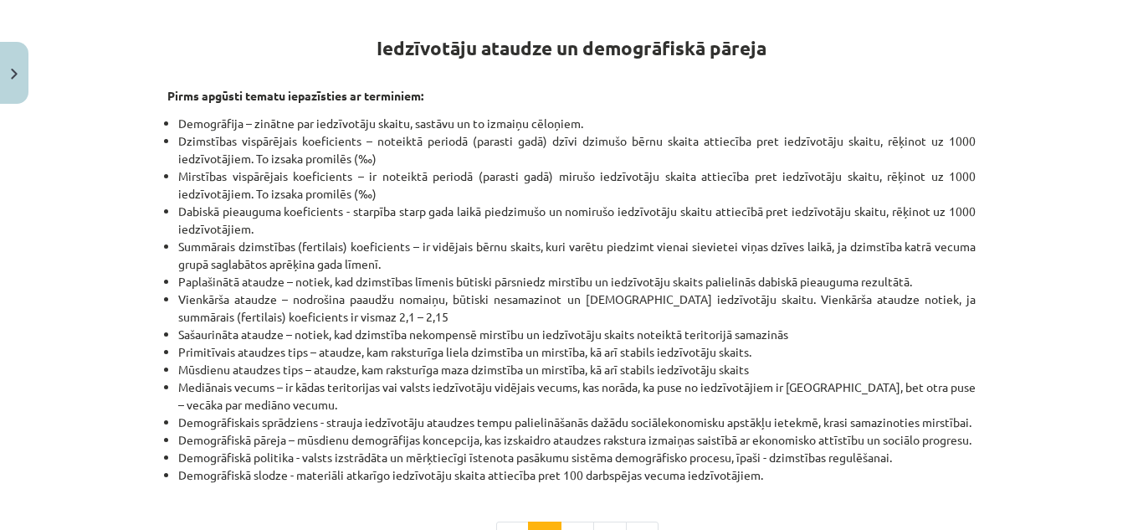
scroll to position [545, 0]
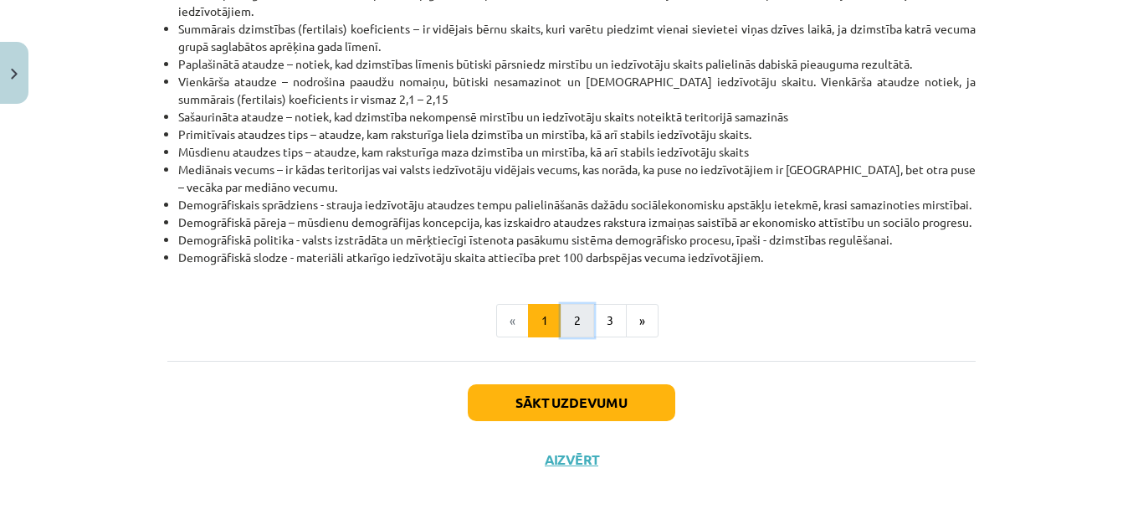
click at [580, 323] on button "2" at bounding box center [577, 320] width 33 height 33
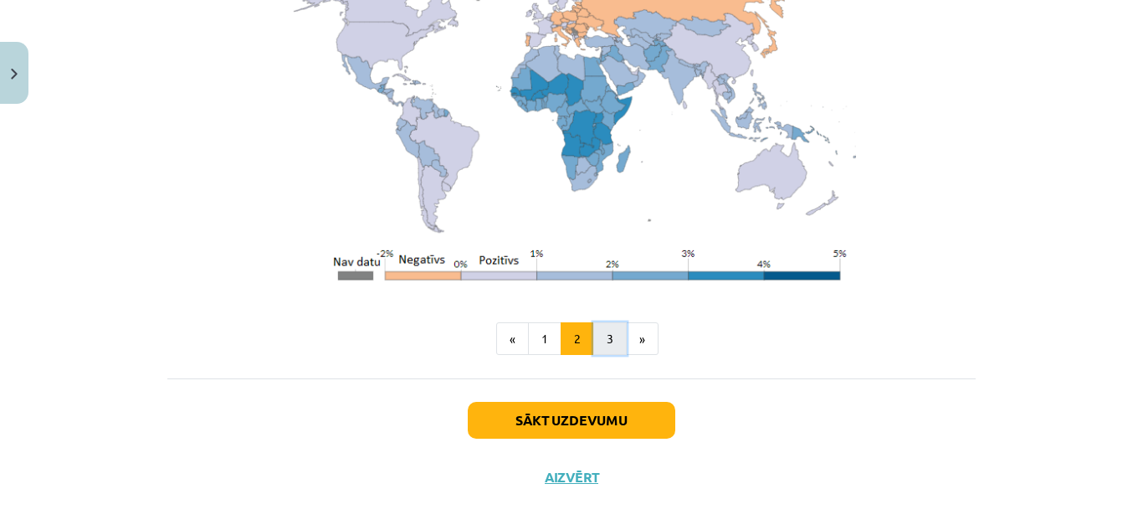
click at [603, 325] on button "3" at bounding box center [609, 338] width 33 height 33
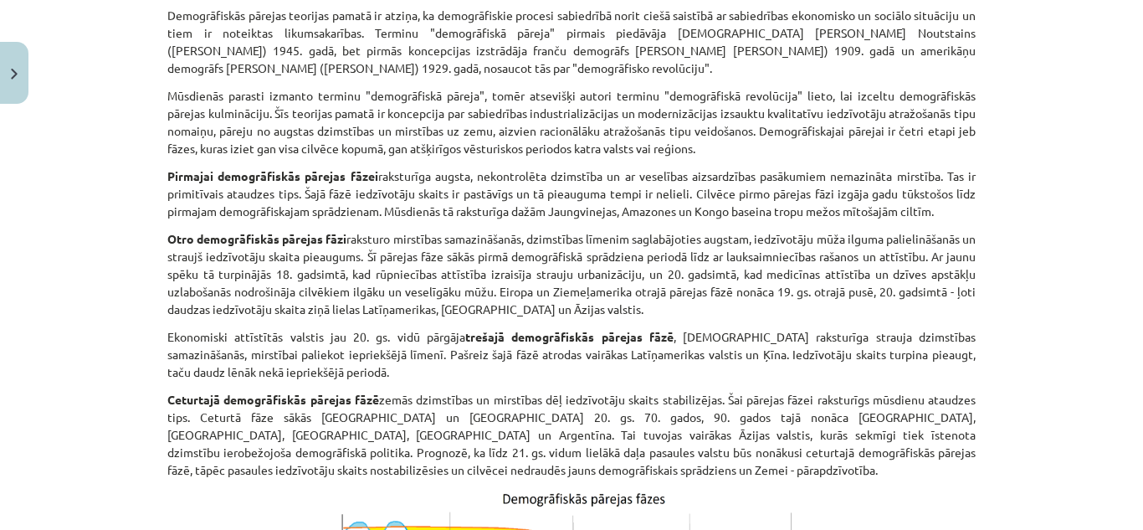
scroll to position [115, 0]
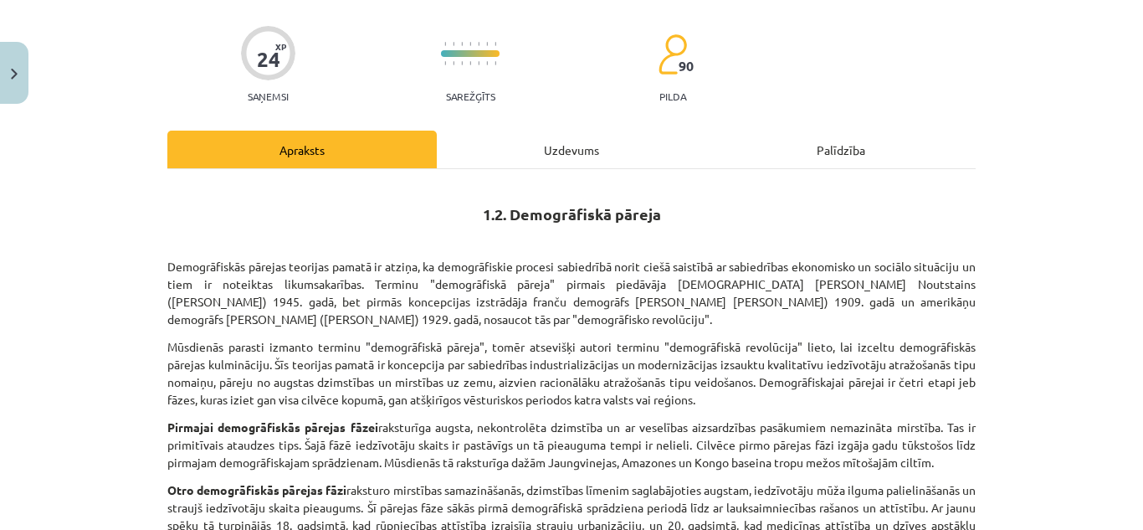
click at [562, 141] on div "Uzdevums" at bounding box center [571, 150] width 269 height 38
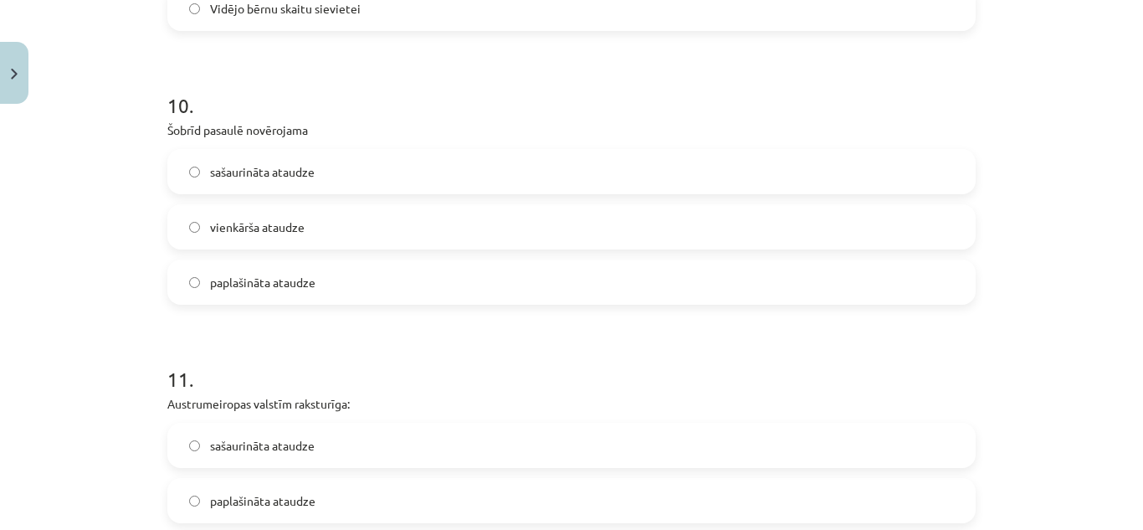
scroll to position [3413, 0]
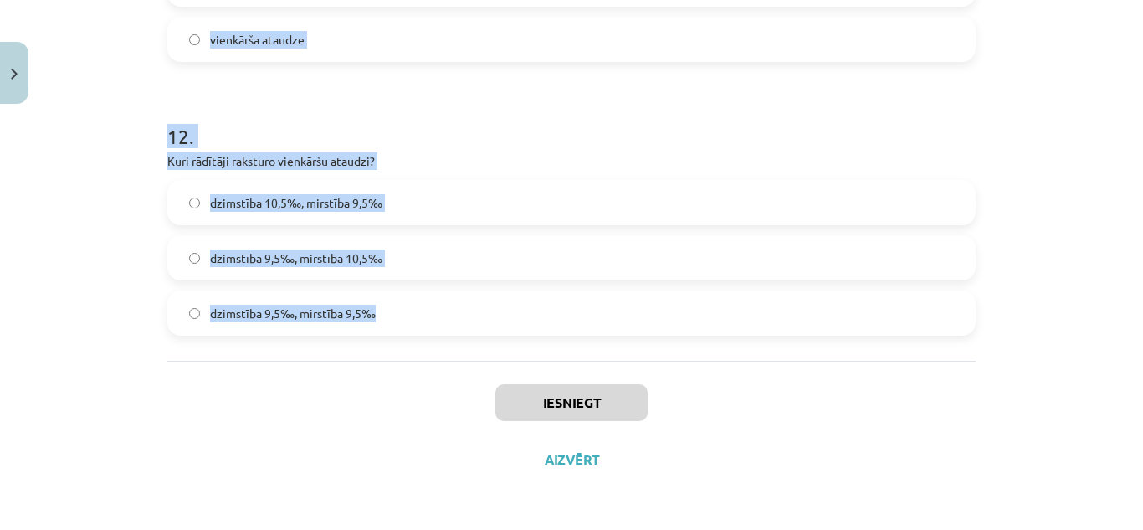
drag, startPoint x: 147, startPoint y: 100, endPoint x: 422, endPoint y: 344, distance: 366.9
click at [422, 344] on div "Mācību tēma: Ģeogrāfijas i - 10. klases 2. ieskaites mācību materiāls #2 1. tem…" at bounding box center [571, 265] width 1143 height 530
copy form "Japānā novērojama Depopulācija Fertilais koeficienta pieaugums Vienkārša ataudz…"
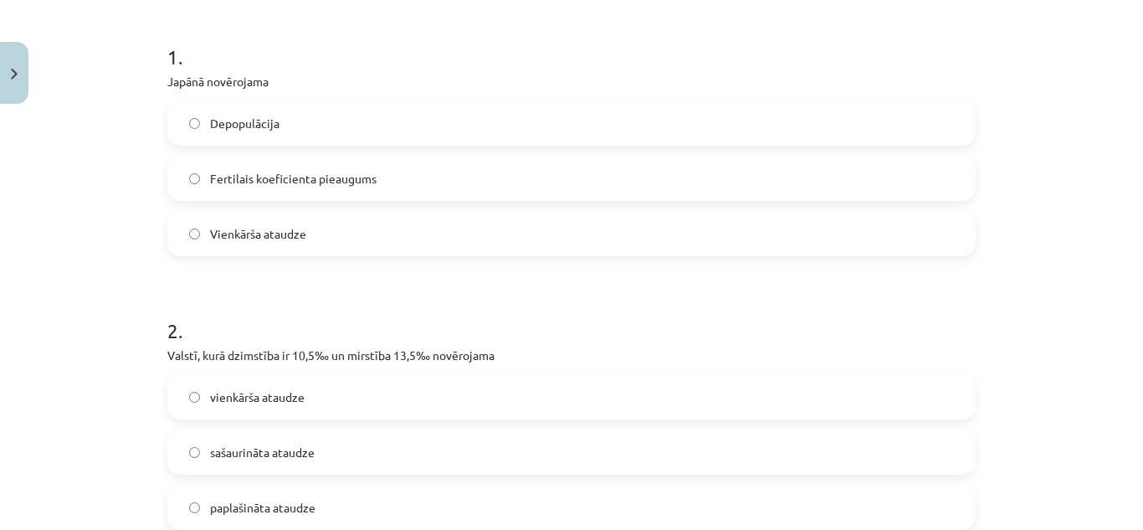
scroll to position [401, 0]
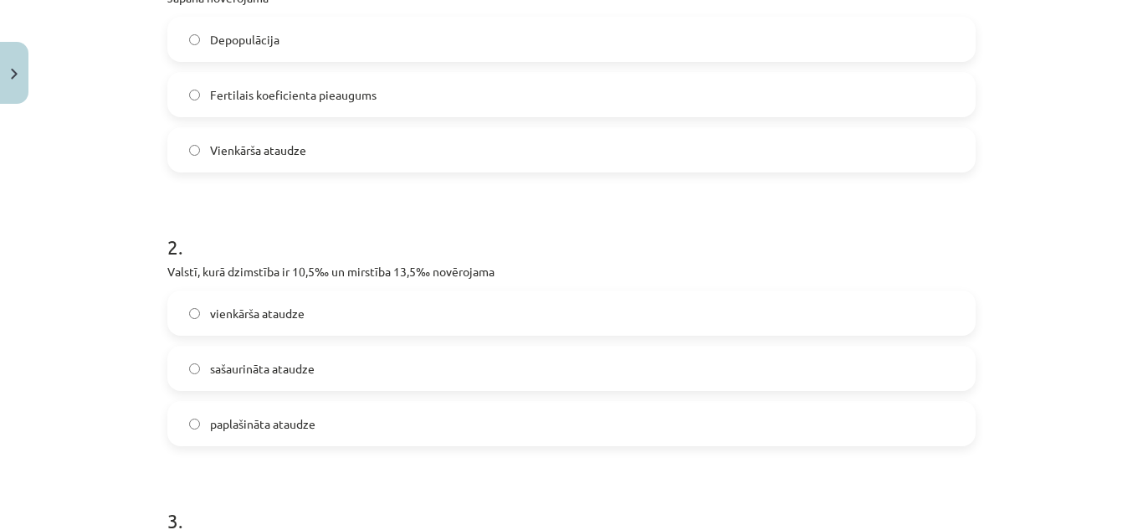
click at [245, 26] on label "Depopulācija" at bounding box center [571, 39] width 805 height 42
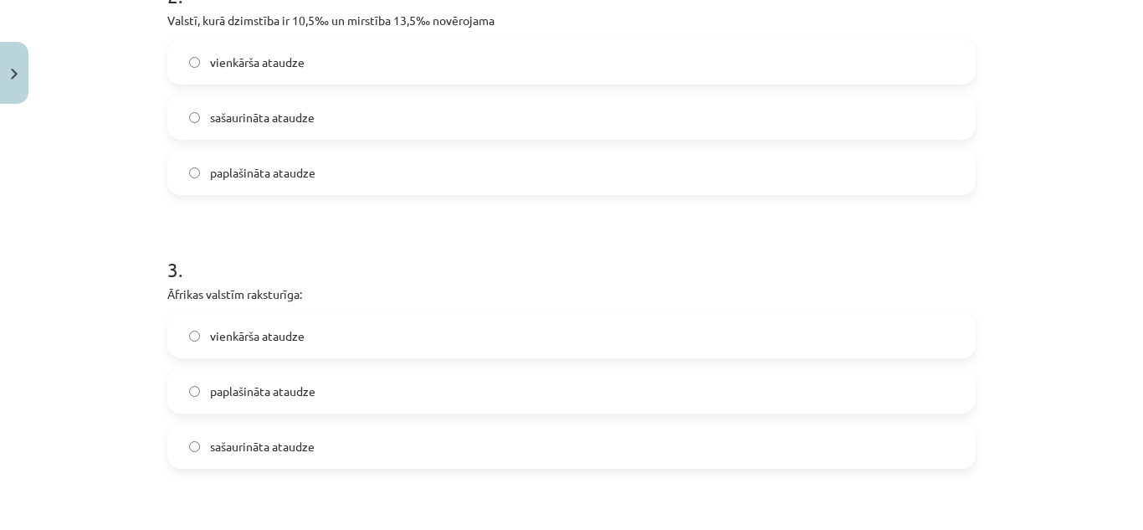
click at [284, 130] on label "sašaurināta ataudze" at bounding box center [571, 117] width 805 height 42
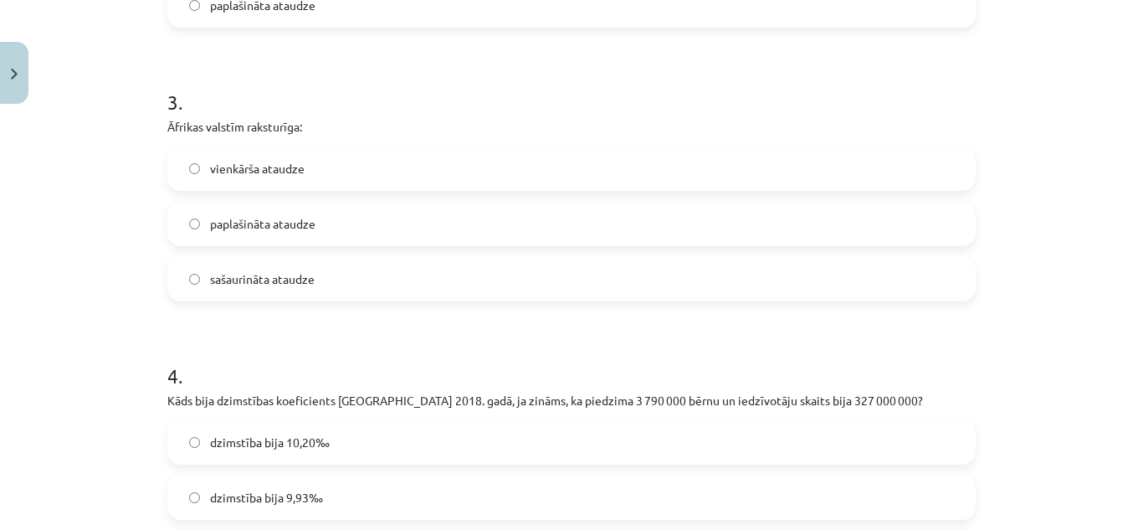
click at [279, 233] on label "paplašināta ataudze" at bounding box center [571, 223] width 805 height 42
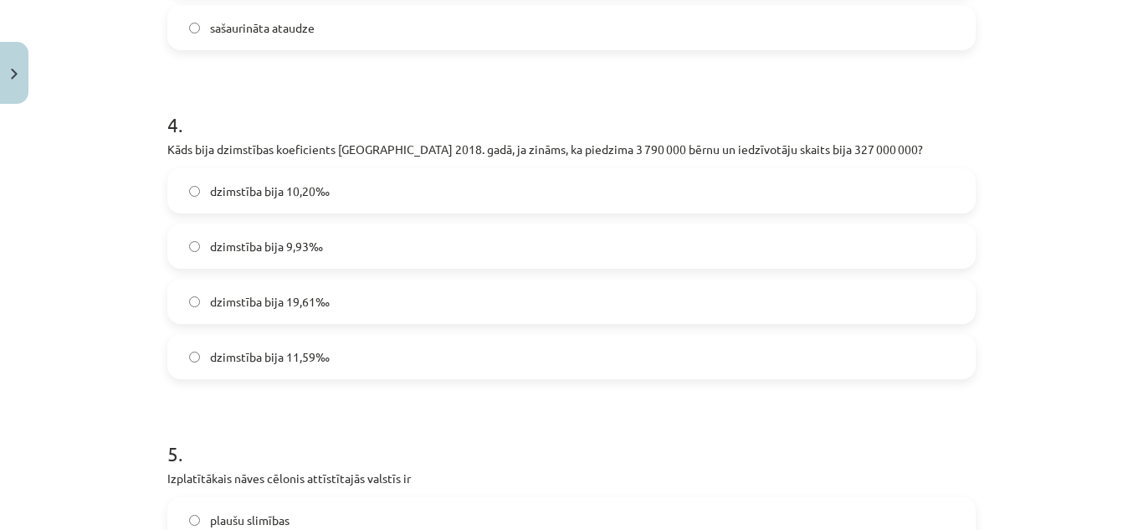
click at [321, 352] on label "dzimstība bija 11,59‰" at bounding box center [571, 357] width 805 height 42
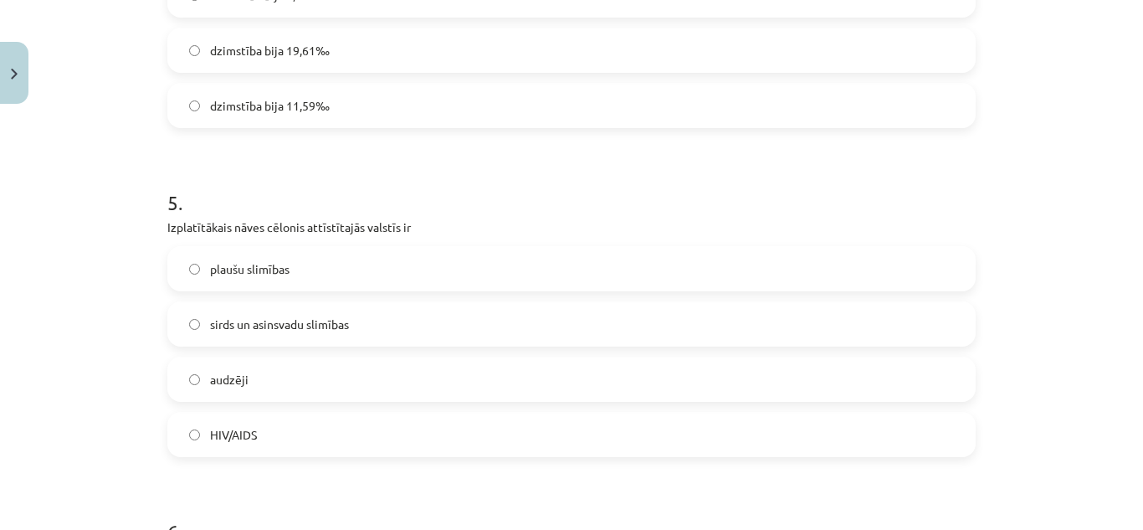
scroll to position [1405, 0]
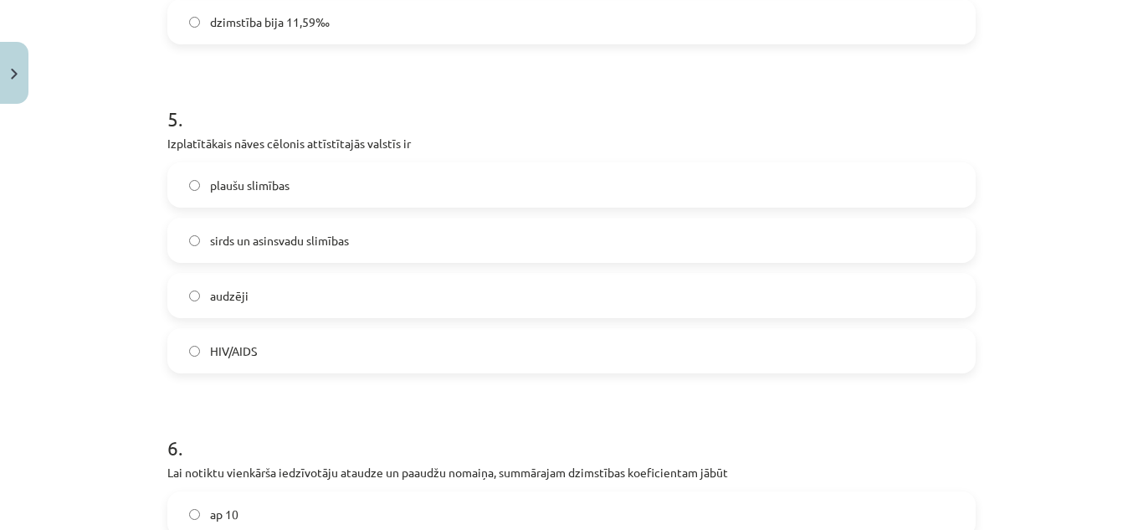
click at [301, 239] on span "sirds un asinsvadu slimības" at bounding box center [279, 241] width 139 height 18
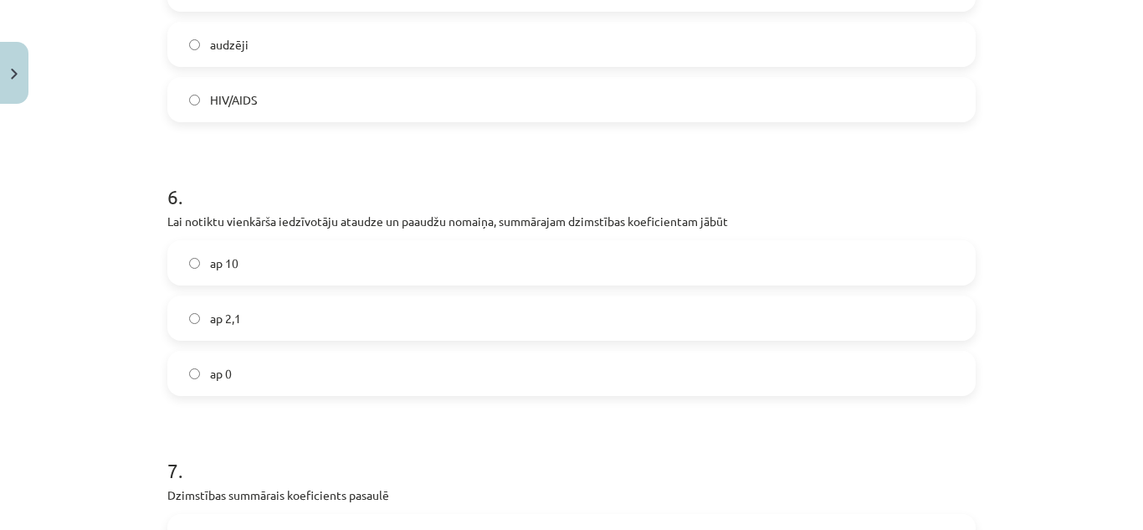
scroll to position [1740, 0]
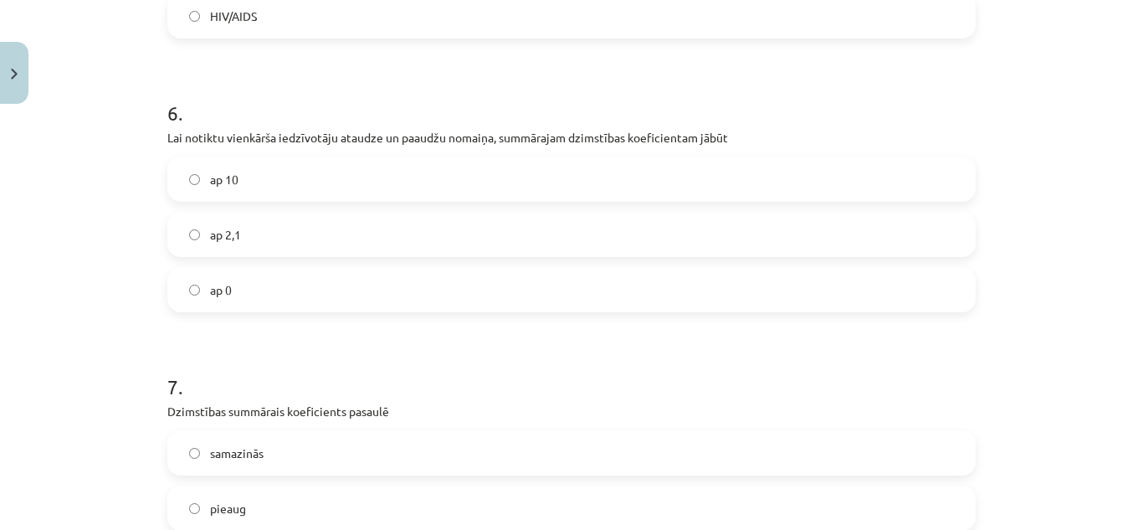
click at [228, 226] on span "ap 2,1" at bounding box center [225, 235] width 31 height 18
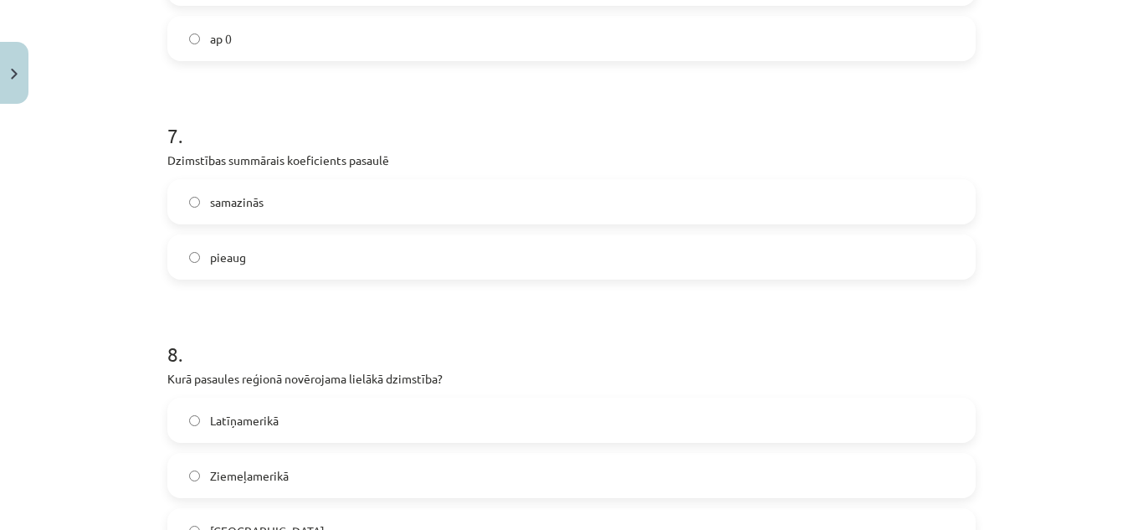
click at [233, 206] on span "samazinās" at bounding box center [237, 202] width 54 height 18
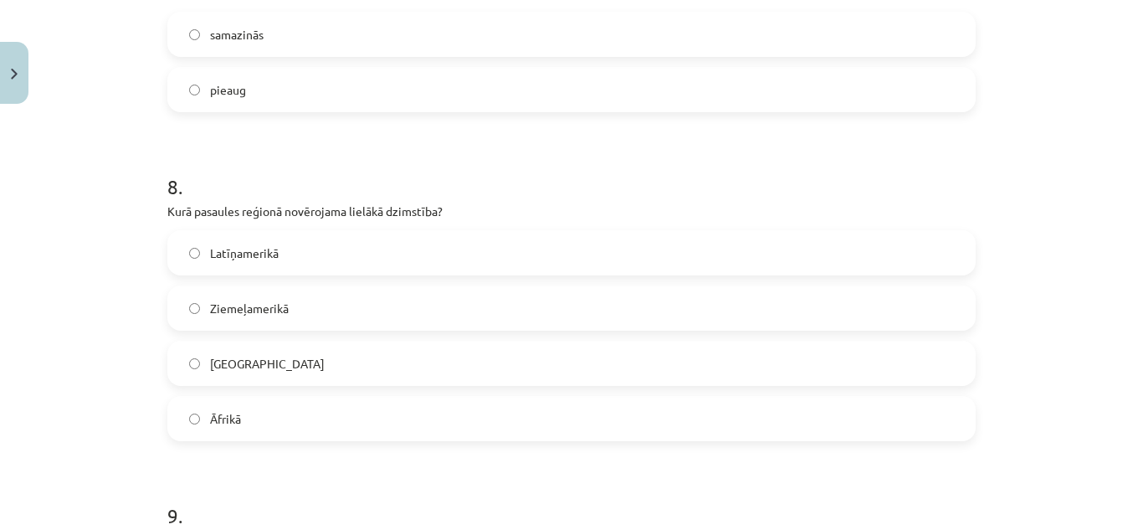
click at [238, 418] on label "Āfrikā" at bounding box center [571, 418] width 805 height 42
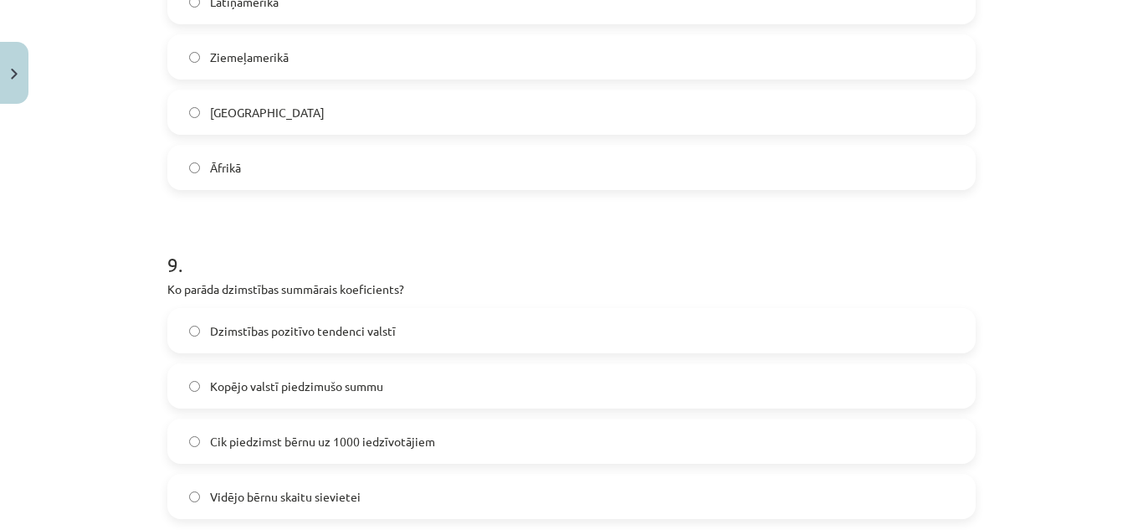
scroll to position [2576, 0]
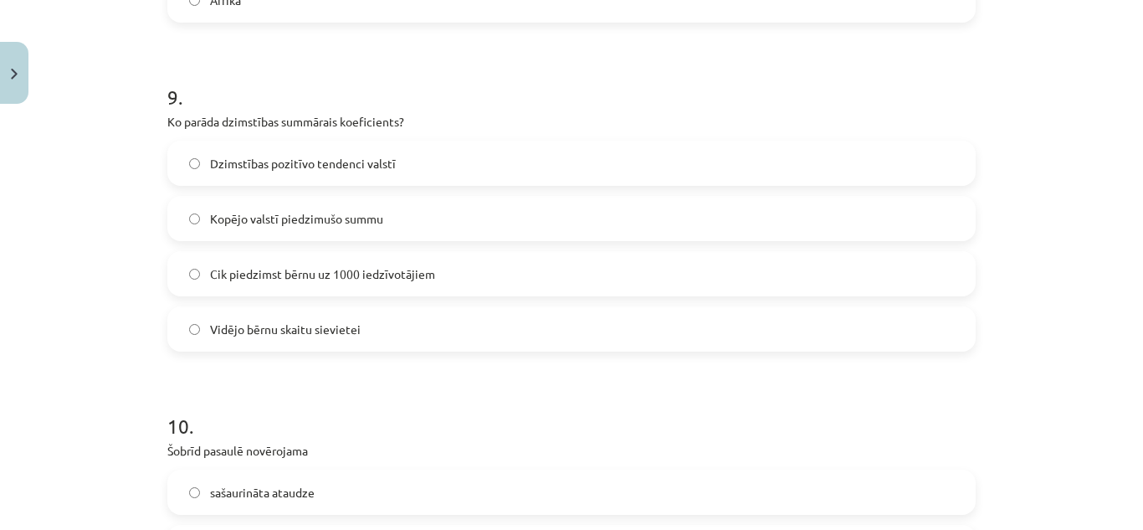
click at [275, 332] on span "Vidējo bērnu skaitu sievietei" at bounding box center [285, 329] width 151 height 18
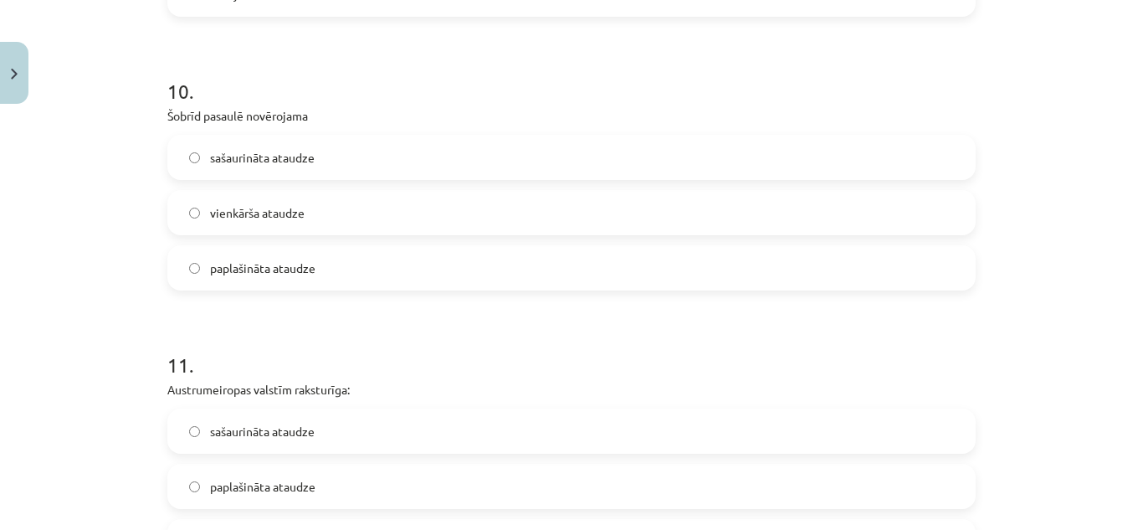
click at [255, 153] on span "sašaurināta ataudze" at bounding box center [262, 158] width 105 height 18
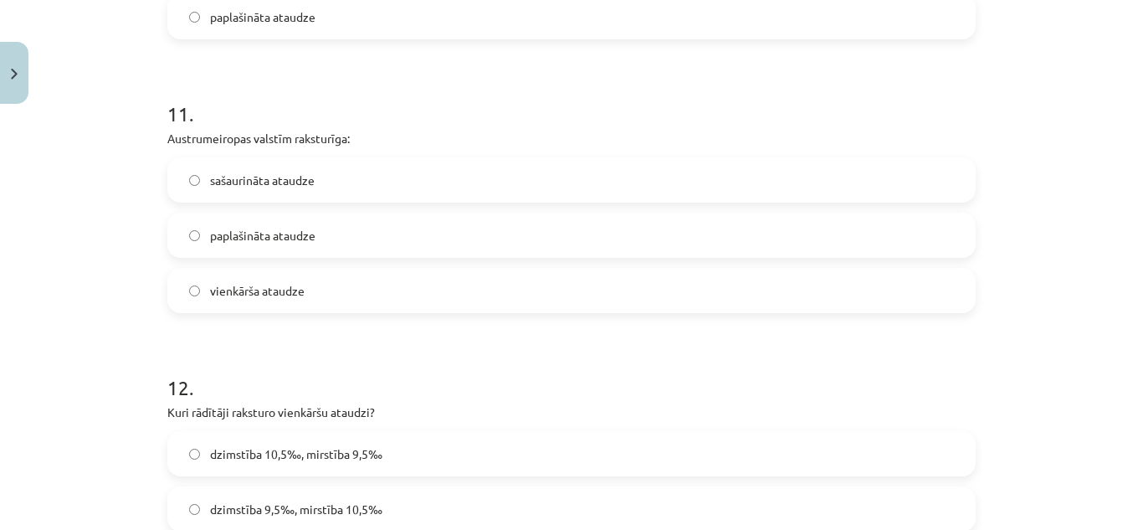
click at [278, 182] on span "sašaurināta ataudze" at bounding box center [262, 181] width 105 height 18
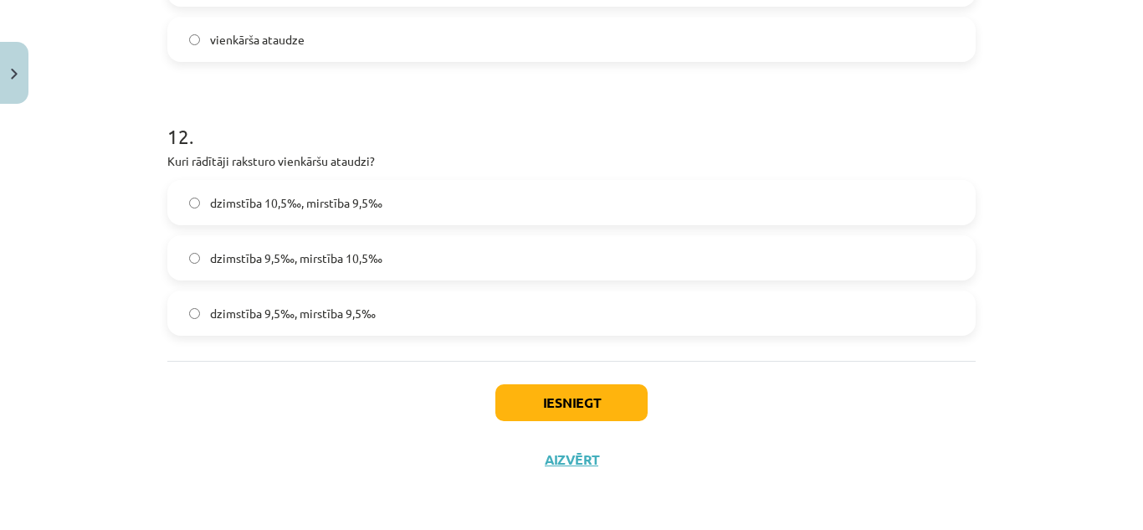
click at [363, 211] on span "dzimstība 10,5‰, mirstība 9,5‰" at bounding box center [296, 203] width 172 height 18
click at [573, 398] on button "Iesniegt" at bounding box center [571, 402] width 152 height 37
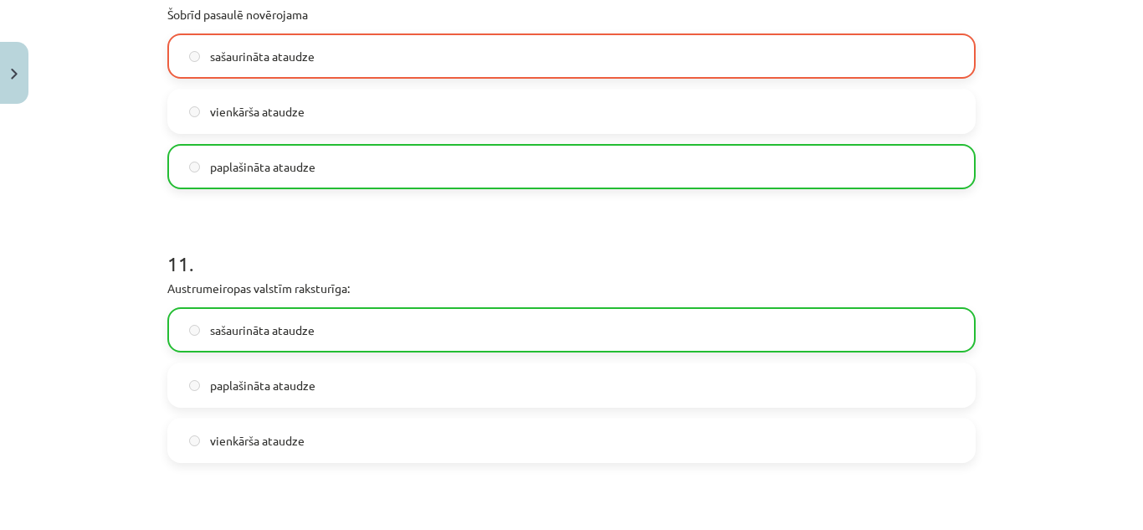
scroll to position [3467, 0]
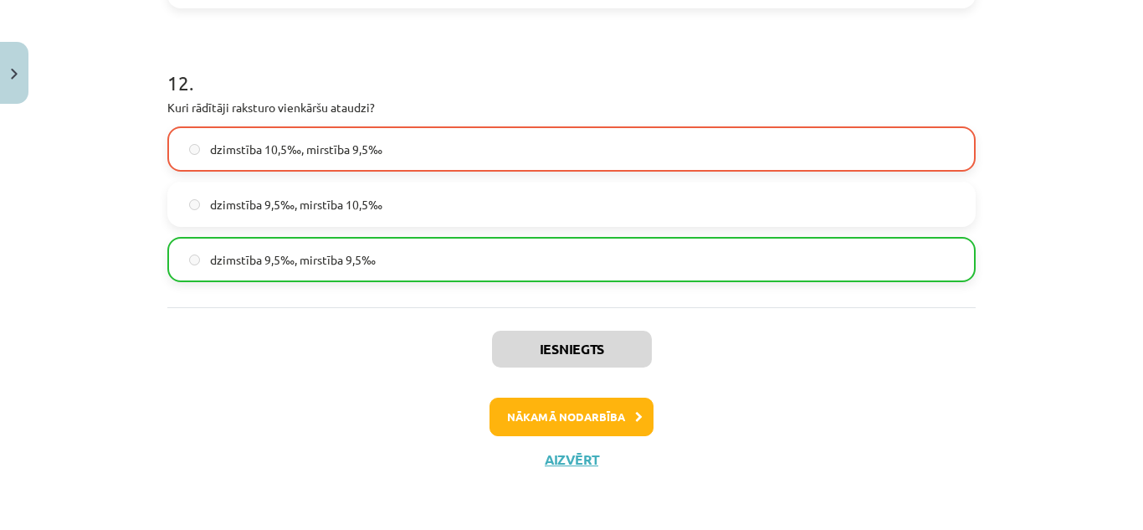
click at [575, 401] on div "Iesniegts Nākamā nodarbība Aizvērt" at bounding box center [571, 392] width 808 height 171
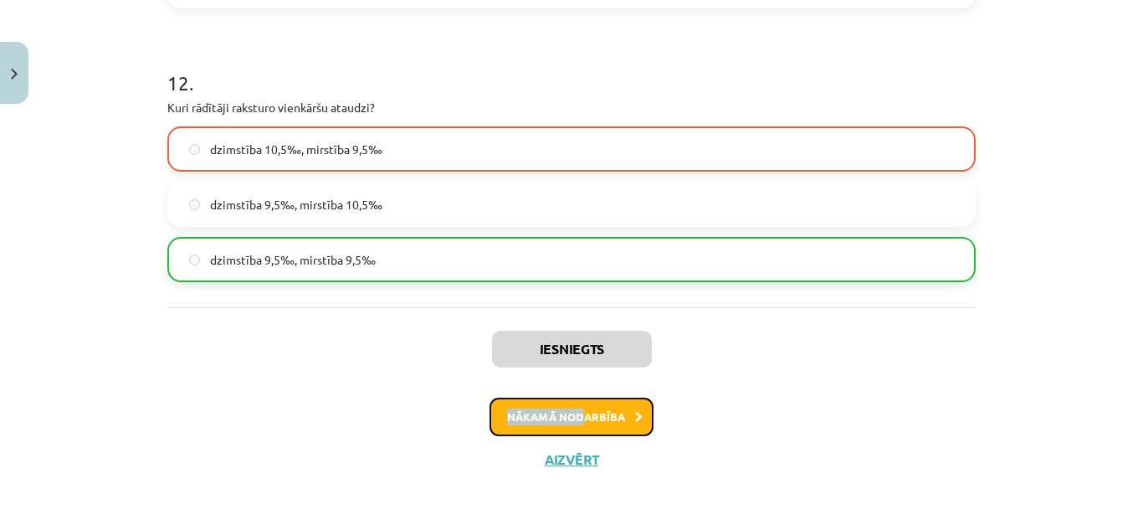
click at [575, 402] on button "Nākamā nodarbība" at bounding box center [572, 416] width 164 height 38
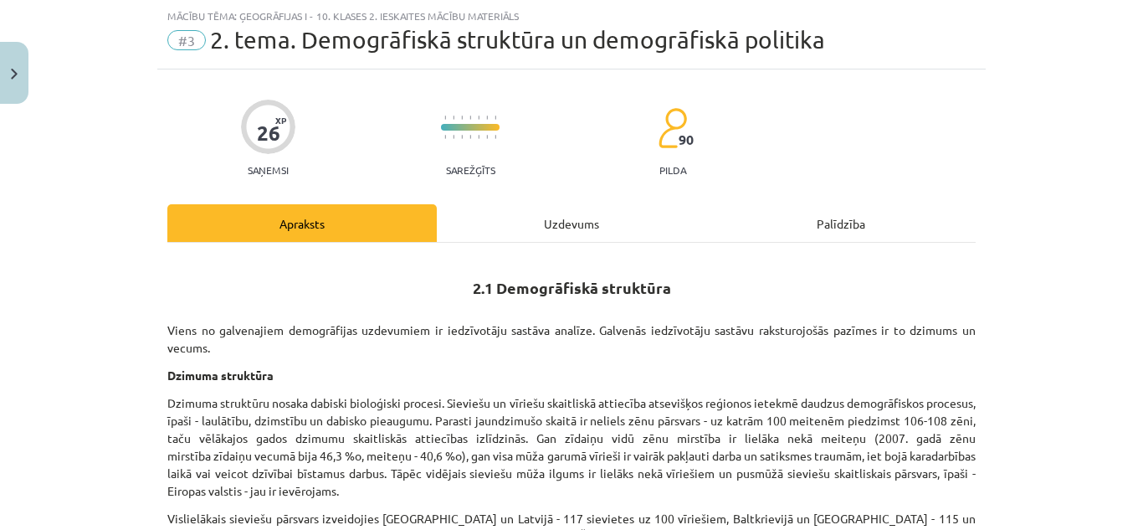
drag, startPoint x: 517, startPoint y: 179, endPoint x: 524, endPoint y: 188, distance: 11.4
click at [556, 216] on div "Uzdevums" at bounding box center [571, 223] width 269 height 38
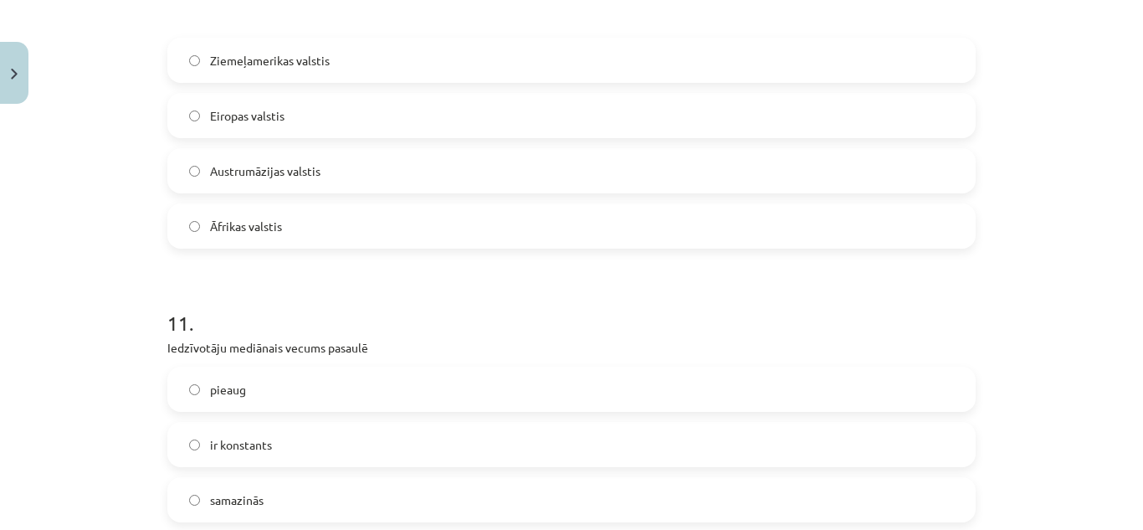
scroll to position [3768, 0]
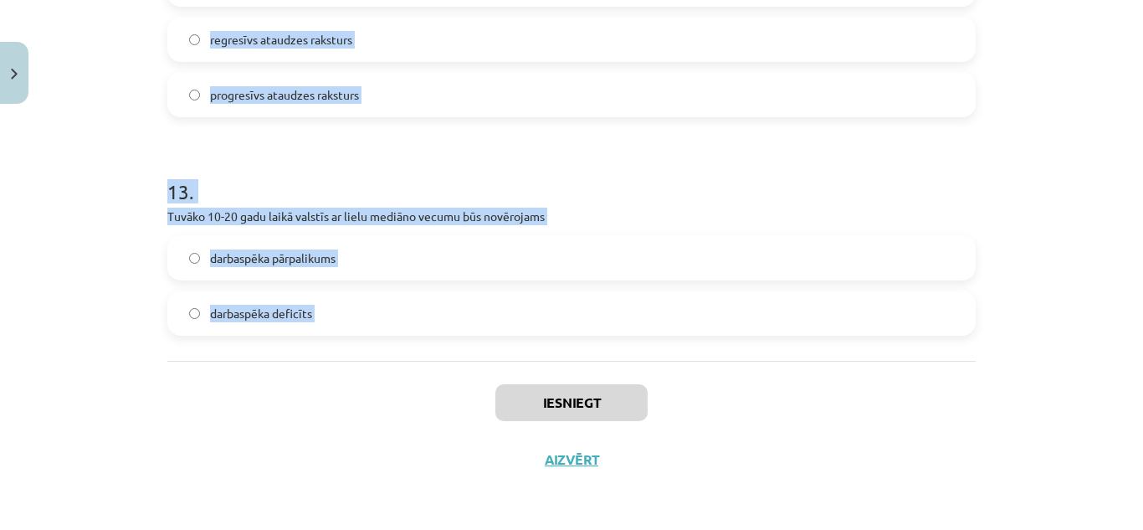
drag, startPoint x: 167, startPoint y: 271, endPoint x: 323, endPoint y: 378, distance: 189.6
copy form "Parasti jaundzimušo skaitā ir lielāks meiteņu īpatsvars zēnu īpatsvars 2 . Tuvā…"
click at [1033, 196] on div "Mācību tēma: Ģeogrāfijas i - 10. klases 2. ieskaites mācību materiāls #3 2. tem…" at bounding box center [571, 265] width 1143 height 530
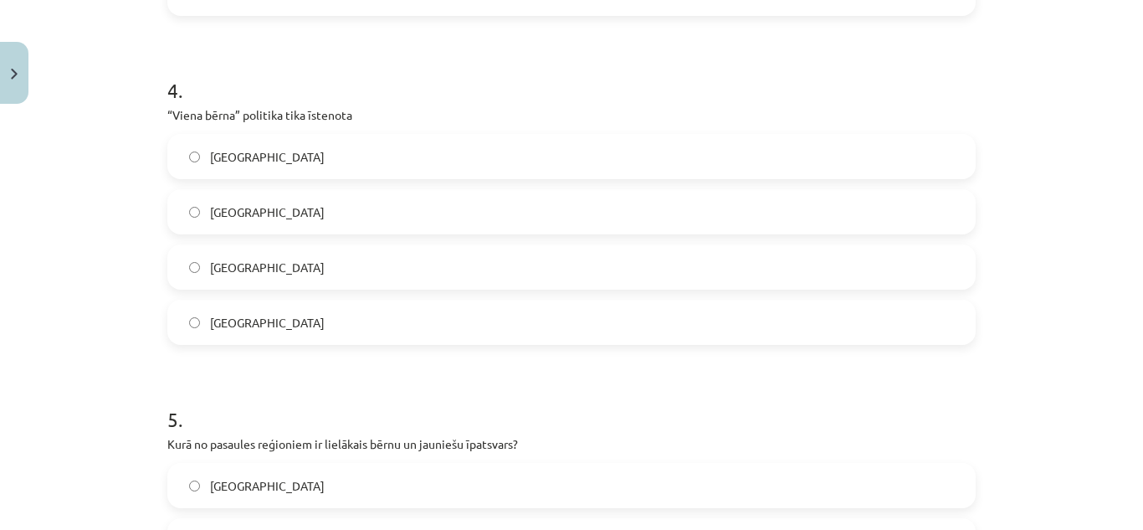
scroll to position [0, 0]
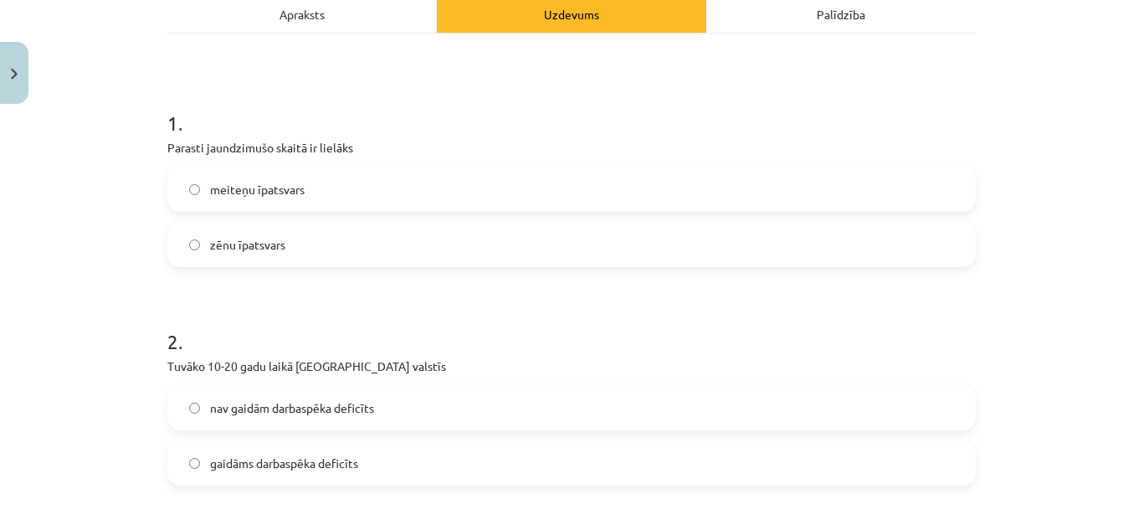
click at [295, 244] on label "zēnu īpatsvars" at bounding box center [571, 244] width 805 height 42
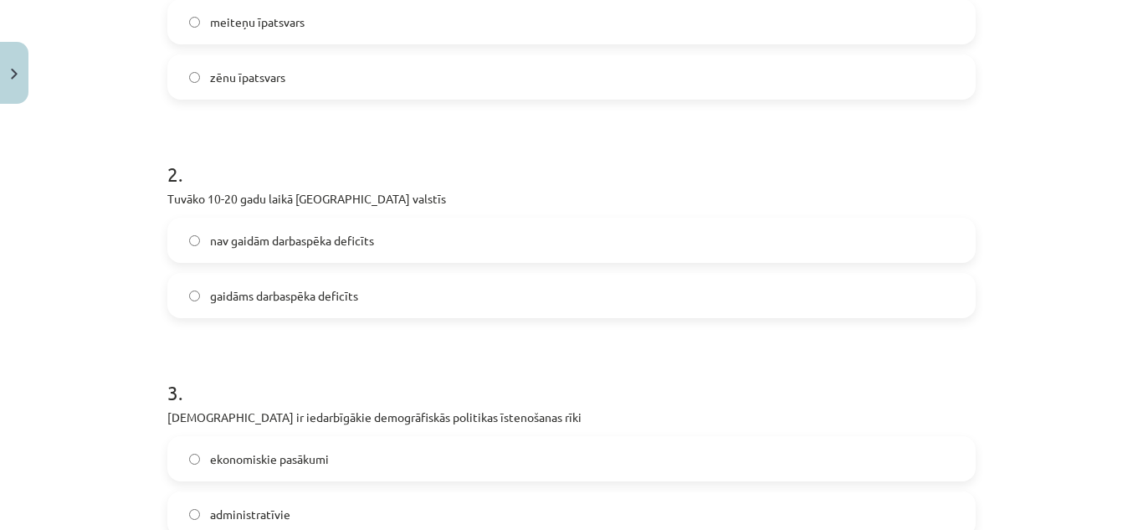
scroll to position [502, 0]
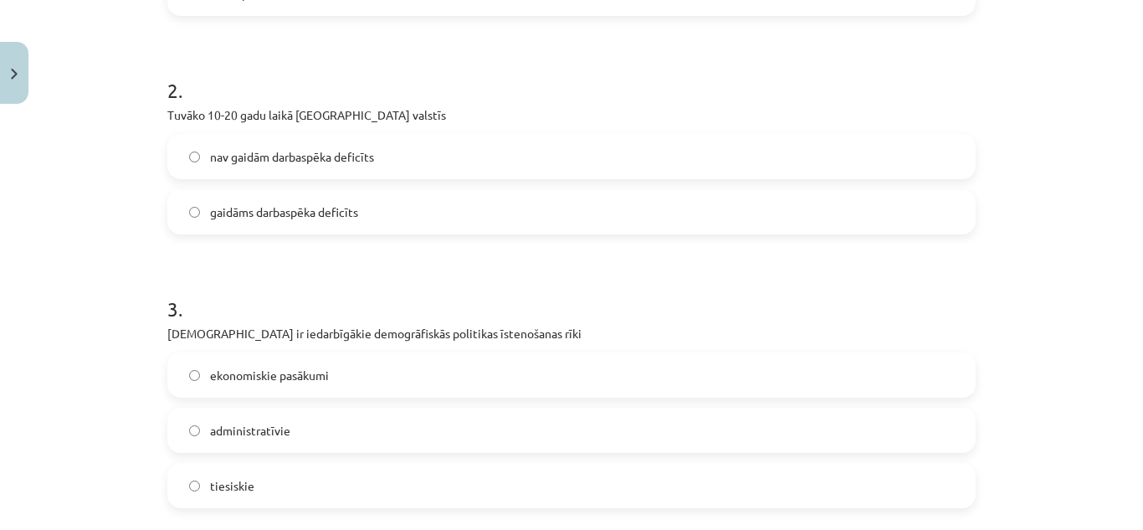
click at [310, 161] on span "nav gaidām darbaspēka deficīts" at bounding box center [292, 157] width 164 height 18
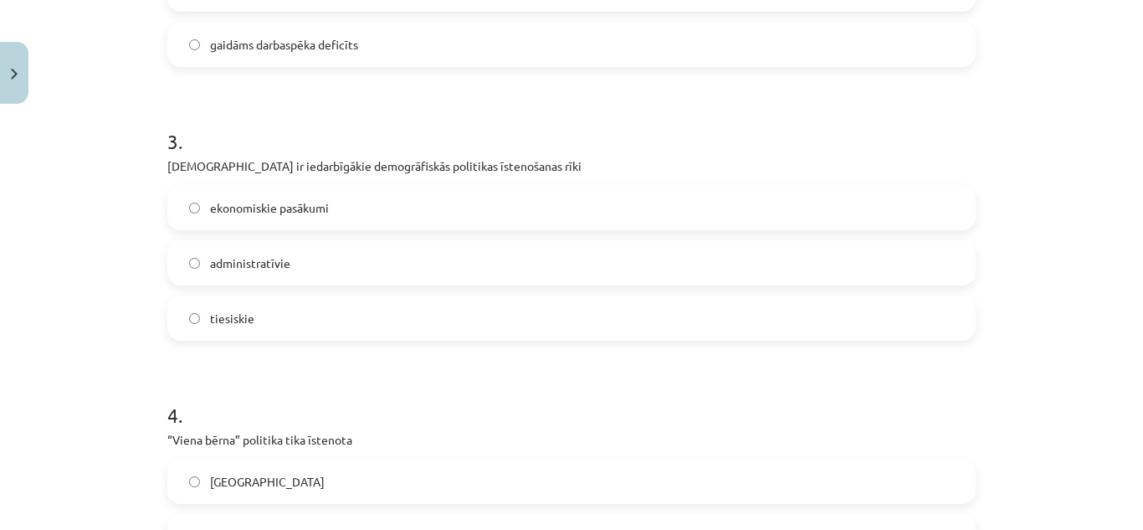
click at [248, 208] on span "ekonomiskie pasākumi" at bounding box center [269, 208] width 119 height 18
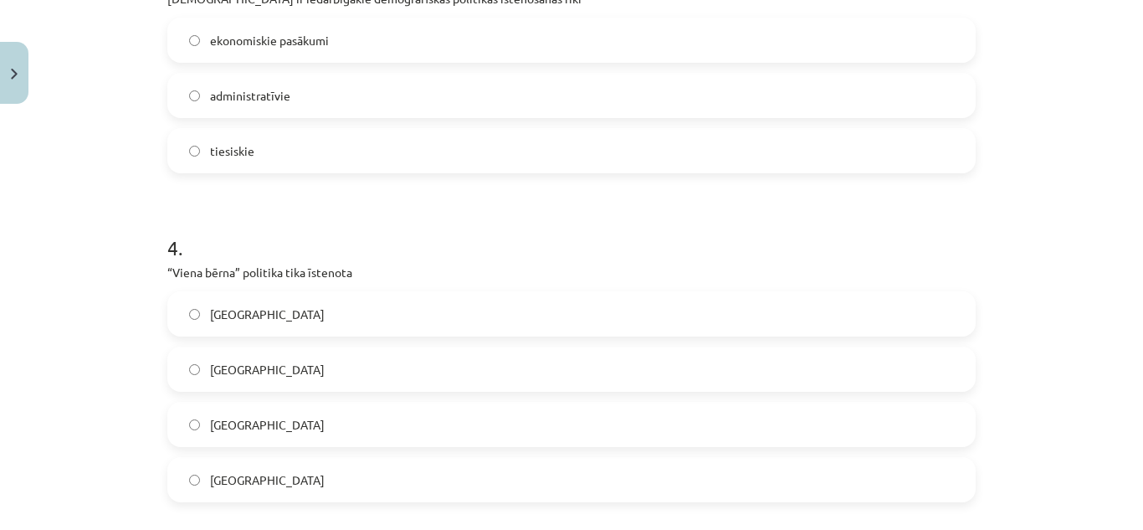
scroll to position [920, 0]
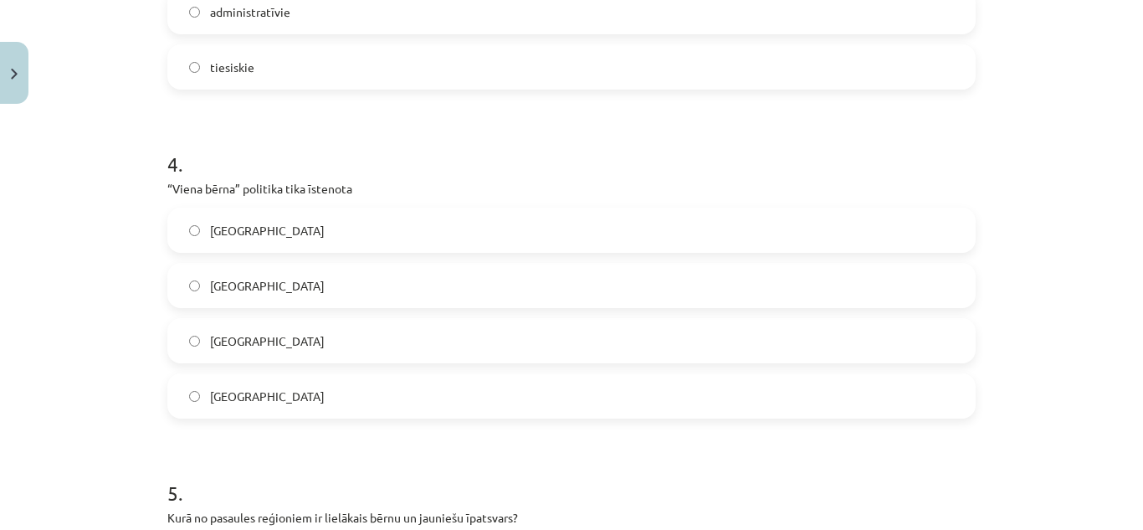
click at [259, 354] on label "Ķīnā" at bounding box center [571, 341] width 805 height 42
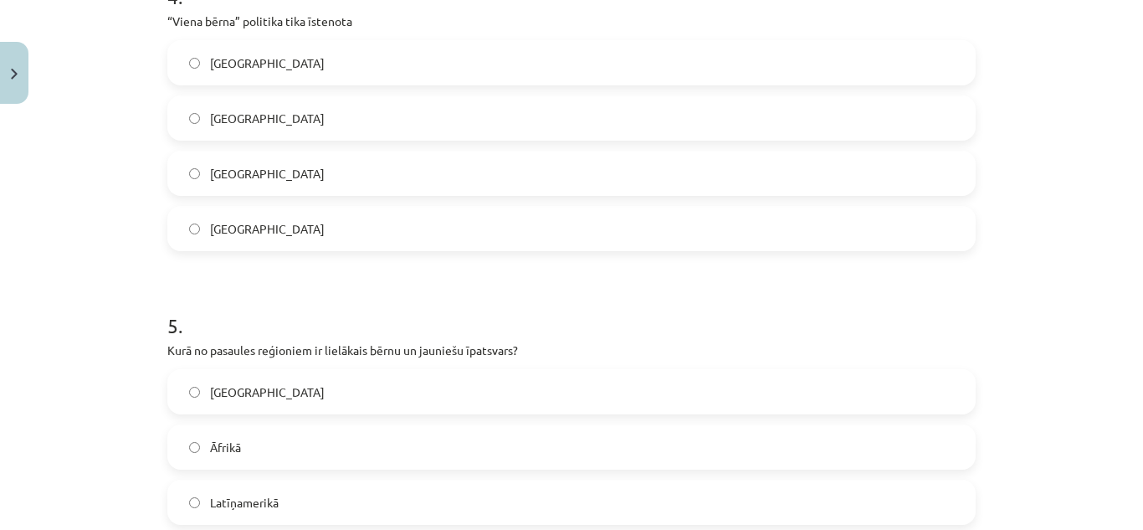
scroll to position [1171, 0]
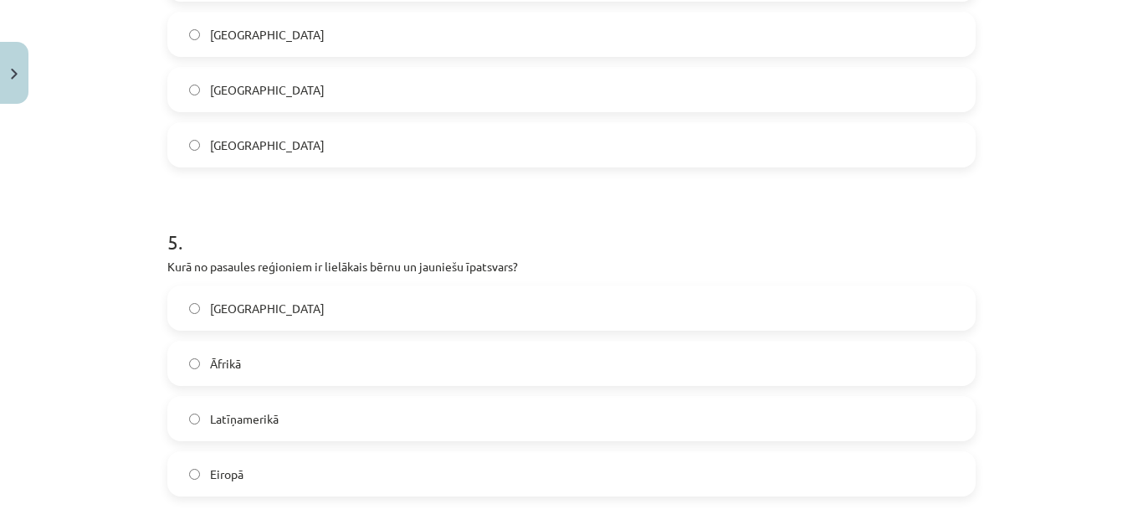
click at [267, 363] on label "Āfrikā" at bounding box center [571, 363] width 805 height 42
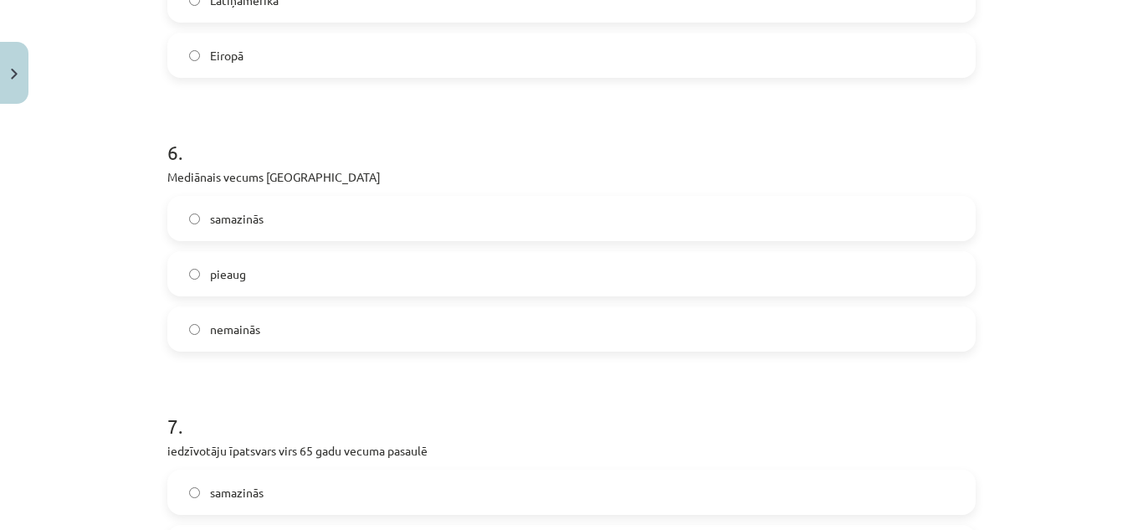
click at [277, 266] on label "pieaug" at bounding box center [571, 274] width 805 height 42
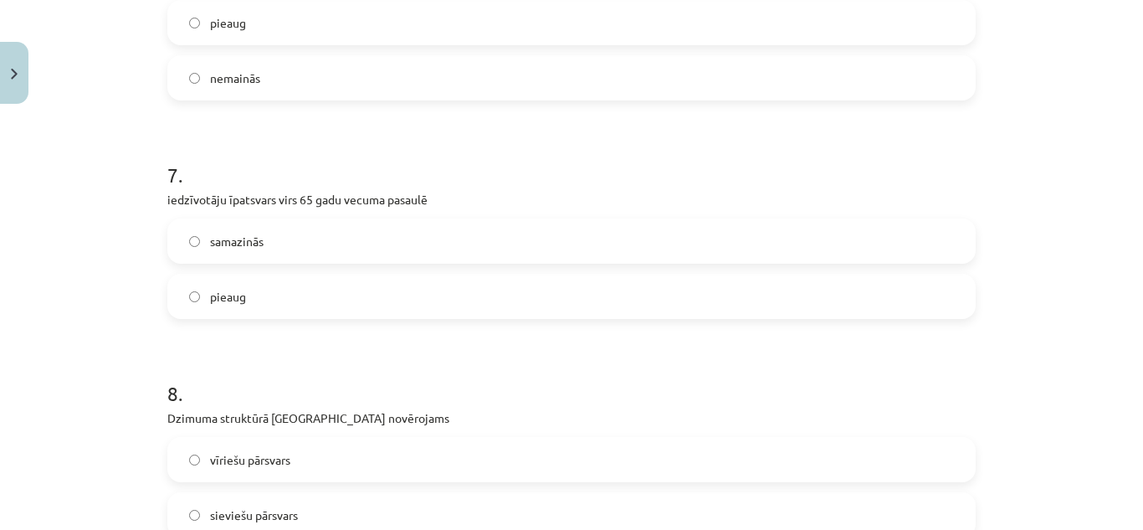
click at [285, 297] on label "pieaug" at bounding box center [571, 296] width 805 height 42
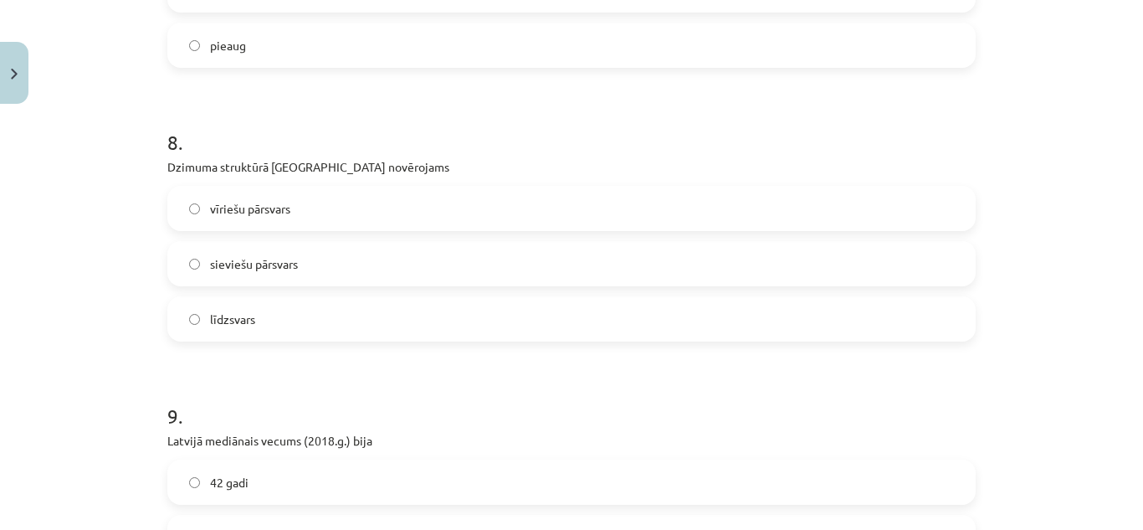
click at [251, 253] on label "sieviešu pārsvars" at bounding box center [571, 264] width 805 height 42
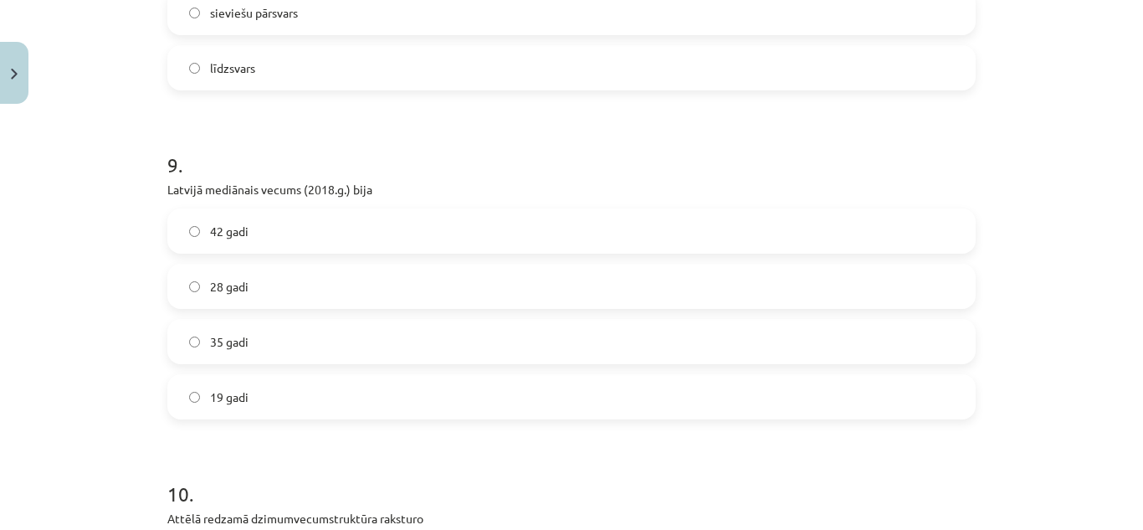
scroll to position [2427, 0]
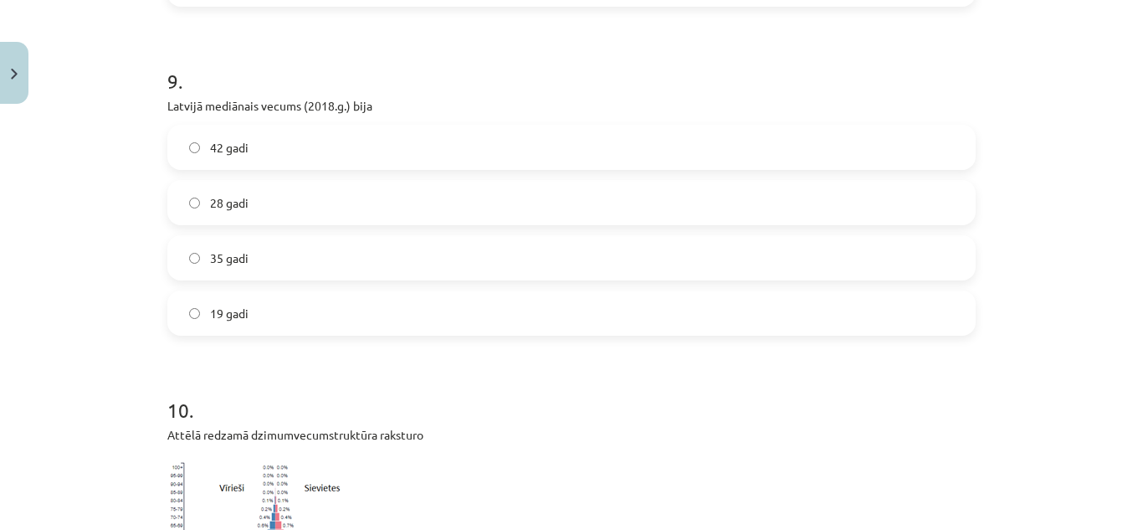
click at [236, 145] on span "42 gadi" at bounding box center [229, 148] width 38 height 18
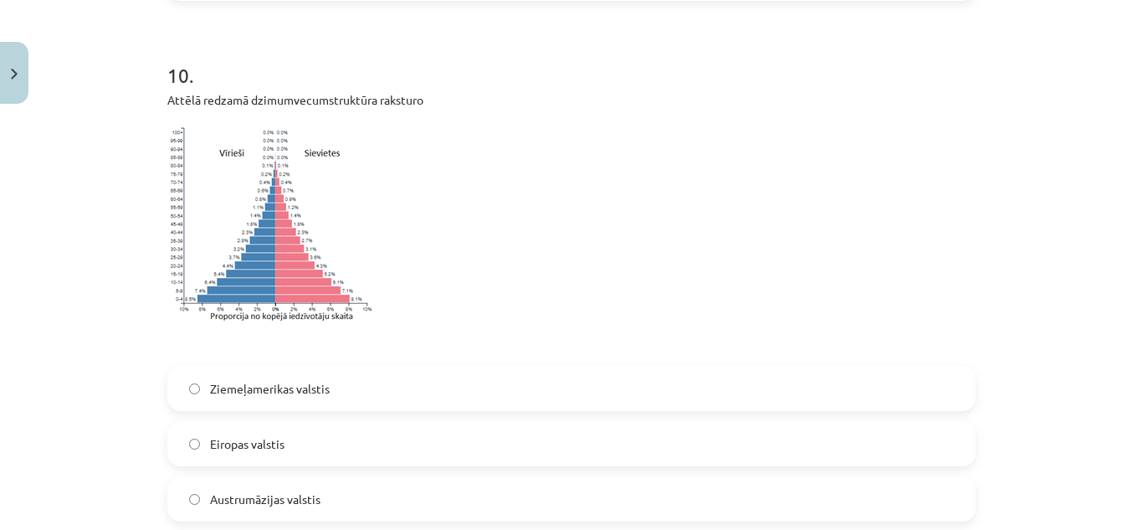
scroll to position [2845, 0]
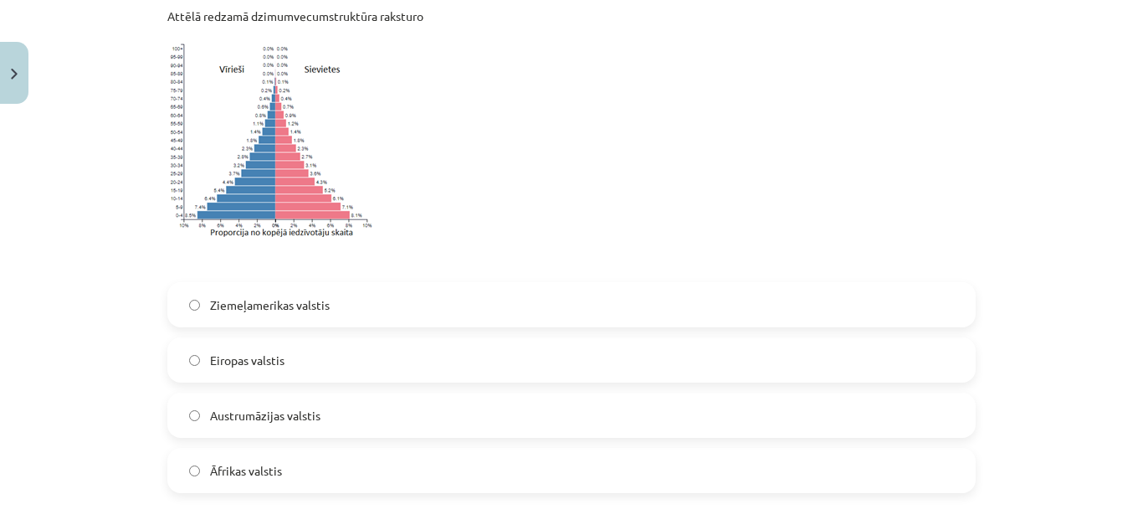
click at [293, 356] on label "Eiropas valstis" at bounding box center [571, 360] width 805 height 42
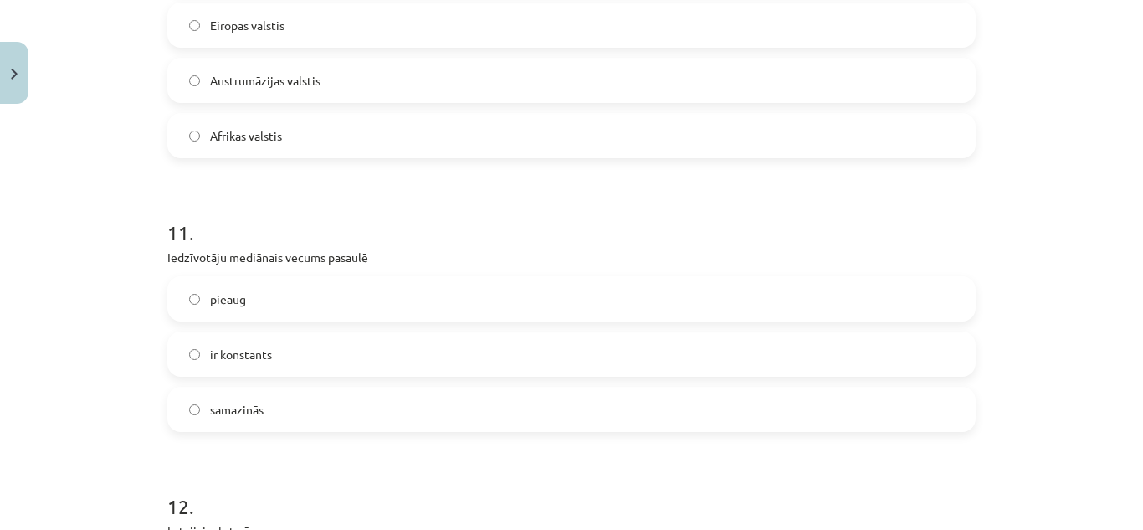
click at [257, 309] on label "pieaug" at bounding box center [571, 299] width 805 height 42
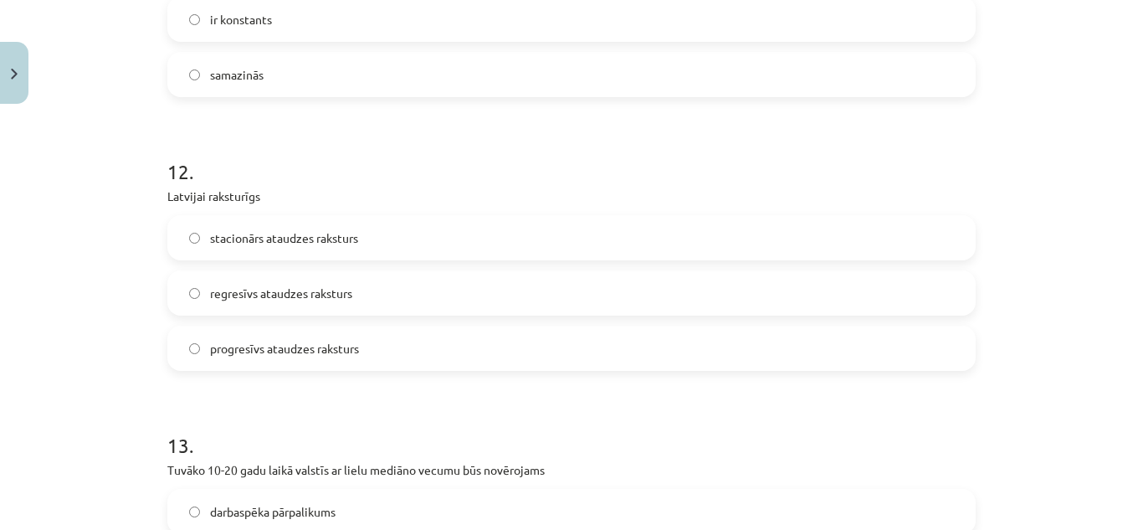
scroll to position [3598, 0]
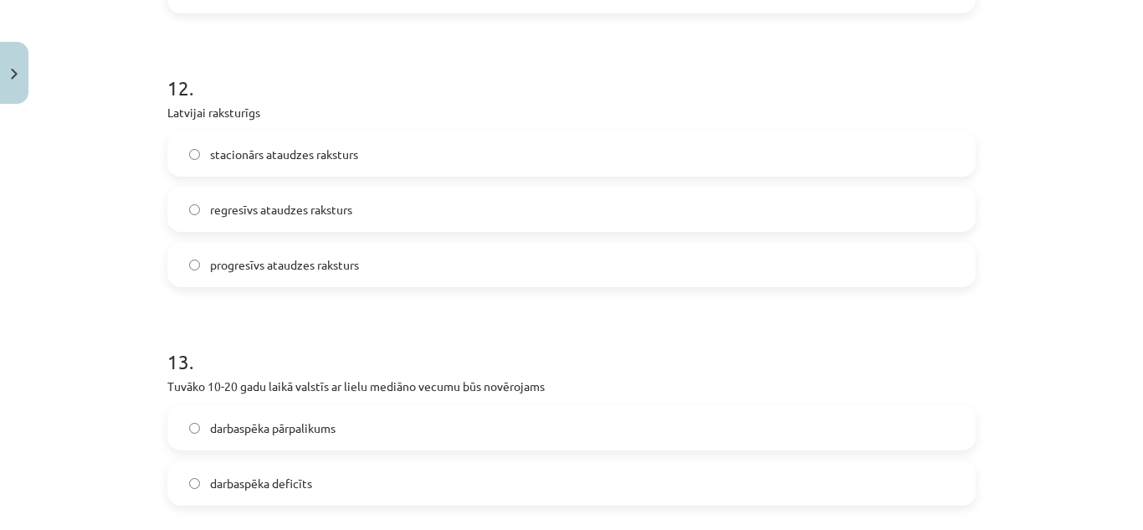
click at [308, 218] on label "regresīvs ataudzes raksturs" at bounding box center [571, 209] width 805 height 42
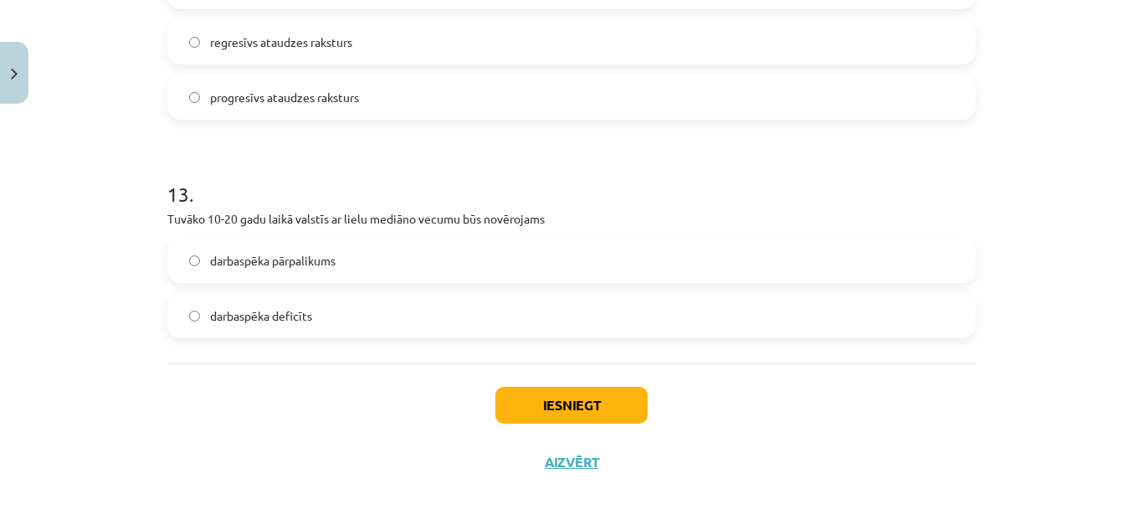
scroll to position [3768, 0]
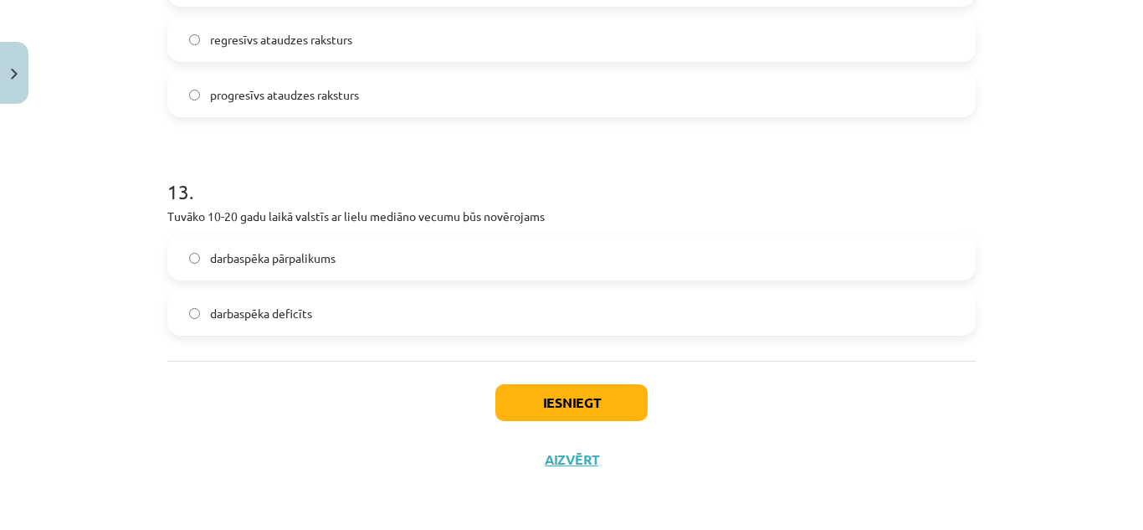
click at [266, 323] on label "darbaspēka deficīts" at bounding box center [571, 313] width 805 height 42
click at [560, 400] on button "Iesniegt" at bounding box center [571, 402] width 152 height 37
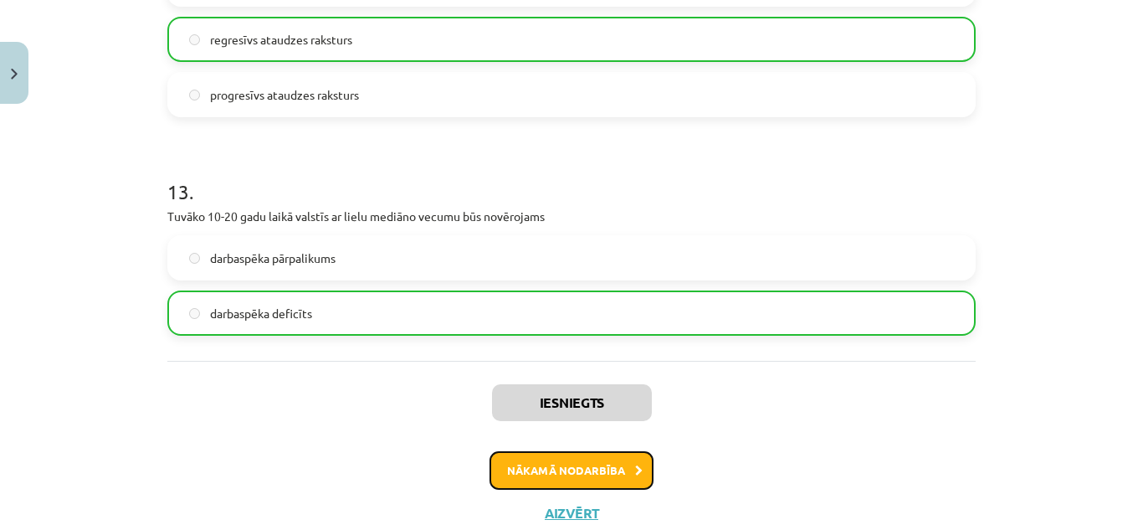
click at [618, 456] on button "Nākamā nodarbība" at bounding box center [572, 470] width 164 height 38
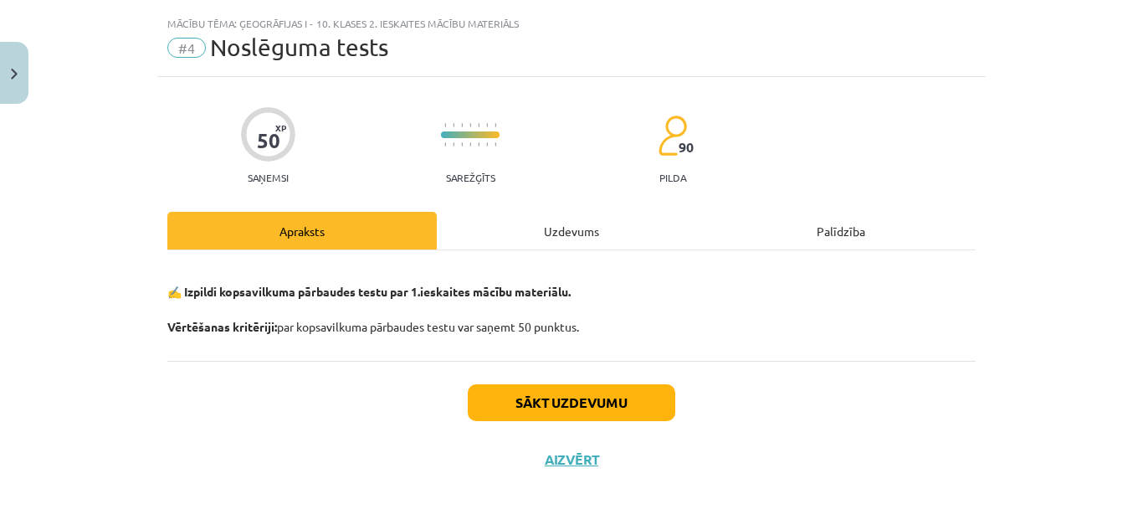
scroll to position [34, 0]
click at [531, 223] on div "Uzdevums" at bounding box center [571, 231] width 269 height 38
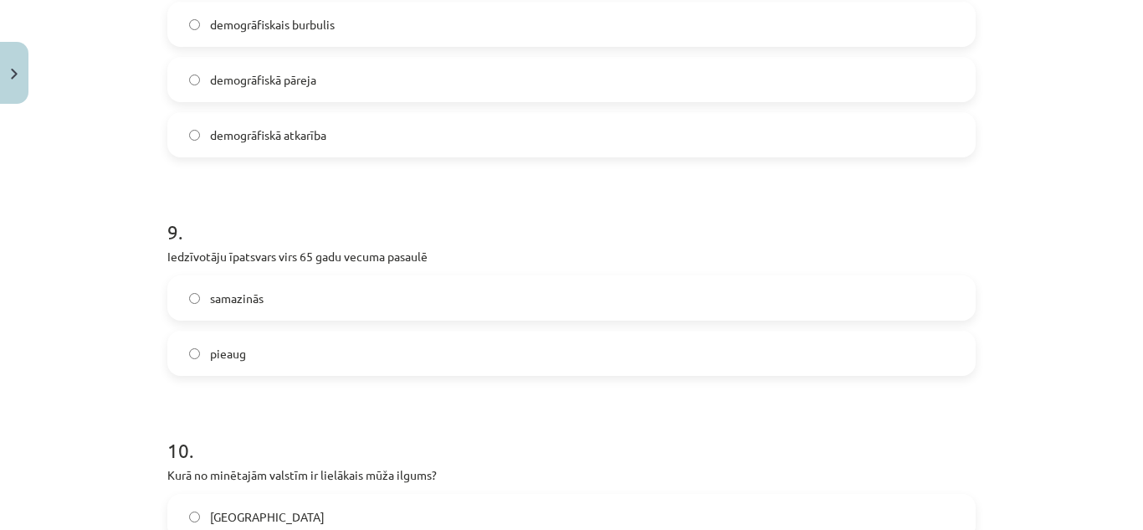
scroll to position [2921, 0]
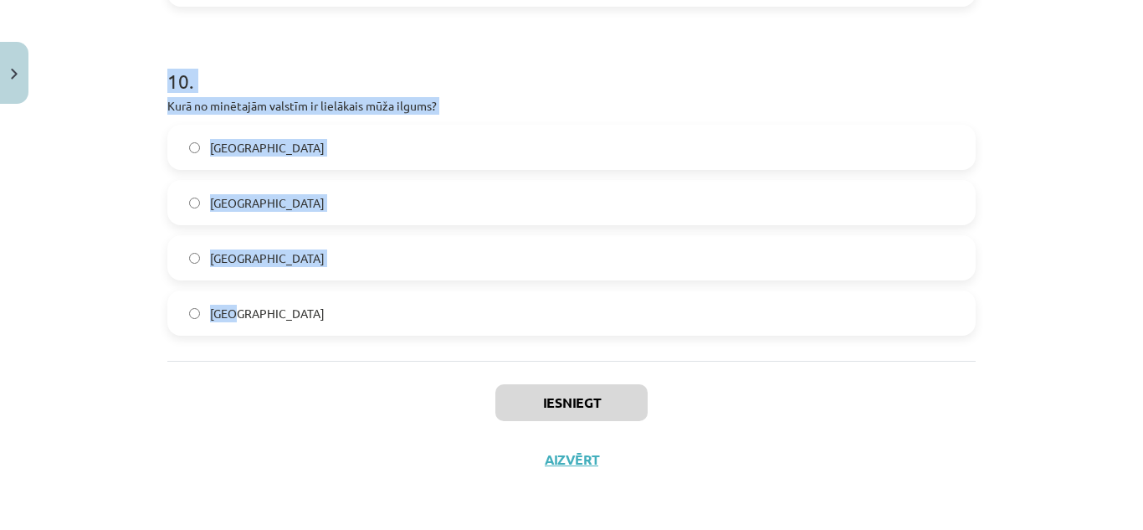
drag, startPoint x: 156, startPoint y: 101, endPoint x: 300, endPoint y: 356, distance: 293.4
copy form "Ko parāda dzimstības summārais koeficients? Vidējo bērnu skaitu sievietei Dzims…"
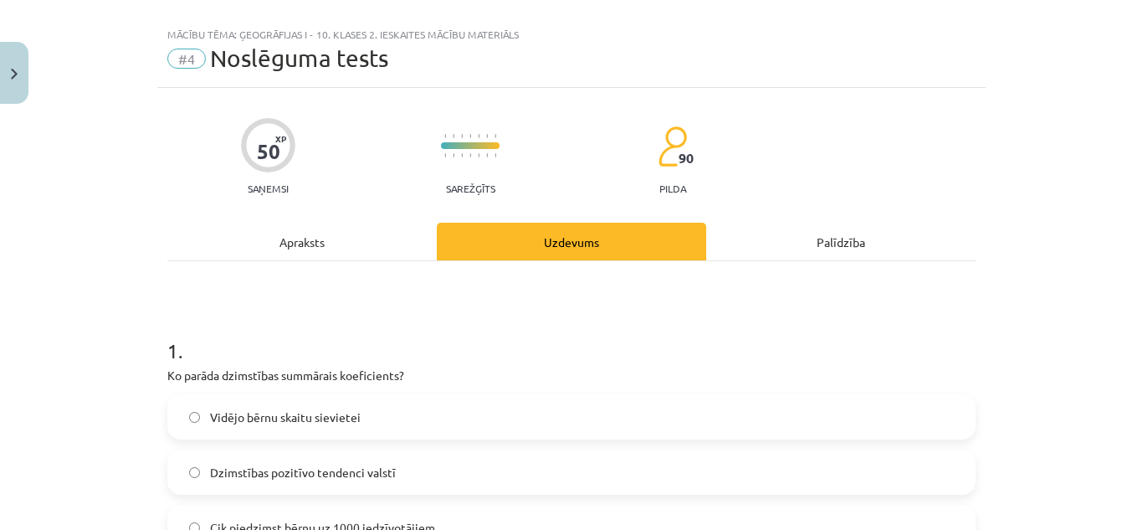
click at [912, 355] on h1 "1 ." at bounding box center [571, 336] width 808 height 52
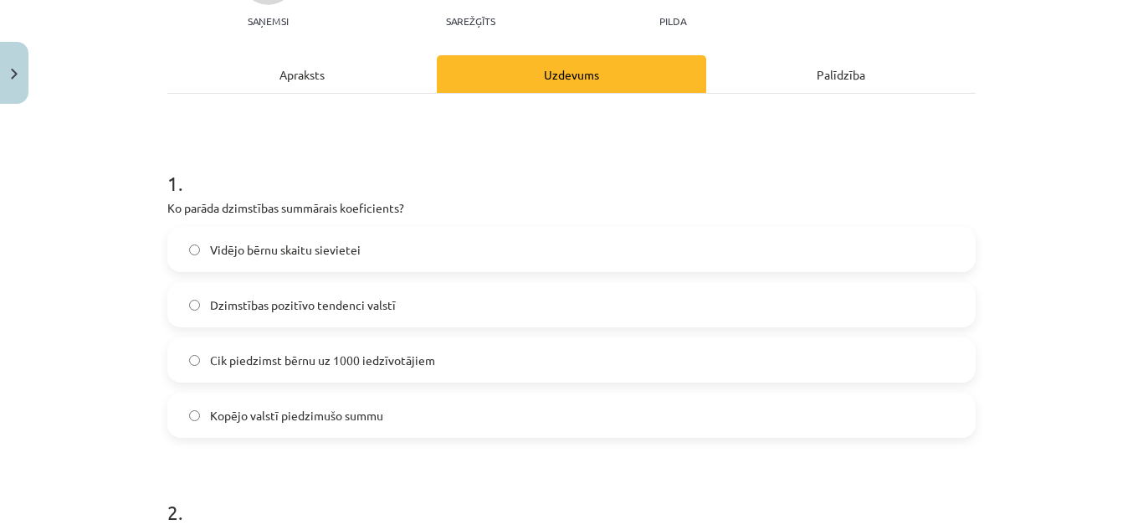
scroll to position [274, 0]
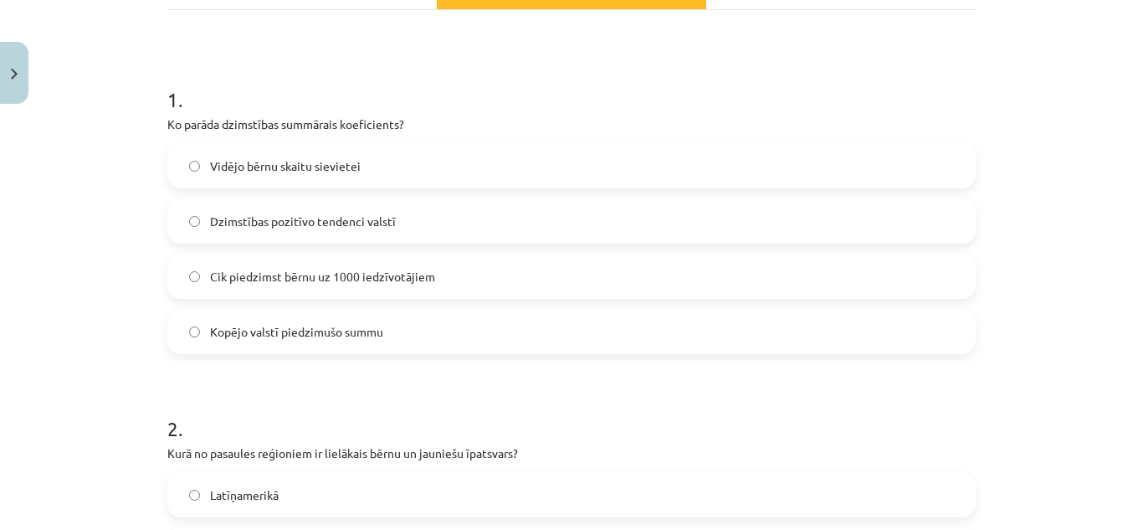
click at [337, 160] on span "Vidējo bērnu skaitu sievietei" at bounding box center [285, 166] width 151 height 18
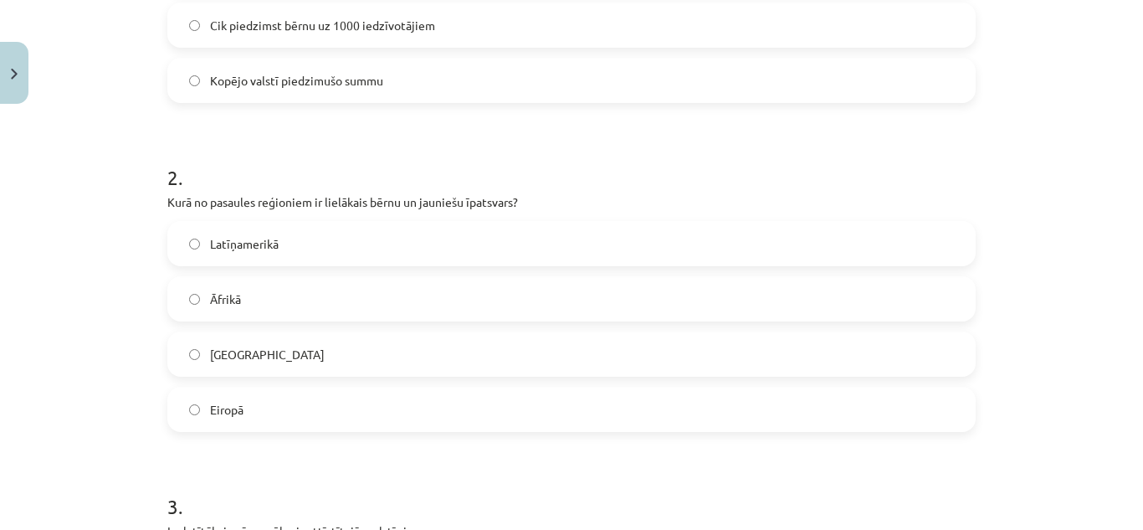
click at [267, 307] on label "Āfrikā" at bounding box center [571, 299] width 805 height 42
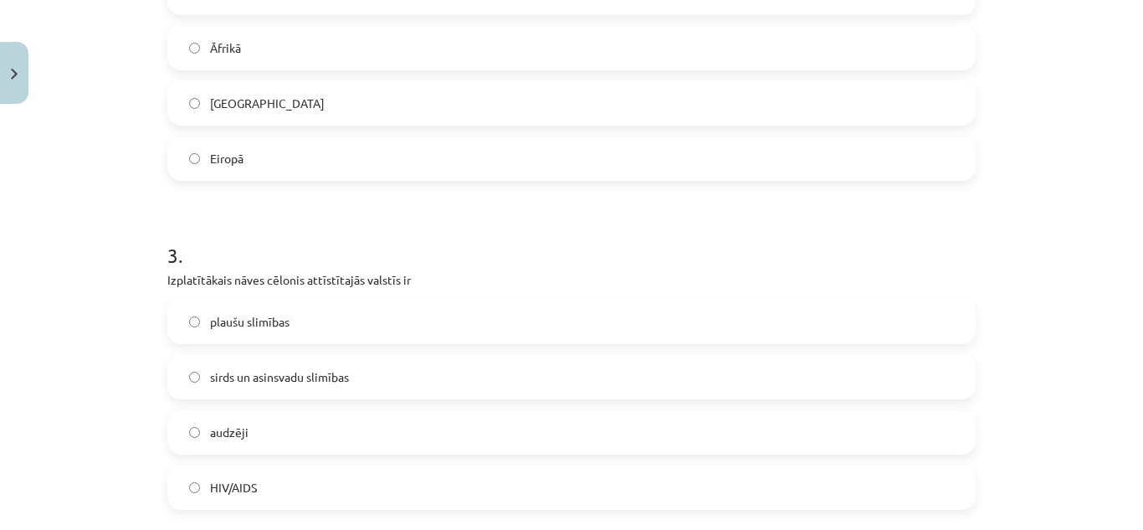
click at [279, 365] on label "sirds un asinsvadu slimības" at bounding box center [571, 377] width 805 height 42
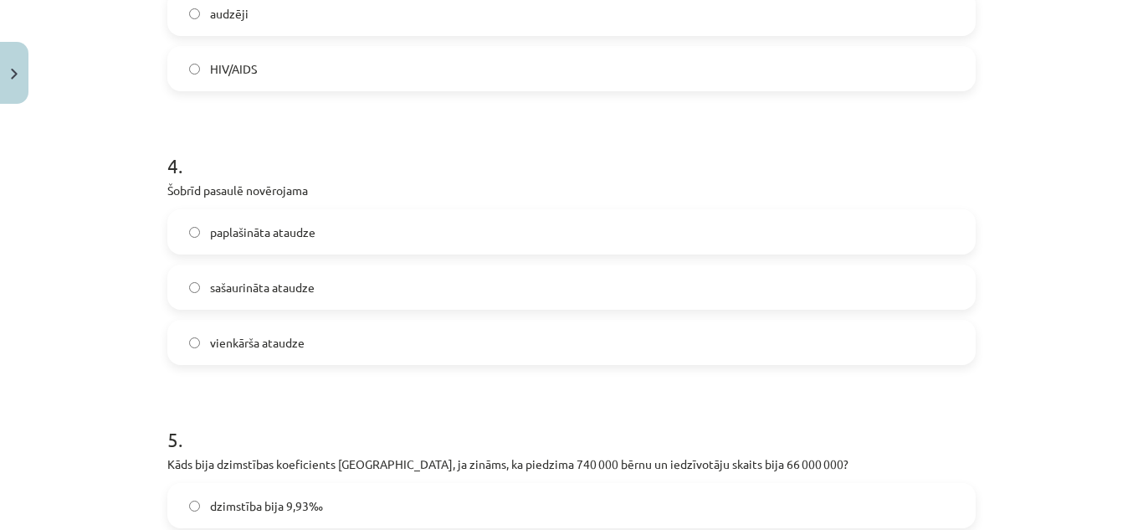
scroll to position [1279, 0]
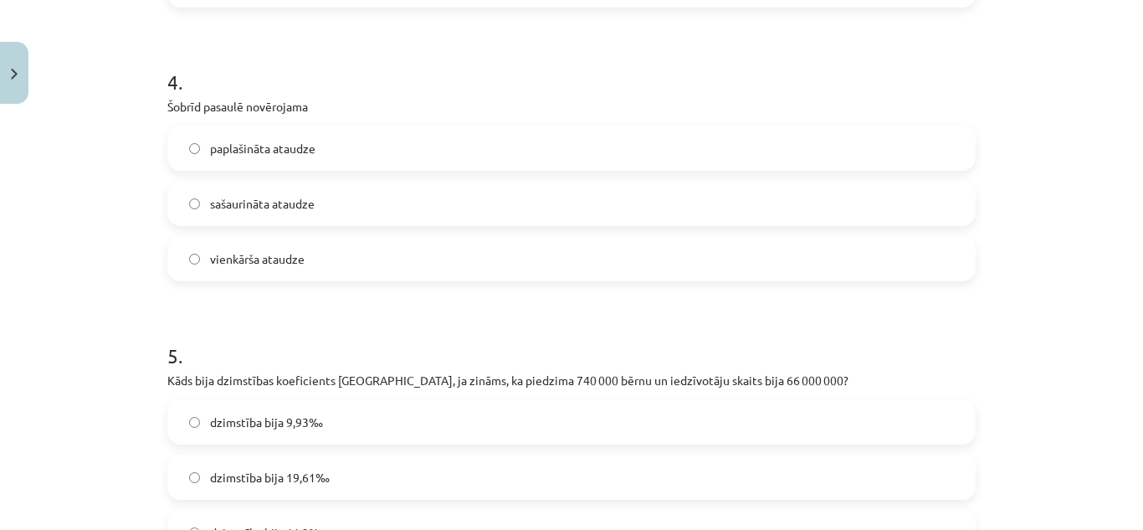
click at [254, 200] on span "sašaurināta ataudze" at bounding box center [262, 204] width 105 height 18
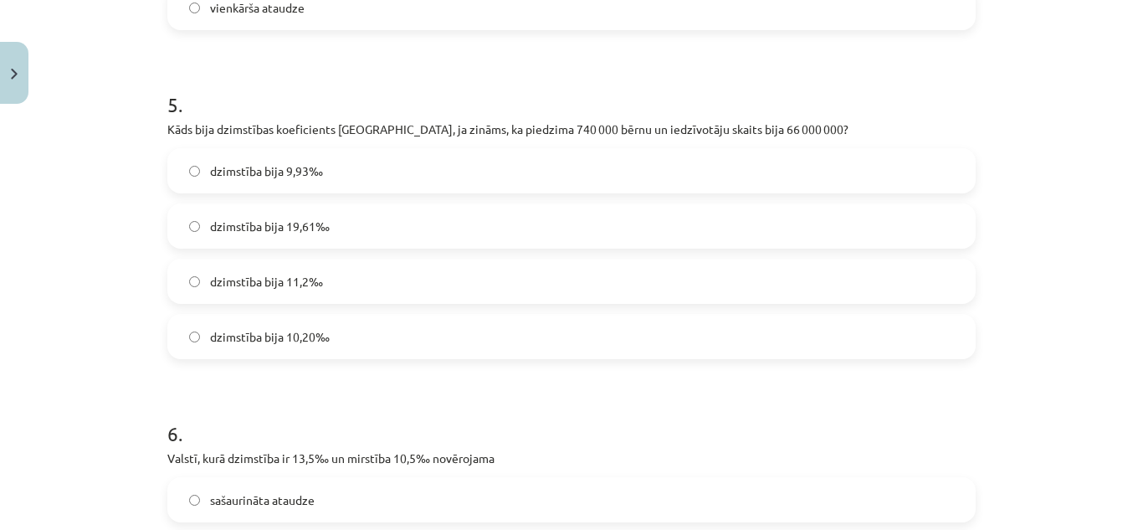
click at [339, 288] on label "dzimstība bija 11,2‰" at bounding box center [571, 281] width 805 height 42
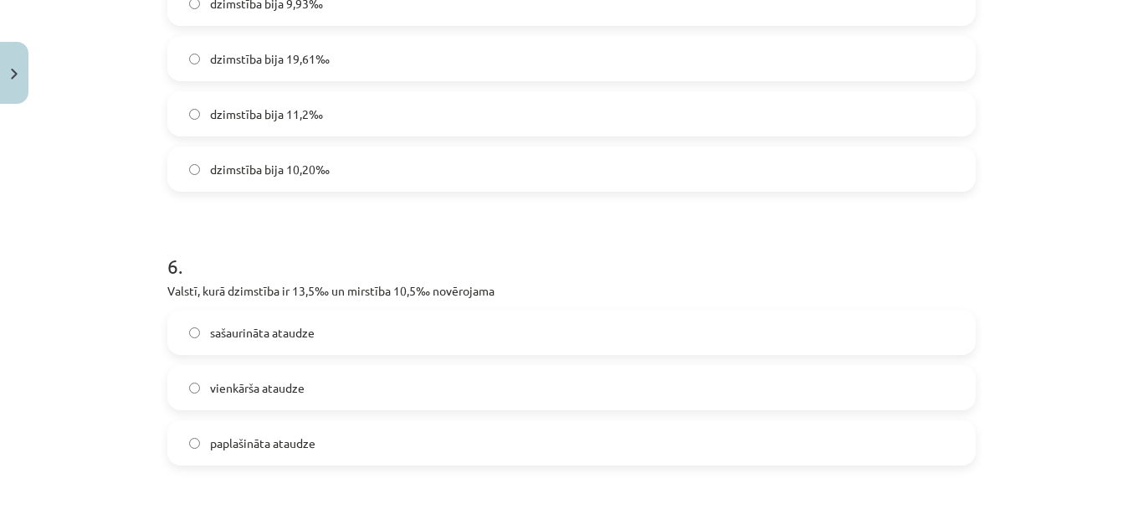
scroll to position [1781, 0]
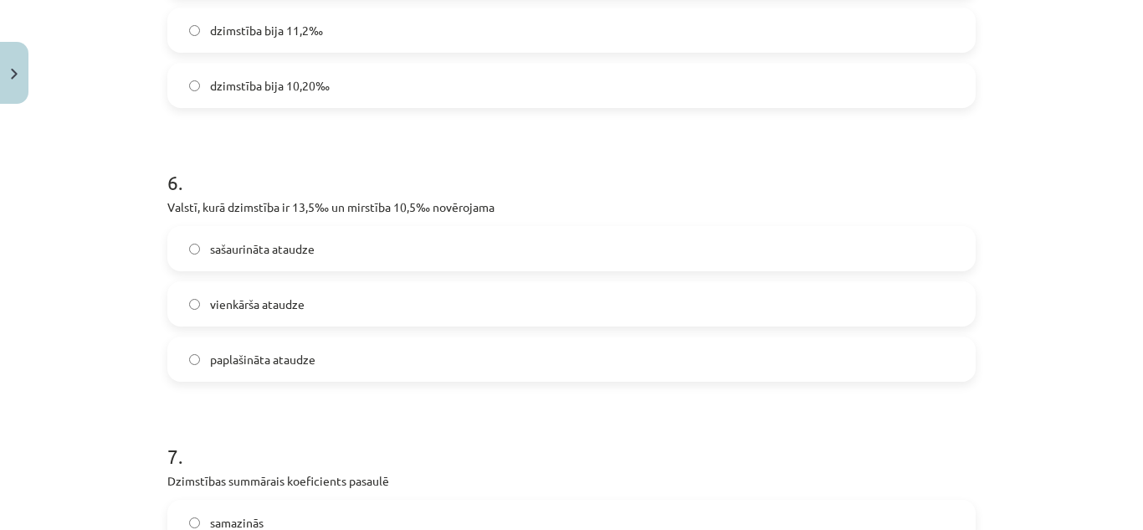
click at [280, 357] on span "paplašināta ataudze" at bounding box center [262, 360] width 105 height 18
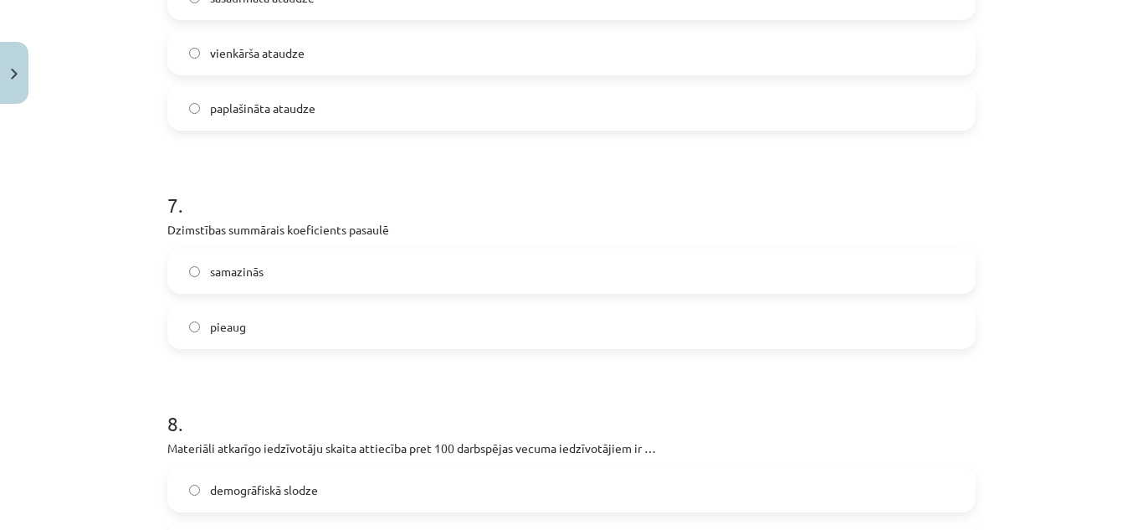
click at [255, 271] on span "samazinās" at bounding box center [237, 272] width 54 height 18
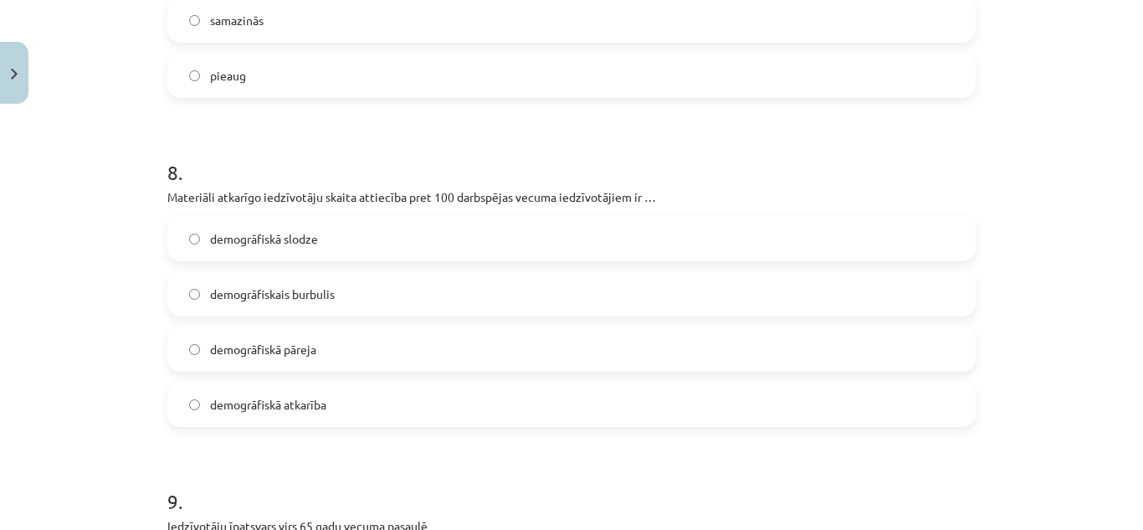
scroll to position [2366, 0]
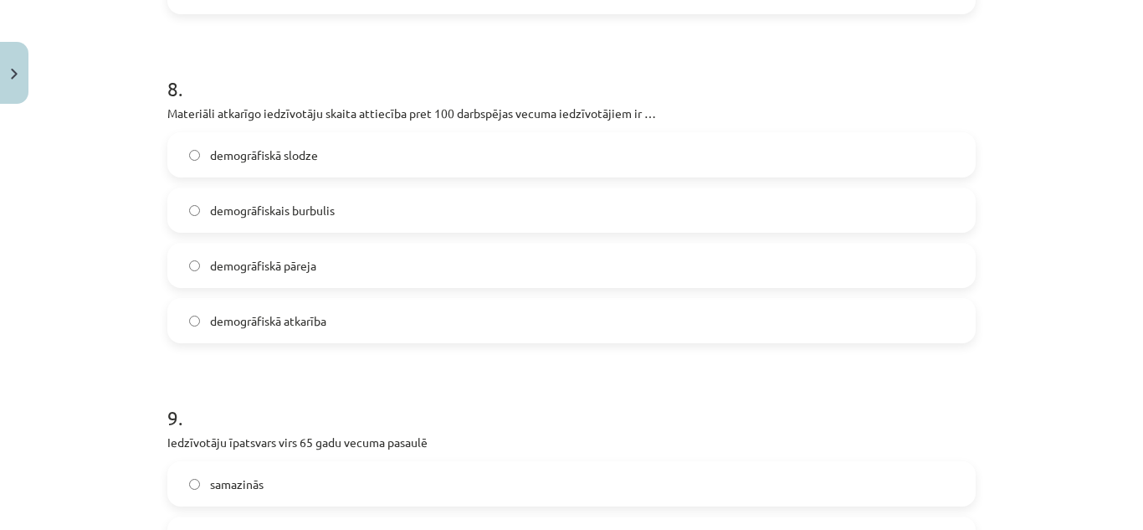
click at [299, 161] on span "demogrāfiskā slodze" at bounding box center [264, 155] width 108 height 18
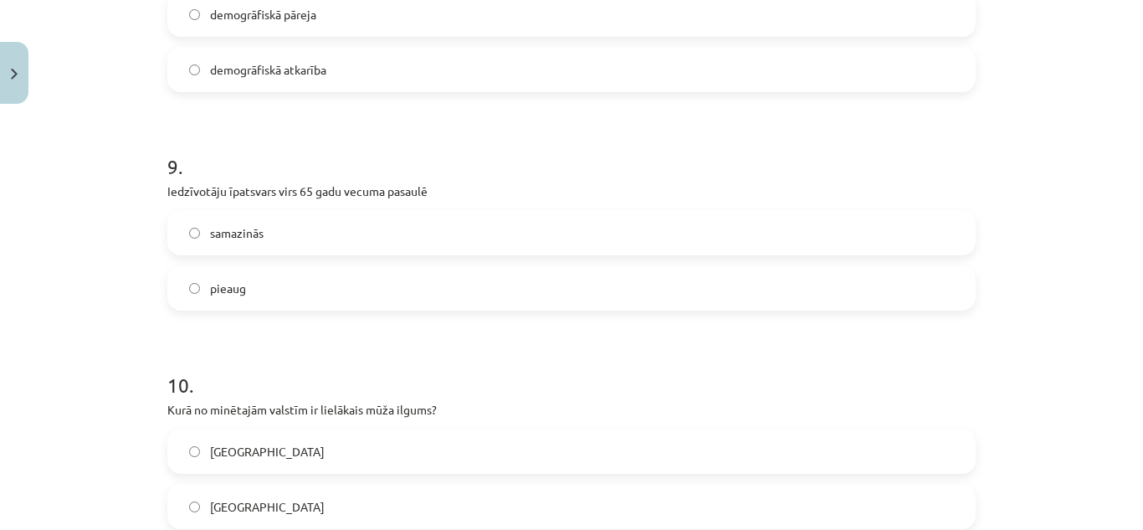
scroll to position [2701, 0]
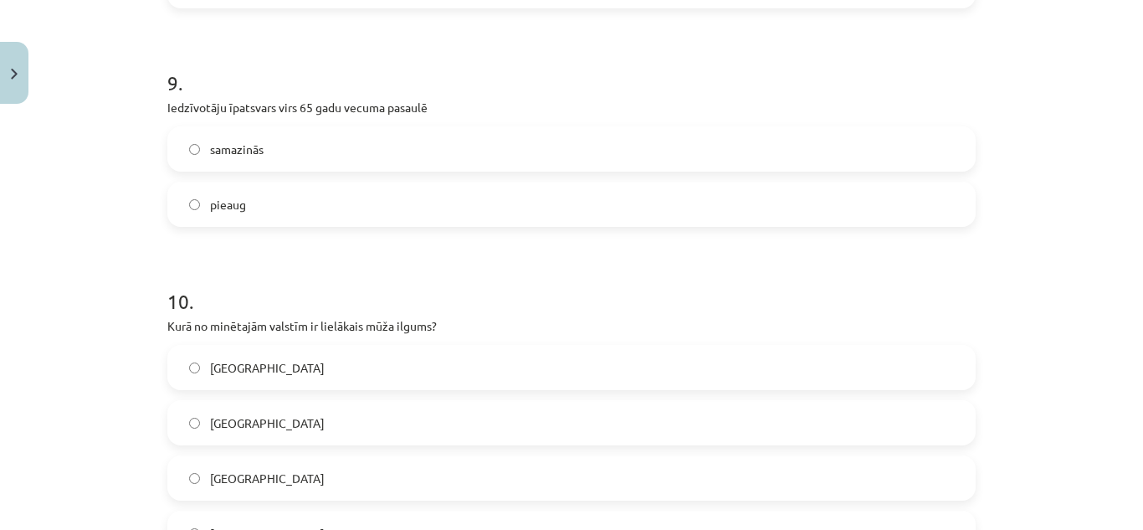
click at [290, 206] on label "pieaug" at bounding box center [571, 204] width 805 height 42
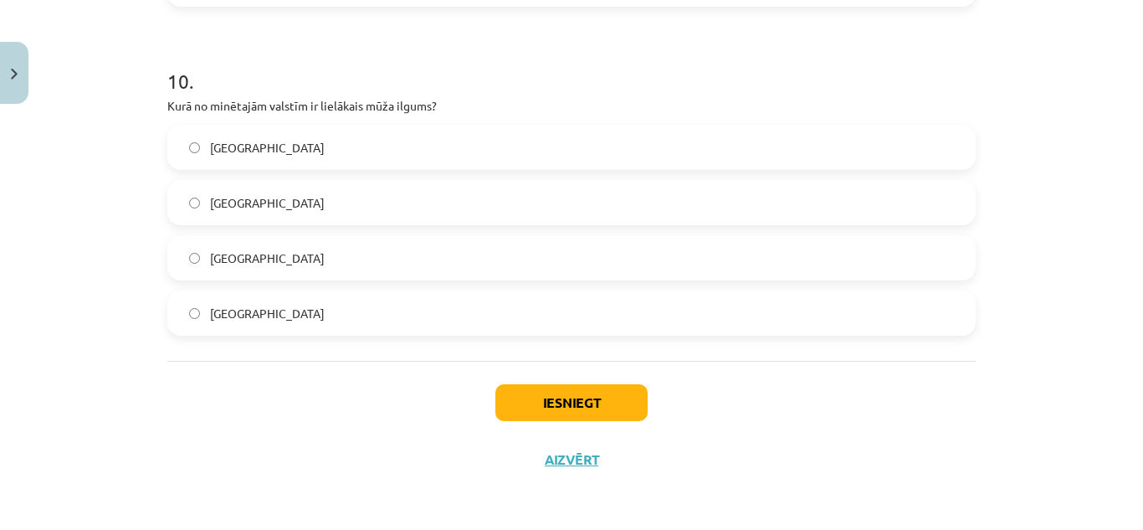
drag, startPoint x: 262, startPoint y: 206, endPoint x: 266, endPoint y: 182, distance: 23.8
click at [262, 204] on label "Japānā" at bounding box center [571, 203] width 805 height 42
click at [607, 391] on button "Iesniegt" at bounding box center [571, 402] width 152 height 37
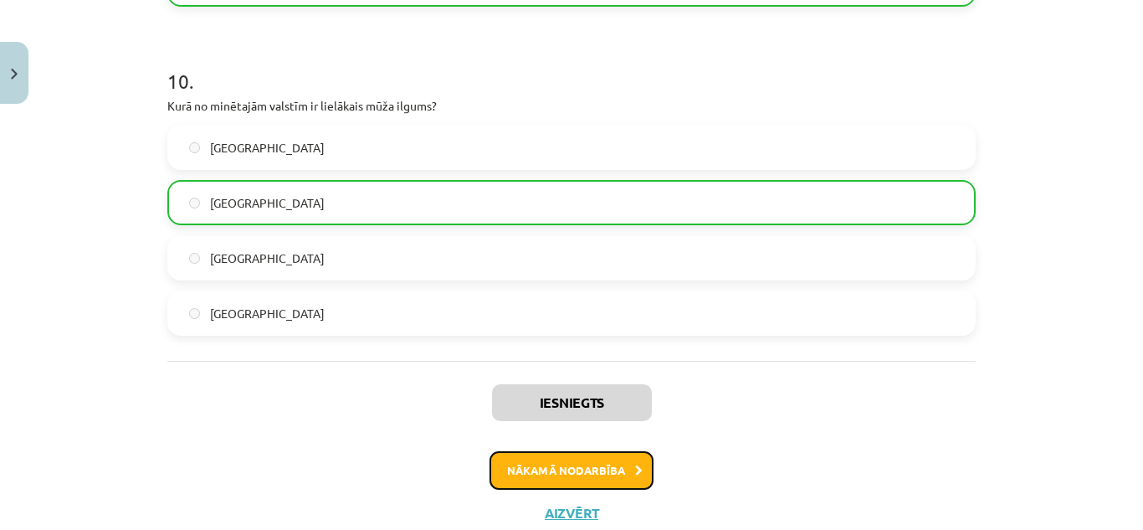
click at [606, 467] on button "Nākamā nodarbība" at bounding box center [572, 470] width 164 height 38
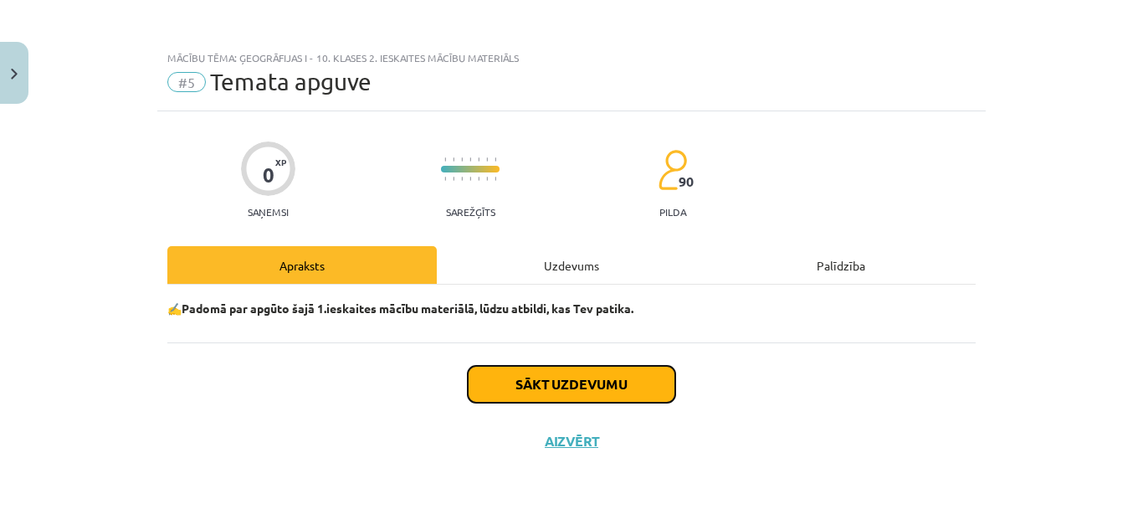
click at [646, 378] on button "Sākt uzdevumu" at bounding box center [572, 384] width 208 height 37
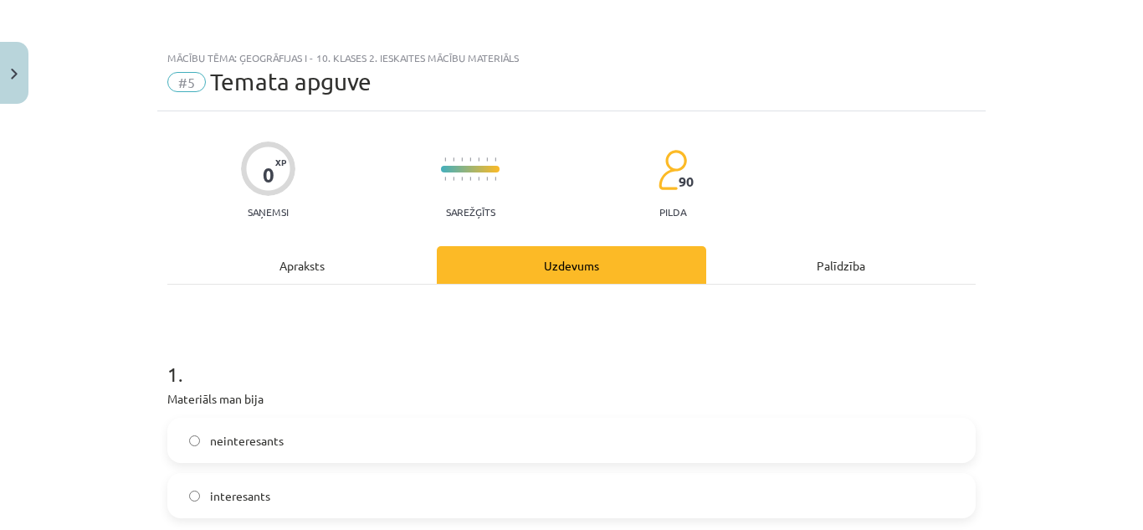
scroll to position [251, 0]
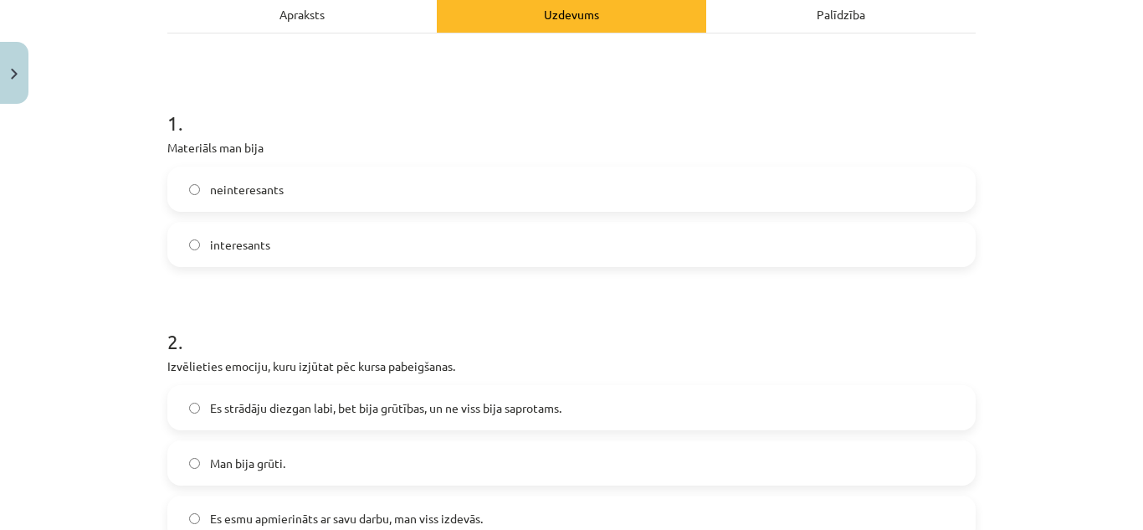
click at [361, 251] on label "interesants" at bounding box center [571, 244] width 805 height 42
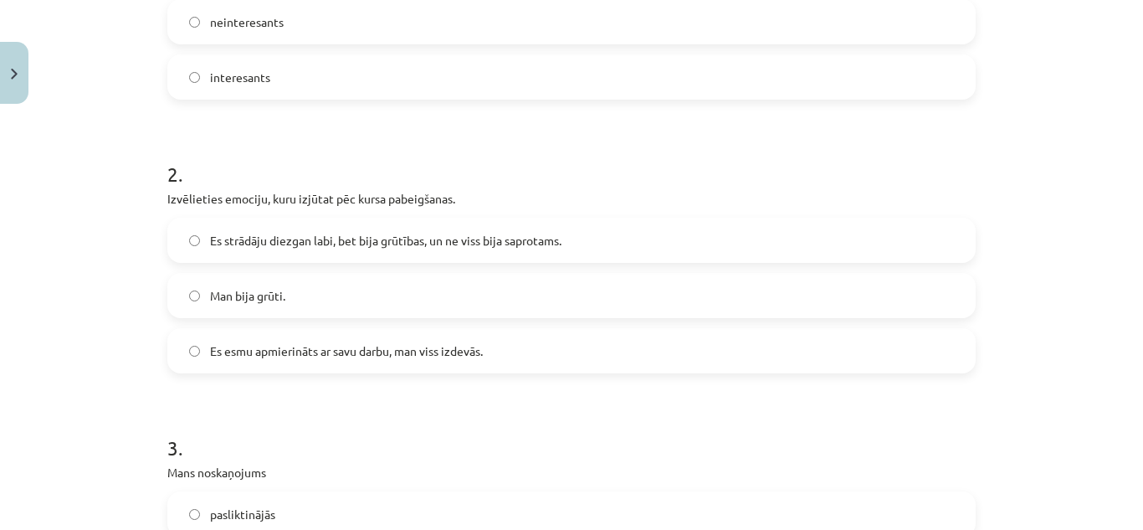
click at [388, 353] on span "Es esmu apmierināts ar savu darbu, man viss izdevās." at bounding box center [346, 351] width 273 height 18
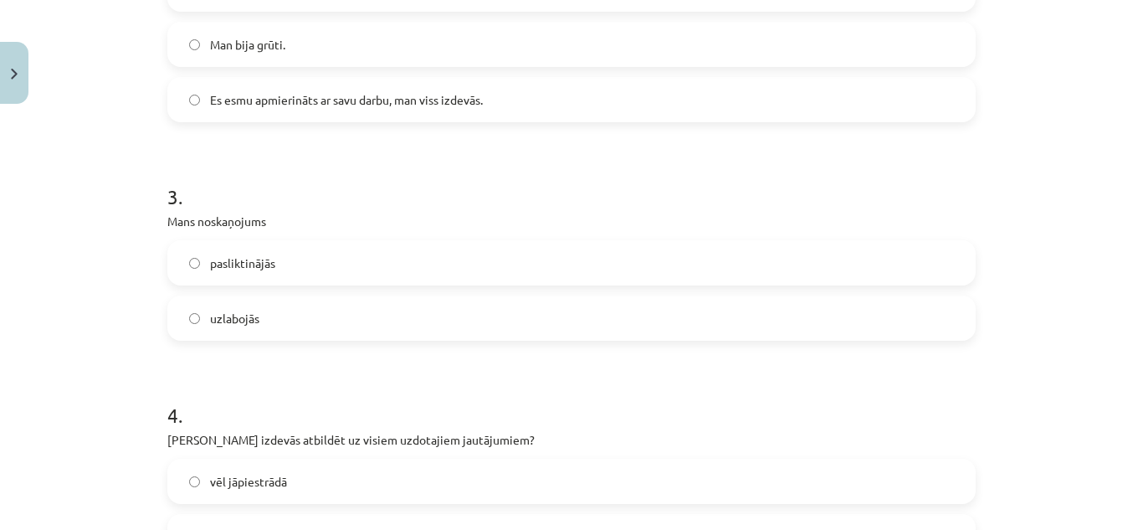
click at [372, 303] on label "uzlabojās" at bounding box center [571, 318] width 805 height 42
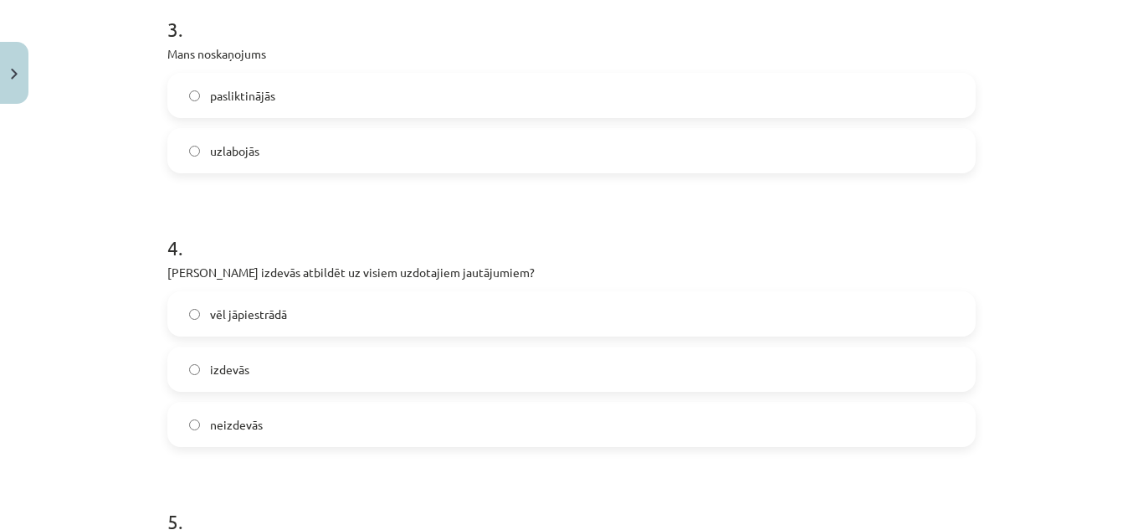
click at [357, 390] on div "izdevās" at bounding box center [571, 368] width 808 height 45
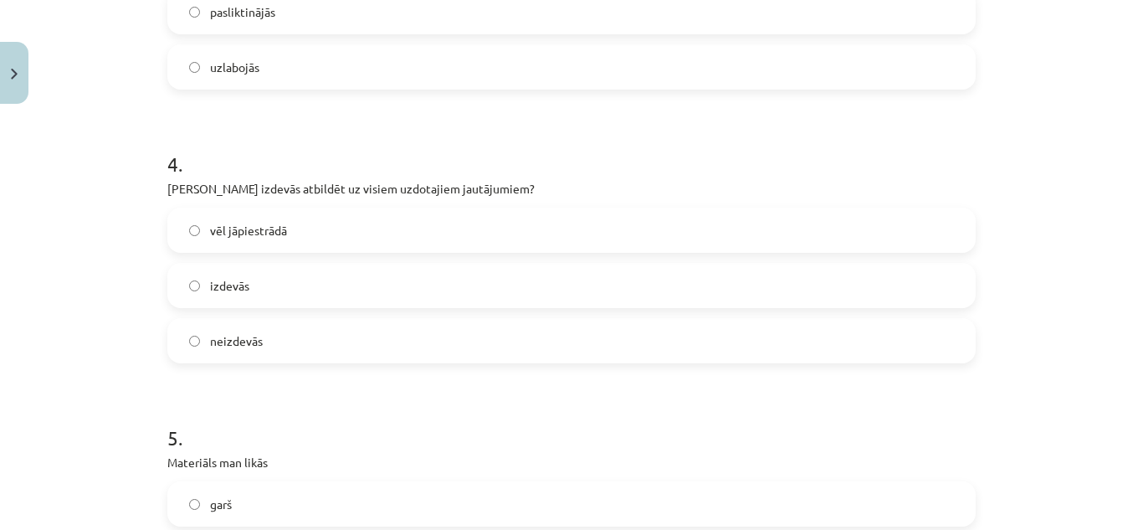
click at [356, 281] on label "izdevās" at bounding box center [571, 285] width 805 height 42
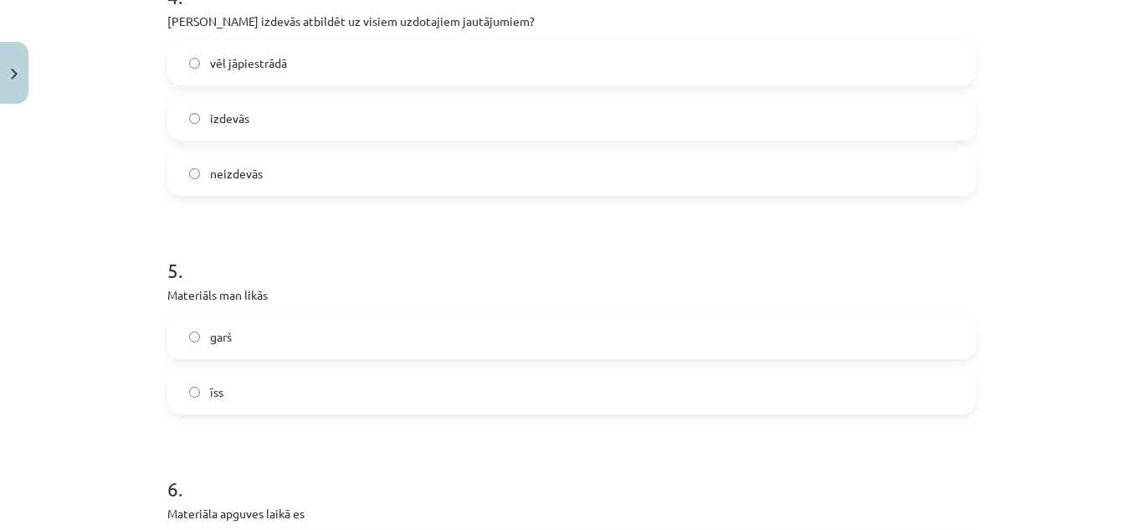
scroll to position [1339, 0]
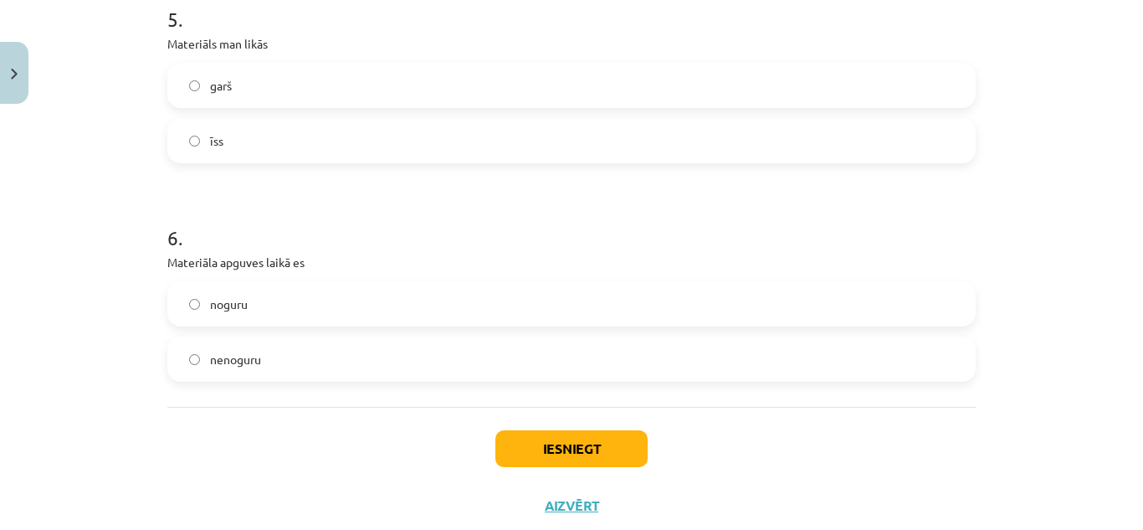
click at [295, 134] on label "īss" at bounding box center [571, 141] width 805 height 42
click at [402, 361] on label "nenoguru" at bounding box center [571, 359] width 805 height 42
click at [612, 450] on button "Iesniegt" at bounding box center [571, 448] width 152 height 37
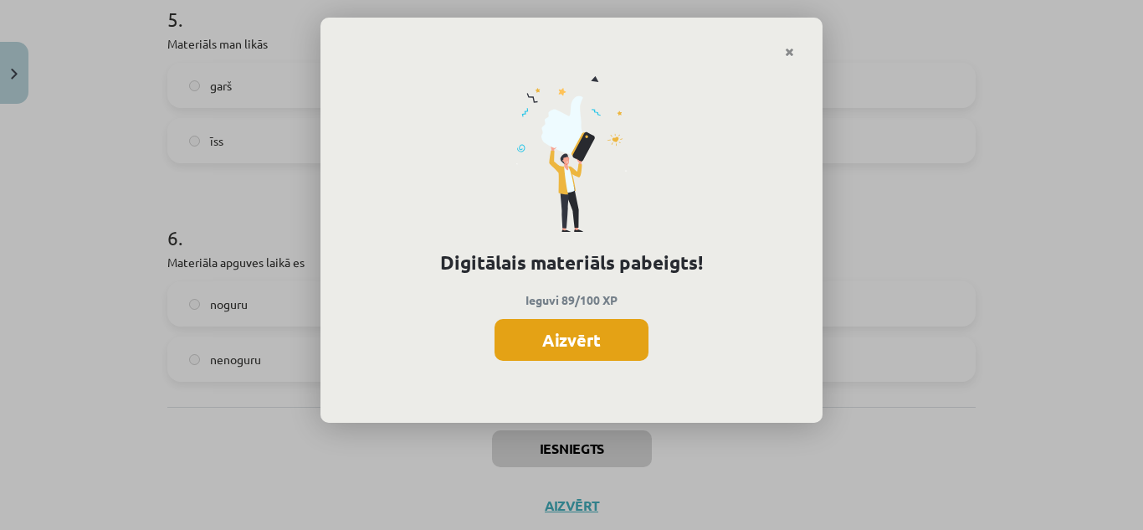
click at [585, 338] on button "Aizvērt" at bounding box center [572, 340] width 154 height 42
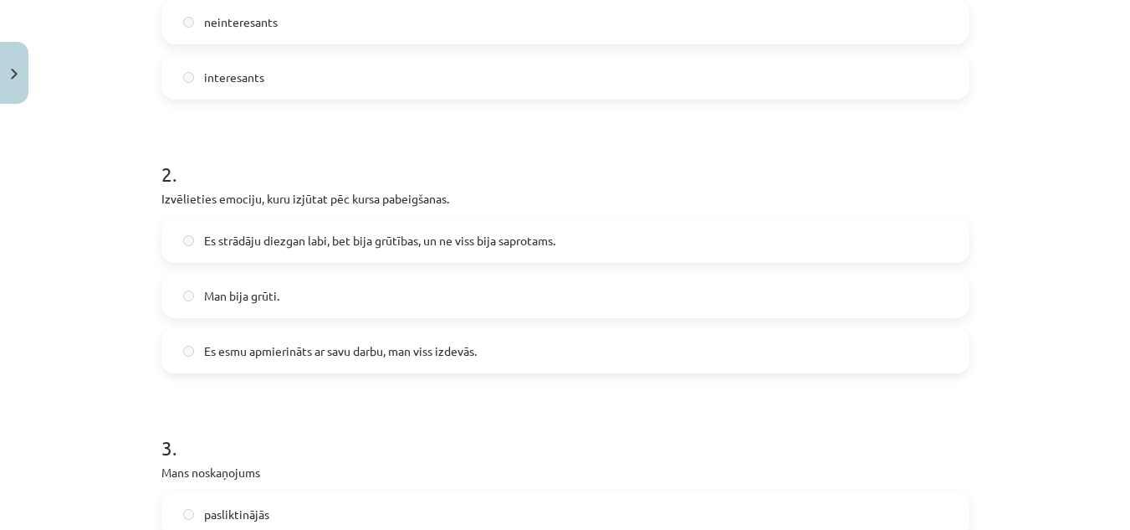
scroll to position [0, 0]
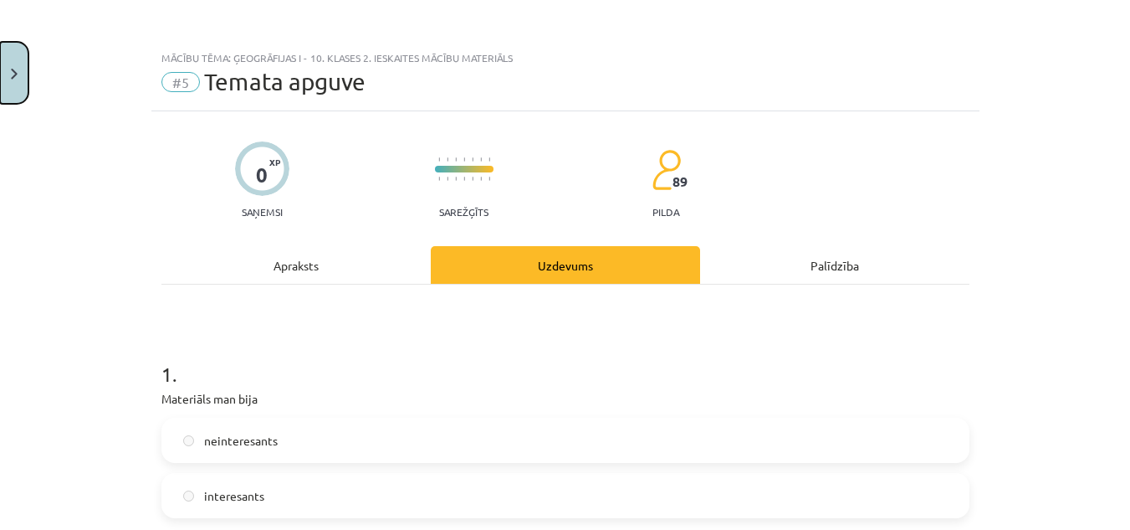
click at [22, 68] on button "Close" at bounding box center [14, 73] width 28 height 62
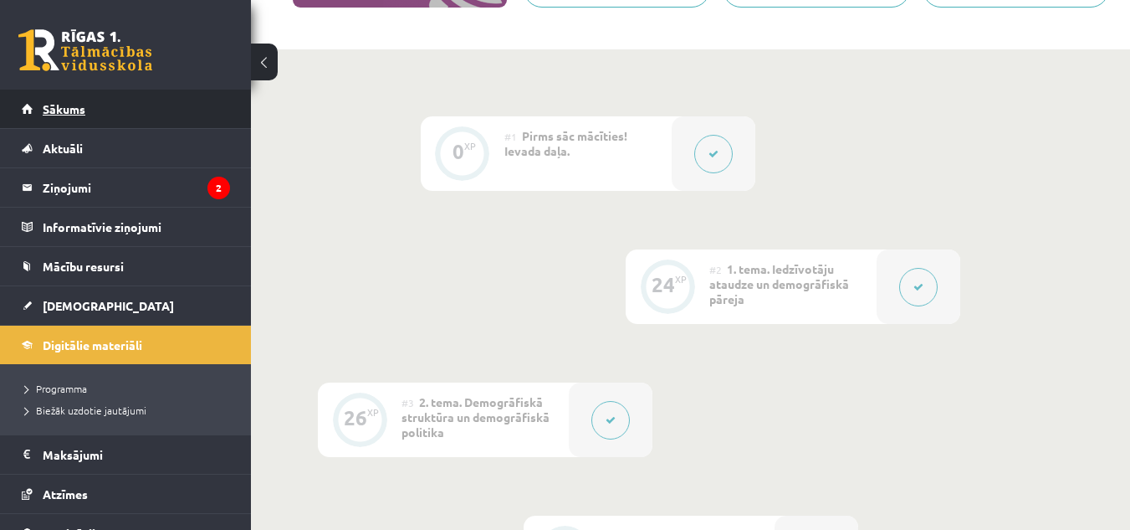
click at [70, 107] on span "Sākums" at bounding box center [64, 108] width 43 height 15
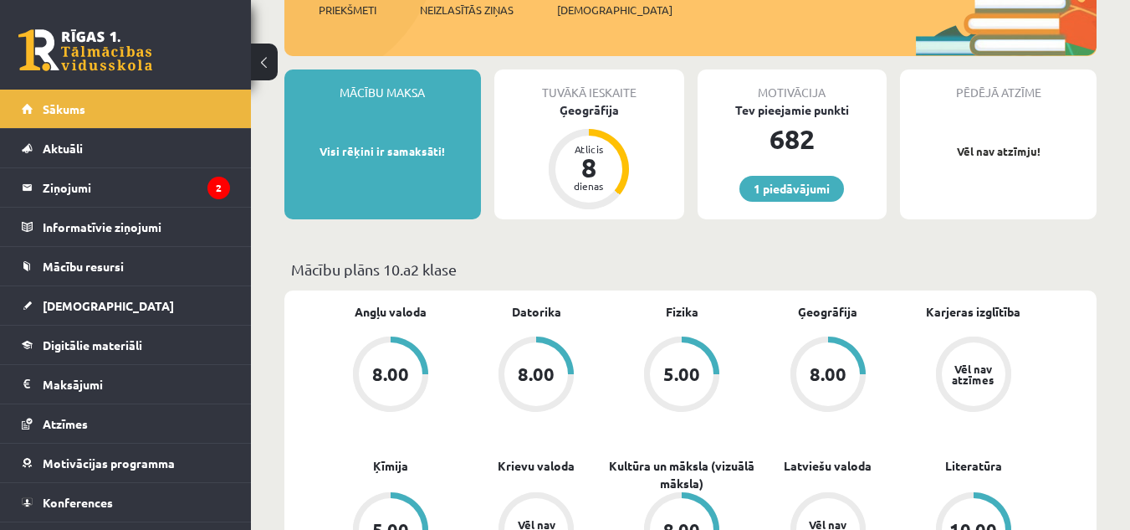
scroll to position [84, 0]
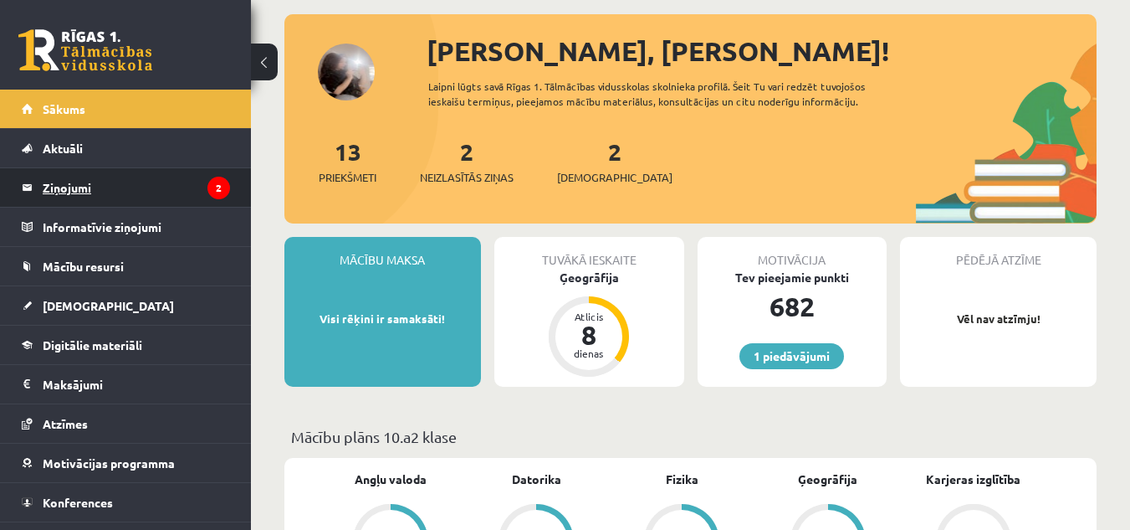
click at [105, 179] on legend "Ziņojumi 2" at bounding box center [136, 187] width 187 height 38
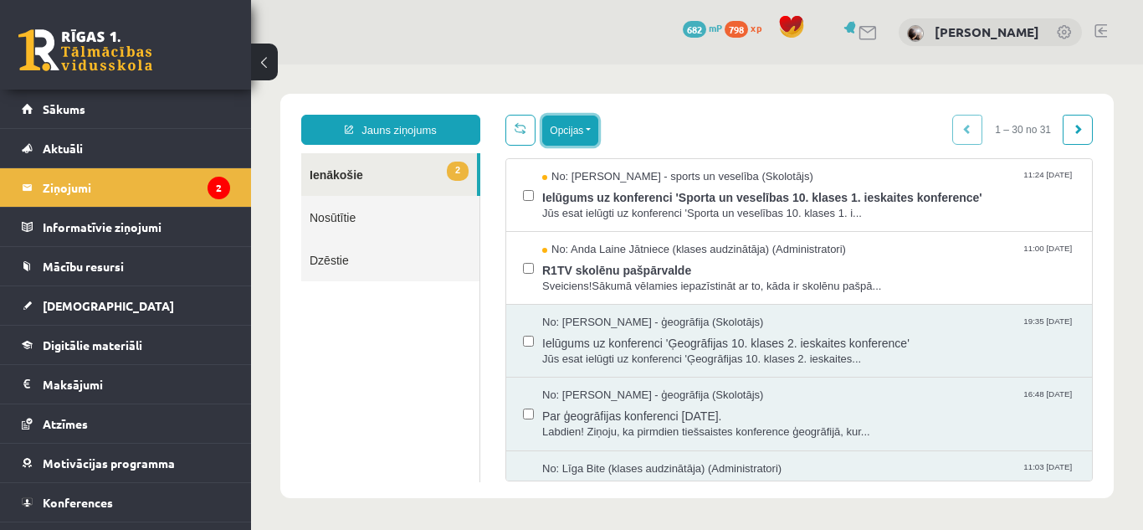
click at [589, 123] on button "Opcijas" at bounding box center [570, 130] width 56 height 30
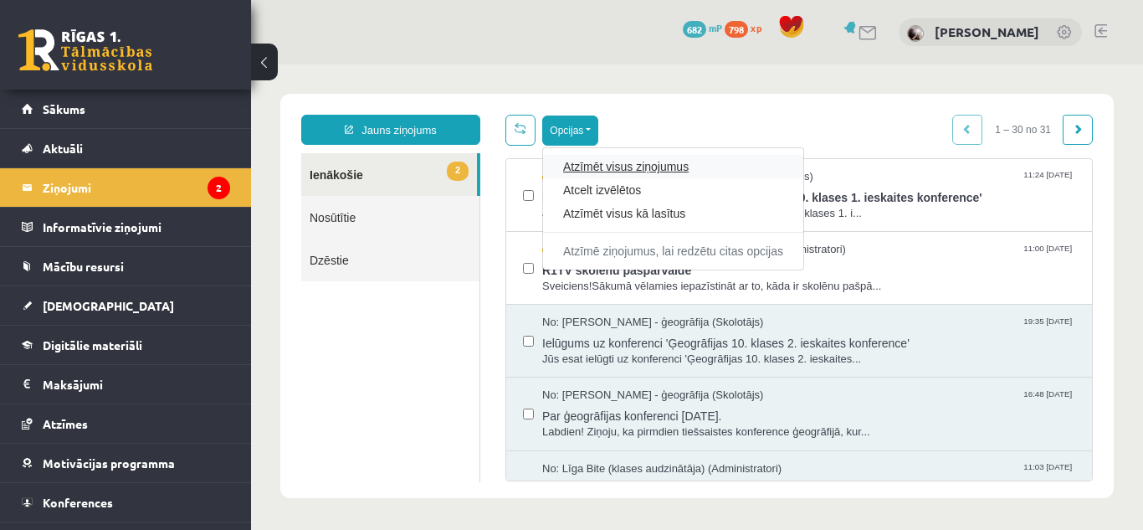
click at [643, 165] on link "Atzīmēt visus ziņojumus" at bounding box center [673, 166] width 220 height 17
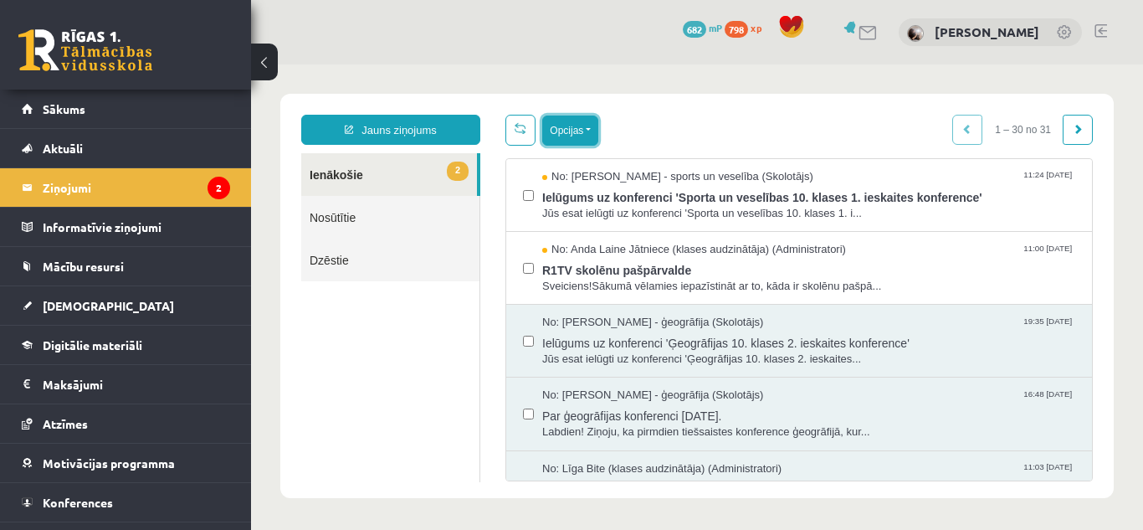
click at [578, 132] on button "Opcijas" at bounding box center [570, 130] width 56 height 30
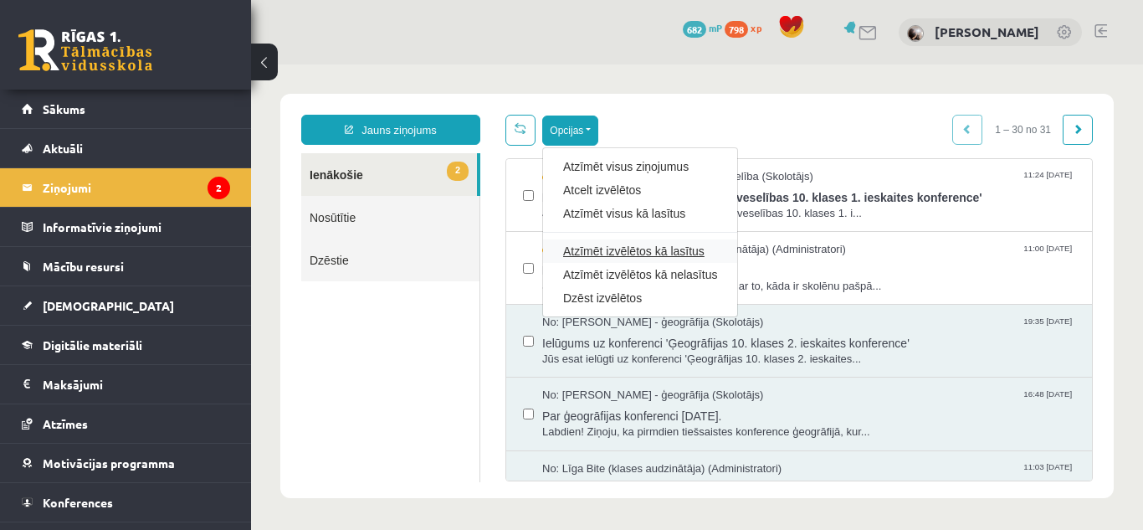
click at [677, 251] on link "Atzīmēt izvēlētos kā lasītus" at bounding box center [640, 251] width 154 height 17
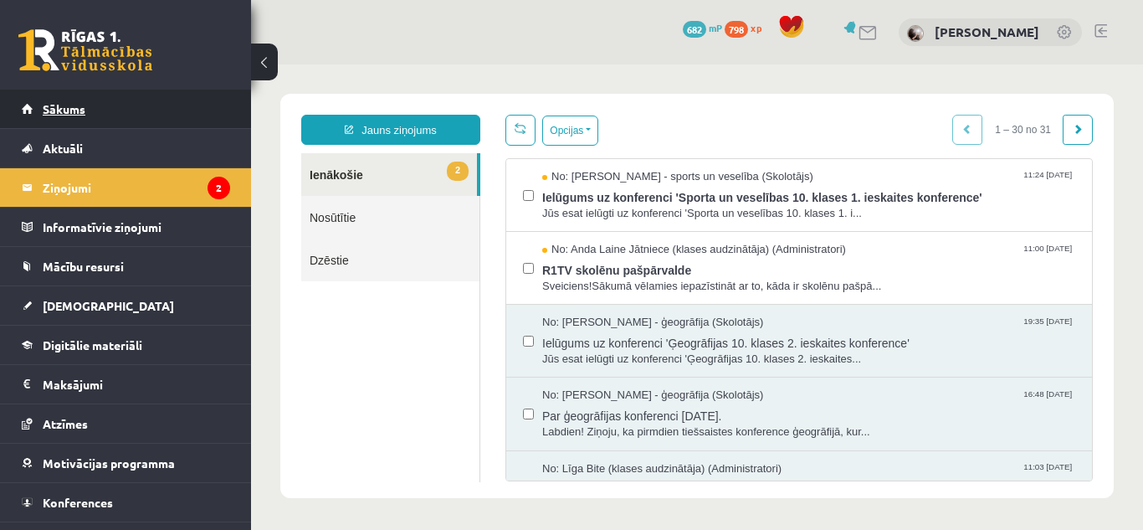
click at [77, 110] on span "Sākums" at bounding box center [64, 108] width 43 height 15
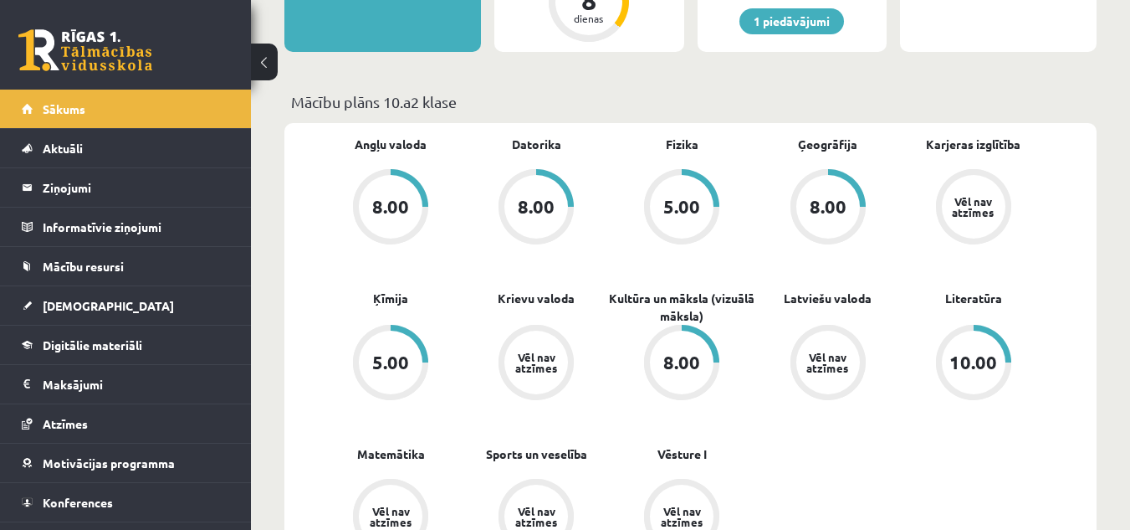
scroll to position [502, 0]
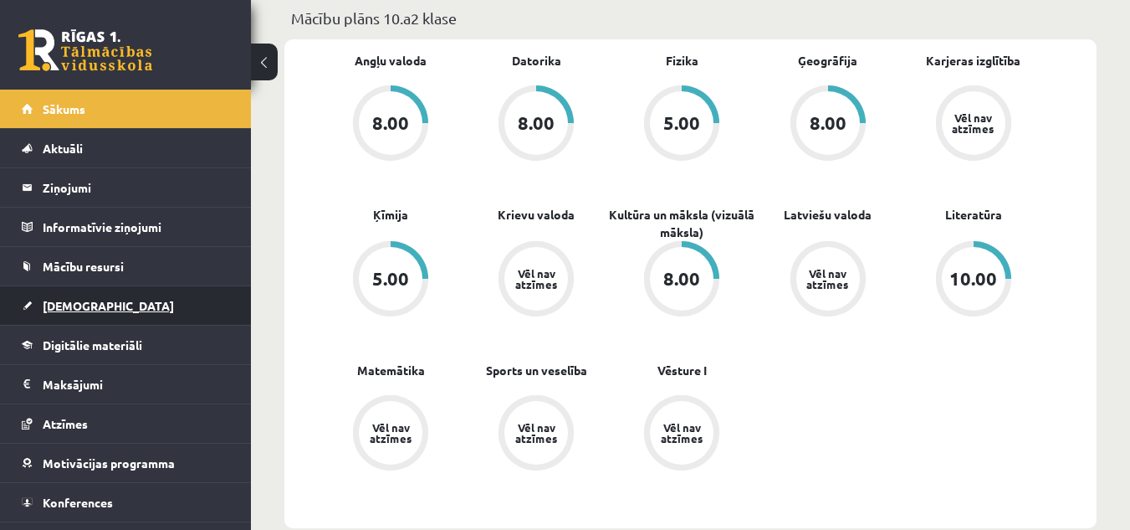
click at [69, 312] on link "[DEMOGRAPHIC_DATA]" at bounding box center [126, 305] width 208 height 38
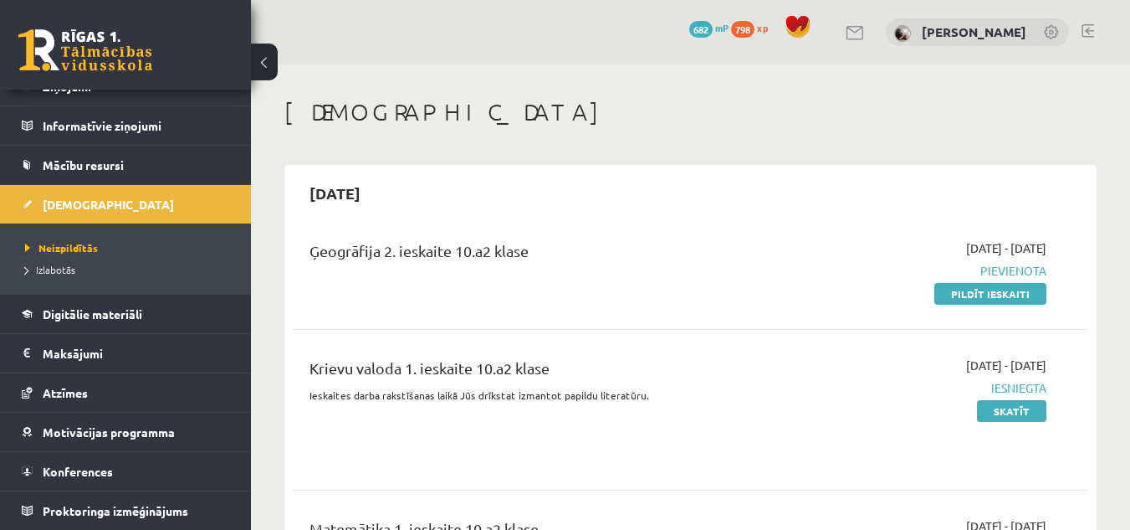
click at [1090, 26] on link at bounding box center [1088, 30] width 13 height 13
